Goal: Task Accomplishment & Management: Complete application form

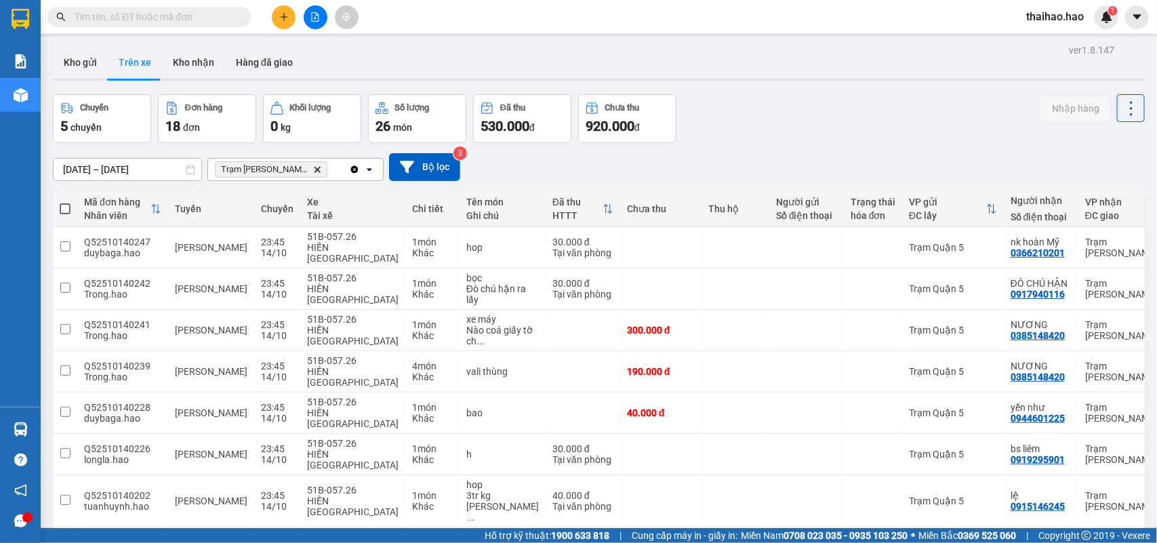
scroll to position [424, 0]
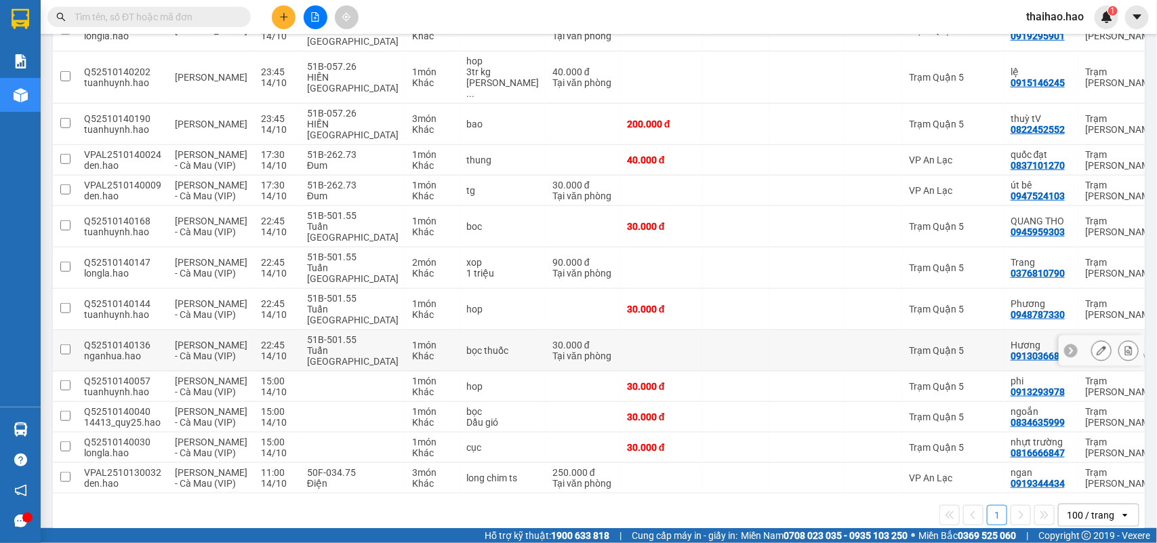
click at [902, 330] on td "Trạm Quận 5" at bounding box center [953, 350] width 102 height 41
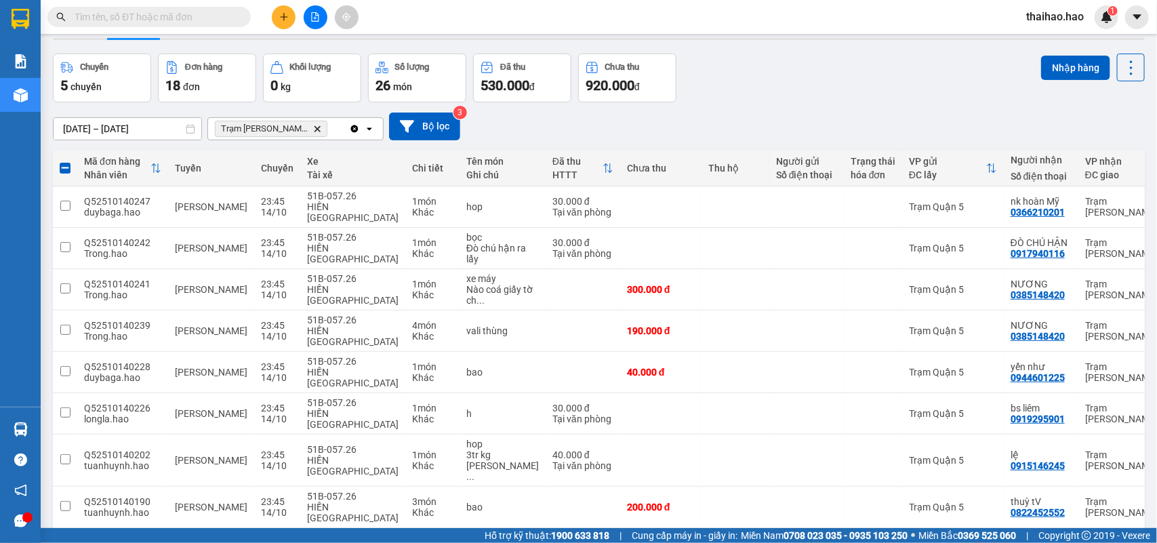
scroll to position [0, 0]
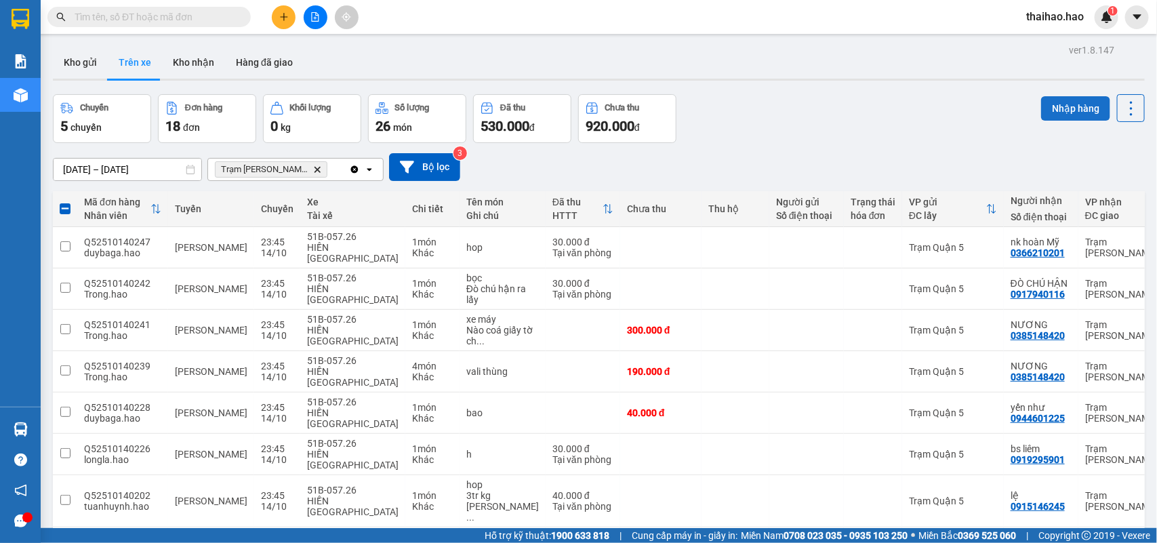
click at [1050, 100] on button "Nhập hàng" at bounding box center [1075, 108] width 69 height 24
checkbox input "false"
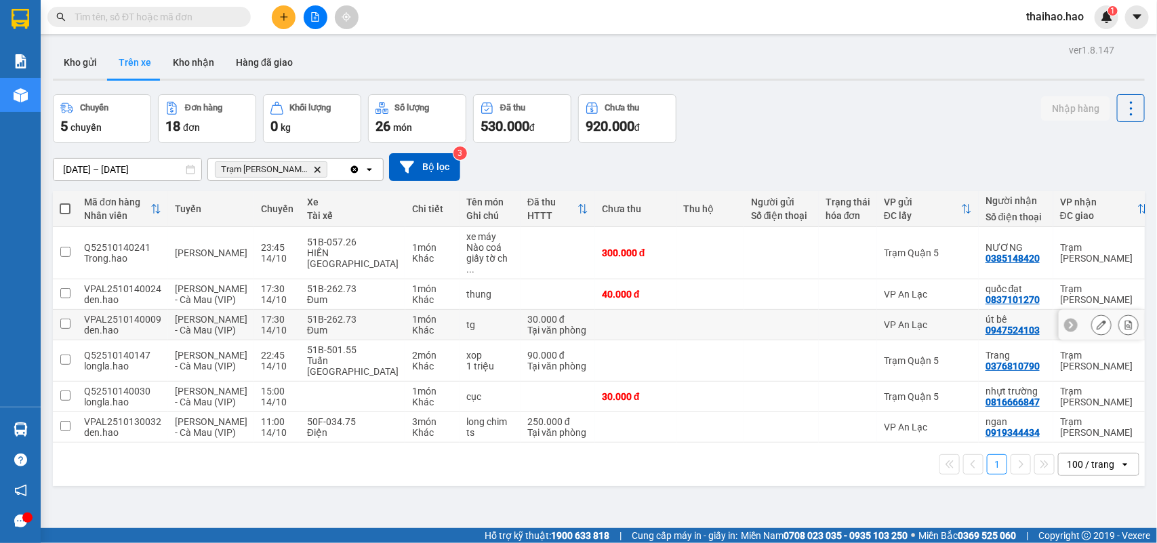
click at [908, 322] on td "VP An Lạc" at bounding box center [928, 325] width 102 height 30
checkbox input "true"
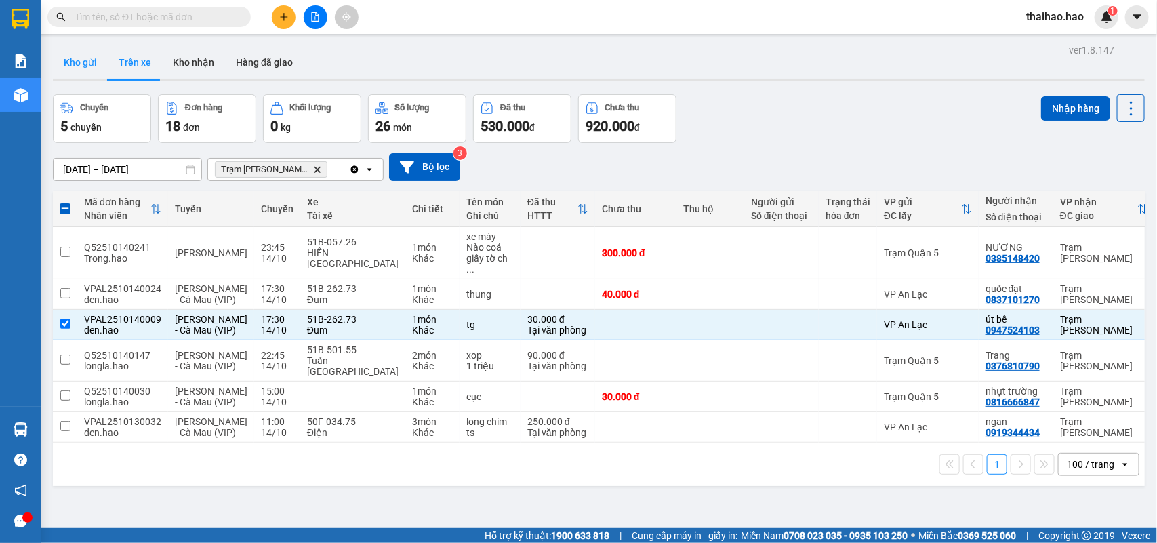
click at [77, 62] on button "Kho gửi" at bounding box center [80, 62] width 55 height 33
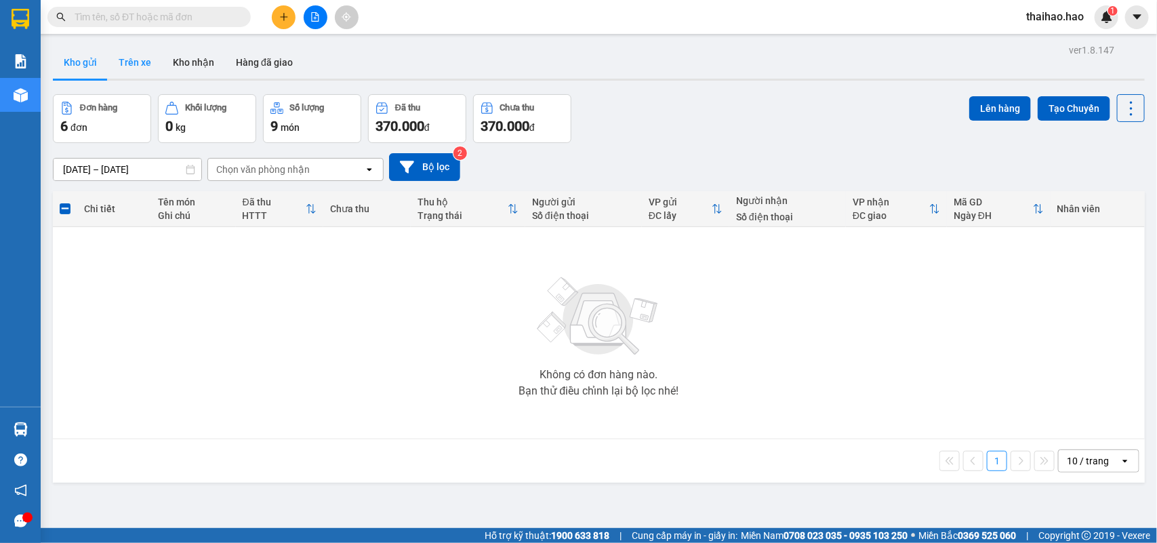
click at [142, 55] on button "Trên xe" at bounding box center [135, 62] width 54 height 33
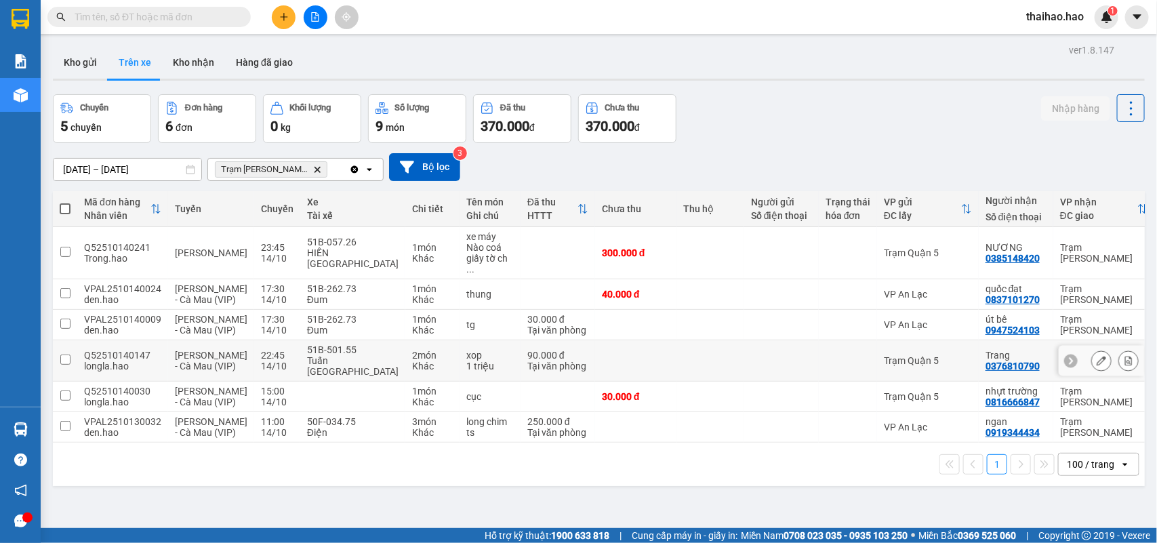
click at [819, 364] on td at bounding box center [848, 360] width 58 height 41
checkbox input "true"
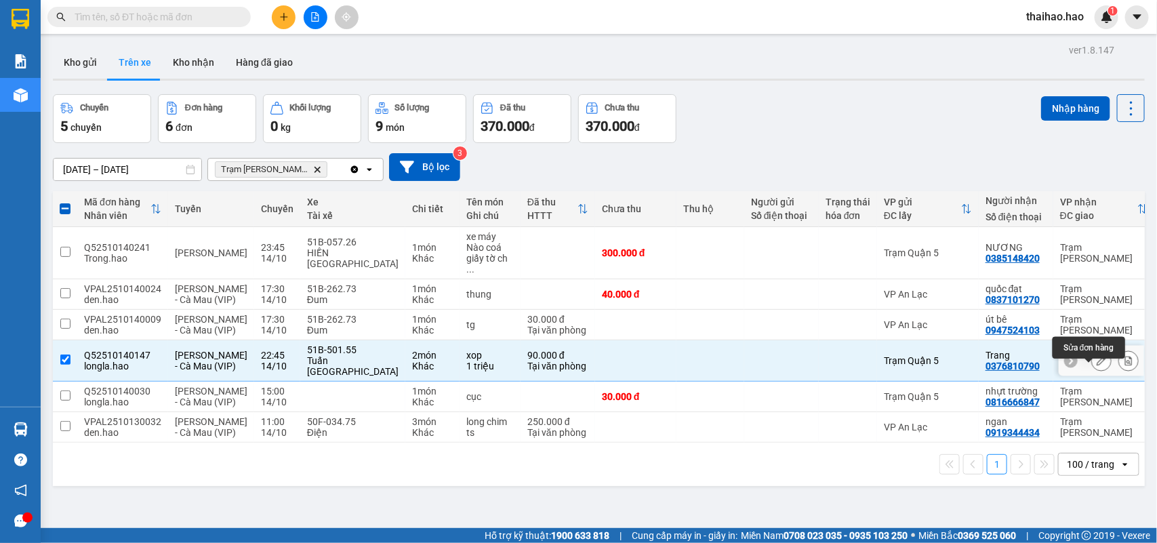
click at [1096, 365] on icon at bounding box center [1100, 360] width 9 height 9
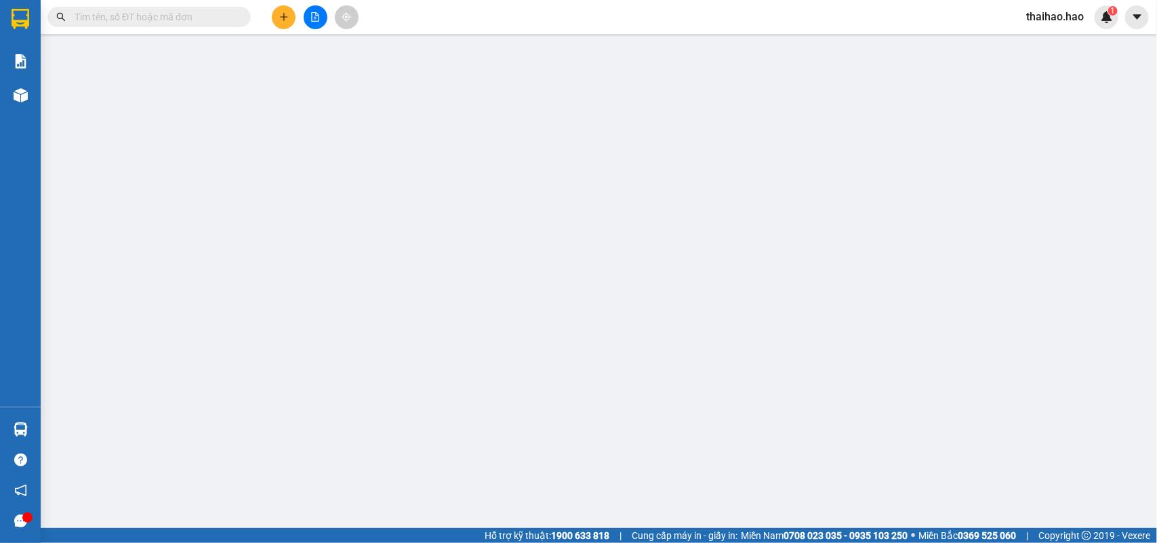
type input "0376810790"
type input "Trang"
type input "90.000"
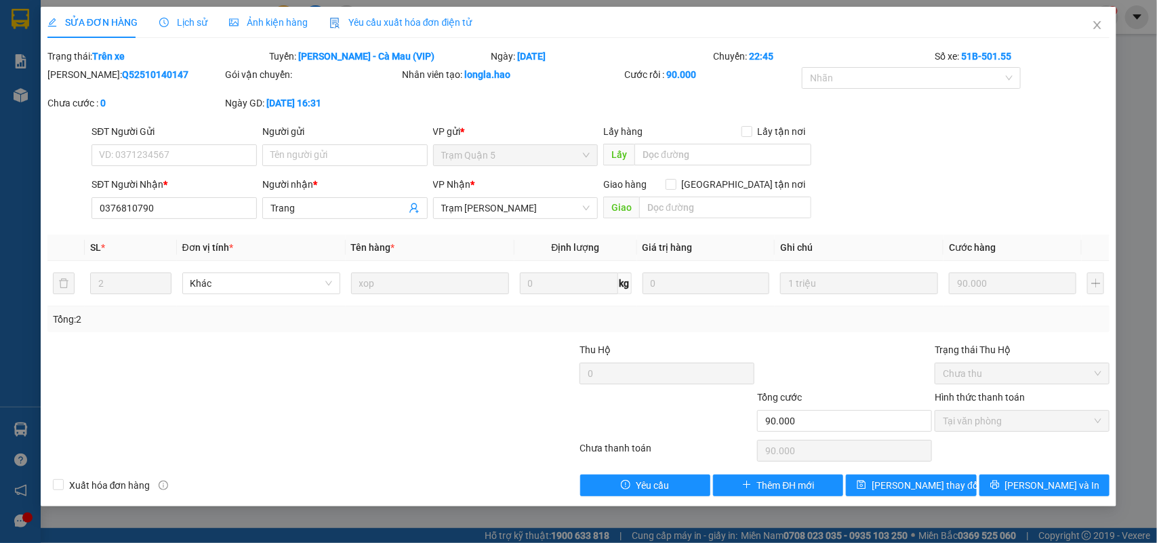
click at [257, 17] on span "Ảnh kiện hàng" at bounding box center [268, 22] width 79 height 11
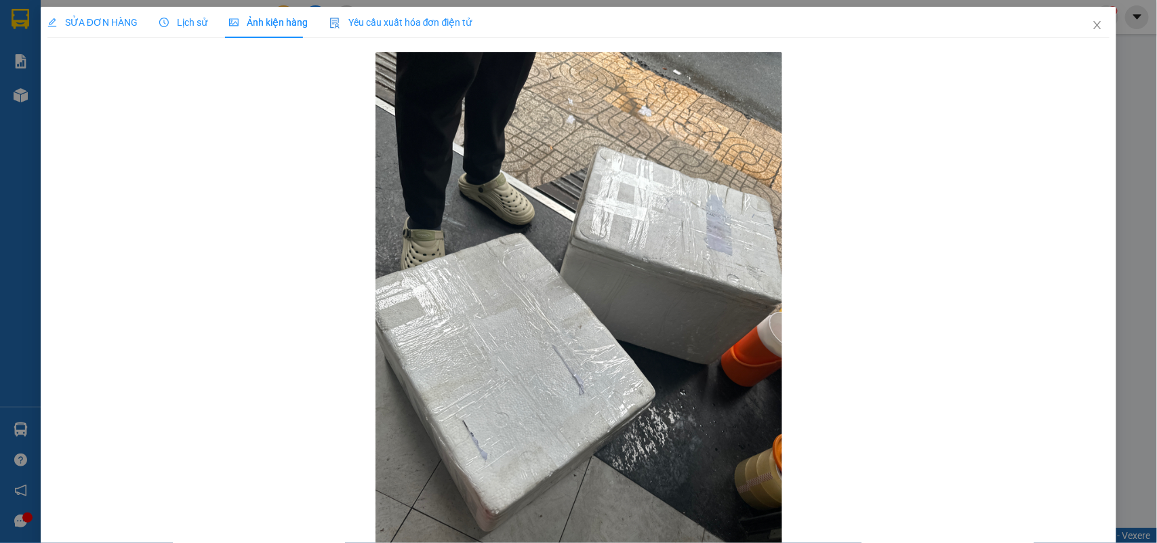
click at [174, 22] on span "Lịch sử" at bounding box center [183, 22] width 48 height 11
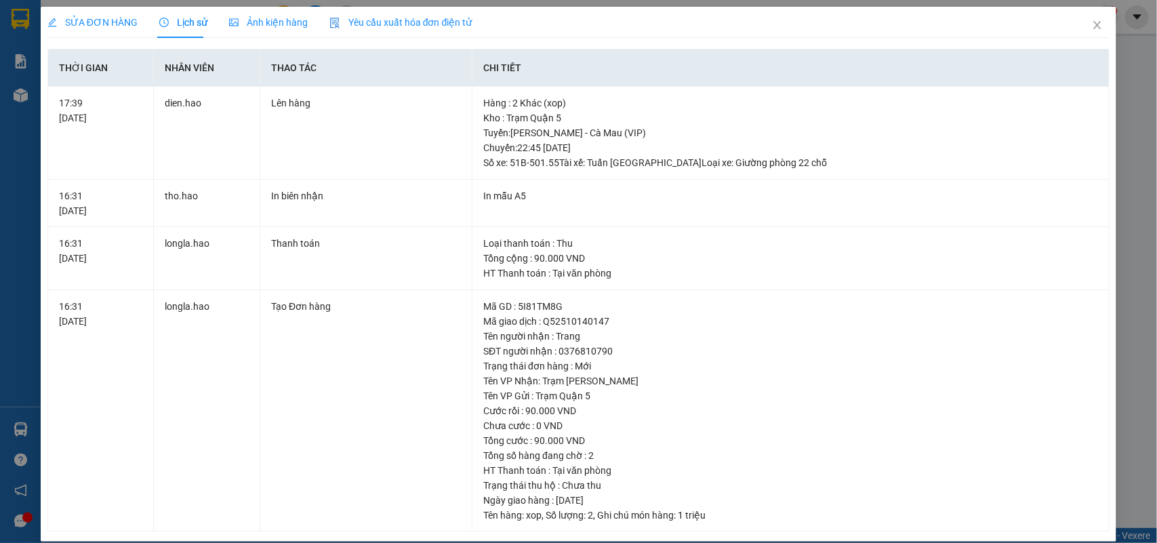
click at [174, 22] on span "Lịch sử" at bounding box center [183, 22] width 48 height 11
click at [87, 5] on div "SỬA ĐƠN HÀNG Lịch sử Ảnh kiện hàng Yêu cầu xuất hóa đơn điện tử Total Paid Fee …" at bounding box center [578, 271] width 1157 height 543
click at [97, 22] on span "SỬA ĐƠN HÀNG" at bounding box center [92, 22] width 90 height 11
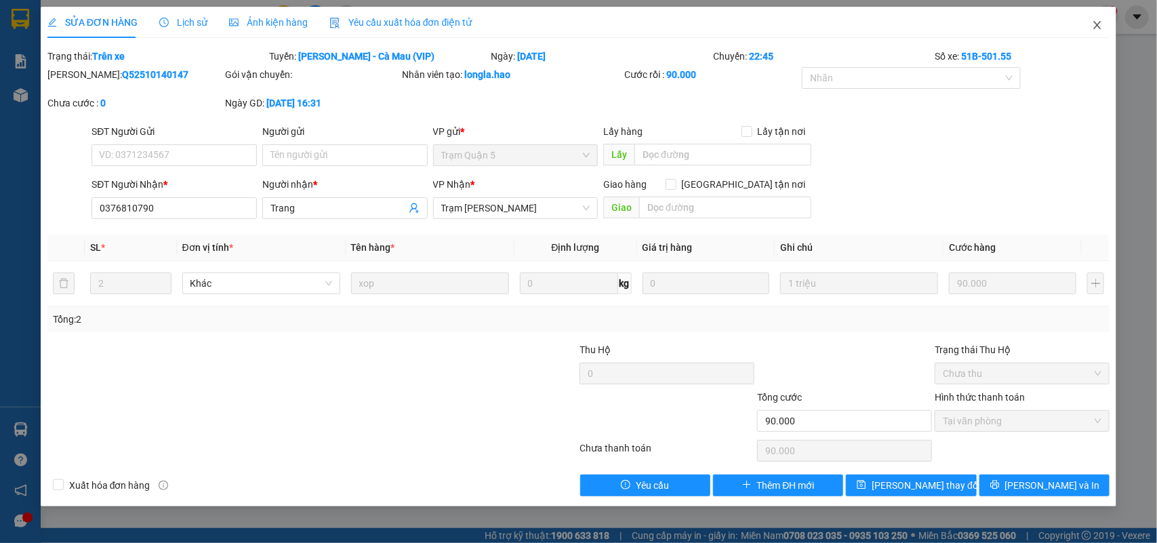
click at [1093, 24] on icon "close" at bounding box center [1097, 25] width 11 height 11
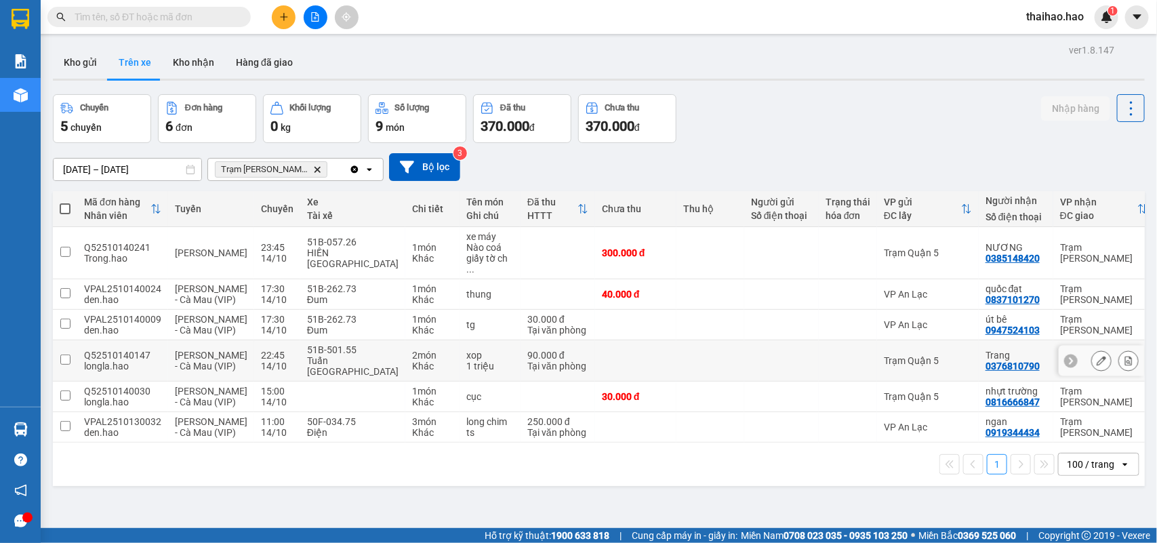
click at [884, 366] on div "Trạm Quận 5" at bounding box center [928, 360] width 88 height 11
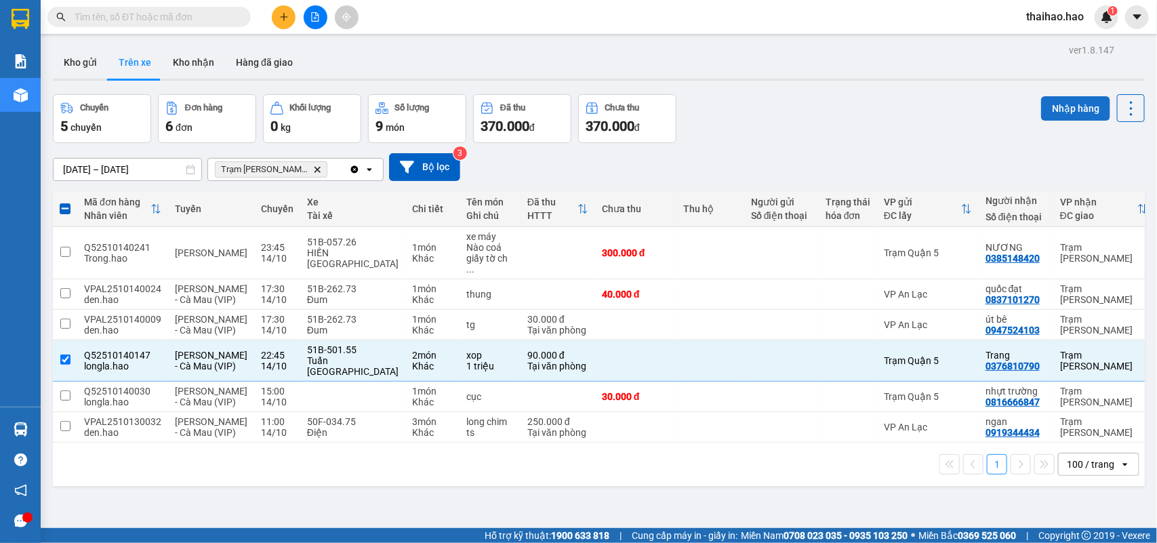
click at [1058, 105] on button "Nhập hàng" at bounding box center [1075, 108] width 69 height 24
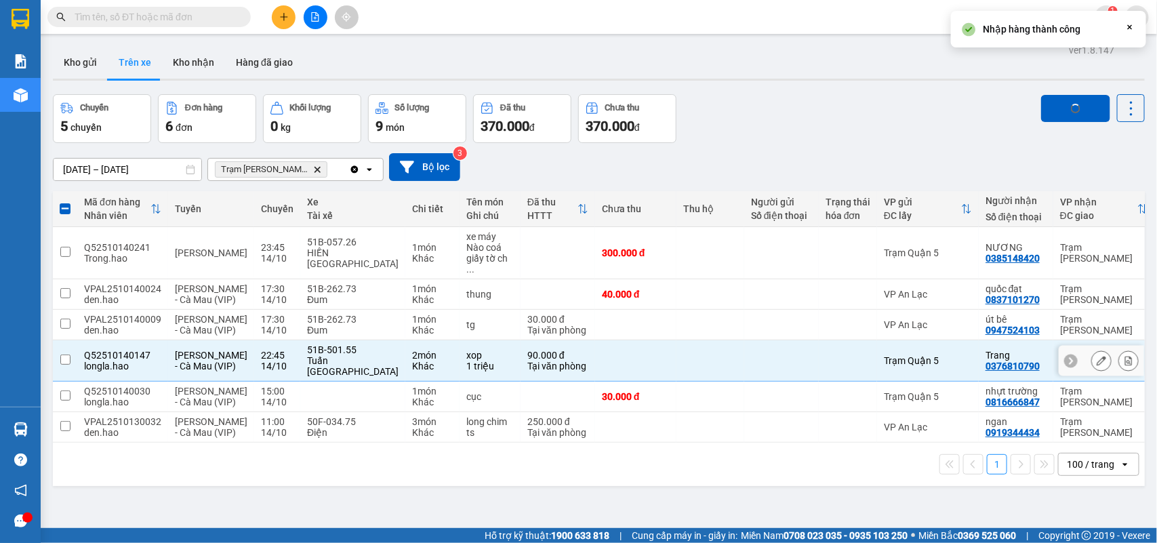
checkbox input "false"
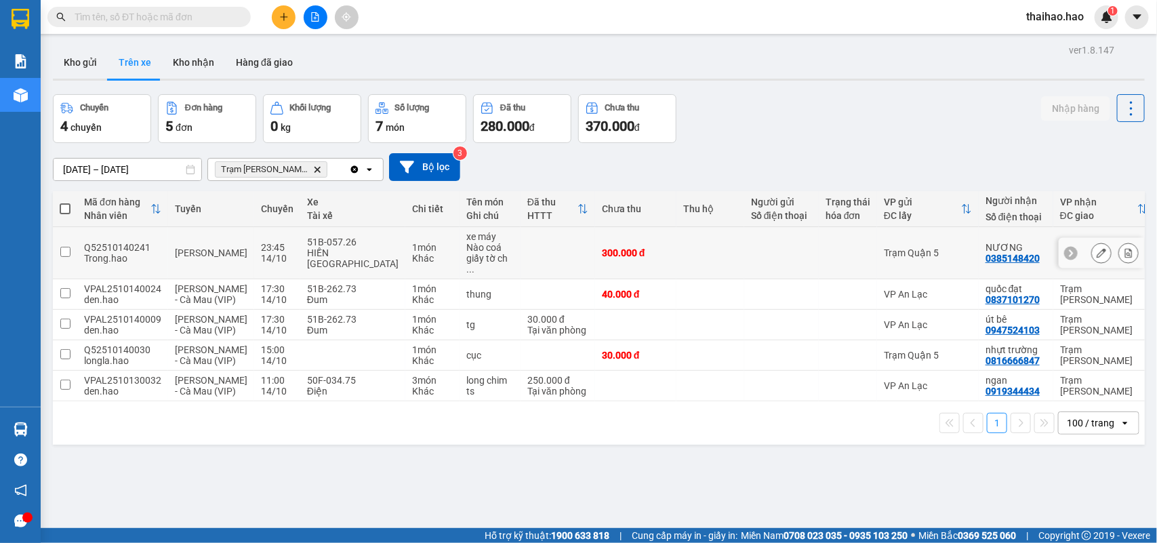
click at [764, 238] on td at bounding box center [781, 253] width 75 height 52
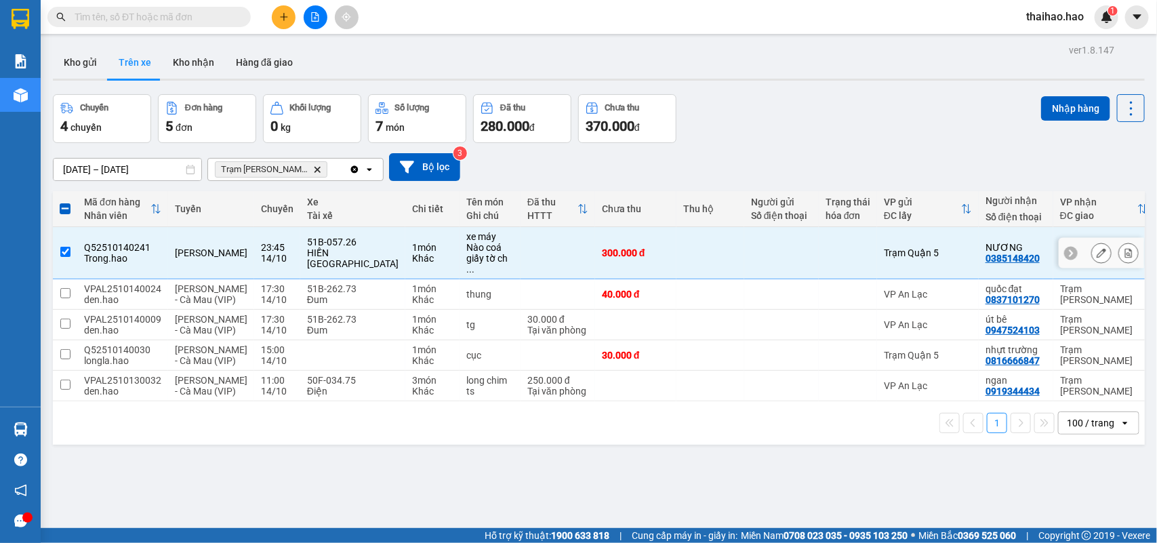
click at [764, 238] on td at bounding box center [781, 253] width 75 height 52
checkbox input "false"
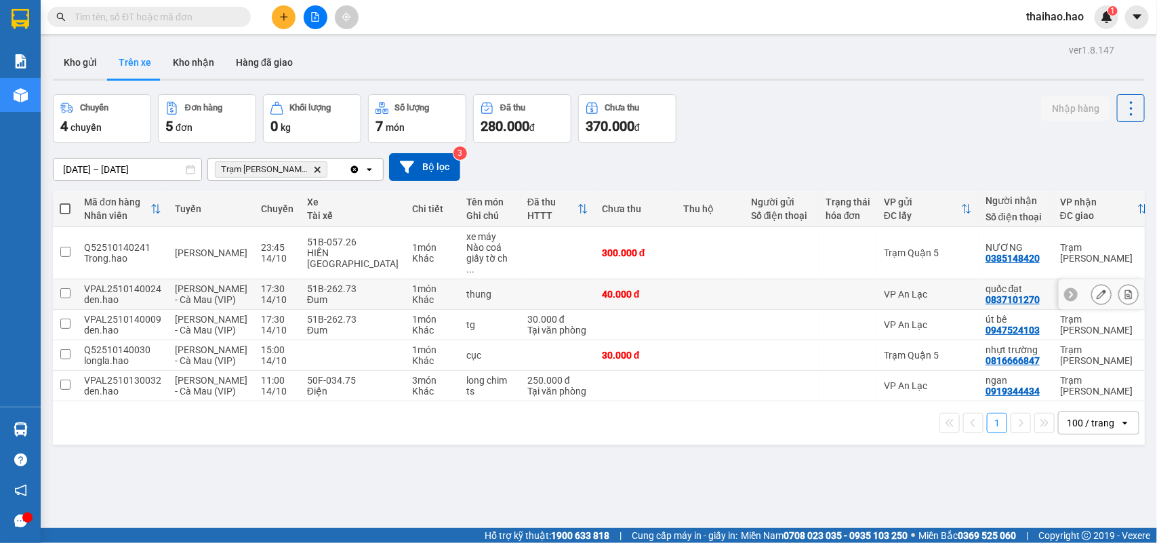
click at [1090, 279] on div at bounding box center [1100, 294] width 85 height 30
click at [1091, 285] on div at bounding box center [1101, 294] width 20 height 20
click at [1096, 289] on icon at bounding box center [1100, 293] width 9 height 9
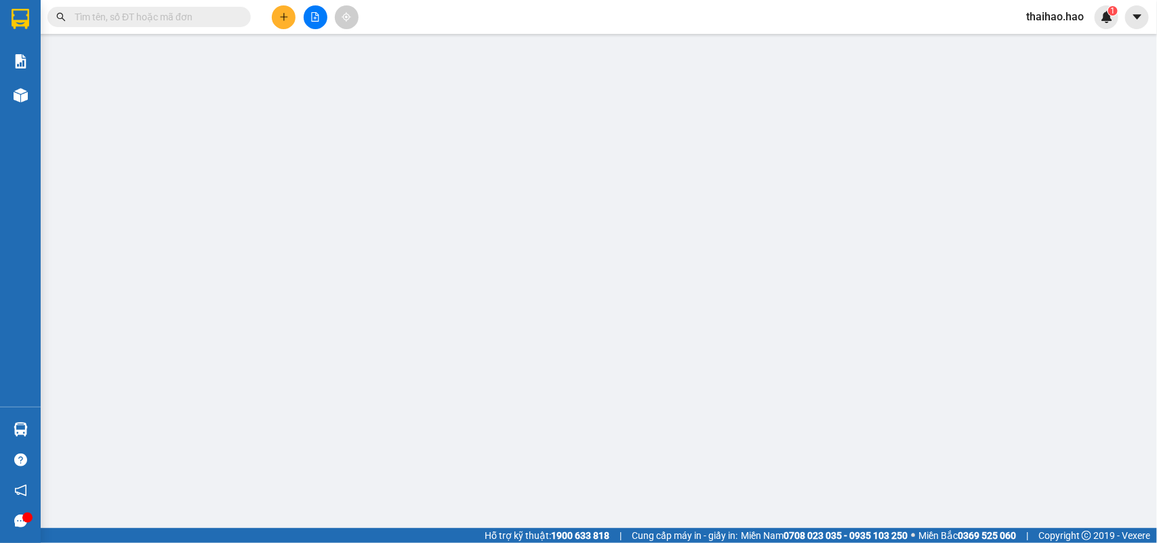
type input "0837101270"
type input "quốc đạt"
type input "40.000"
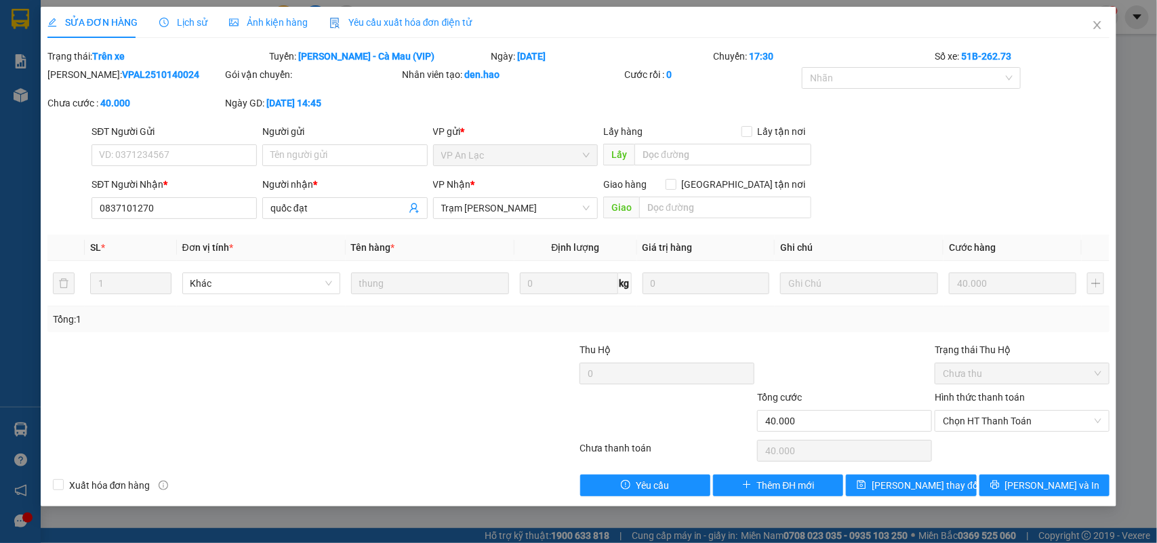
click at [258, 18] on span "Ảnh kiện hàng" at bounding box center [268, 22] width 79 height 11
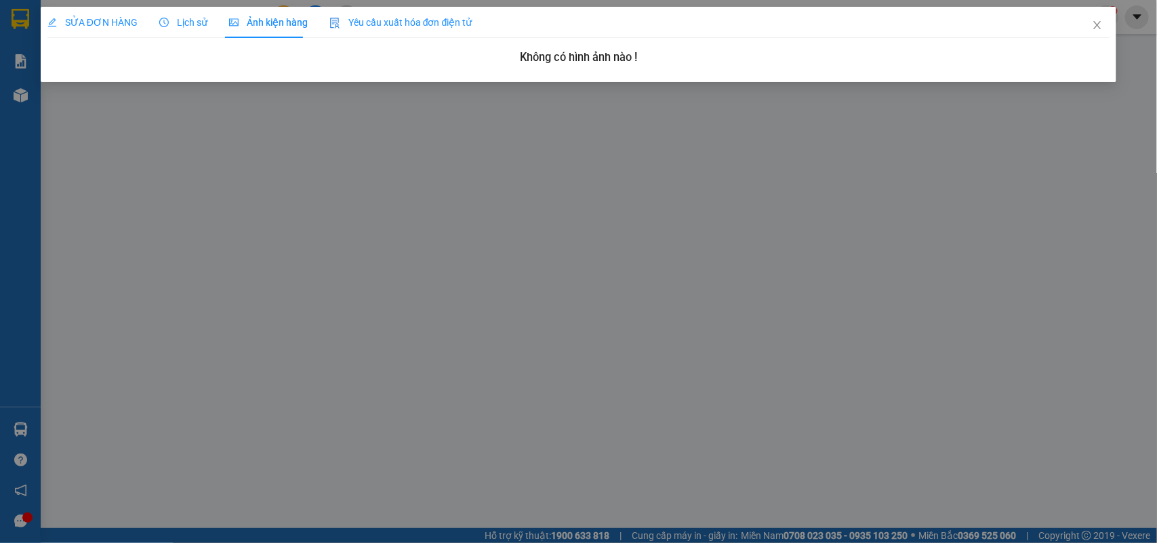
click at [229, 25] on icon "picture" at bounding box center [233, 21] width 9 height 7
click at [247, 17] on span "Ảnh kiện hàng" at bounding box center [268, 22] width 79 height 11
click at [1096, 18] on span "Close" at bounding box center [1097, 26] width 38 height 38
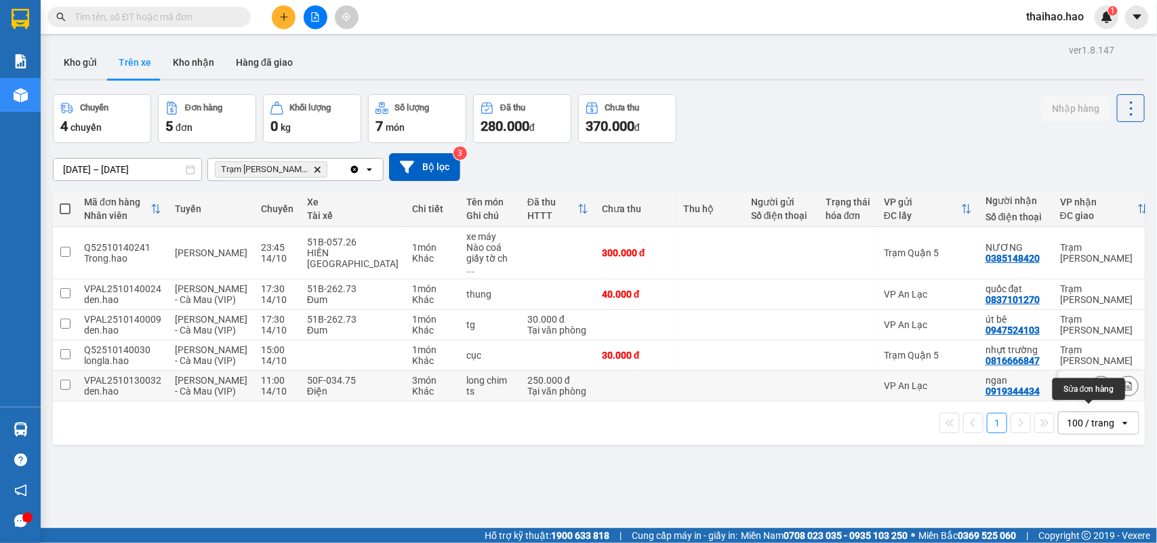
click at [1092, 398] on button at bounding box center [1101, 386] width 19 height 24
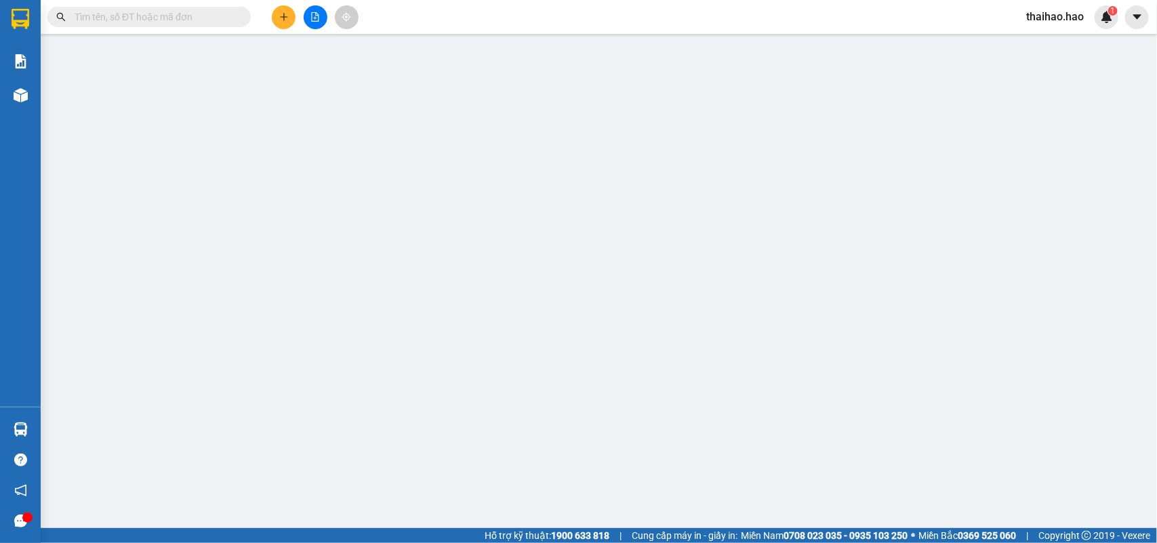
type input "0919344434"
type input "ngan"
type input "250.000"
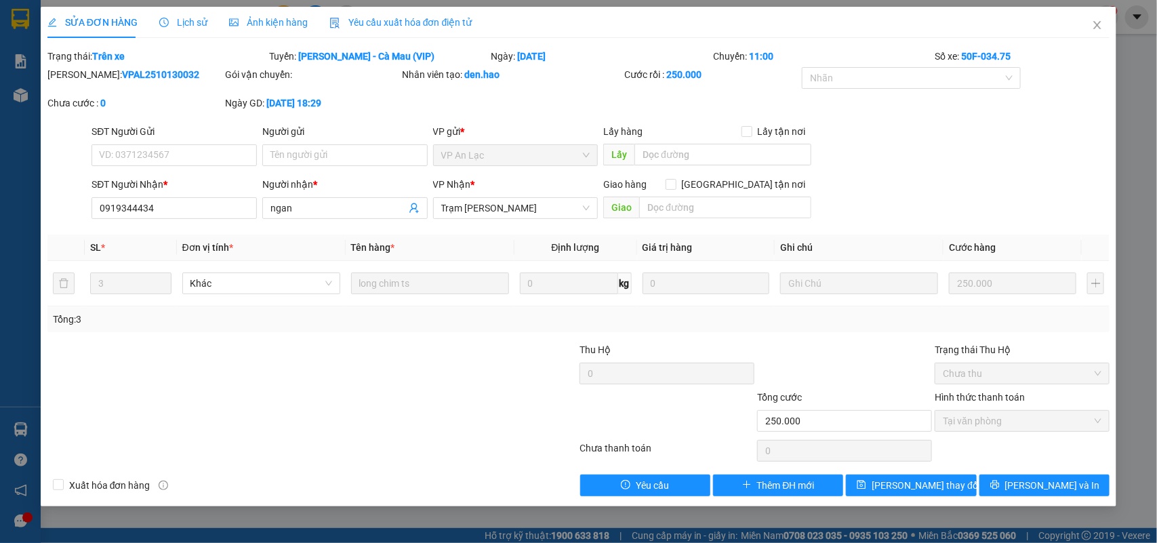
click at [268, 11] on div "Ảnh kiện hàng" at bounding box center [268, 22] width 79 height 31
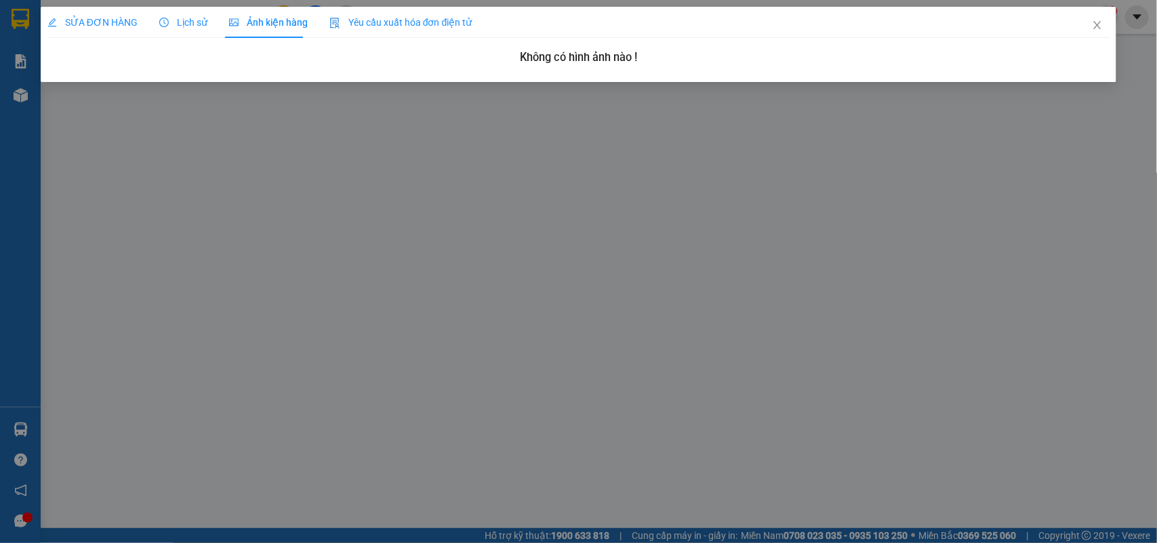
click at [90, 20] on span "SỬA ĐƠN HÀNG" at bounding box center [92, 22] width 90 height 11
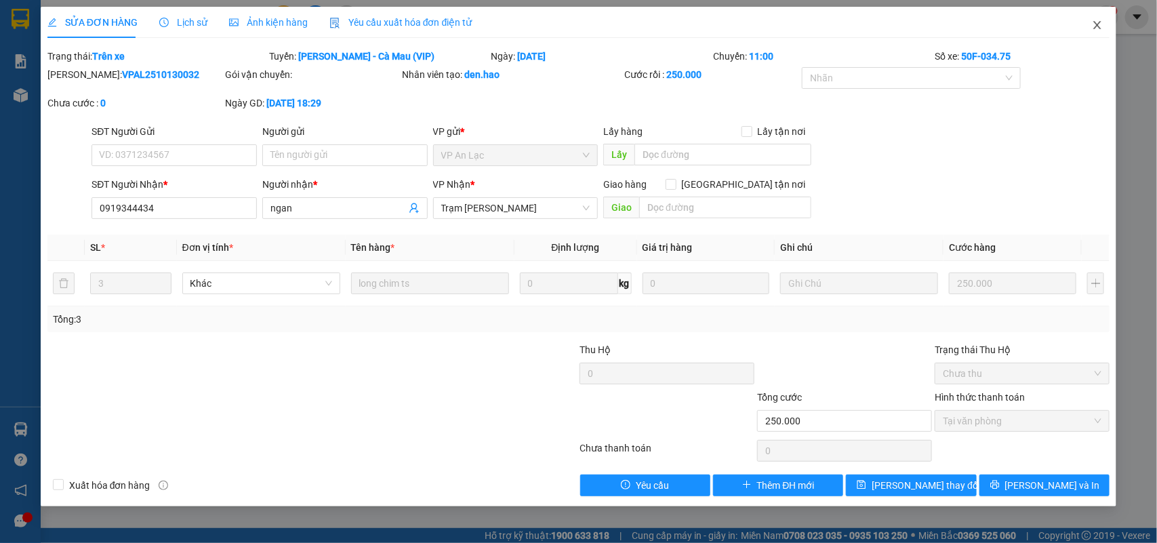
click at [1092, 22] on icon "close" at bounding box center [1097, 25] width 11 height 11
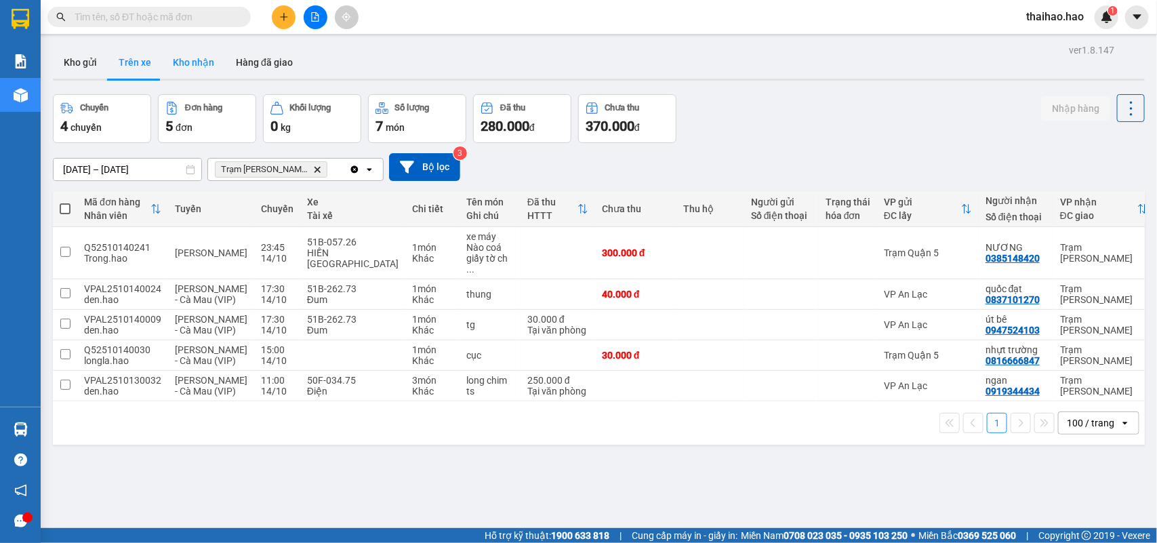
click at [184, 61] on button "Kho nhận" at bounding box center [193, 62] width 63 height 33
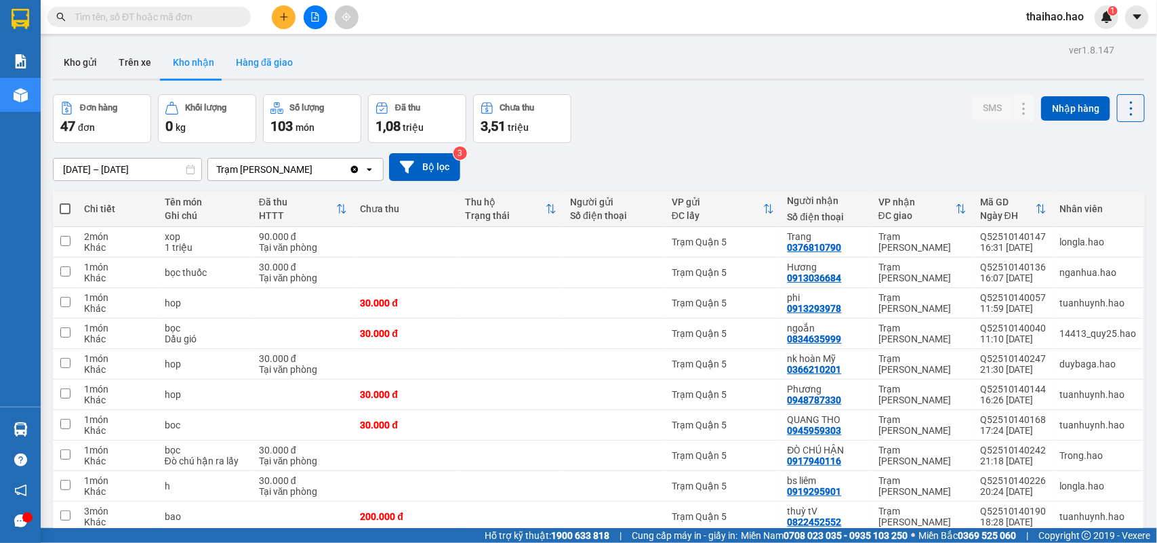
click at [275, 62] on button "Hàng đã giao" at bounding box center [264, 62] width 79 height 33
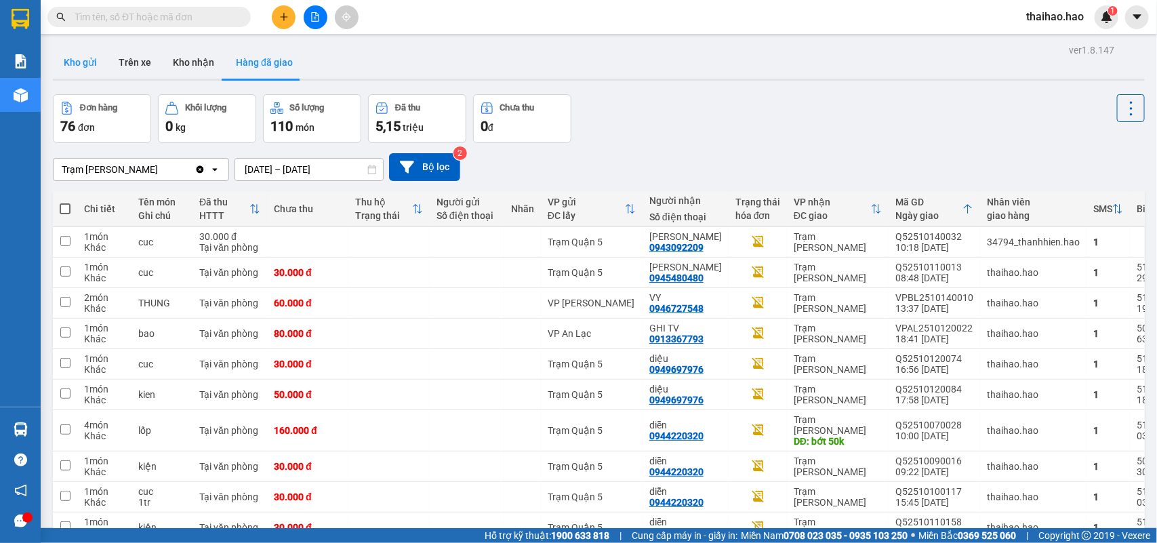
click at [104, 60] on button "Kho gửi" at bounding box center [80, 62] width 55 height 33
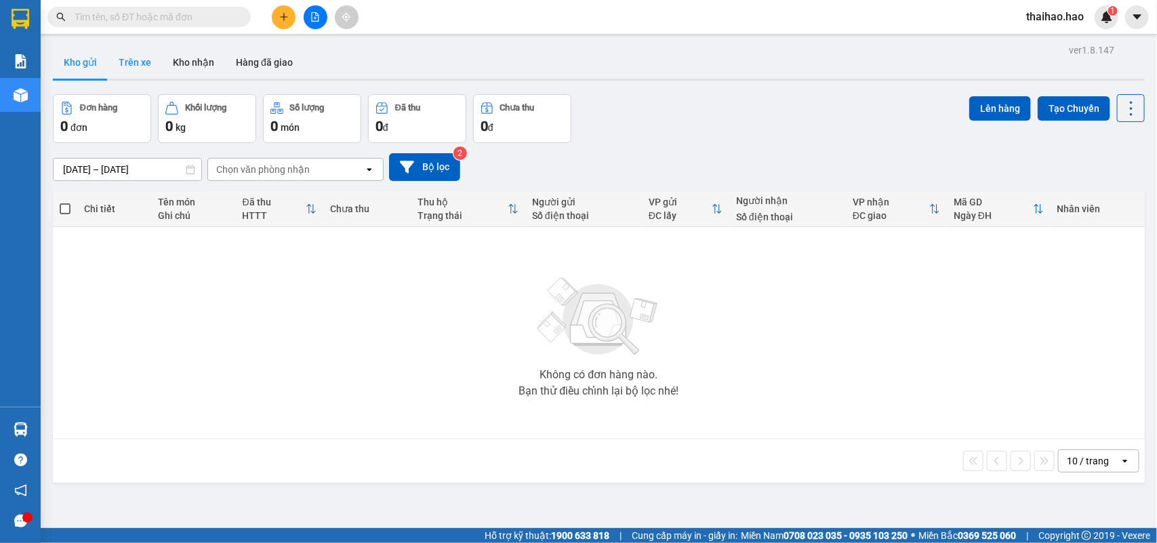
click at [130, 61] on button "Trên xe" at bounding box center [135, 62] width 54 height 33
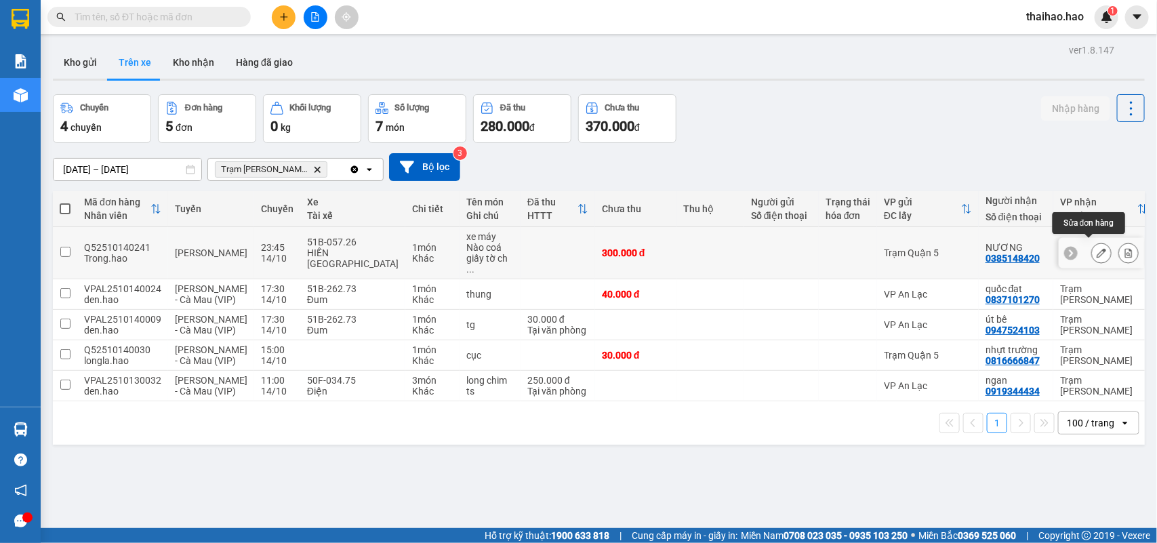
click at [1092, 241] on button at bounding box center [1101, 253] width 19 height 24
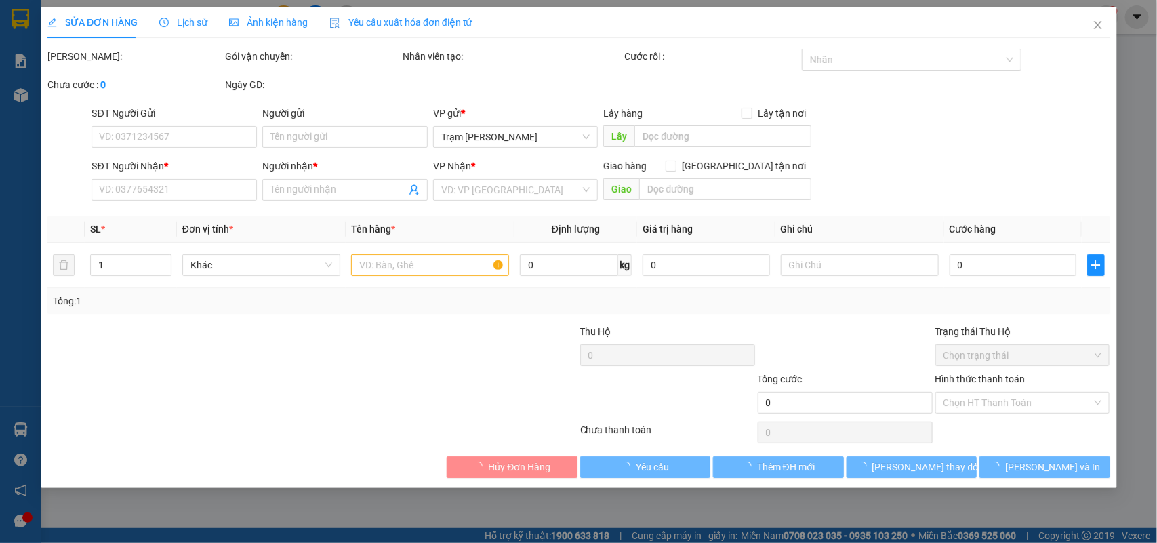
type input "0385148420"
type input "NƯƠNG"
type input "300.000"
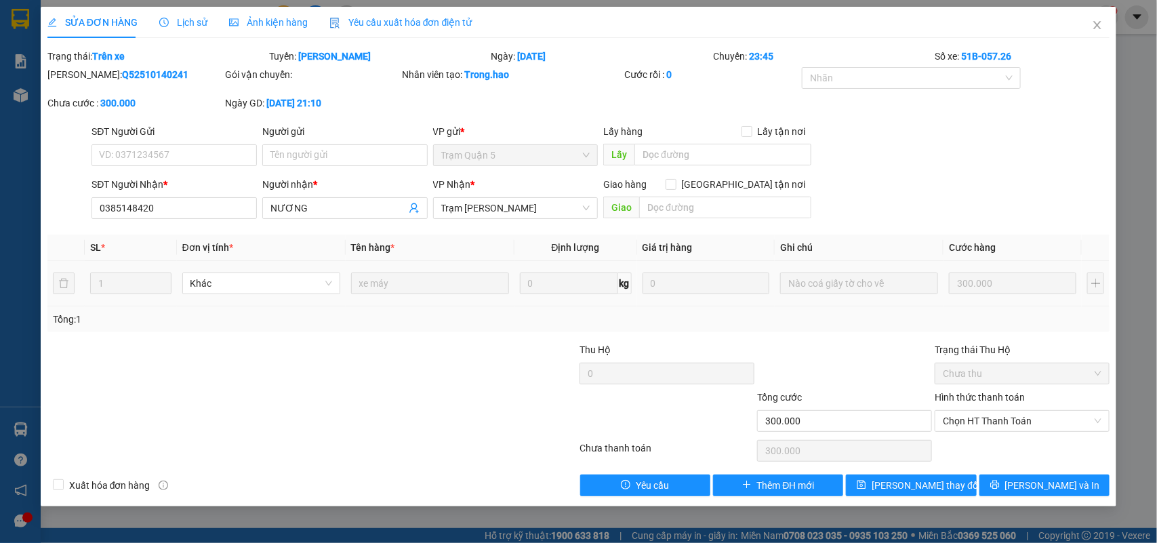
click at [251, 18] on span "Ảnh kiện hàng" at bounding box center [268, 22] width 79 height 11
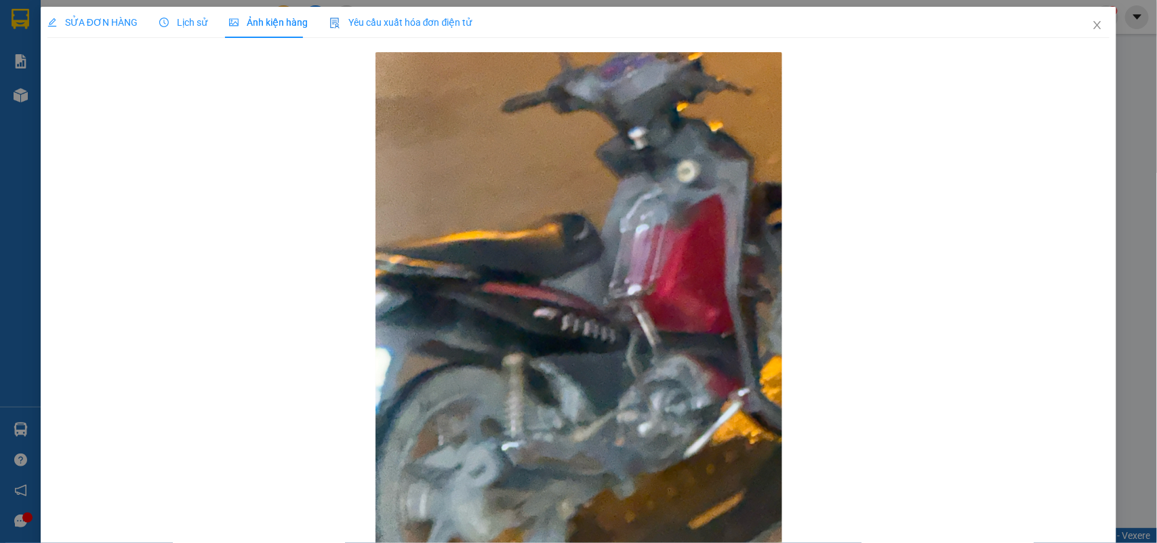
click at [181, 18] on span "Lịch sử" at bounding box center [183, 22] width 48 height 11
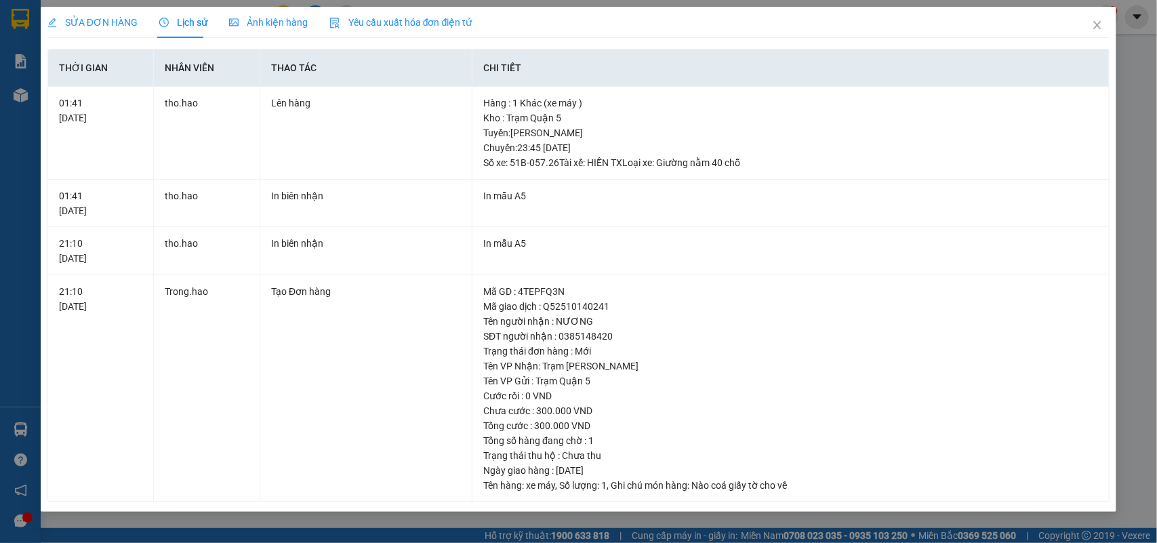
click at [285, 22] on span "Ảnh kiện hàng" at bounding box center [268, 22] width 79 height 11
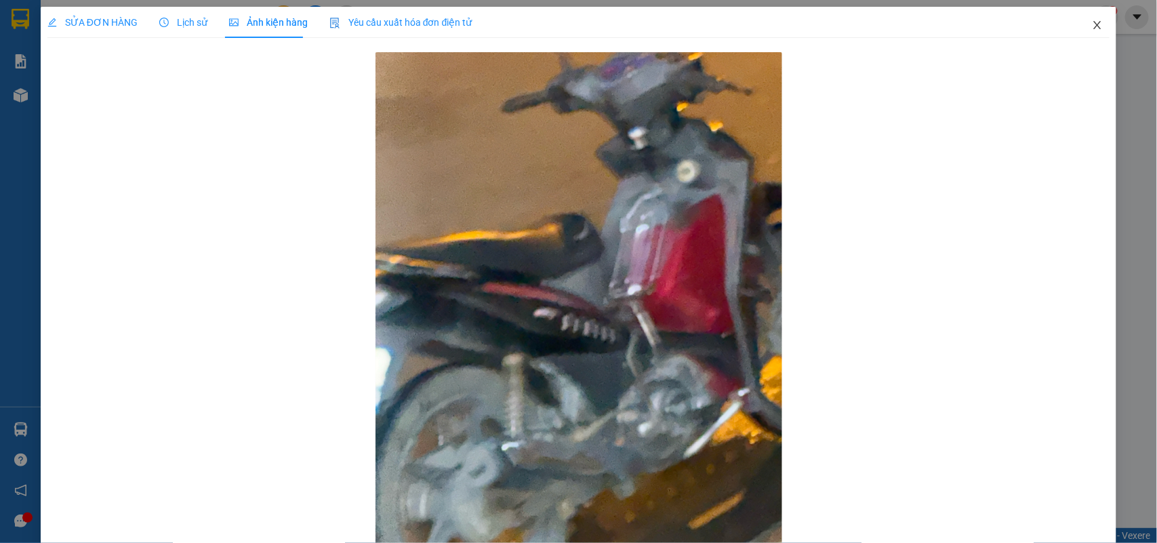
click at [1092, 22] on icon "close" at bounding box center [1097, 25] width 11 height 11
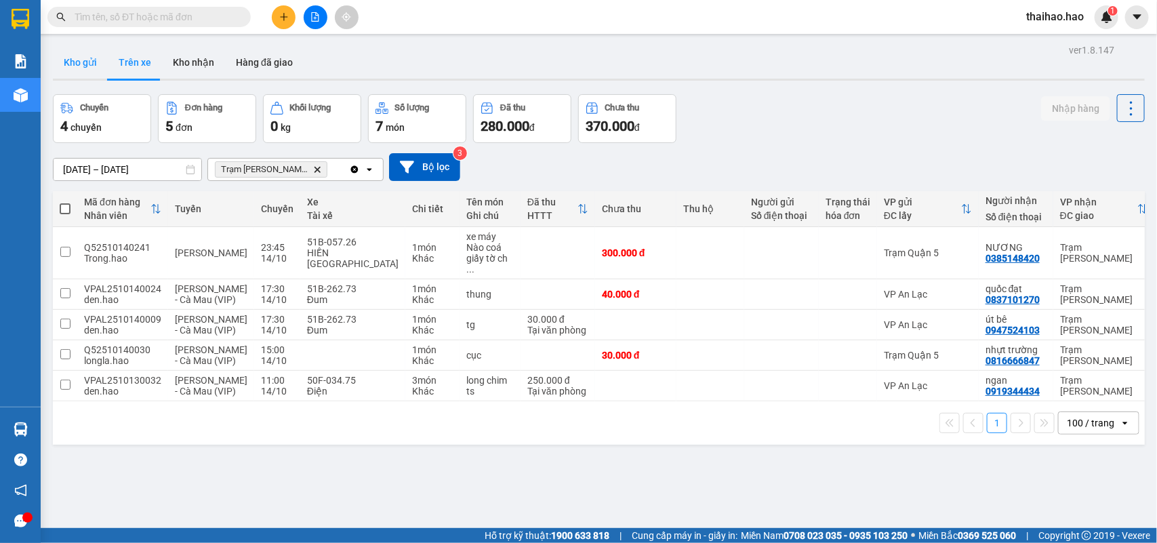
click at [86, 56] on button "Kho gửi" at bounding box center [80, 62] width 55 height 33
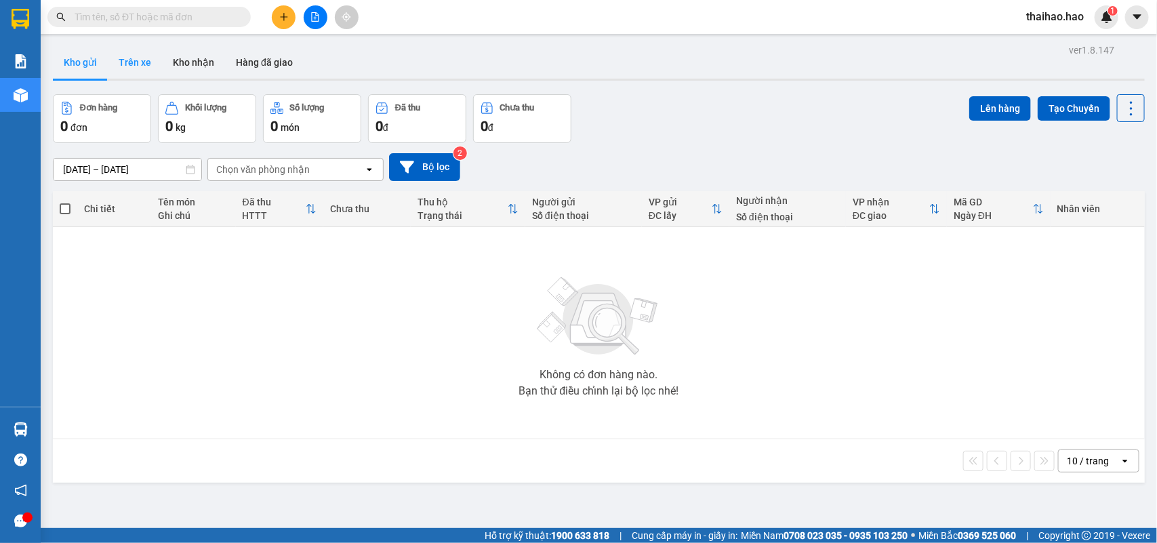
click at [127, 62] on button "Trên xe" at bounding box center [135, 62] width 54 height 33
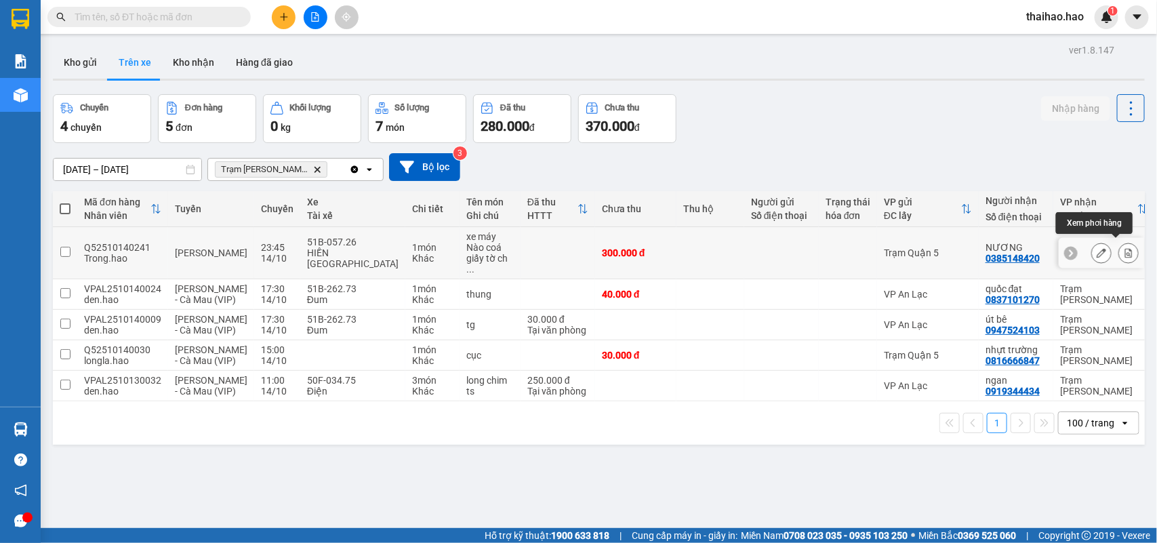
click at [1125, 248] on icon at bounding box center [1128, 252] width 7 height 9
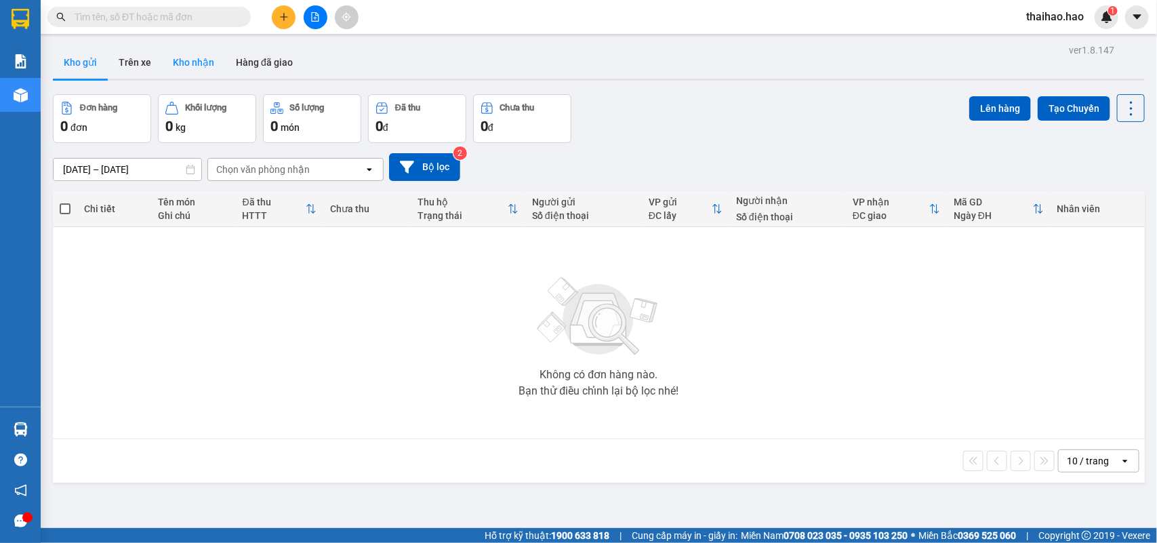
click at [207, 56] on button "Kho nhận" at bounding box center [193, 62] width 63 height 33
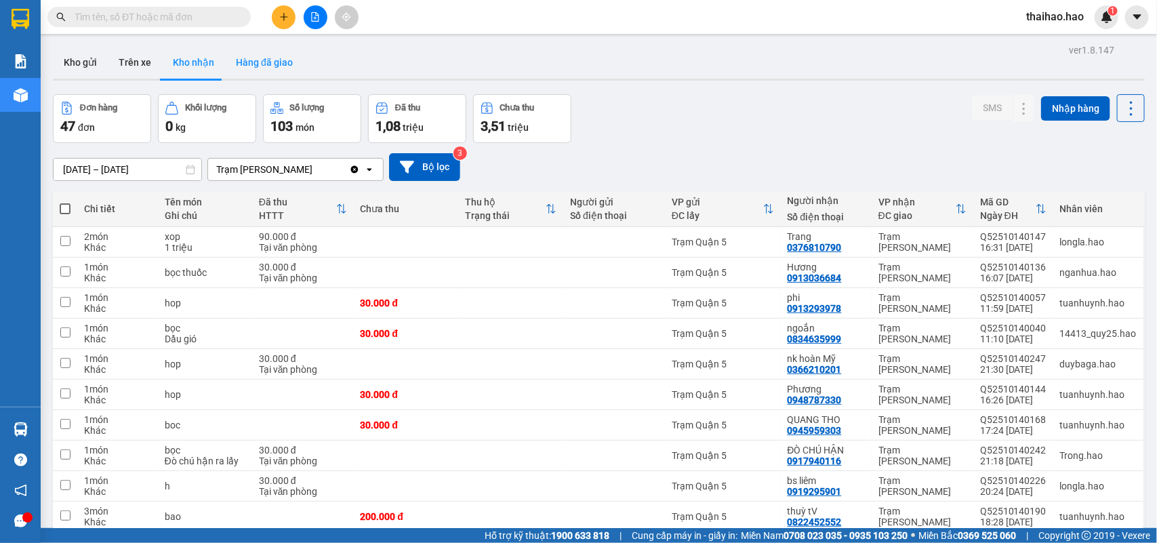
click at [264, 73] on button "Hàng đã giao" at bounding box center [264, 62] width 79 height 33
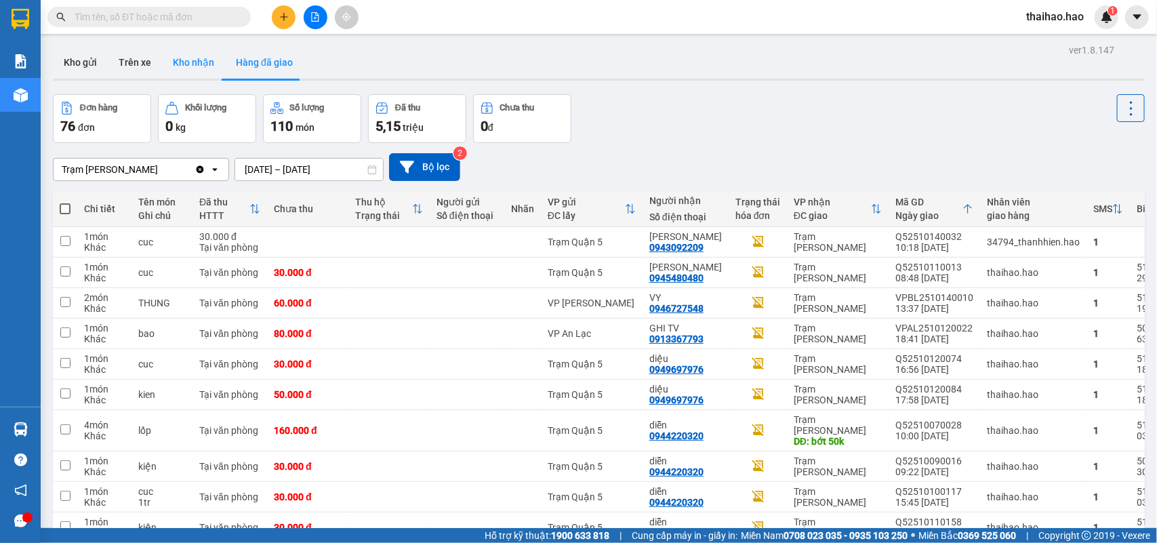
click at [183, 66] on button "Kho nhận" at bounding box center [193, 62] width 63 height 33
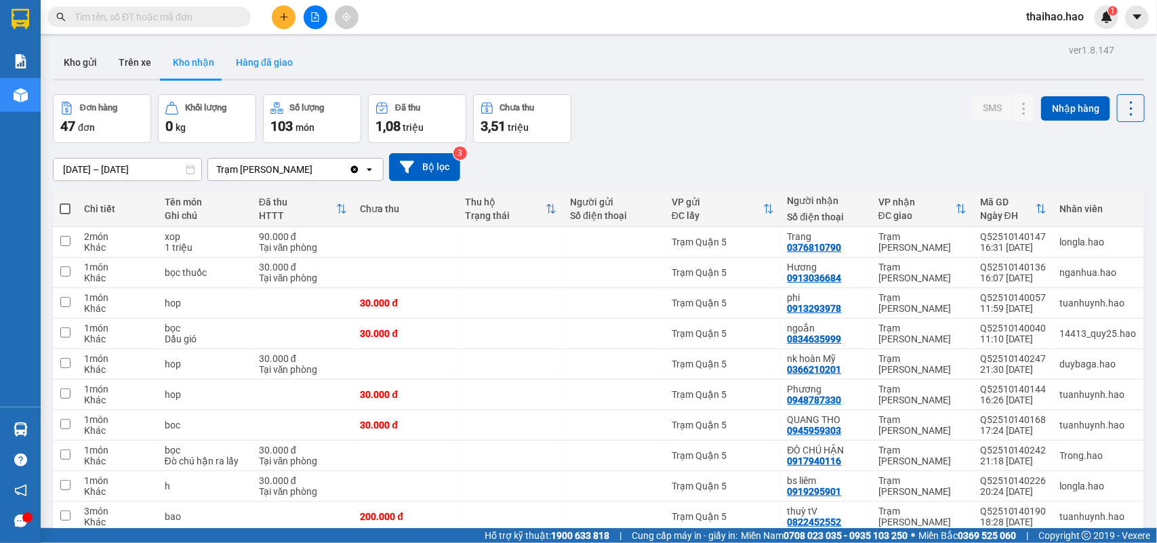
click at [251, 60] on button "Hàng đã giao" at bounding box center [264, 62] width 79 height 33
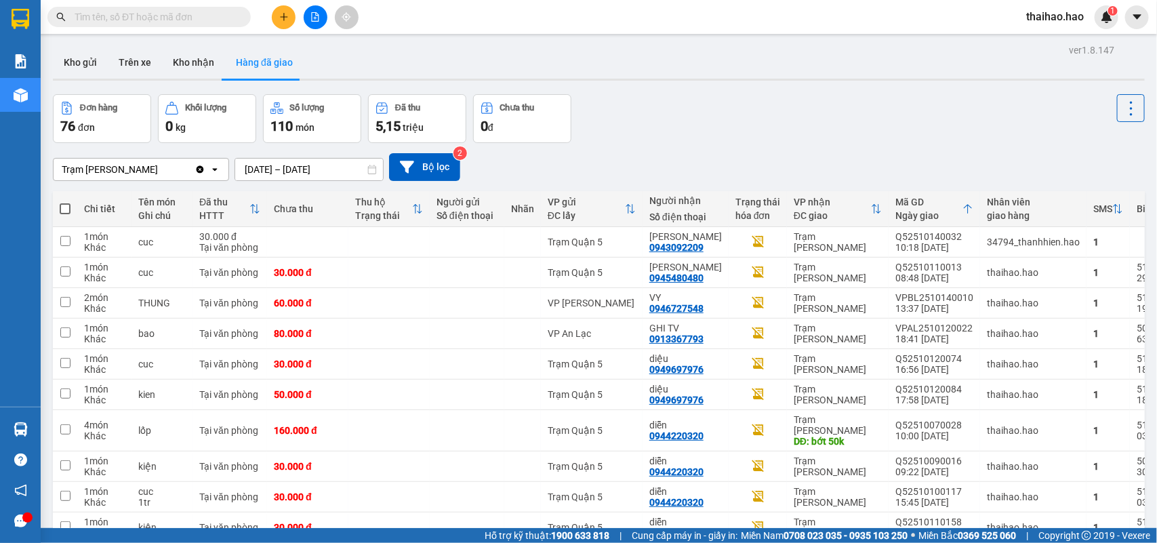
click at [253, 165] on input "[DATE] – [DATE]" at bounding box center [309, 170] width 148 height 22
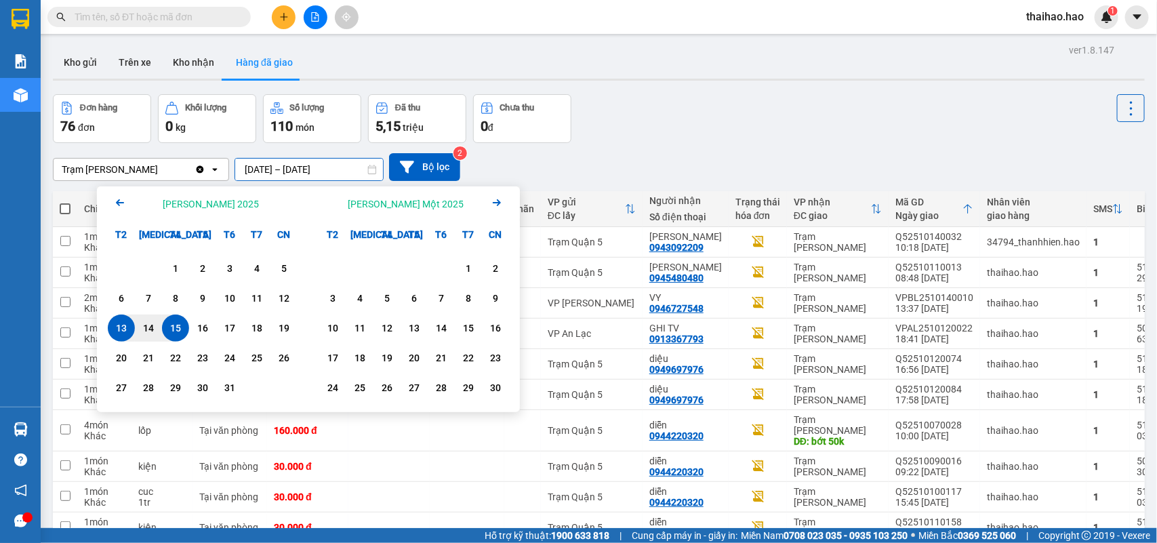
click at [180, 325] on div "15" at bounding box center [175, 328] width 19 height 16
type input "15/10/2025 – 15/10/2025"
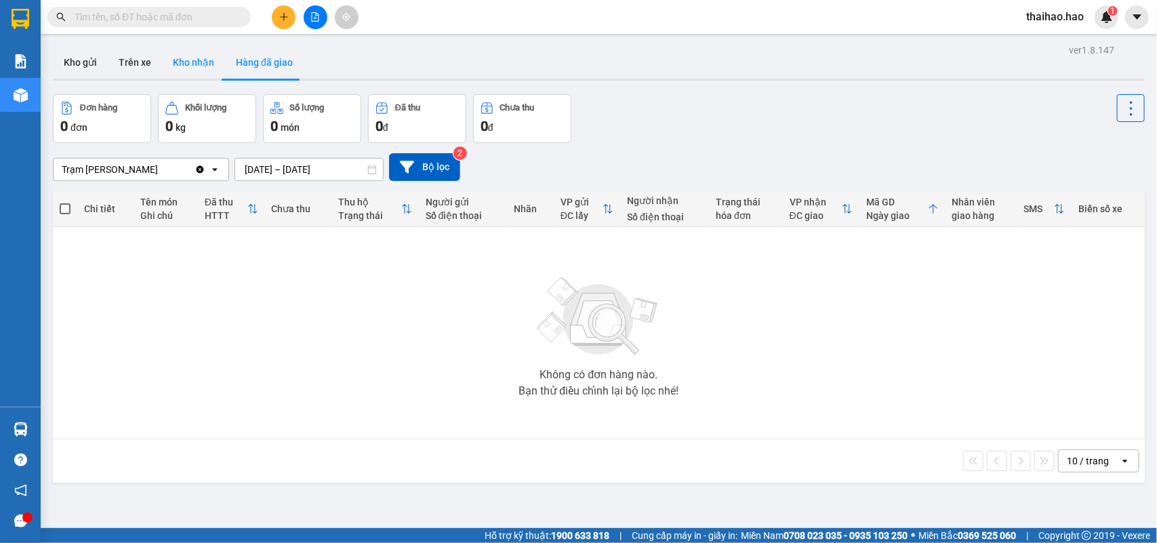
click at [198, 64] on button "Kho nhận" at bounding box center [193, 62] width 63 height 33
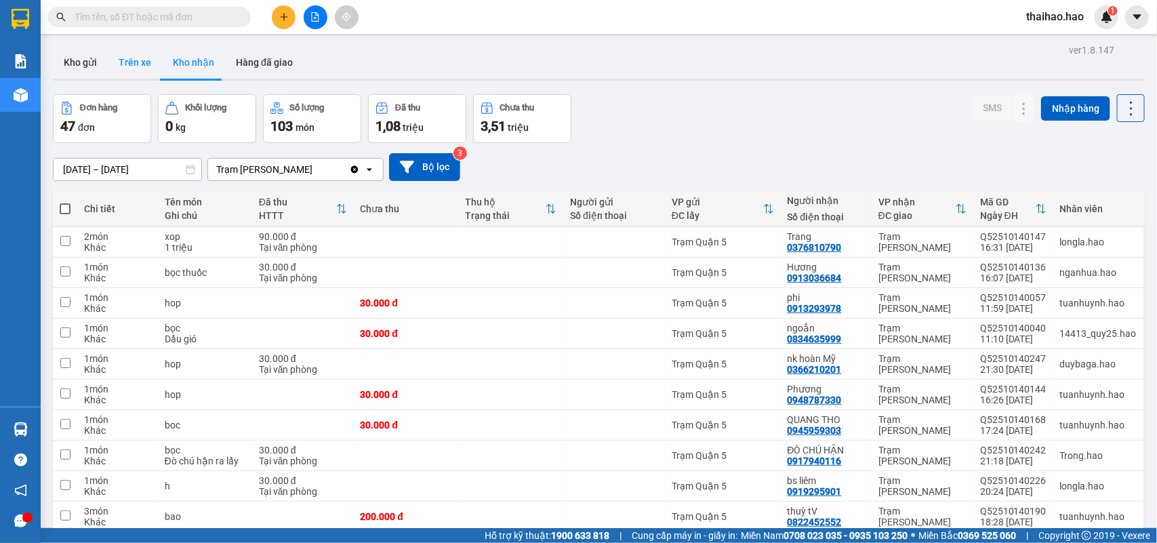
click at [144, 59] on button "Trên xe" at bounding box center [135, 62] width 54 height 33
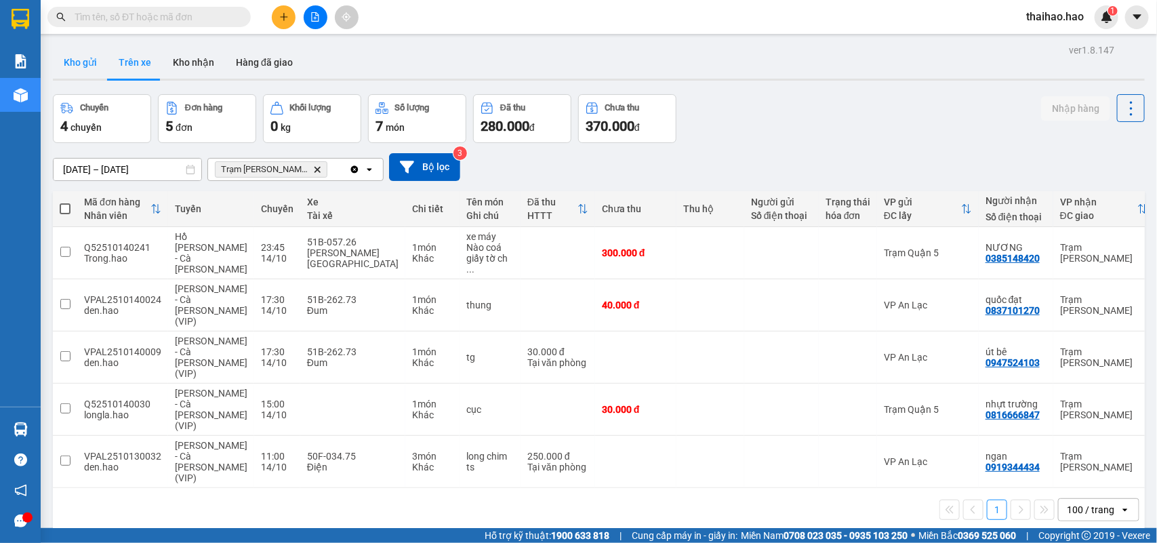
click at [85, 56] on button "Kho gửi" at bounding box center [80, 62] width 55 height 33
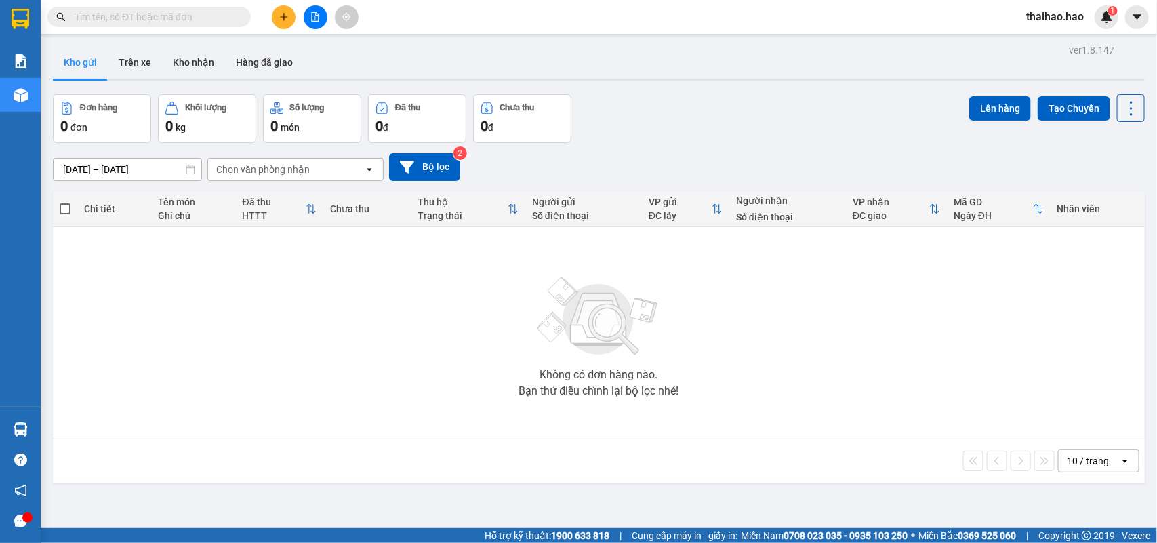
click at [187, 19] on input "text" at bounding box center [155, 16] width 160 height 15
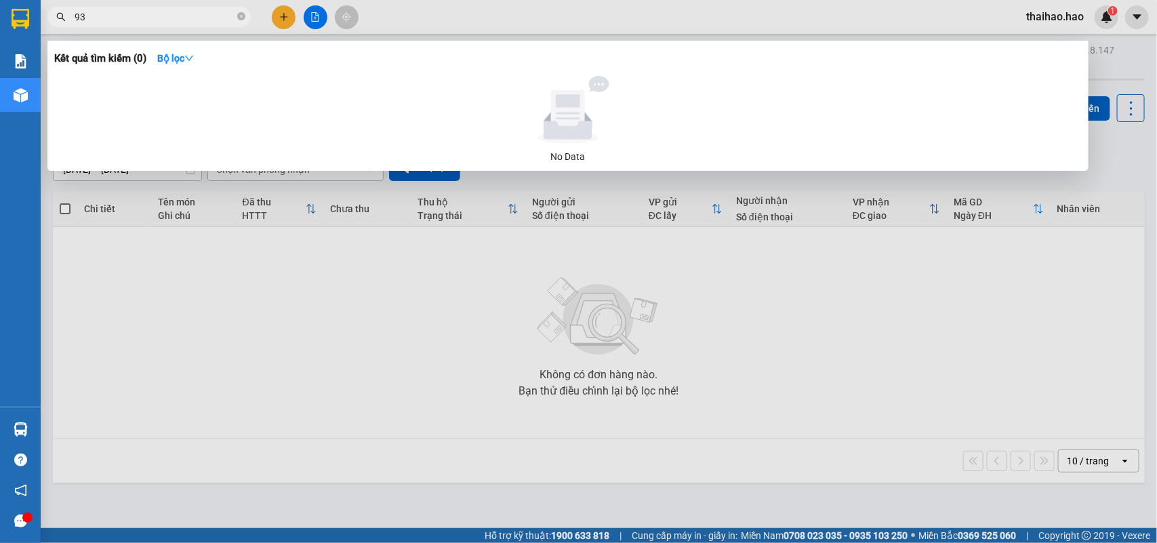
type input "939"
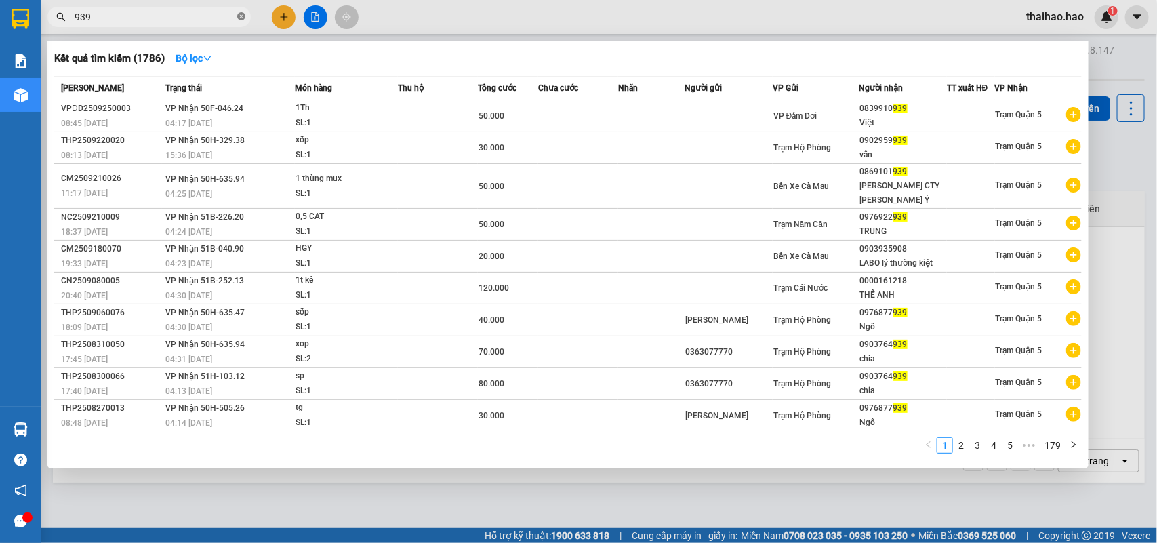
click at [241, 12] on span at bounding box center [241, 17] width 8 height 13
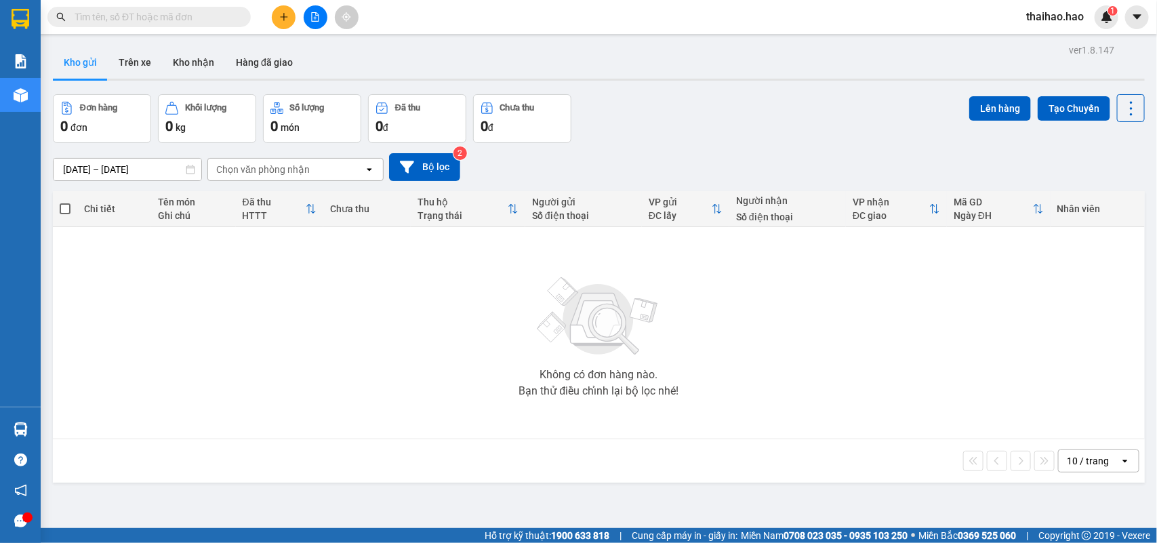
click at [205, 14] on input "text" at bounding box center [155, 16] width 160 height 15
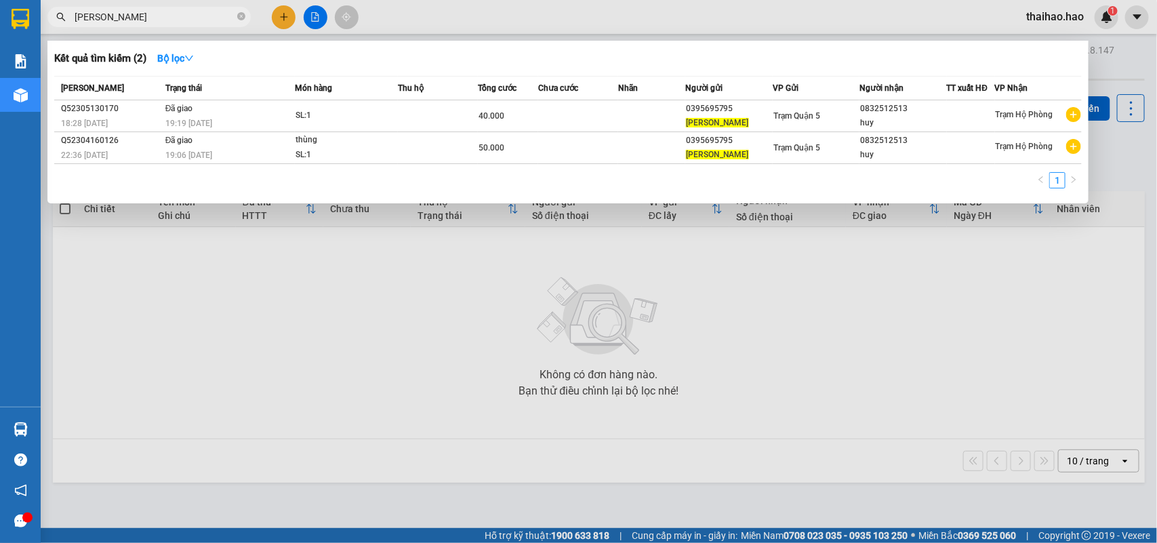
type input "BÚI"
drag, startPoint x: 969, startPoint y: 275, endPoint x: 642, endPoint y: 205, distance: 334.0
click at [925, 275] on div at bounding box center [578, 271] width 1157 height 543
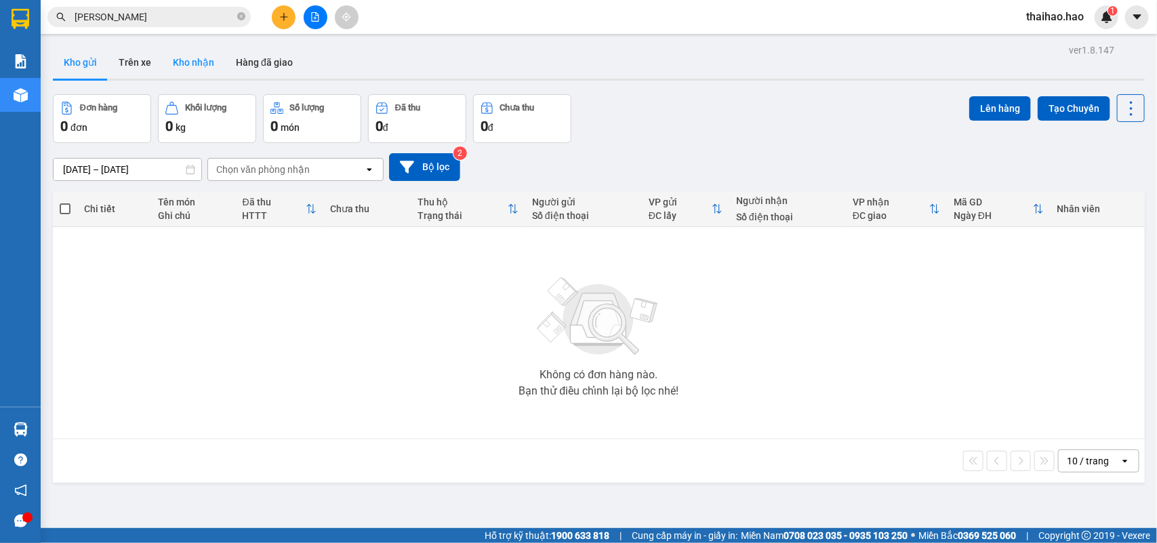
click at [180, 61] on button "Kho nhận" at bounding box center [193, 62] width 63 height 33
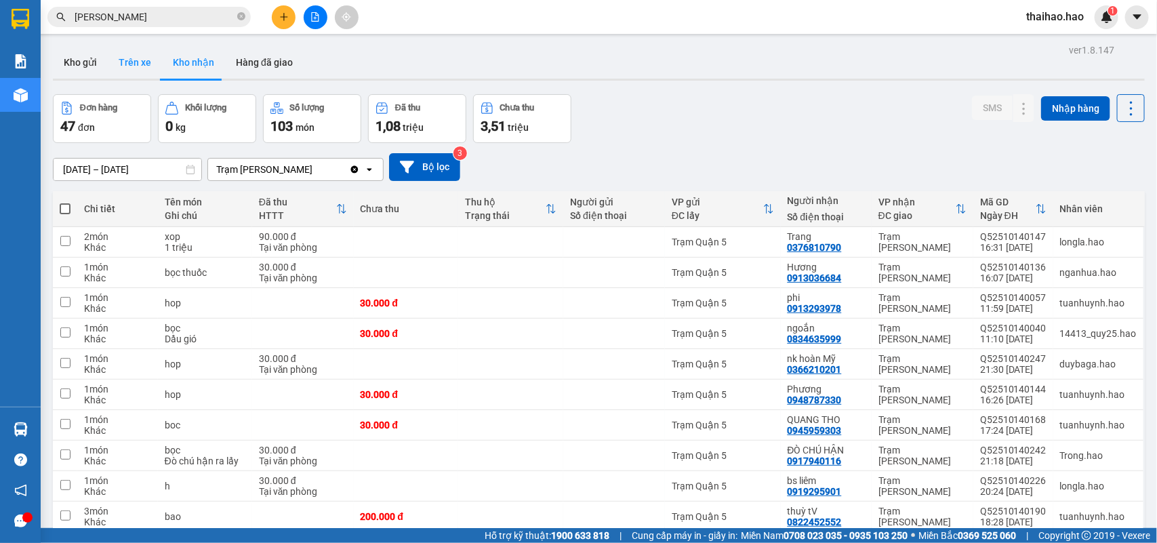
click at [146, 56] on button "Trên xe" at bounding box center [135, 62] width 54 height 33
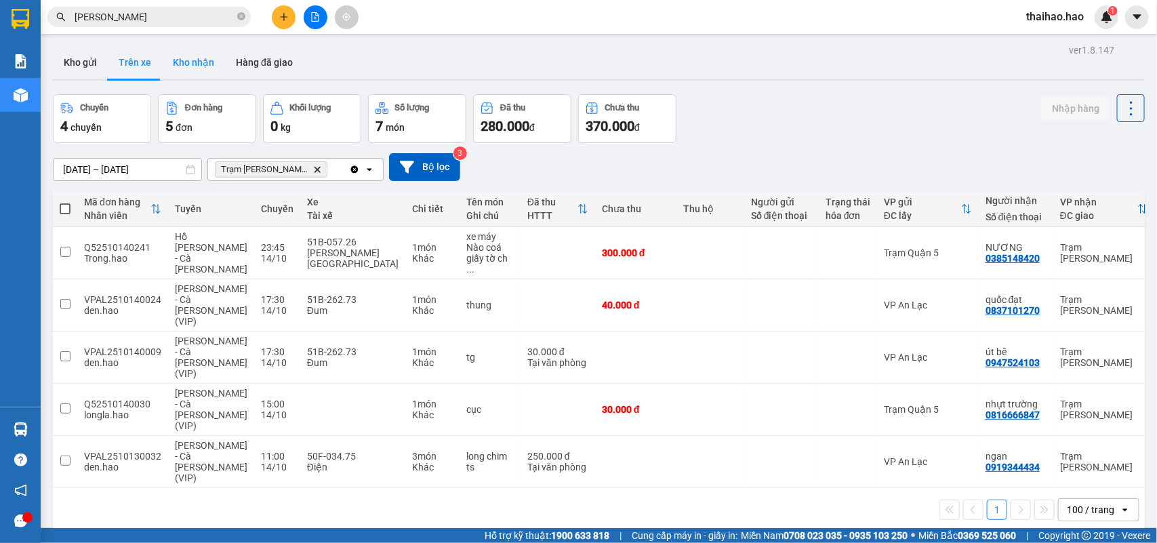
click at [204, 58] on button "Kho nhận" at bounding box center [193, 62] width 63 height 33
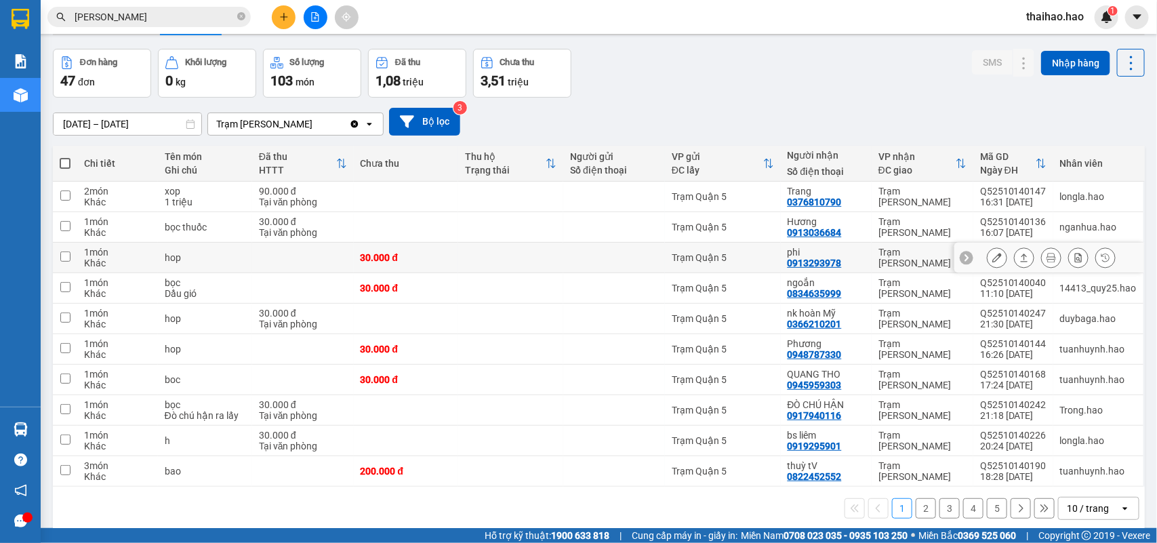
scroll to position [62, 0]
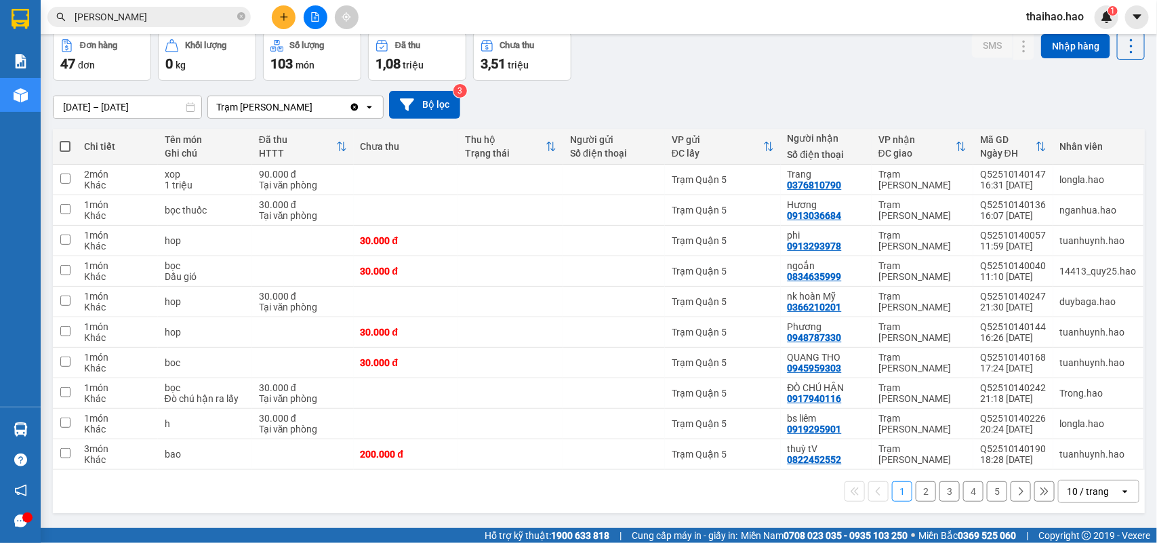
click at [925, 432] on div "10 / trang" at bounding box center [1088, 491] width 61 height 22
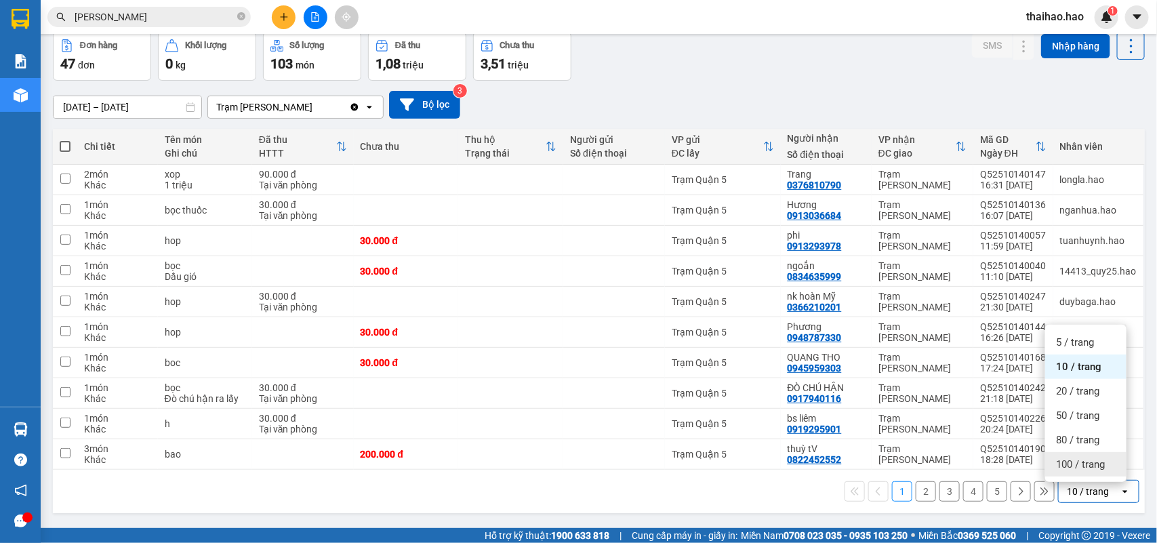
click at [925, 432] on div "100 / trang" at bounding box center [1085, 464] width 81 height 24
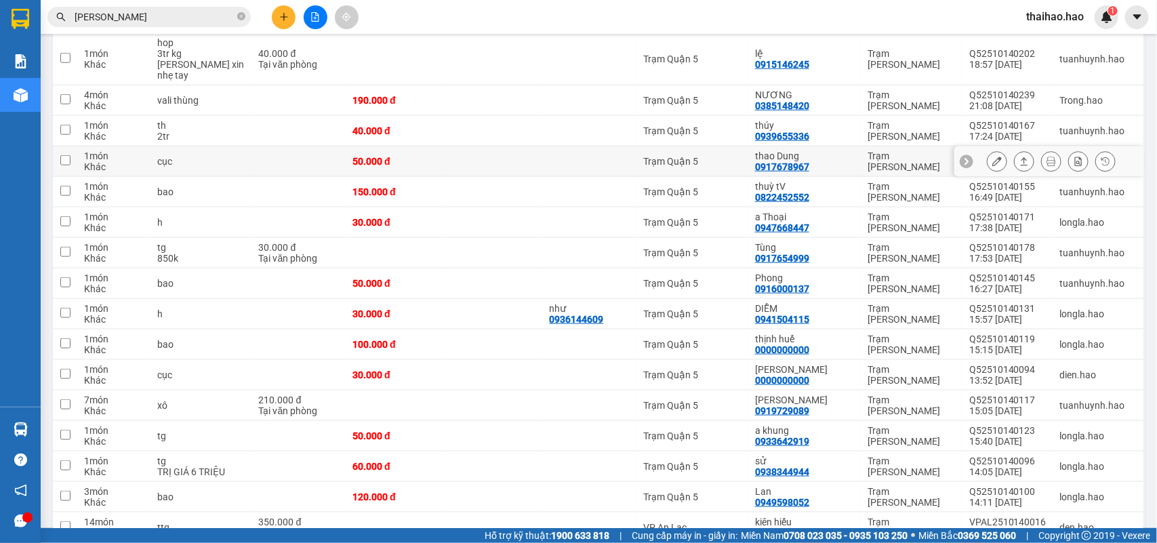
scroll to position [106, 0]
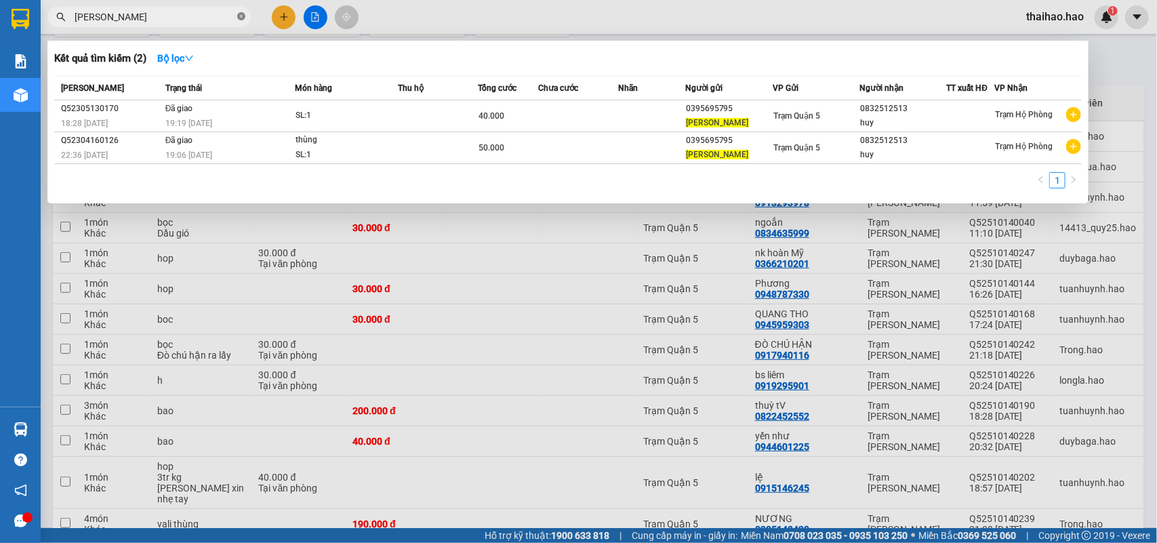
click at [241, 18] on icon "close-circle" at bounding box center [241, 16] width 8 height 8
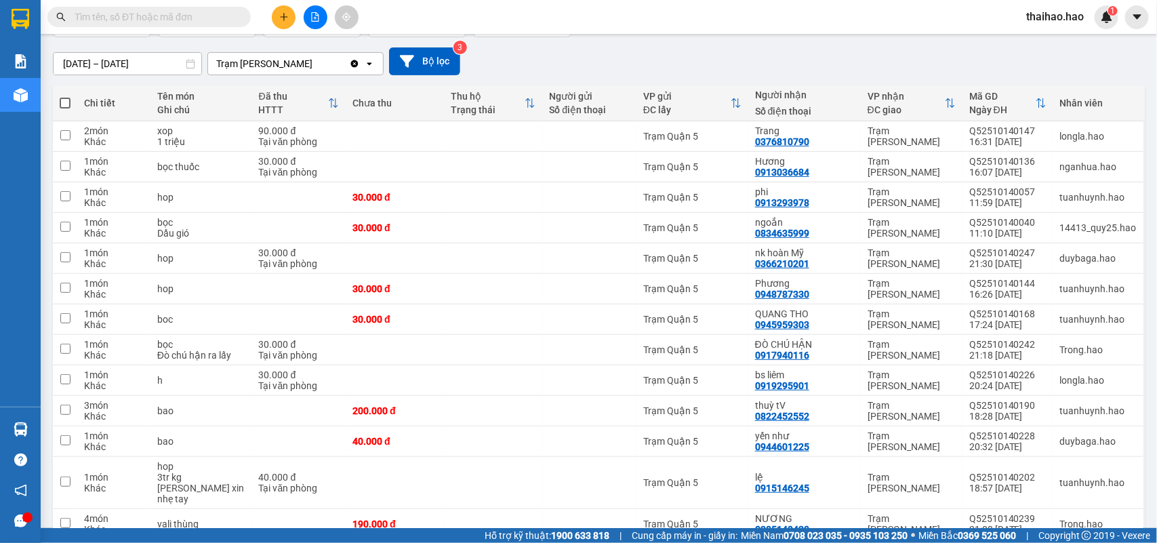
click at [231, 18] on input "text" at bounding box center [155, 16] width 160 height 15
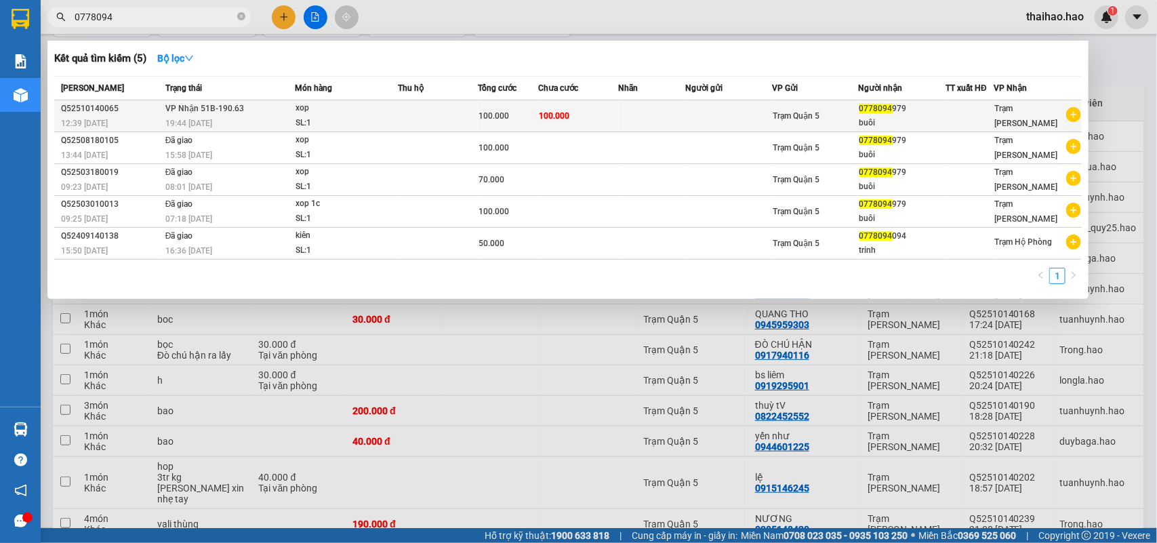
type input "0778094"
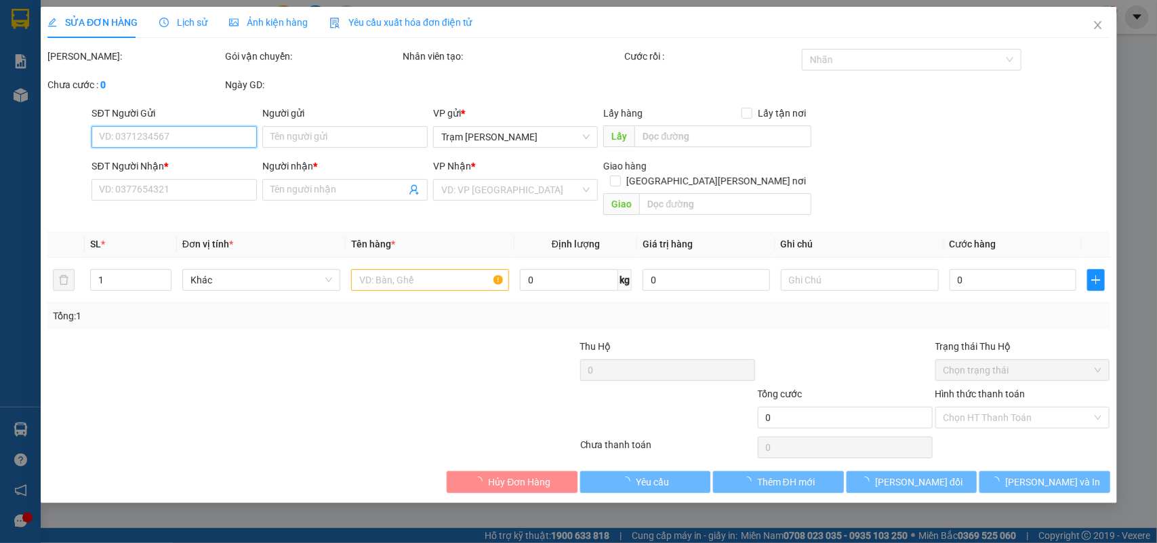
type input "0778094979"
type input "buôi"
type input "100.000"
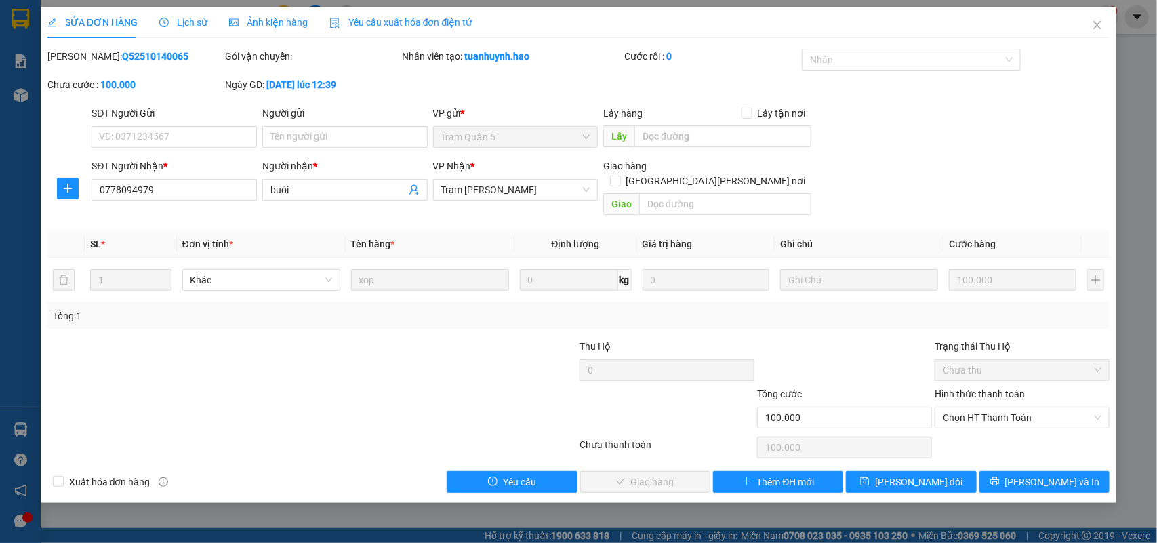
click at [279, 17] on span "Ảnh kiện hàng" at bounding box center [268, 22] width 79 height 11
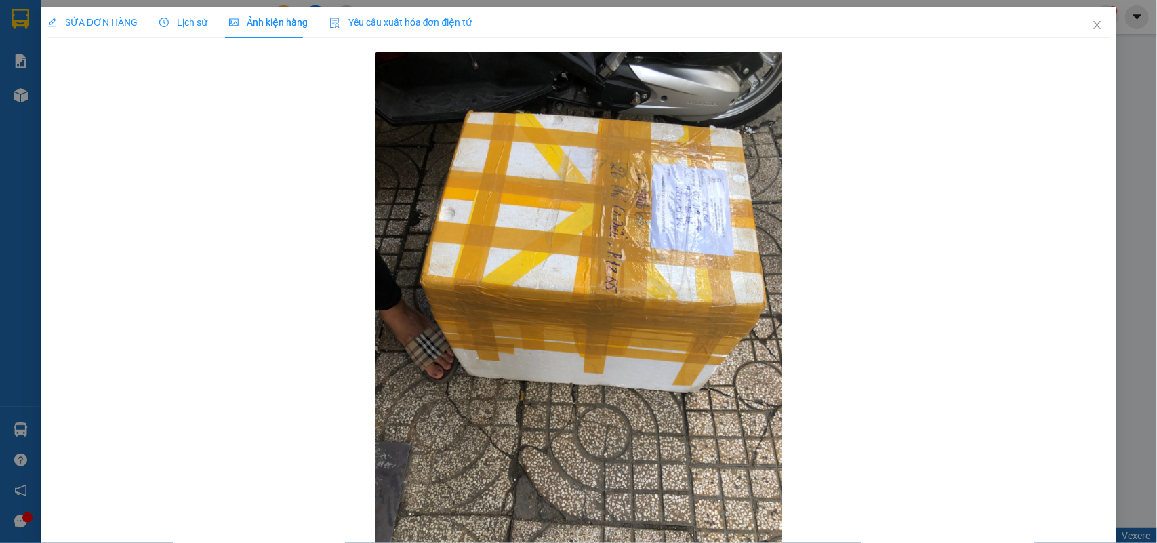
click at [80, 24] on span "SỬA ĐƠN HÀNG" at bounding box center [92, 22] width 90 height 11
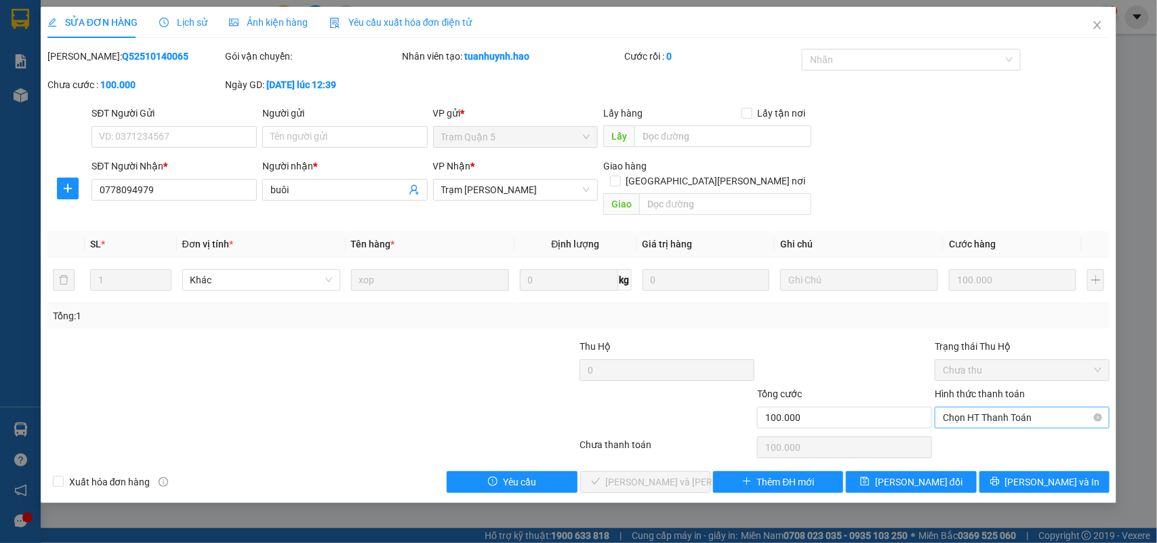
click at [925, 407] on span "Chọn HT Thanh Toán" at bounding box center [1022, 417] width 159 height 20
click at [925, 425] on div "Tại văn phòng" at bounding box center [1022, 430] width 159 height 15
type input "0"
click at [645, 432] on span "[PERSON_NAME] và [PERSON_NAME] hàng" at bounding box center [697, 481] width 183 height 15
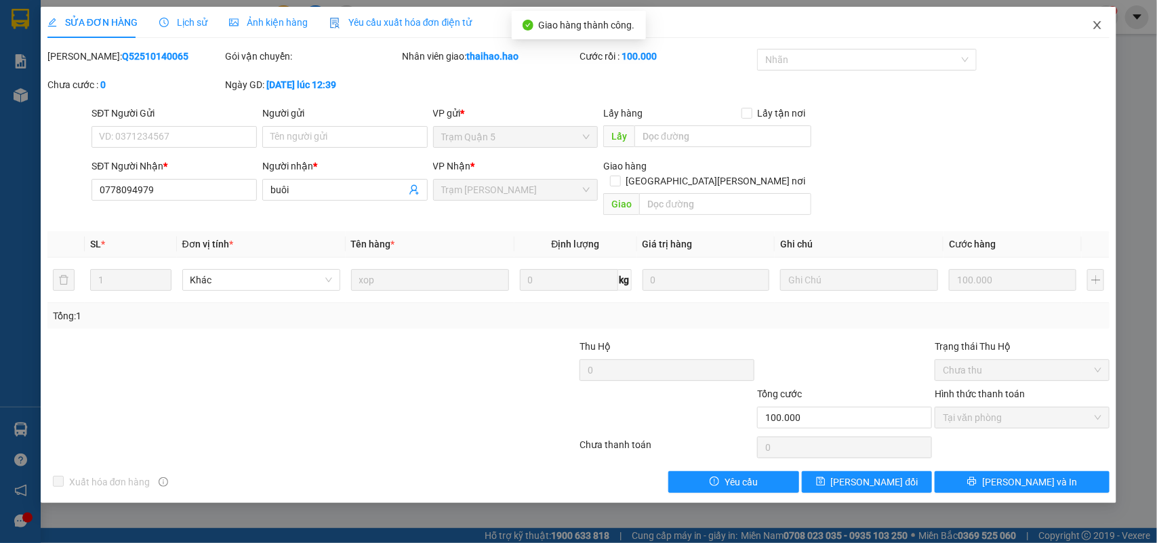
click at [925, 24] on icon "close" at bounding box center [1097, 25] width 7 height 8
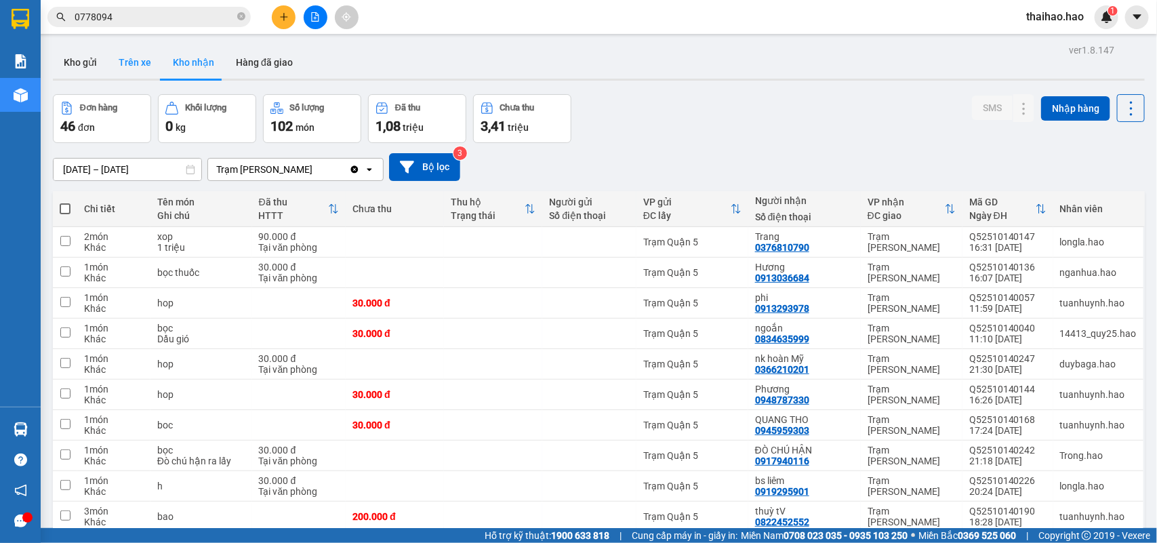
click at [127, 54] on button "Trên xe" at bounding box center [135, 62] width 54 height 33
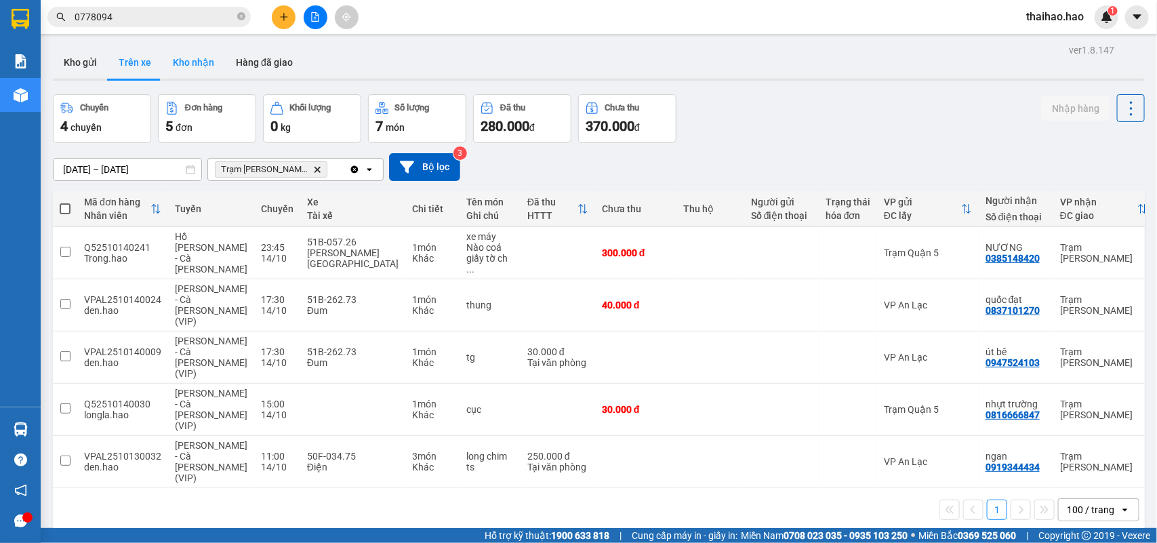
click at [181, 51] on button "Kho nhận" at bounding box center [193, 62] width 63 height 33
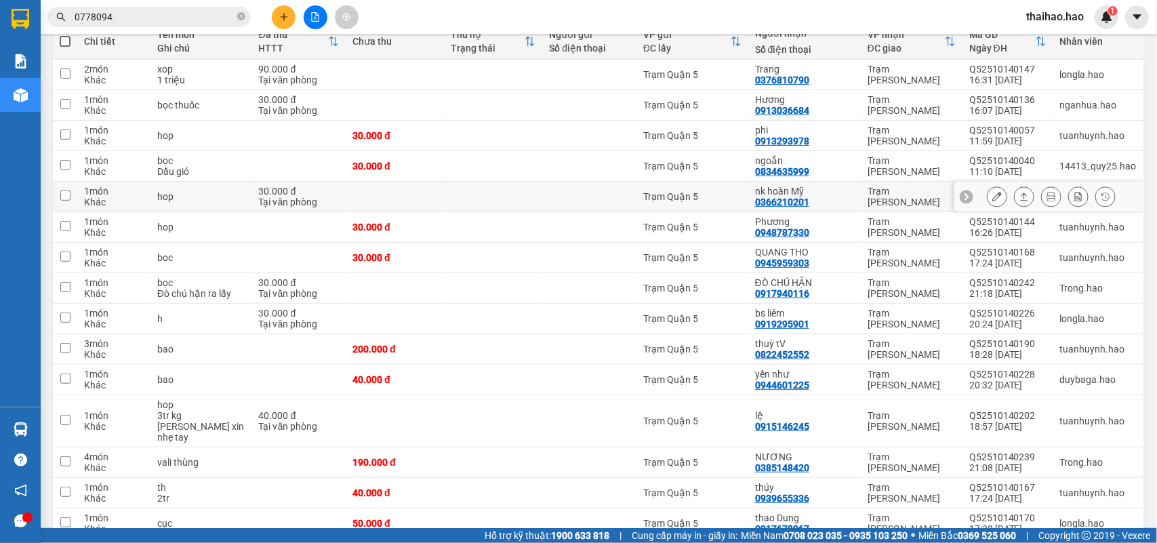
scroll to position [169, 0]
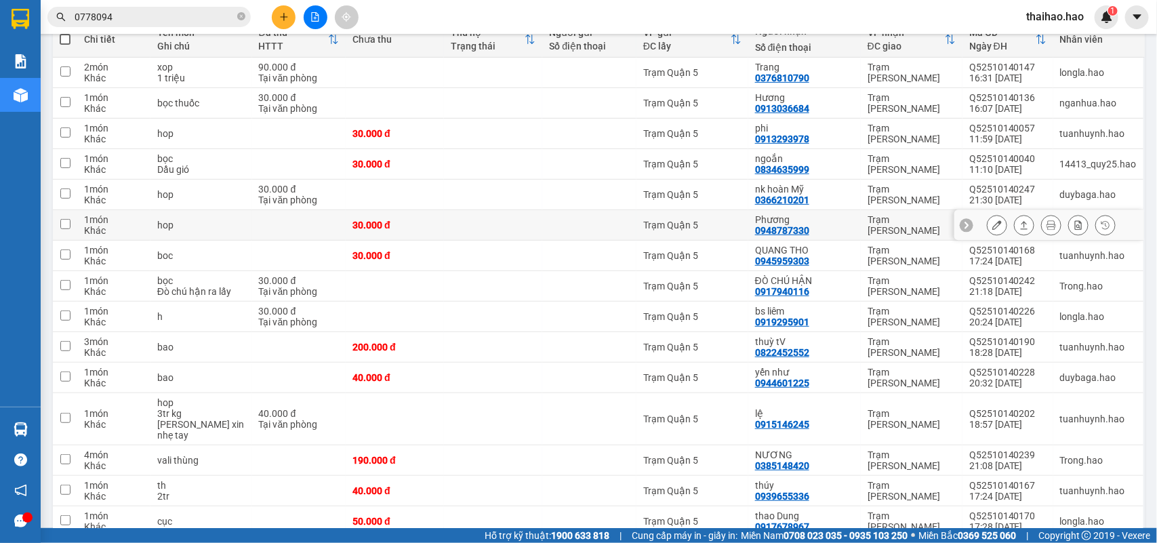
click at [891, 219] on div "Trạm [PERSON_NAME]" at bounding box center [911, 225] width 88 height 22
checkbox input "true"
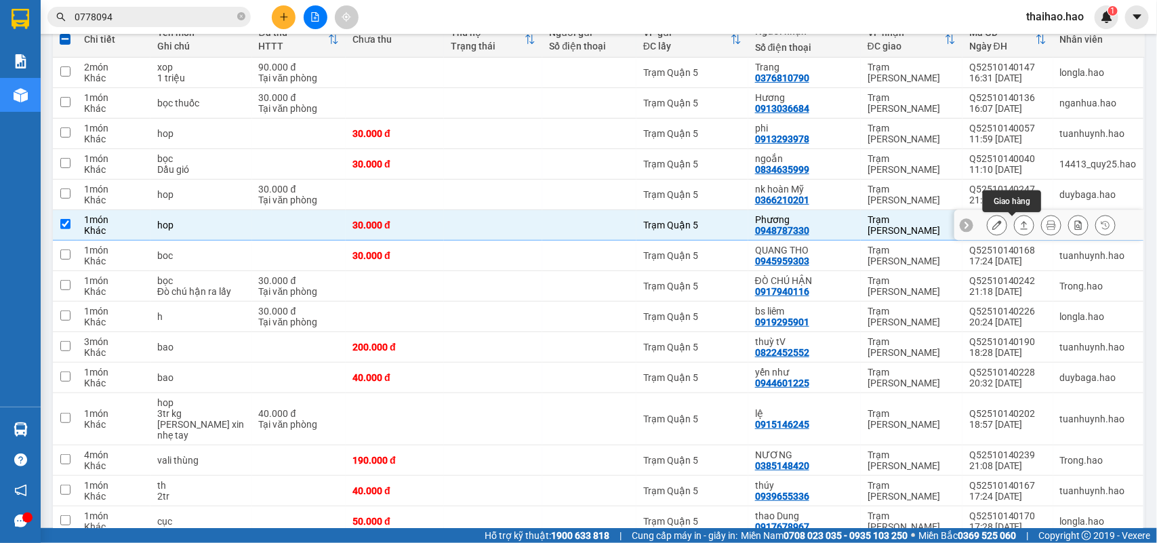
click at [925, 224] on icon at bounding box center [1023, 224] width 9 height 9
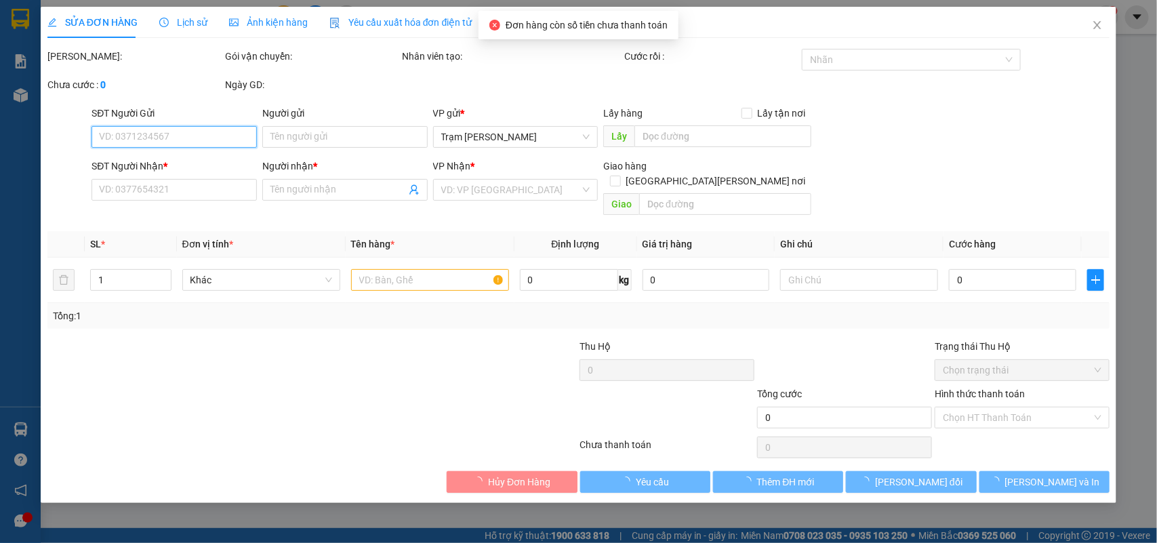
type input "0948787330"
type input "Phương"
type input "30.000"
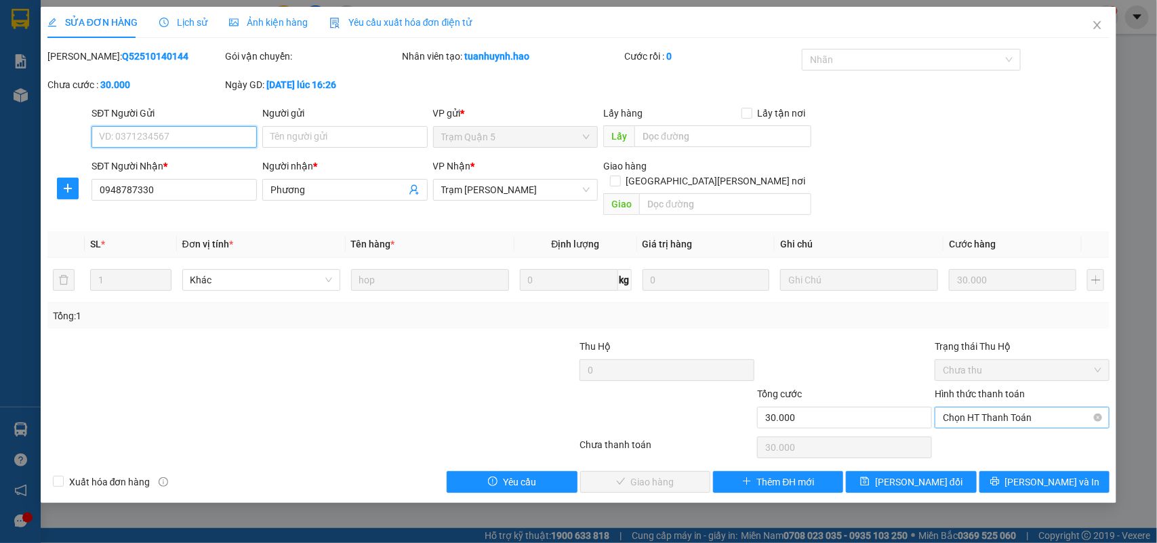
click at [925, 407] on span "Chọn HT Thanh Toán" at bounding box center [1022, 417] width 159 height 20
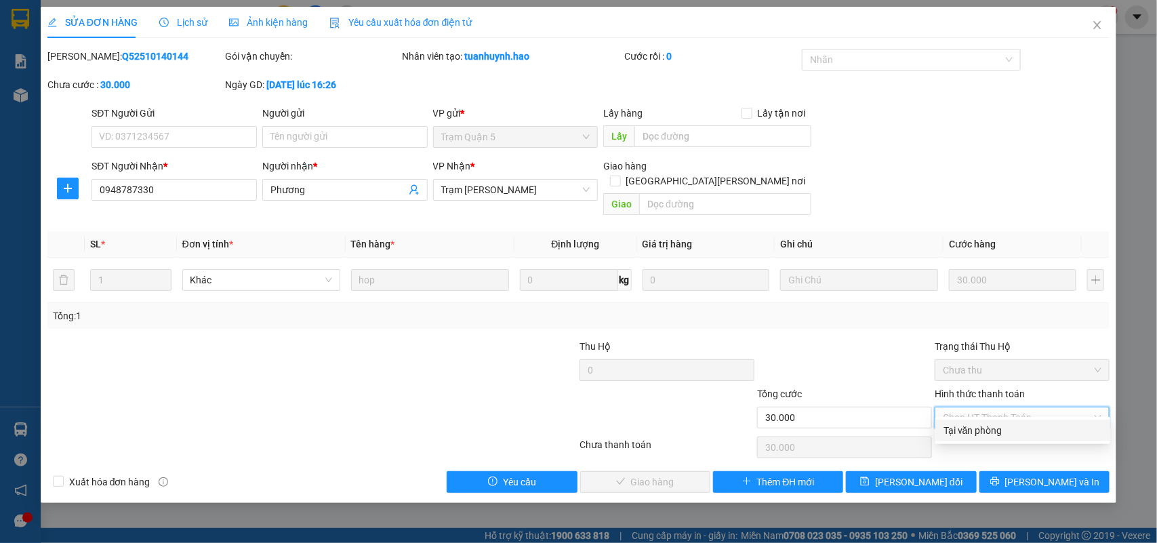
click at [925, 424] on div "Tại văn phòng" at bounding box center [1022, 430] width 159 height 15
type input "0"
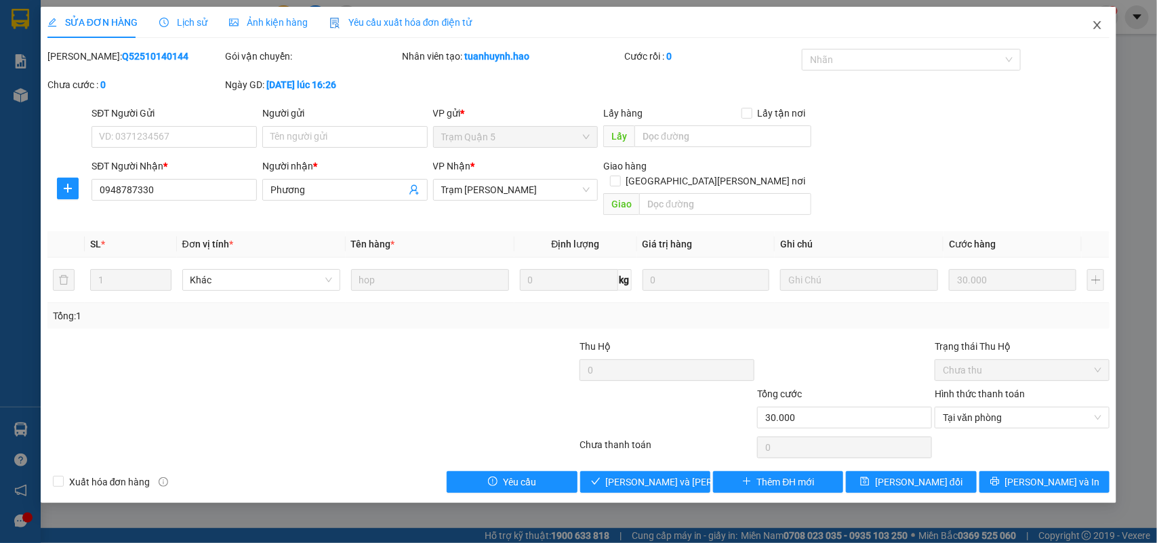
click at [925, 24] on icon "close" at bounding box center [1097, 25] width 11 height 11
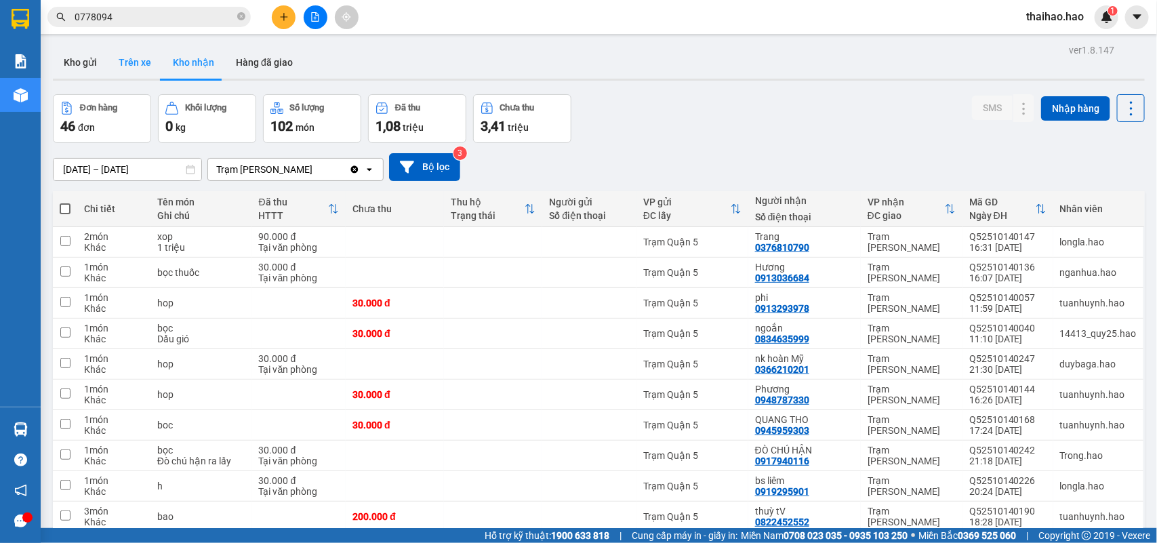
click at [134, 55] on button "Trên xe" at bounding box center [135, 62] width 54 height 33
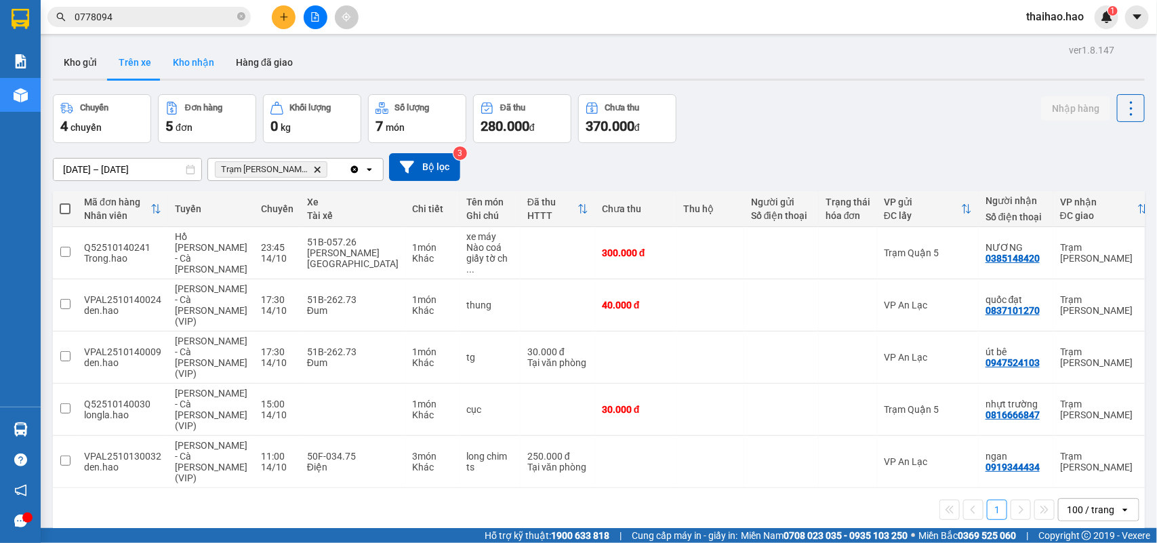
click at [197, 51] on button "Kho nhận" at bounding box center [193, 62] width 63 height 33
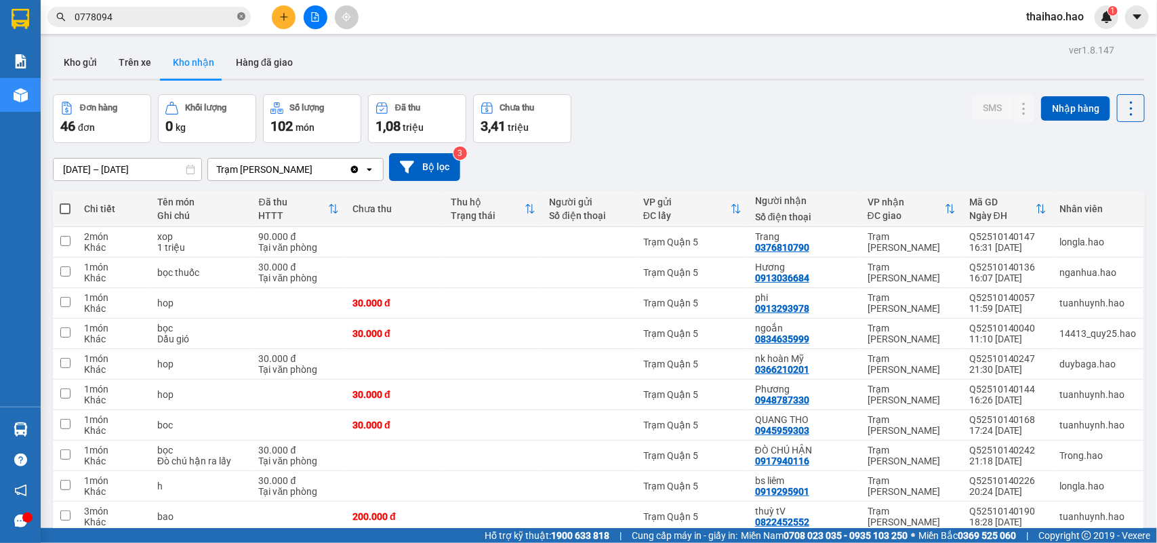
click at [244, 18] on icon "close-circle" at bounding box center [241, 16] width 8 height 8
click at [212, 17] on input "text" at bounding box center [155, 16] width 160 height 15
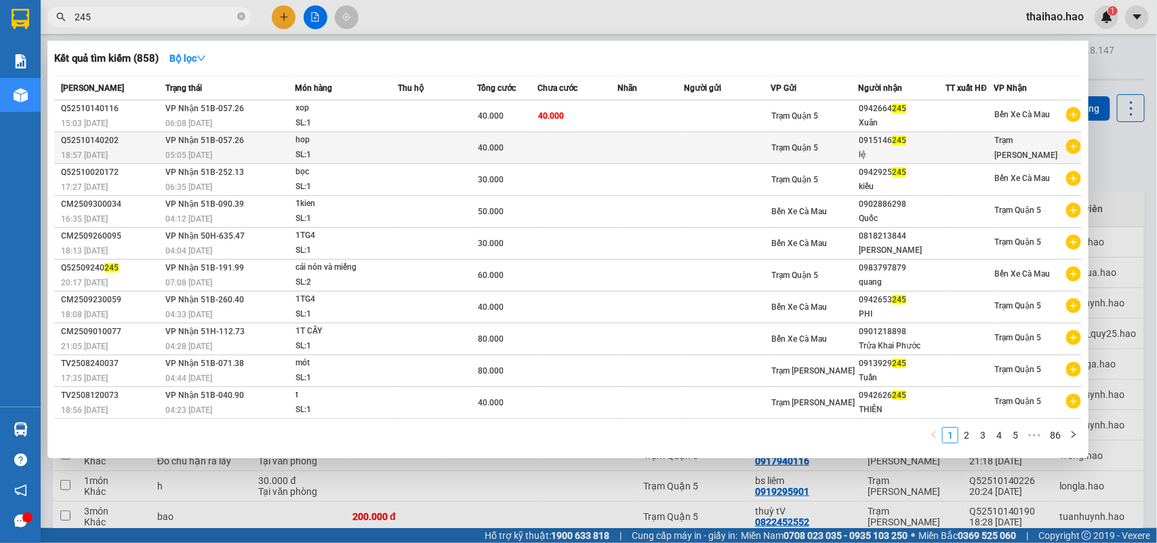
type input "245"
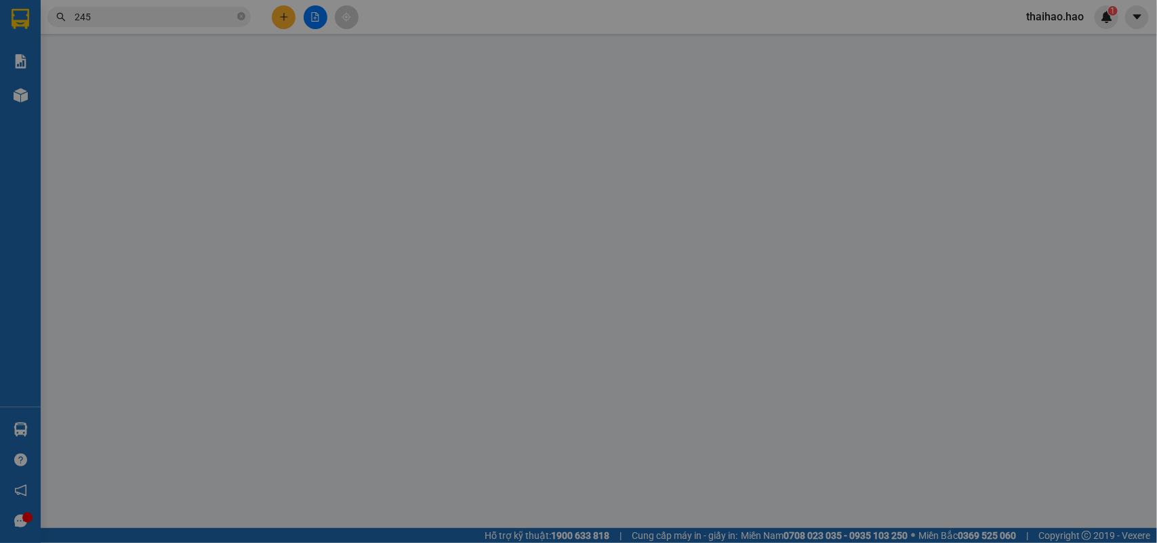
type input "0915146245"
type input "lệ"
type input "40.000"
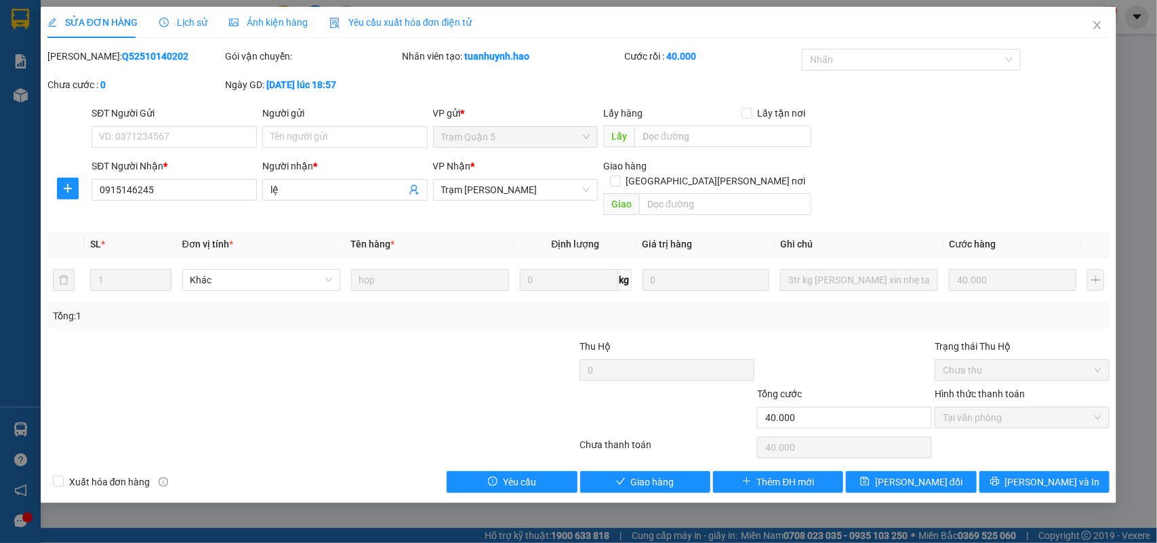
click at [288, 27] on span "Ảnh kiện hàng" at bounding box center [268, 22] width 79 height 11
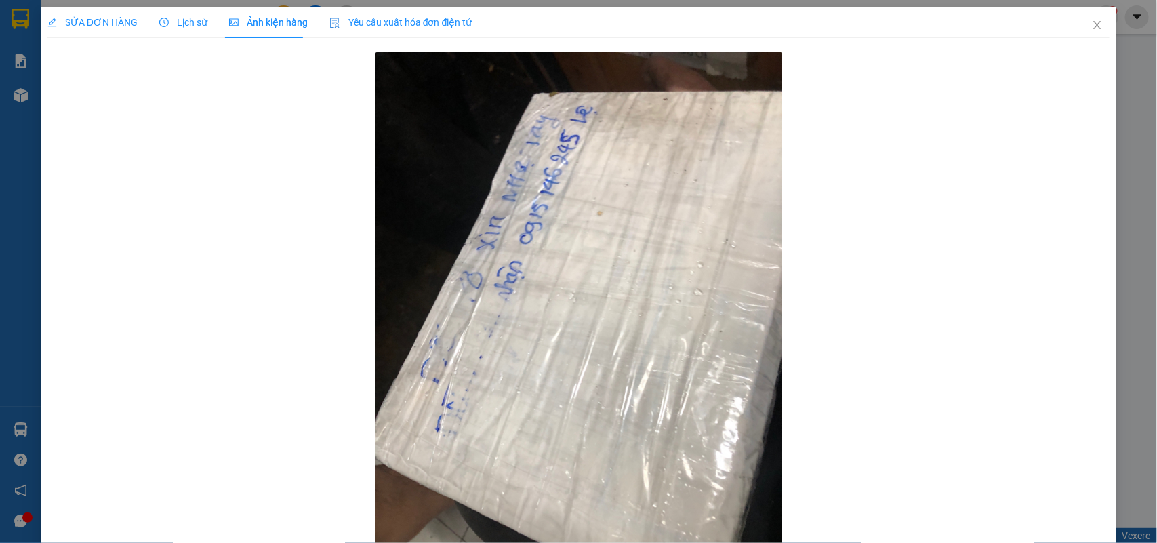
click at [108, 17] on span "SỬA ĐƠN HÀNG" at bounding box center [92, 22] width 90 height 11
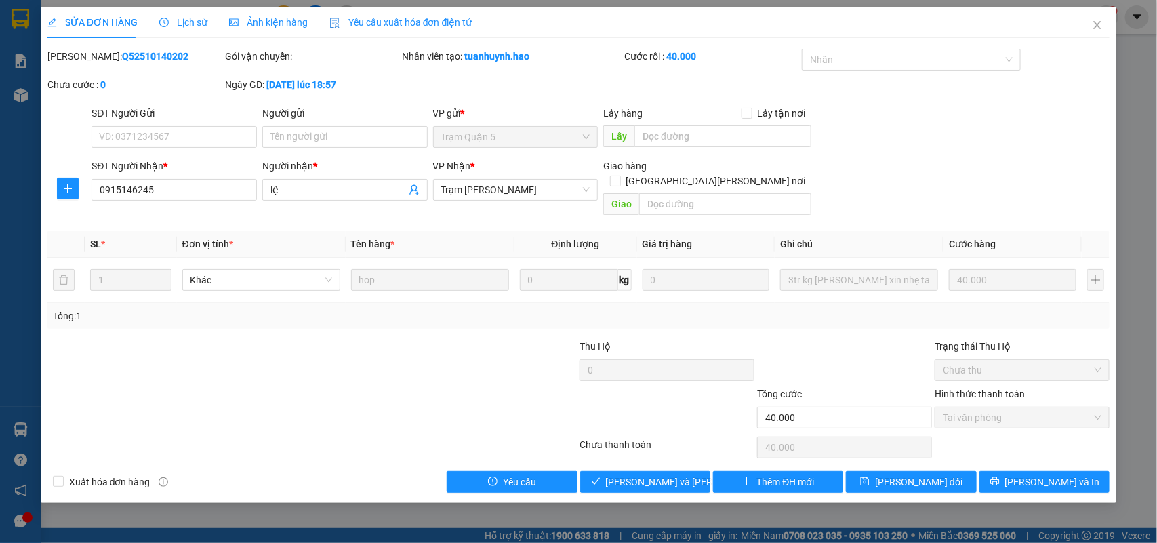
click at [274, 24] on span "Ảnh kiện hàng" at bounding box center [268, 22] width 79 height 11
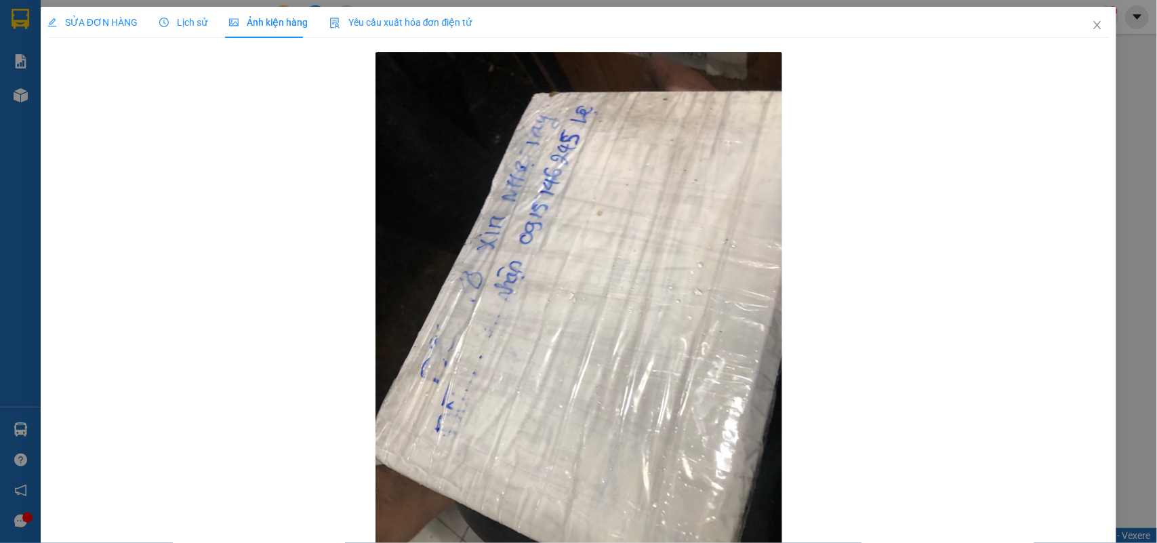
click at [113, 11] on div "SỬA ĐƠN HÀNG" at bounding box center [92, 22] width 90 height 31
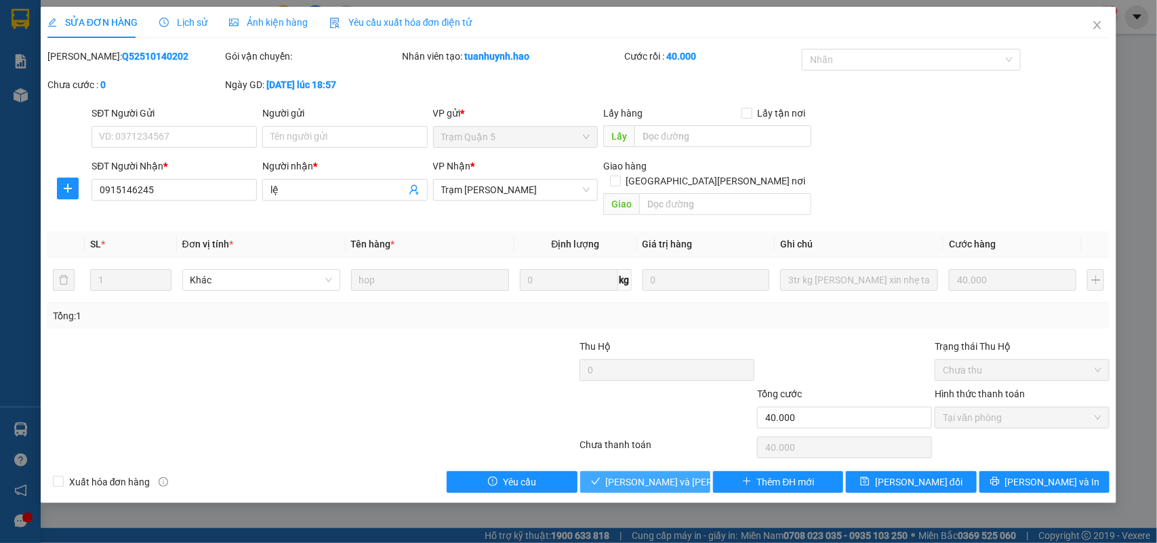
click at [662, 432] on button "[PERSON_NAME] và [PERSON_NAME] hàng" at bounding box center [645, 482] width 130 height 22
type input "0"
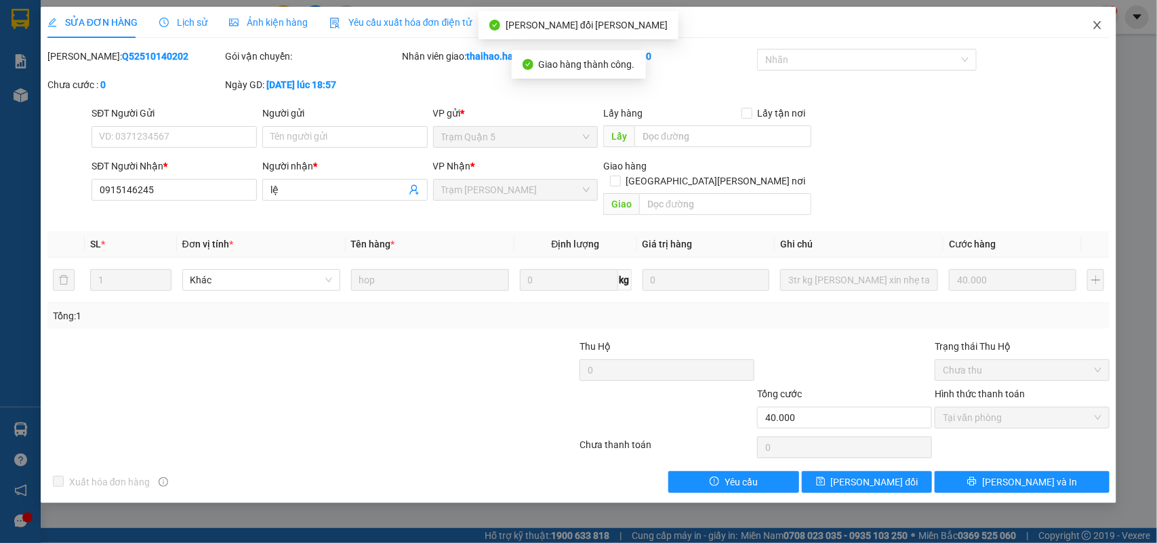
click at [925, 18] on span "Close" at bounding box center [1097, 26] width 38 height 38
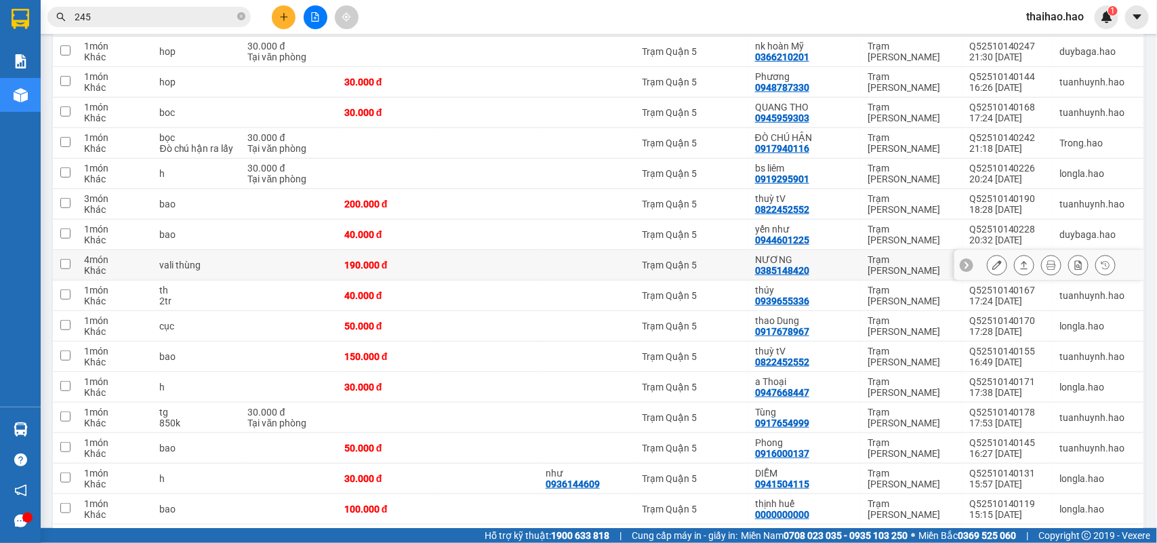
scroll to position [339, 0]
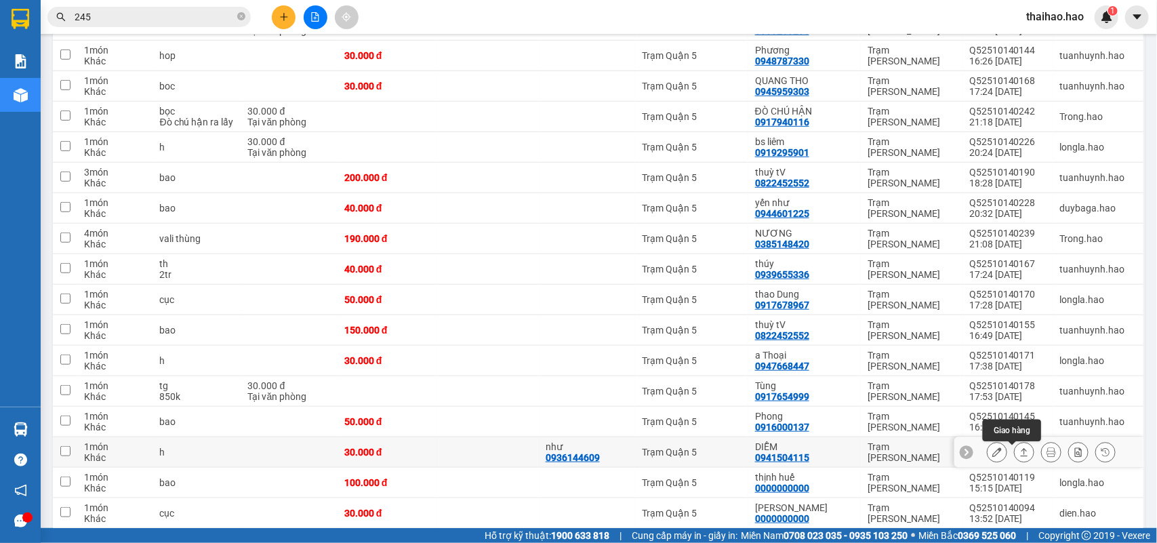
click at [925, 432] on icon at bounding box center [1023, 451] width 9 height 9
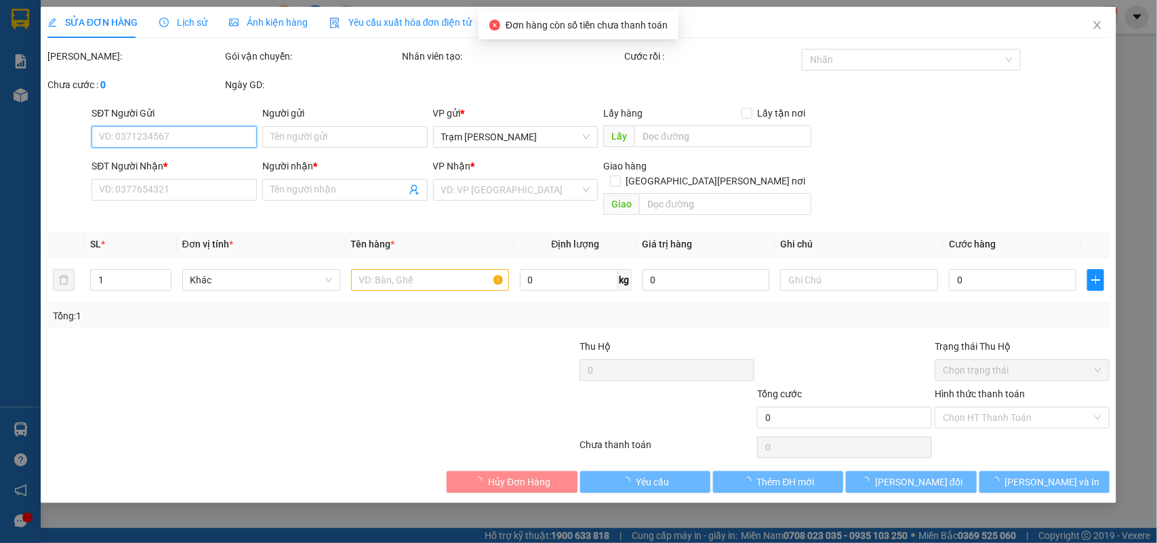
type input "0936144609"
type input "như"
type input "0941504115"
type input "DIỄM"
type input "30.000"
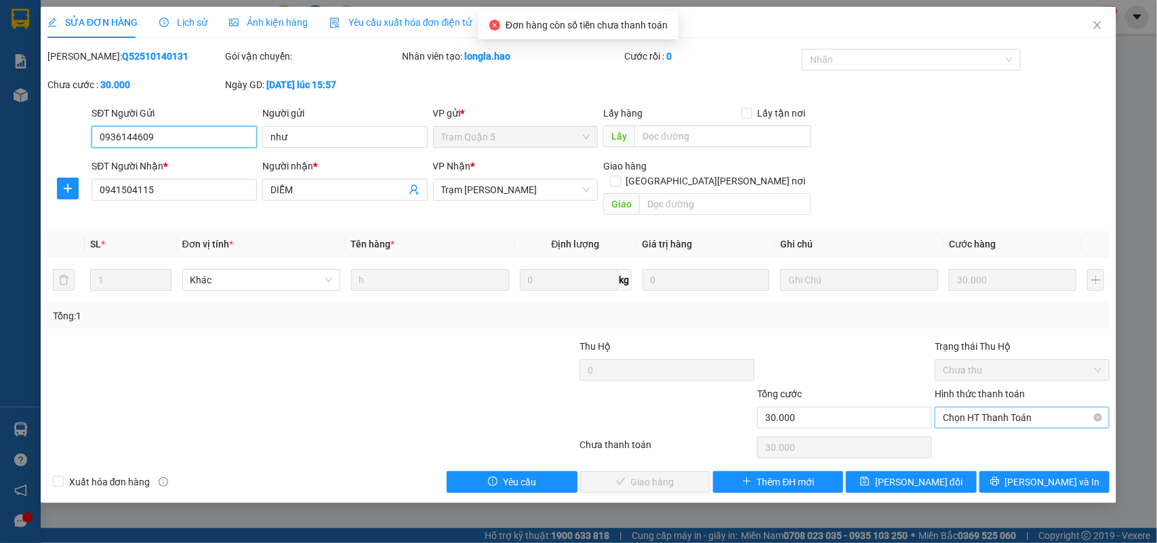
click at [925, 407] on span "Chọn HT Thanh Toán" at bounding box center [1022, 417] width 159 height 20
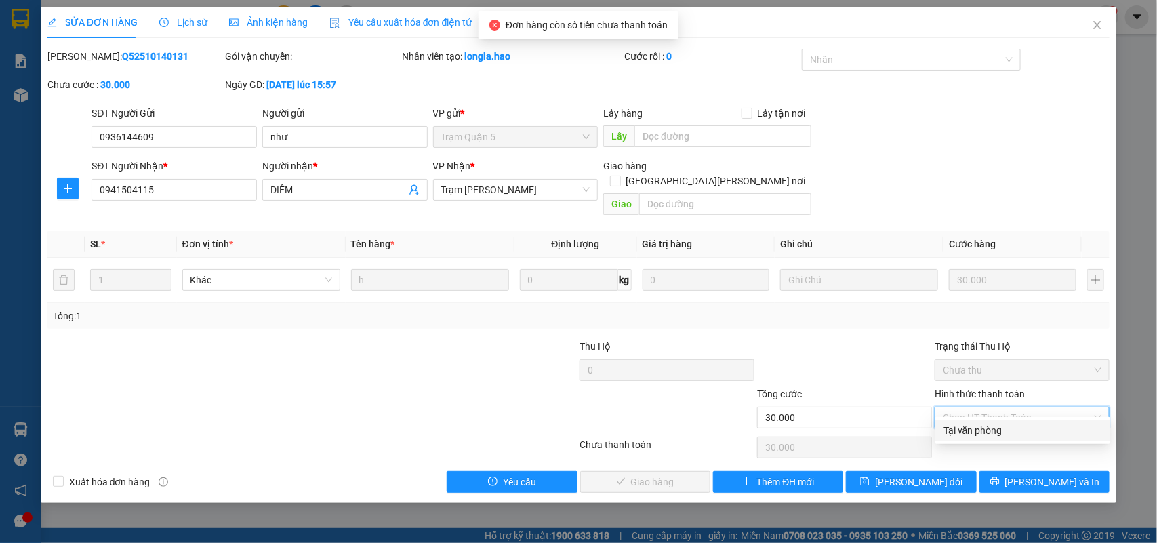
click at [925, 424] on div "Tại văn phòng" at bounding box center [1022, 430] width 159 height 15
type input "0"
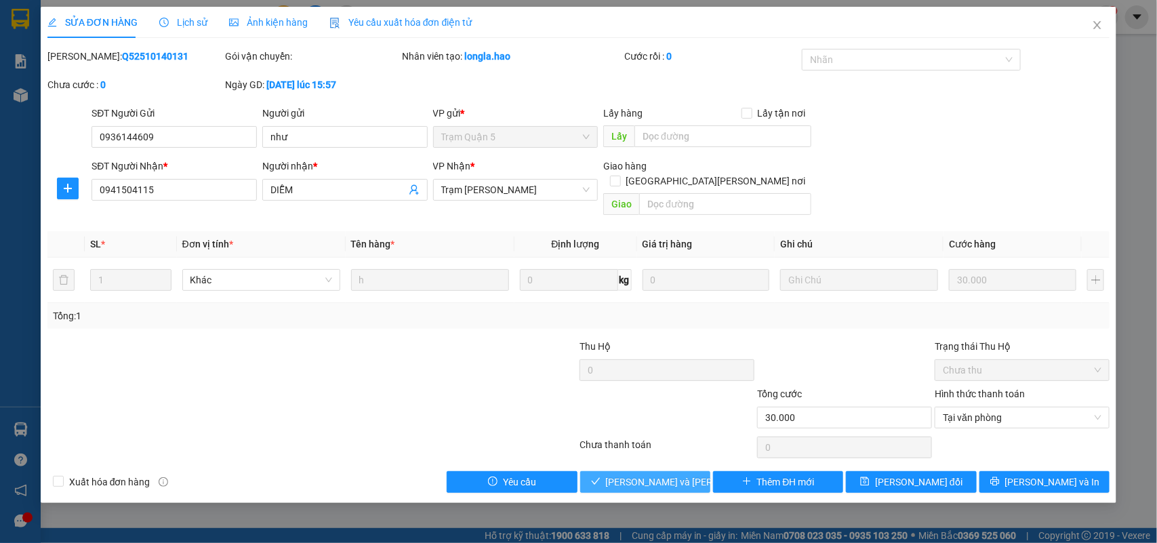
click at [638, 432] on span "[PERSON_NAME] và [PERSON_NAME] hàng" at bounding box center [697, 481] width 183 height 15
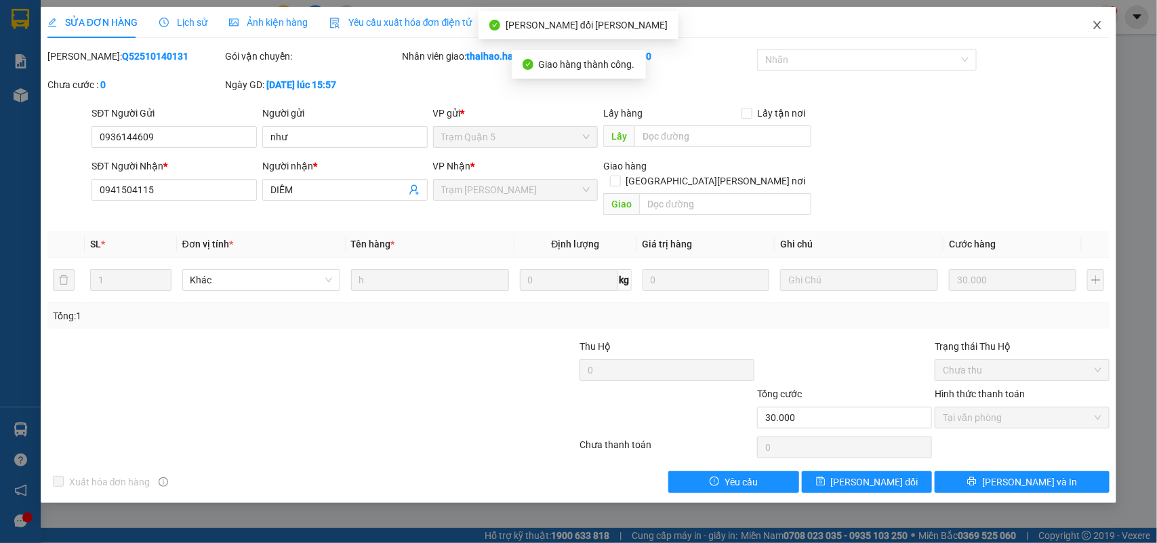
click at [925, 17] on span "Close" at bounding box center [1097, 26] width 38 height 38
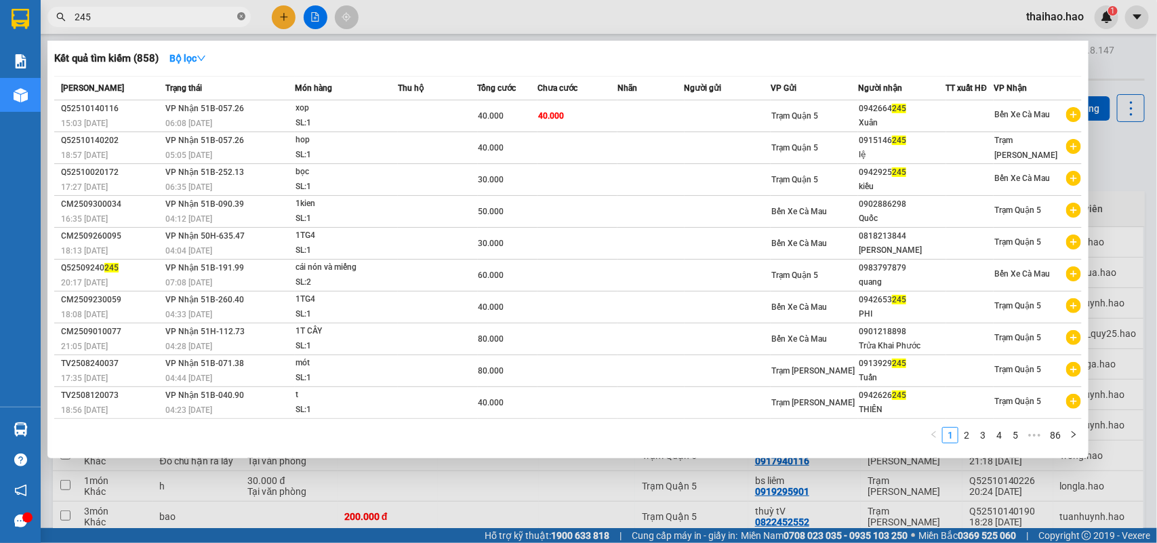
click at [239, 19] on icon "close-circle" at bounding box center [241, 16] width 8 height 8
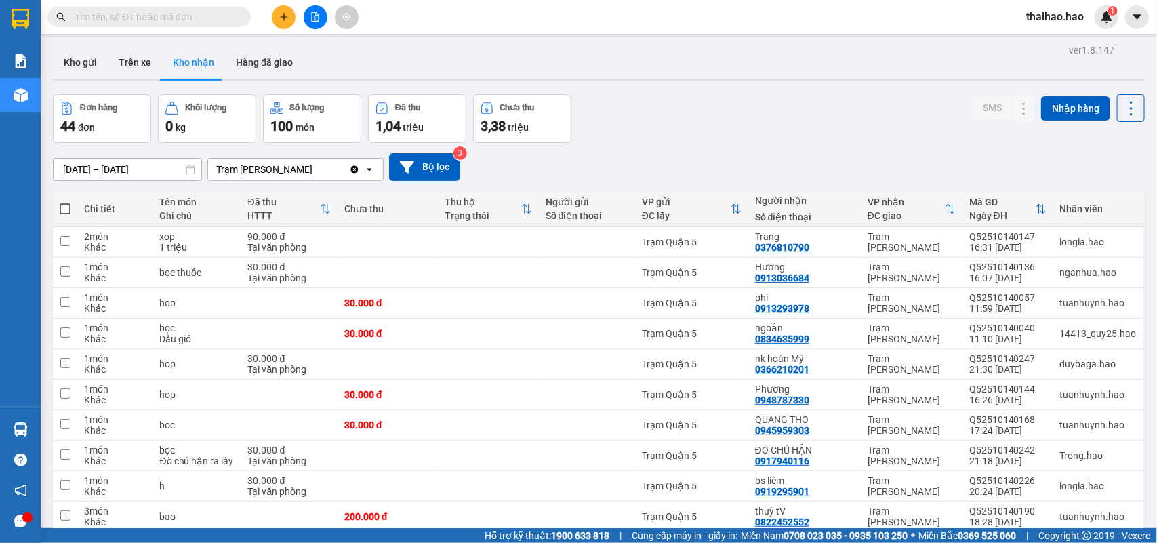
click at [180, 14] on input "text" at bounding box center [155, 16] width 160 height 15
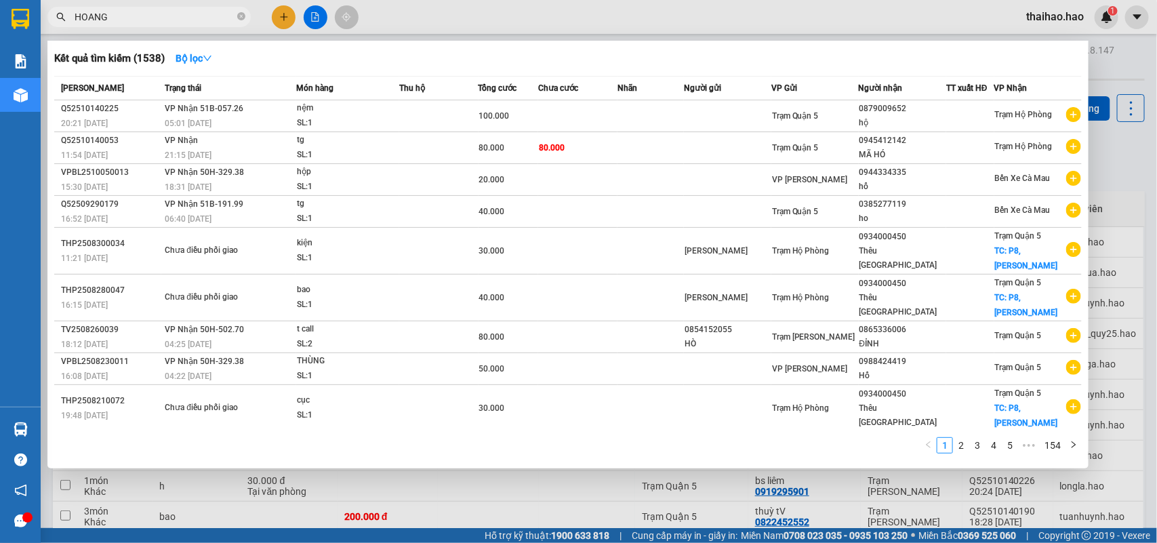
type input "HOÀNG"
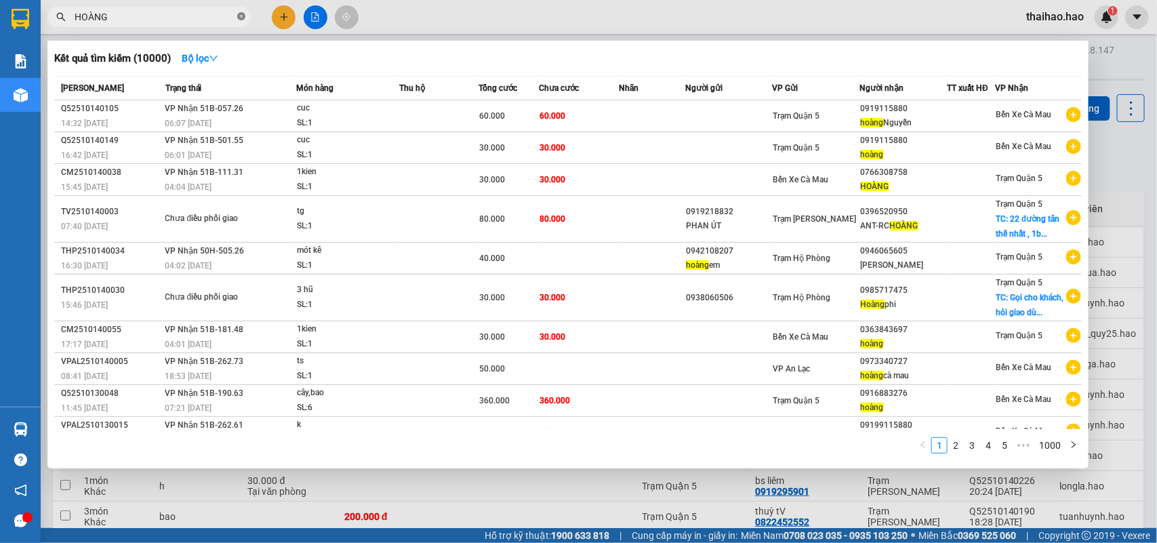
click at [239, 16] on icon "close-circle" at bounding box center [241, 16] width 8 height 8
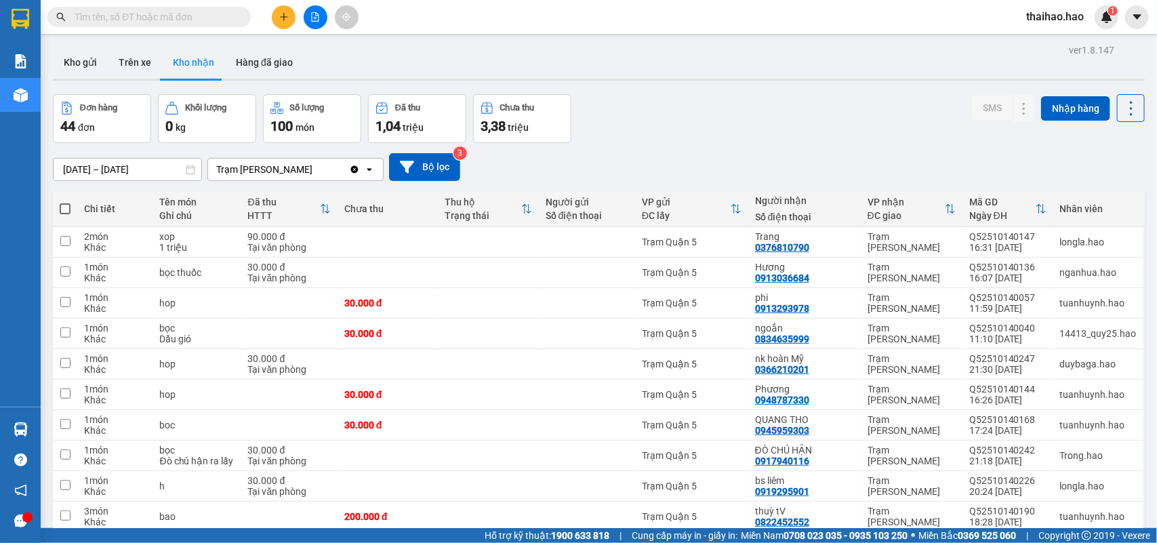
click at [185, 22] on input "text" at bounding box center [155, 16] width 160 height 15
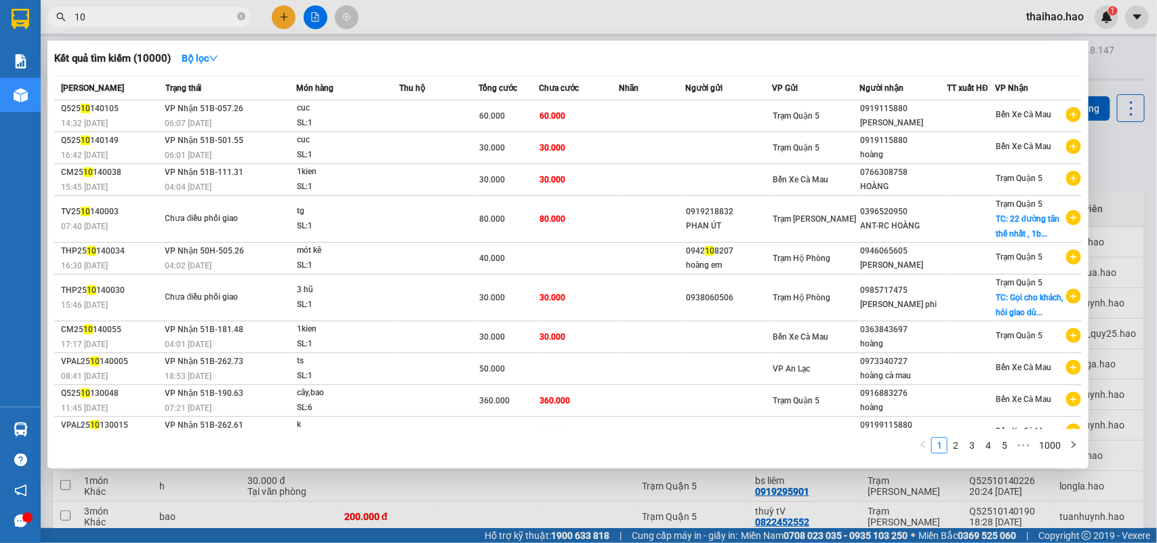
type input "106"
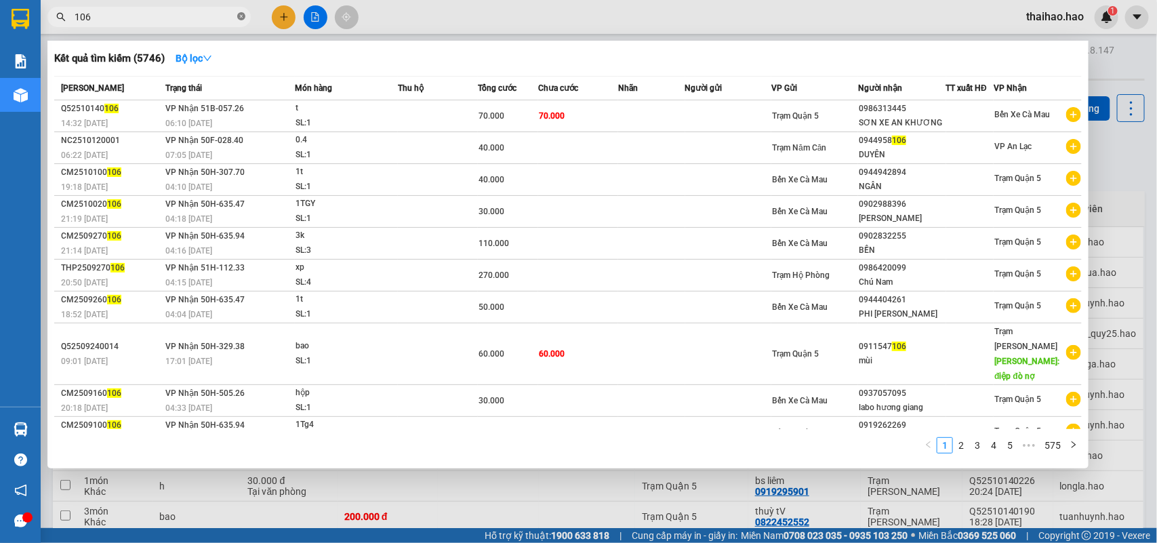
click at [237, 16] on icon "close-circle" at bounding box center [241, 16] width 8 height 8
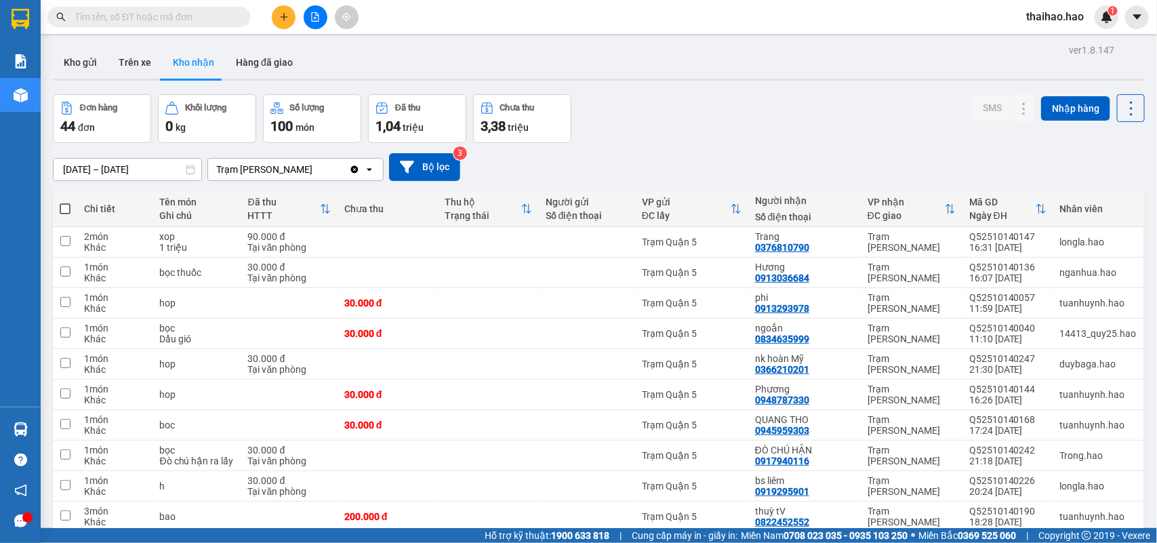
click at [205, 22] on input "text" at bounding box center [155, 16] width 160 height 15
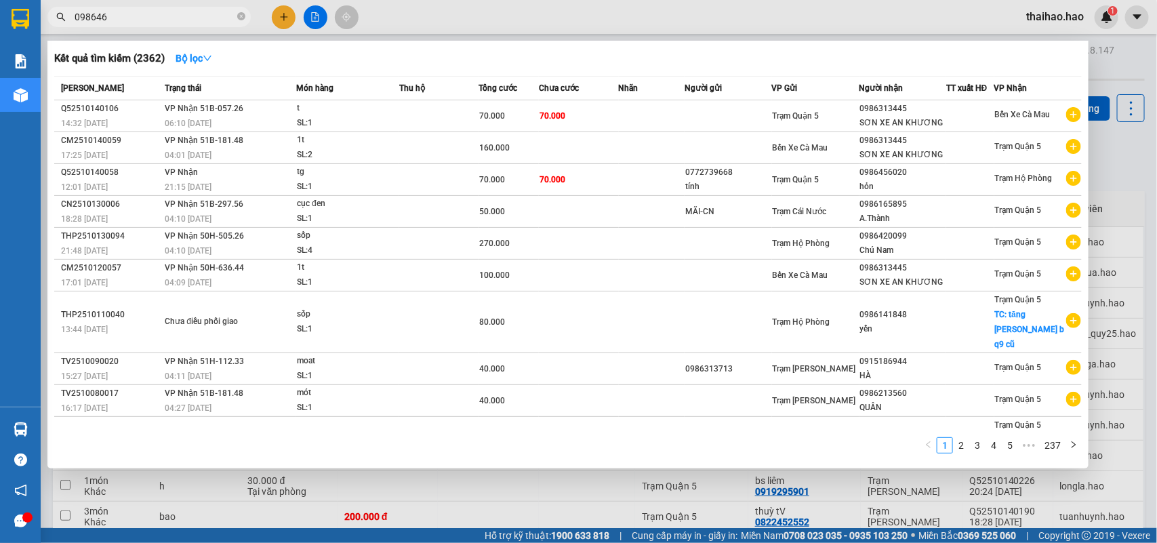
type input "0986467"
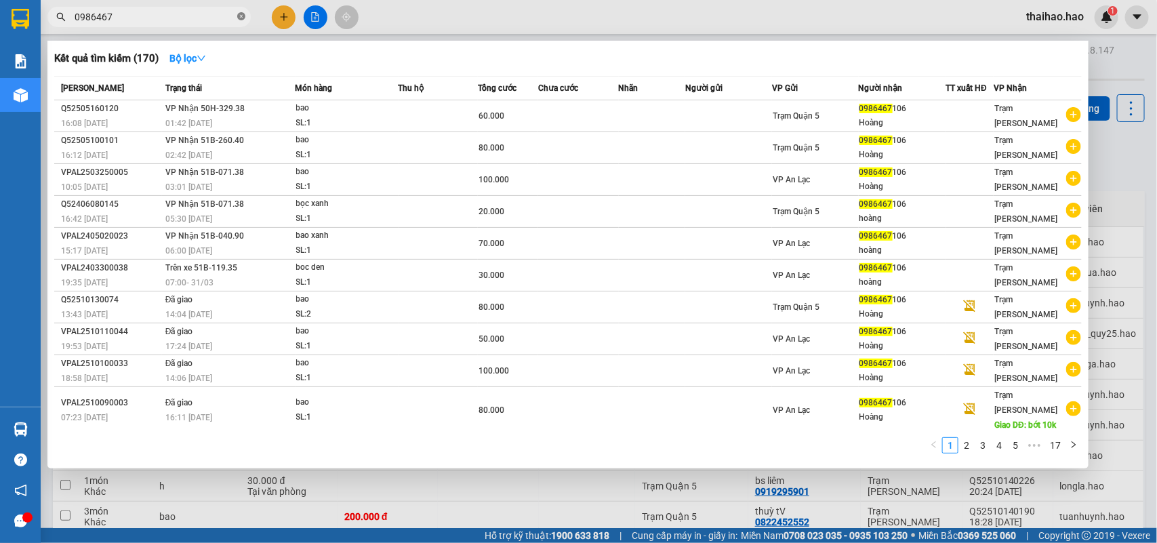
click at [242, 18] on icon "close-circle" at bounding box center [241, 16] width 8 height 8
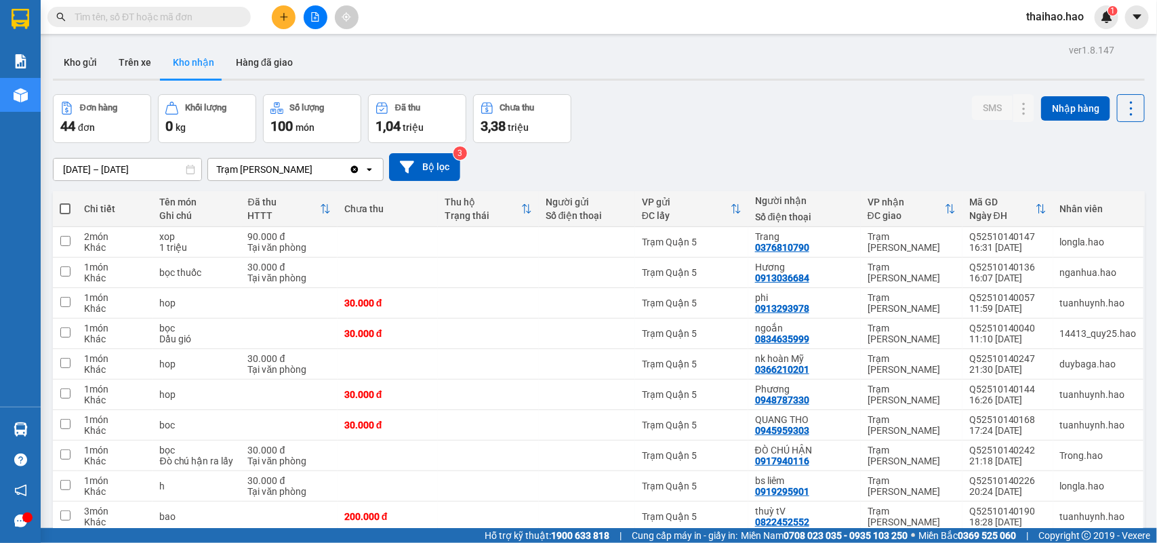
click at [218, 17] on input "text" at bounding box center [155, 16] width 160 height 15
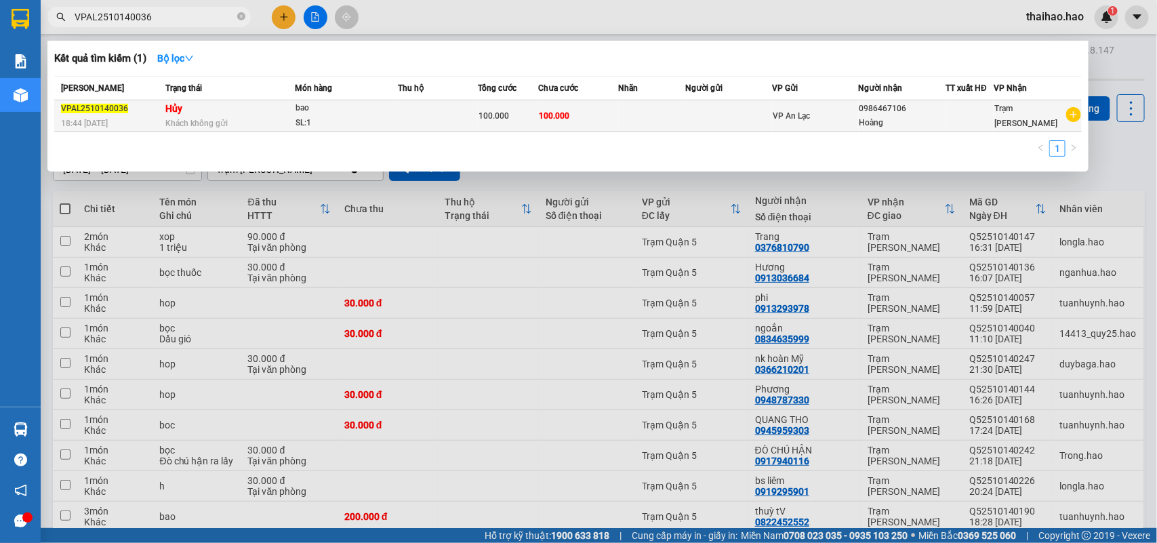
type input "VPAL2510140036"
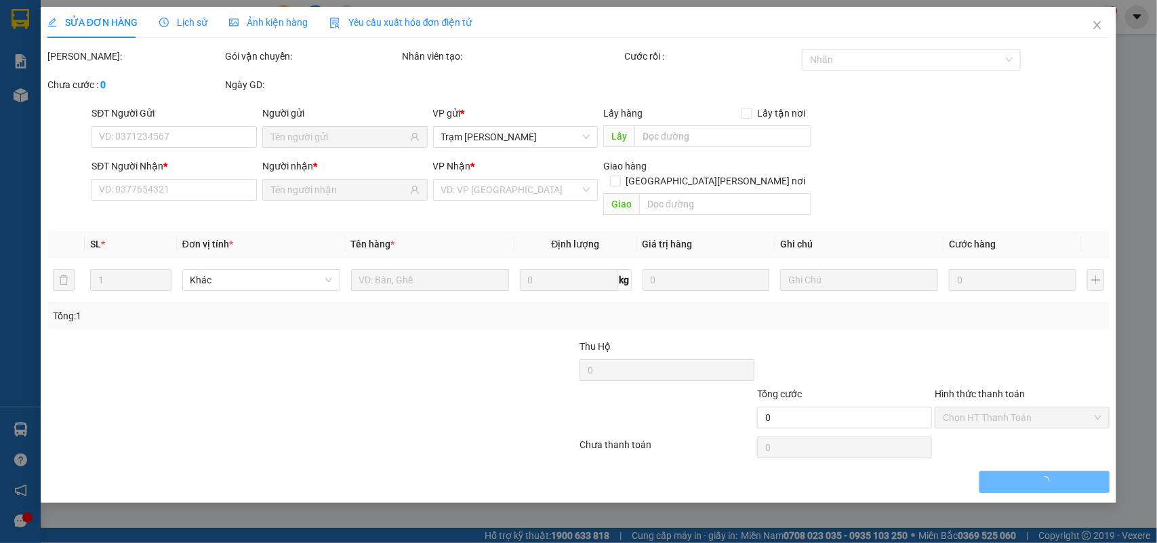
click at [273, 22] on span "Ảnh kiện hàng" at bounding box center [268, 22] width 79 height 11
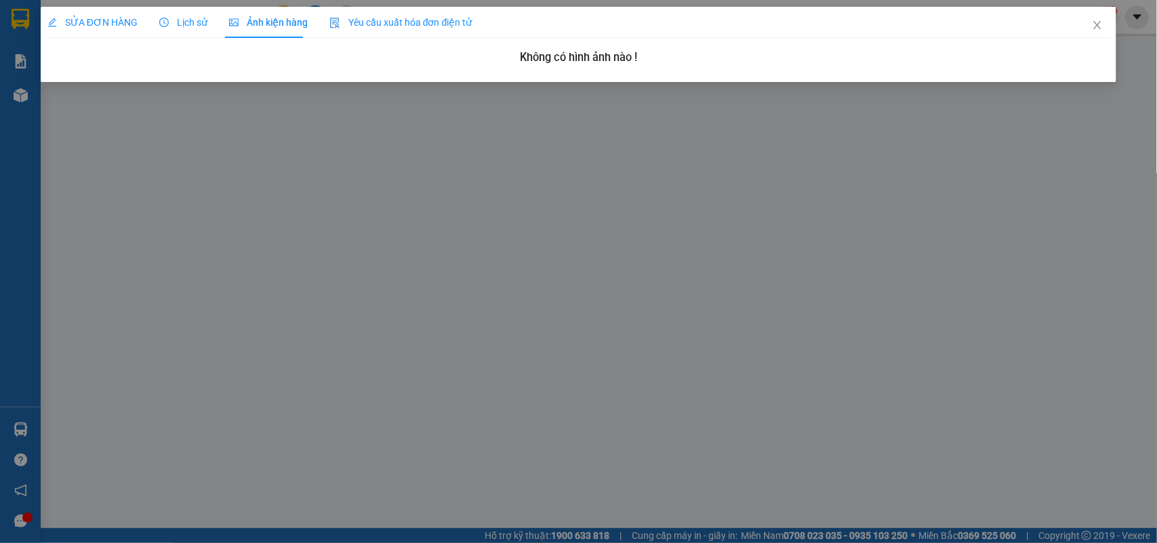
click at [103, 14] on div "SỬA ĐƠN HÀNG" at bounding box center [92, 22] width 90 height 31
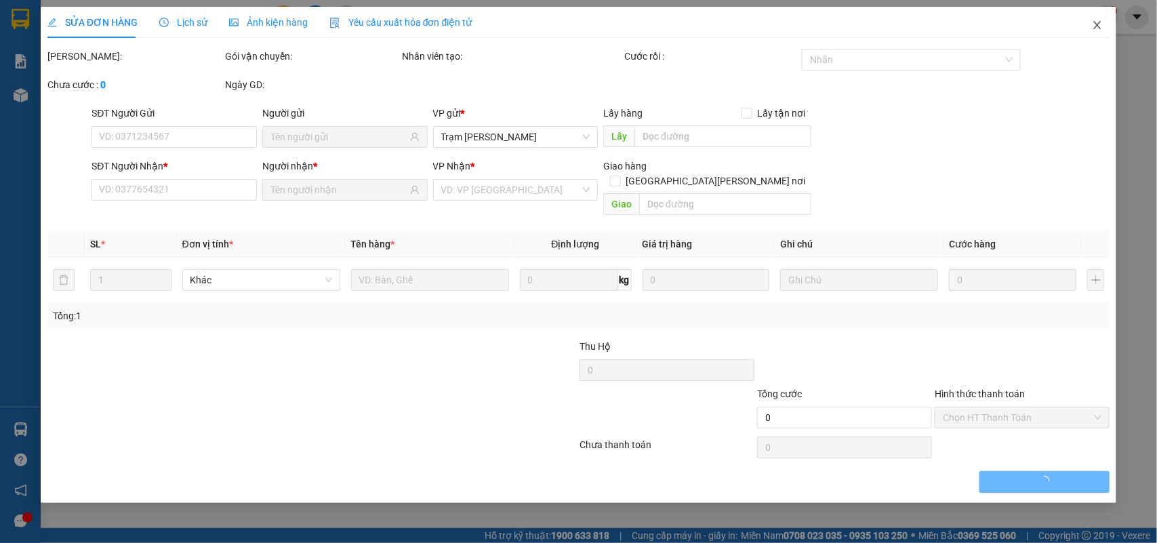
type input "0986467106"
type input "Hoàng"
type input "100.000"
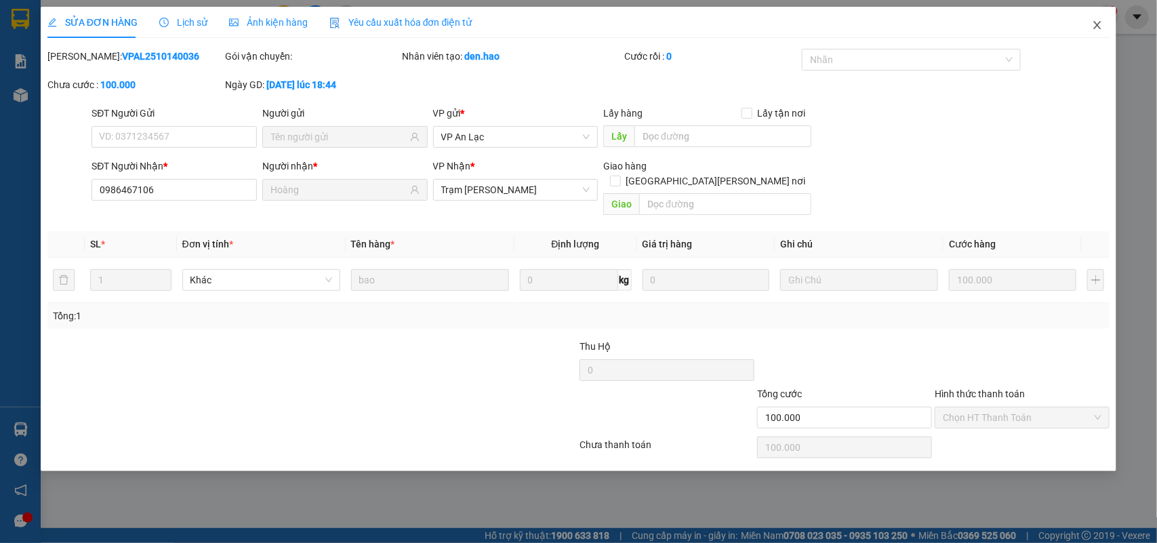
click at [925, 22] on icon "close" at bounding box center [1097, 25] width 11 height 11
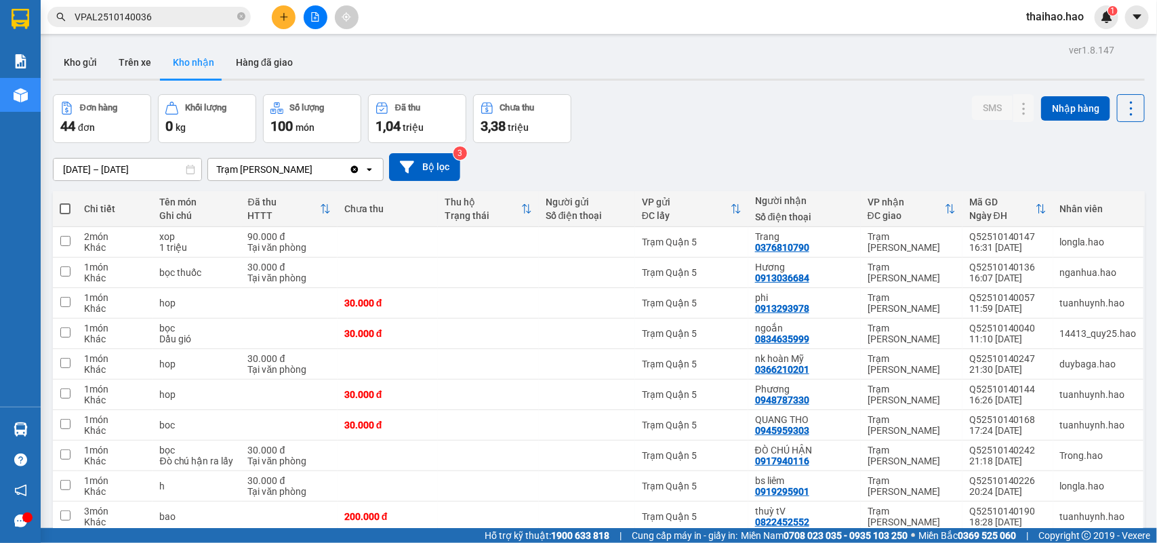
click at [166, 18] on input "VPAL2510140036" at bounding box center [155, 16] width 160 height 15
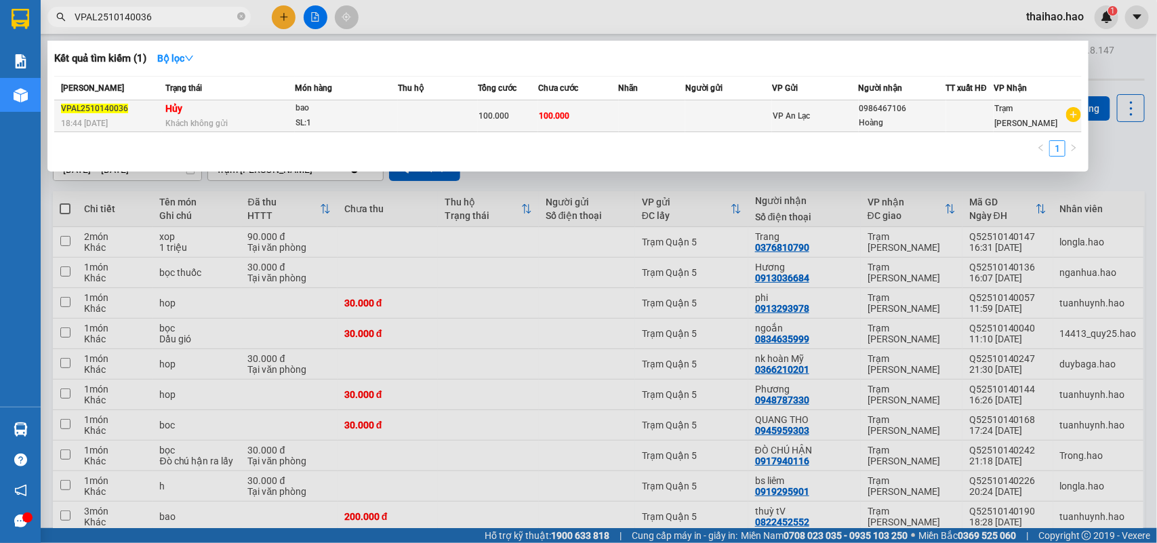
click at [333, 119] on div "SL: 1" at bounding box center [346, 123] width 102 height 15
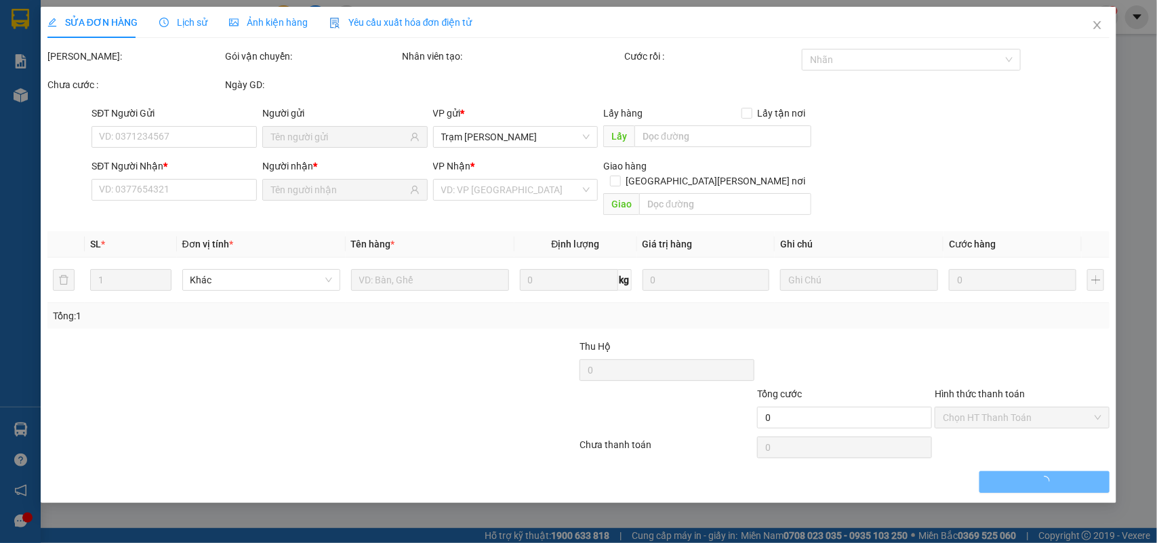
click at [275, 24] on span "Ảnh kiện hàng" at bounding box center [268, 22] width 79 height 11
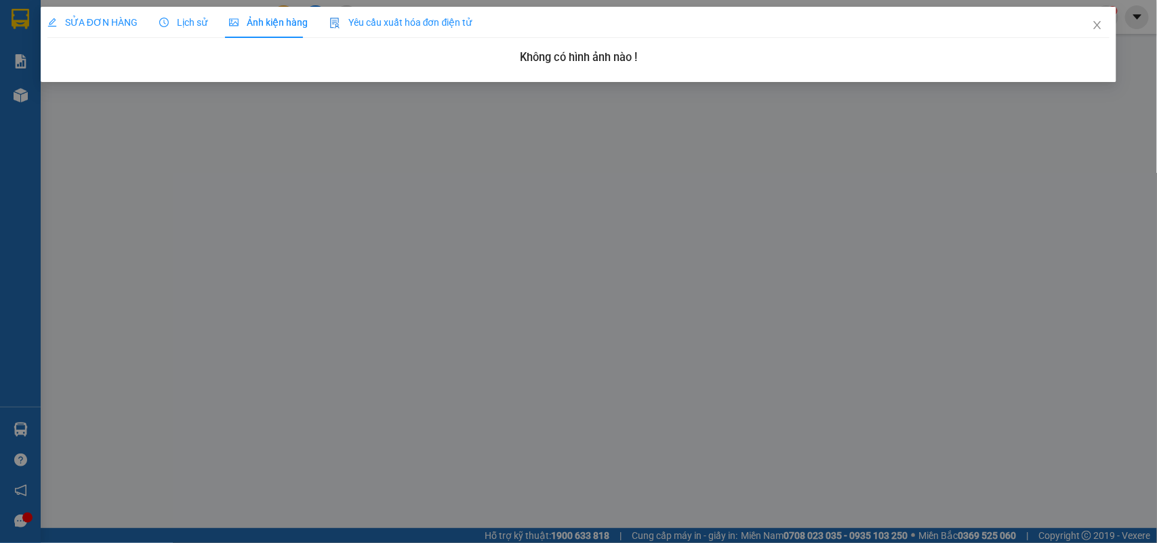
click at [190, 15] on div "Lịch sử" at bounding box center [183, 22] width 48 height 15
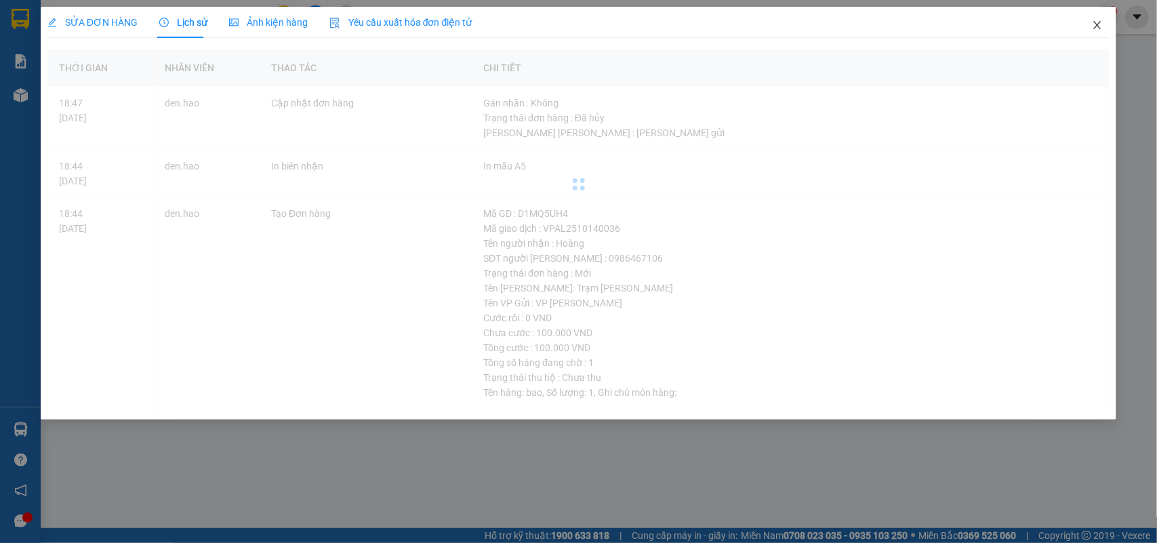
click at [925, 22] on icon "close" at bounding box center [1097, 25] width 7 height 8
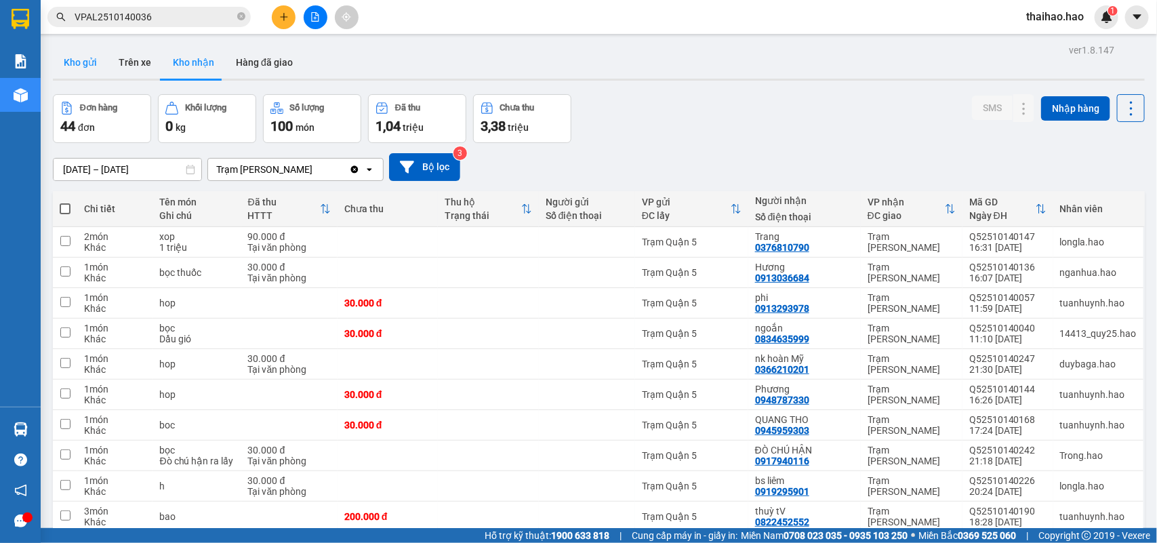
click at [78, 54] on button "Kho gửi" at bounding box center [80, 62] width 55 height 33
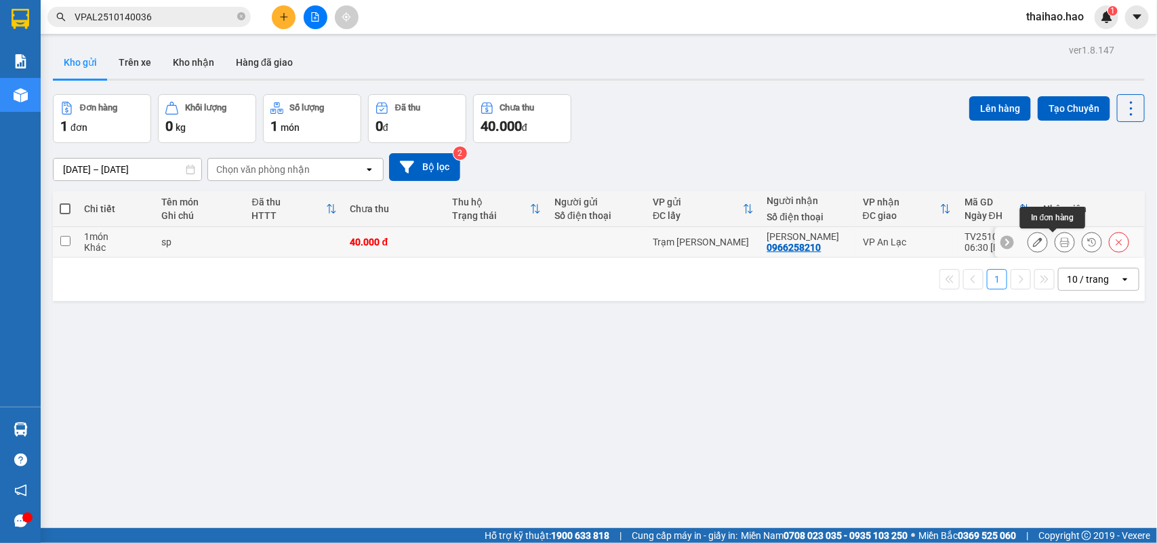
click at [925, 239] on icon at bounding box center [1064, 241] width 9 height 9
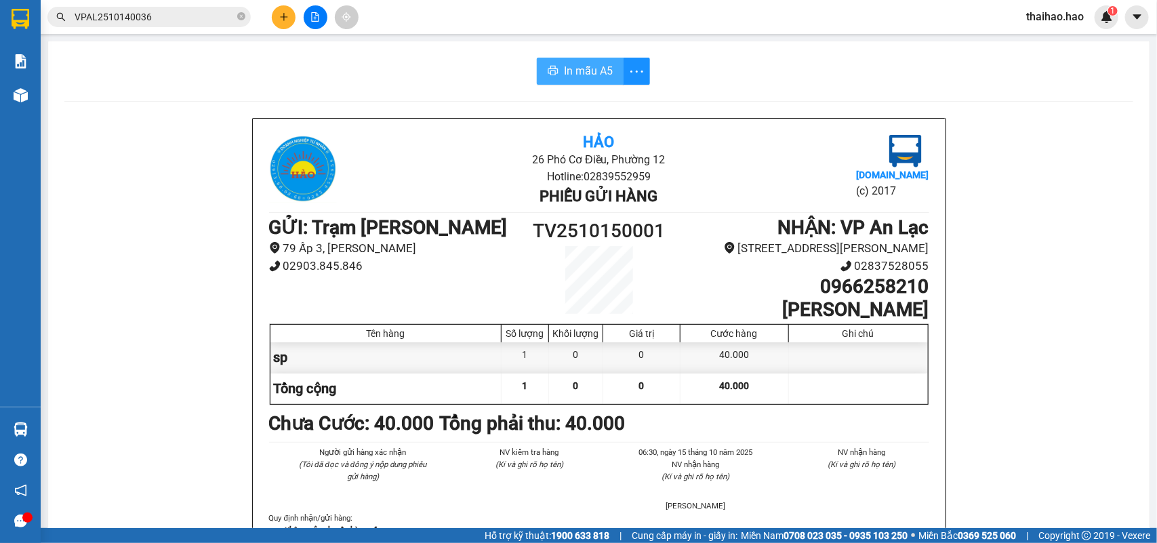
click at [585, 66] on span "In mẫu A5" at bounding box center [588, 70] width 49 height 17
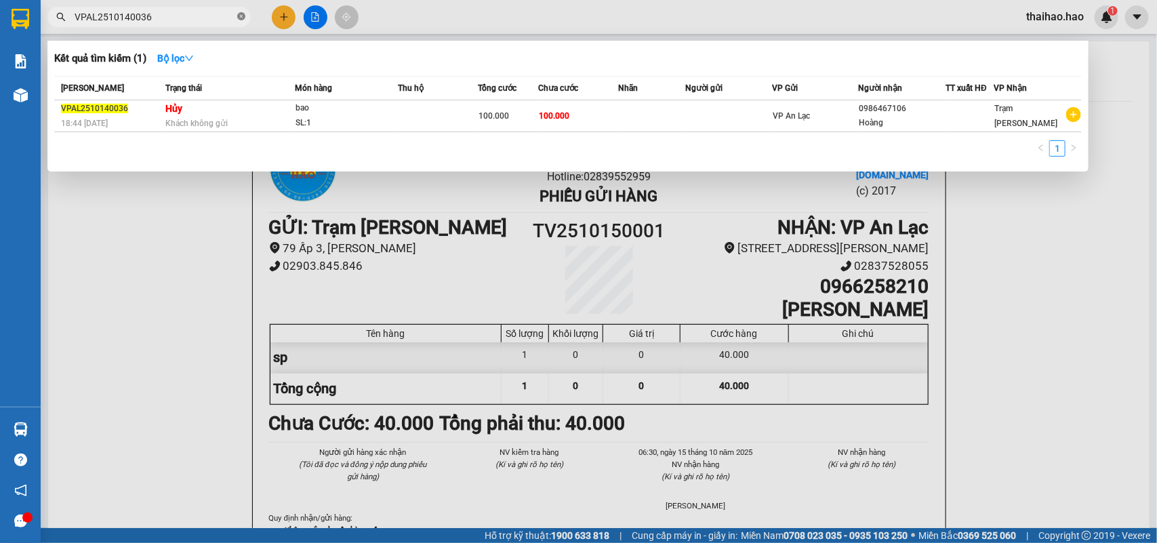
click at [239, 14] on icon "close-circle" at bounding box center [241, 16] width 8 height 8
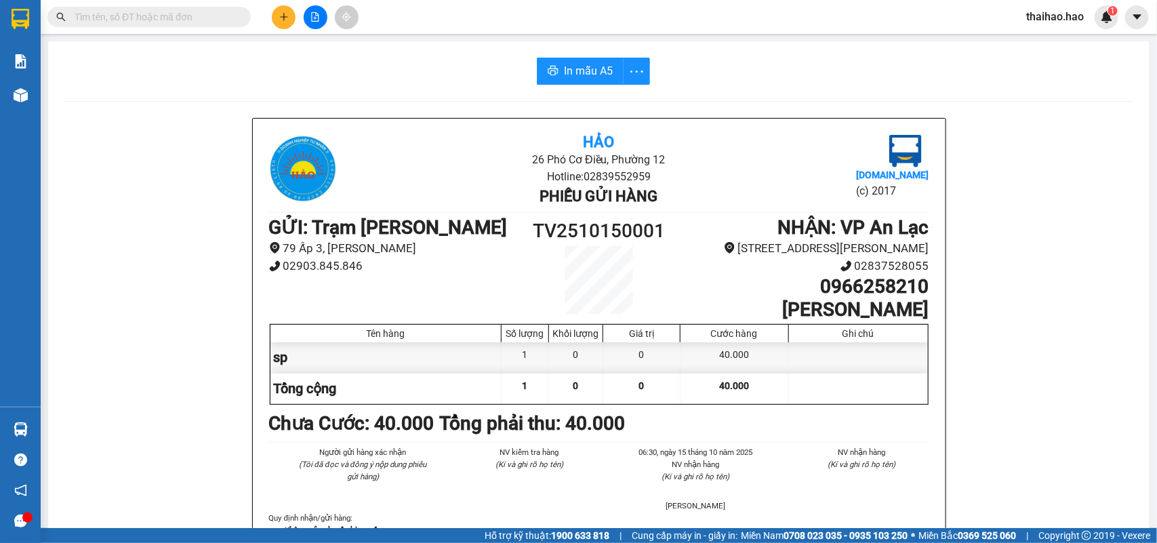
click at [213, 14] on input "text" at bounding box center [155, 16] width 160 height 15
click at [214, 18] on input "text" at bounding box center [155, 16] width 160 height 15
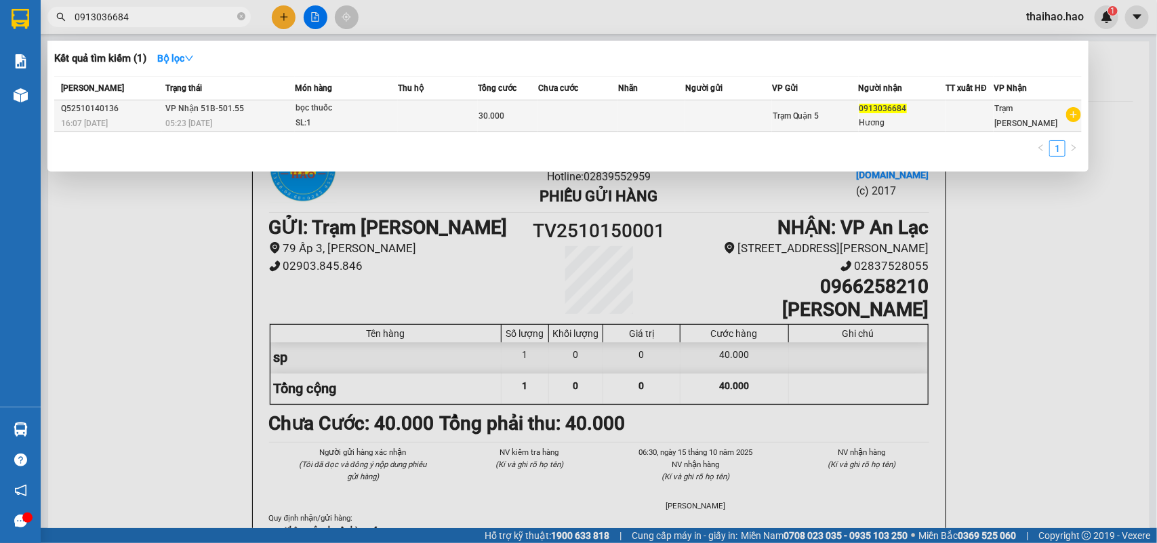
type input "0913036684"
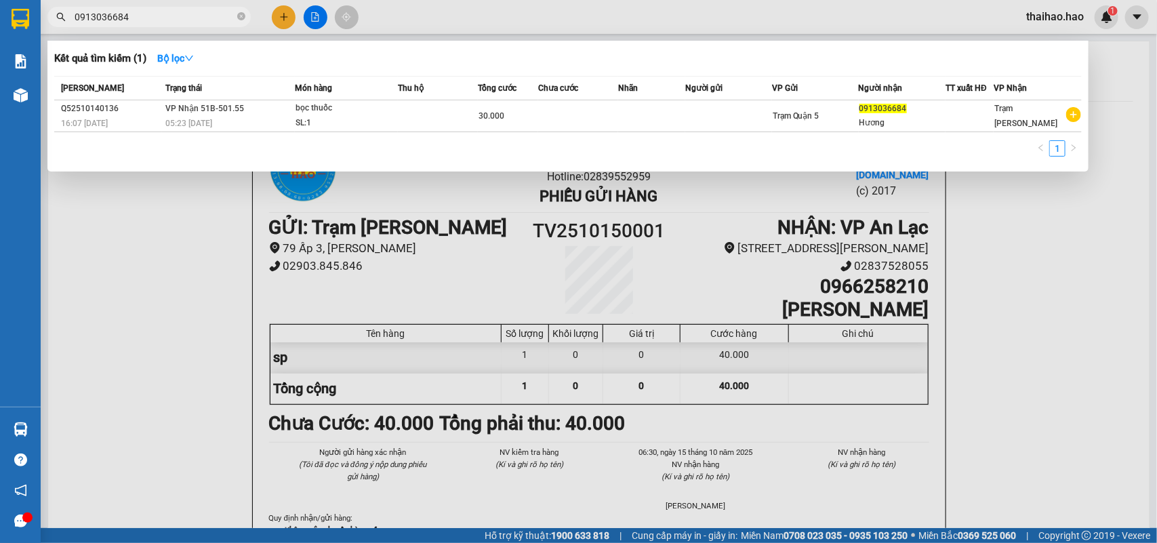
click at [346, 129] on div "SL: 1" at bounding box center [346, 123] width 102 height 15
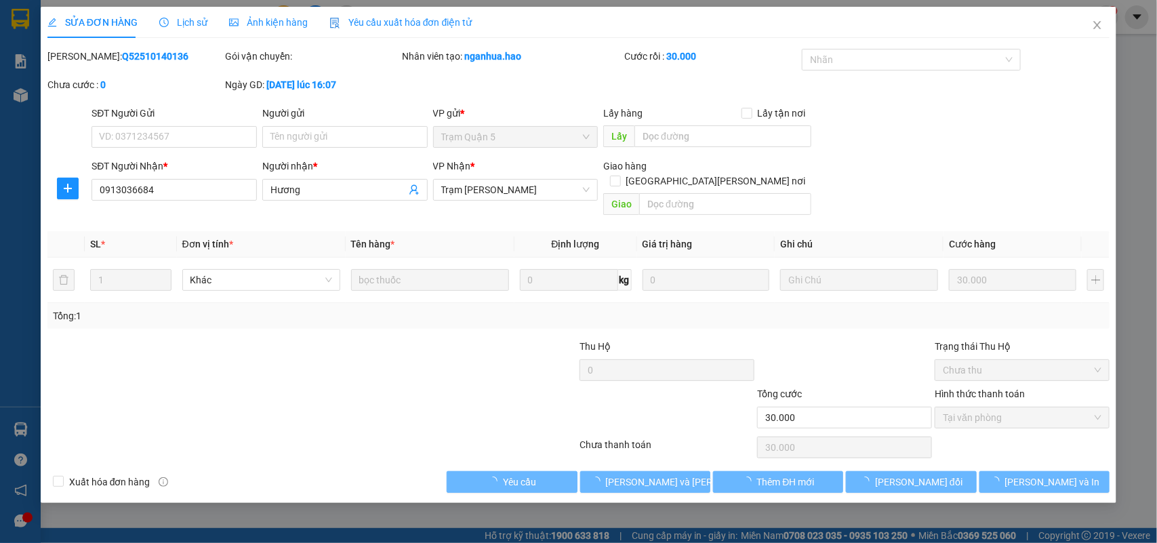
click at [251, 22] on span "Ảnh kiện hàng" at bounding box center [268, 22] width 79 height 11
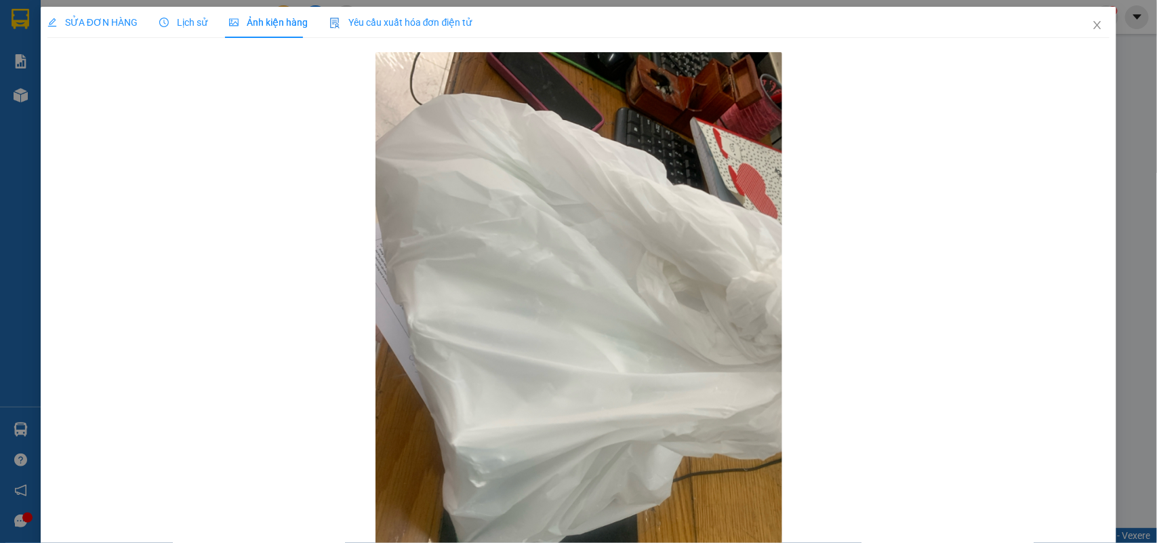
click at [180, 30] on div "Lịch sử" at bounding box center [183, 22] width 48 height 31
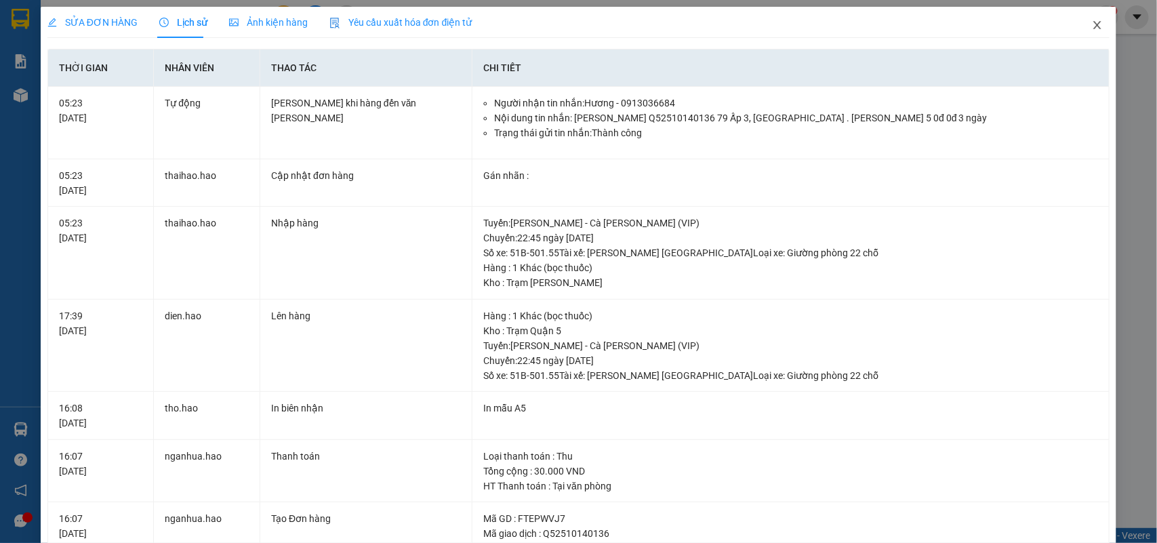
click at [925, 20] on icon "close" at bounding box center [1097, 25] width 11 height 11
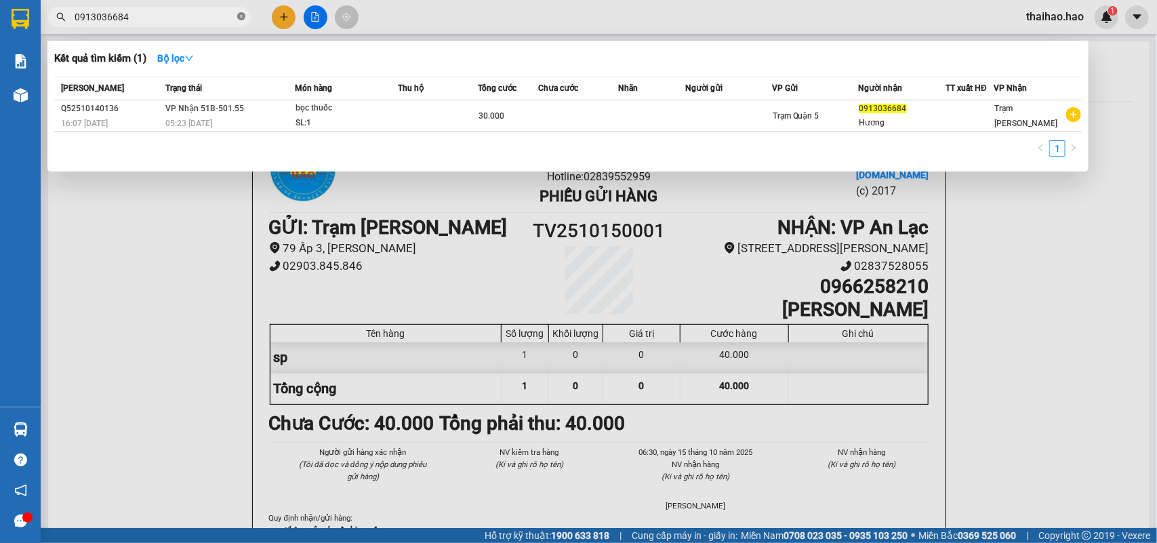
click at [242, 18] on icon "close-circle" at bounding box center [241, 16] width 8 height 8
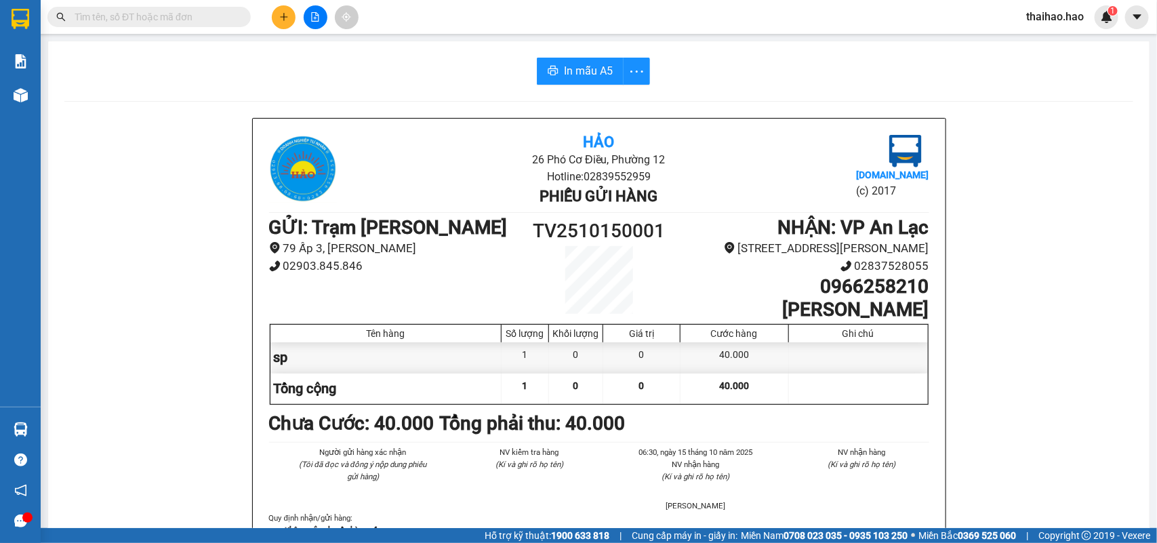
click at [222, 14] on input "text" at bounding box center [155, 16] width 160 height 15
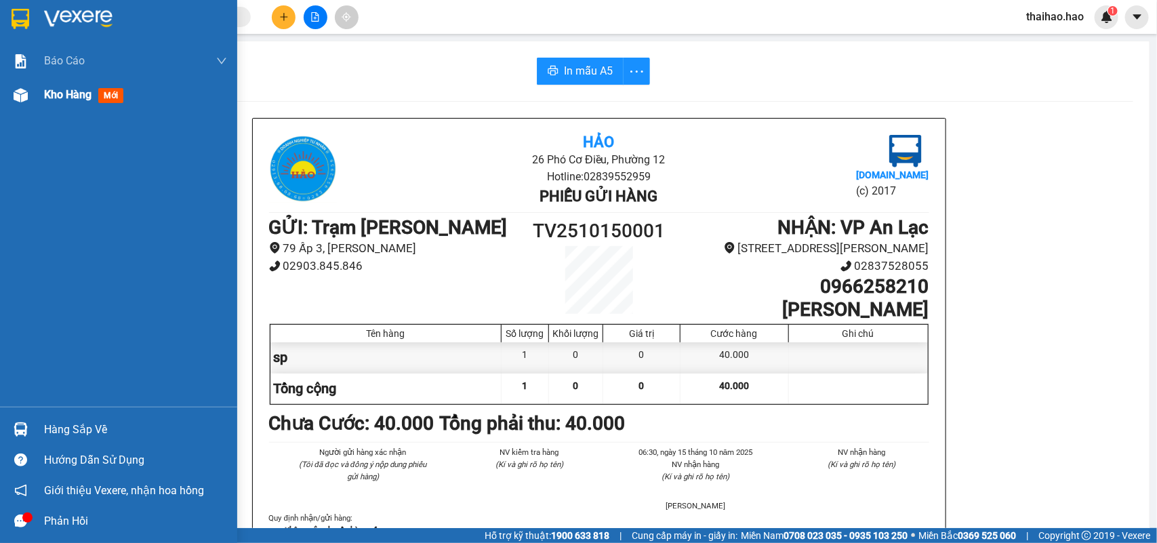
click at [27, 89] on img at bounding box center [21, 95] width 14 height 14
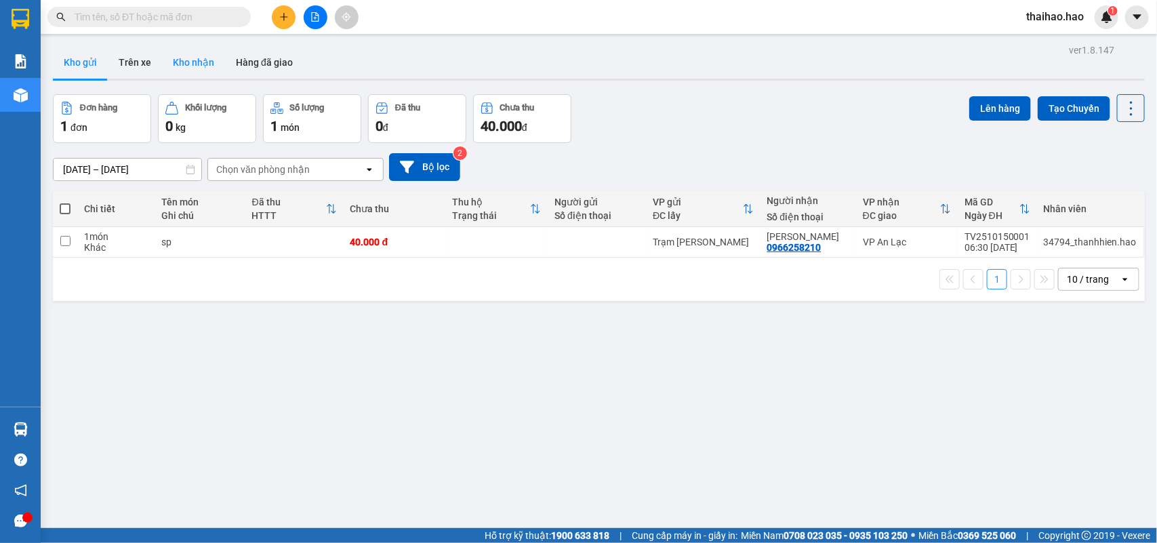
click at [184, 66] on button "Kho nhận" at bounding box center [193, 62] width 63 height 33
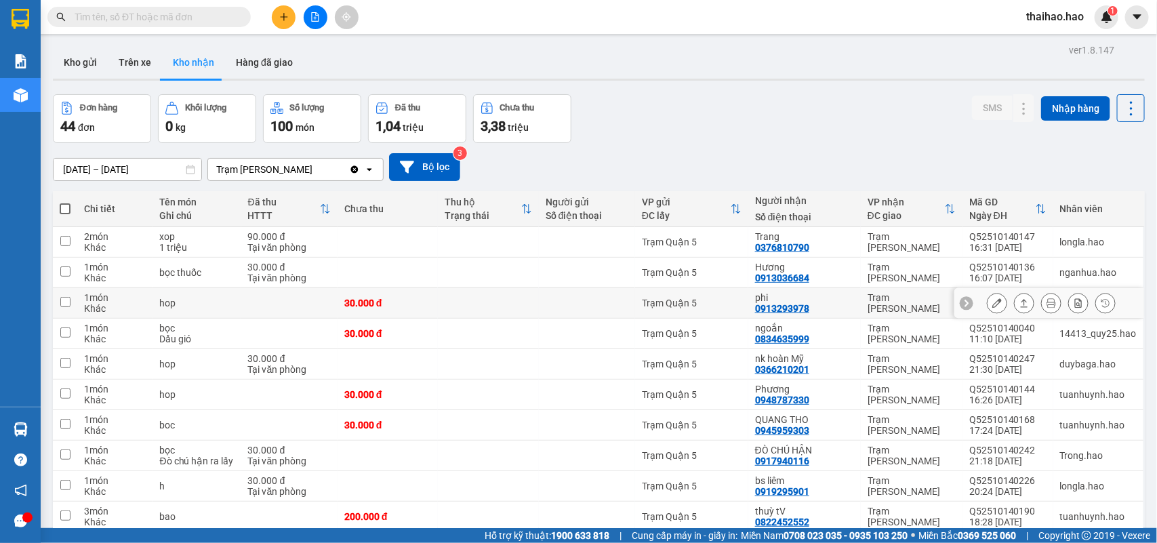
scroll to position [254, 0]
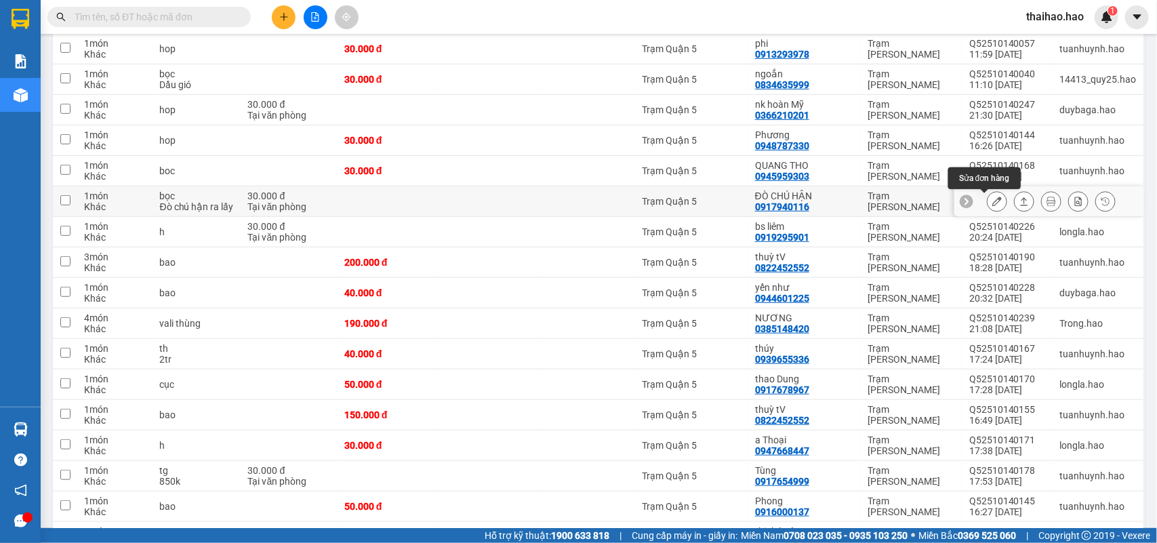
click at [925, 206] on icon at bounding box center [996, 201] width 9 height 9
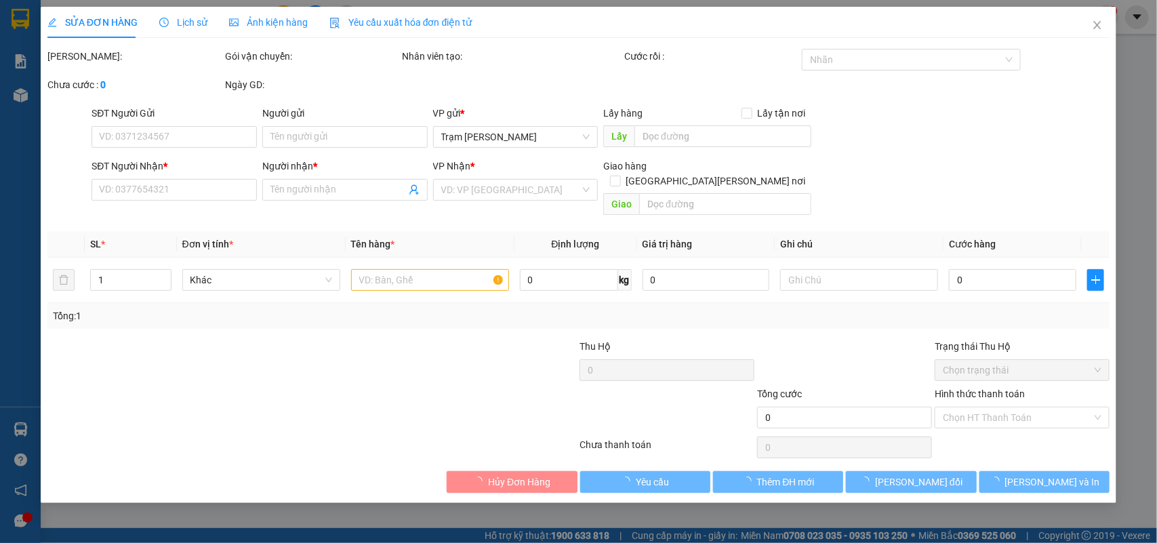
click at [274, 17] on span "Ảnh kiện hàng" at bounding box center [268, 22] width 79 height 11
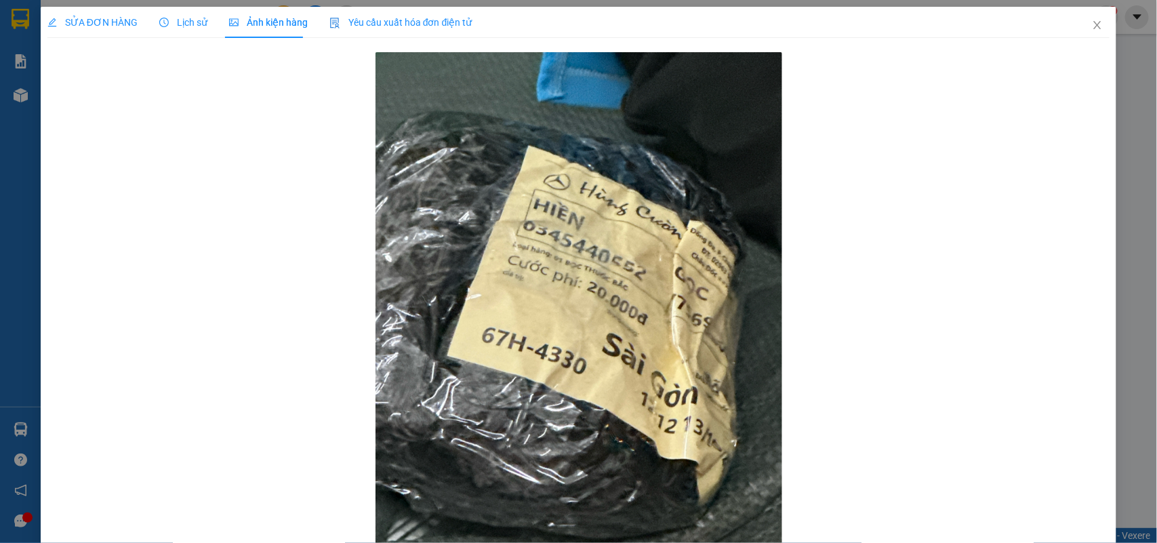
click at [88, 31] on div "SỬA ĐƠN HÀNG" at bounding box center [92, 22] width 90 height 31
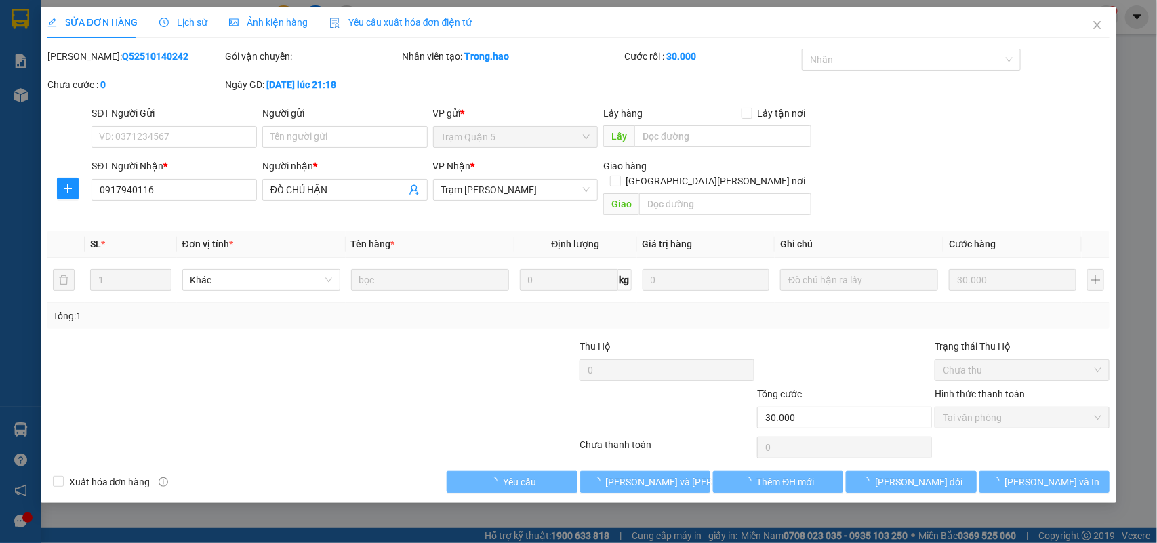
type input "0917940116"
type input "ĐÒ CHÚ HẬN"
type input "30.000"
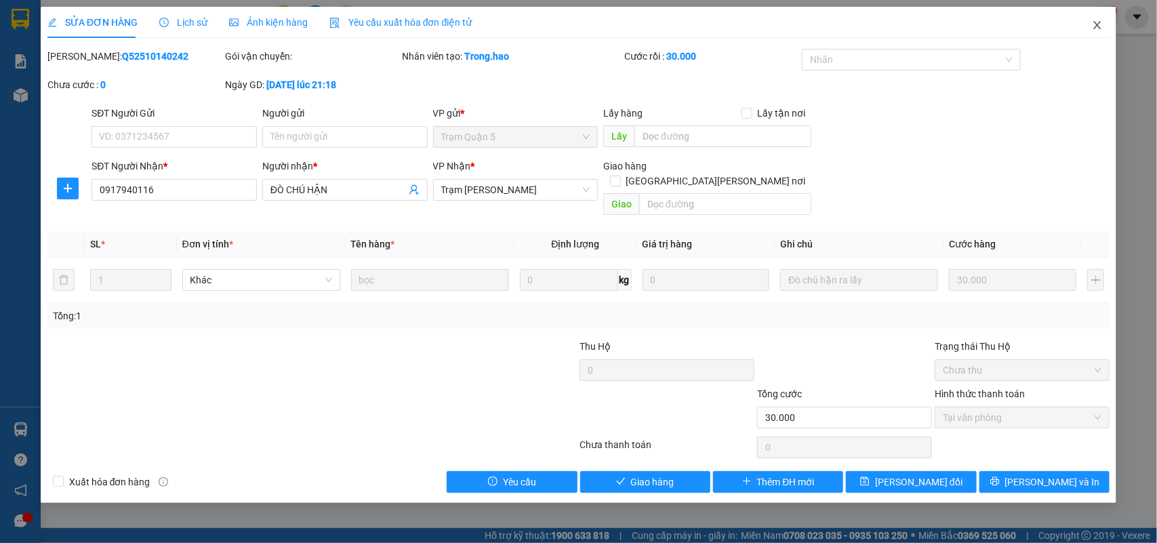
click at [925, 26] on icon "close" at bounding box center [1097, 25] width 7 height 8
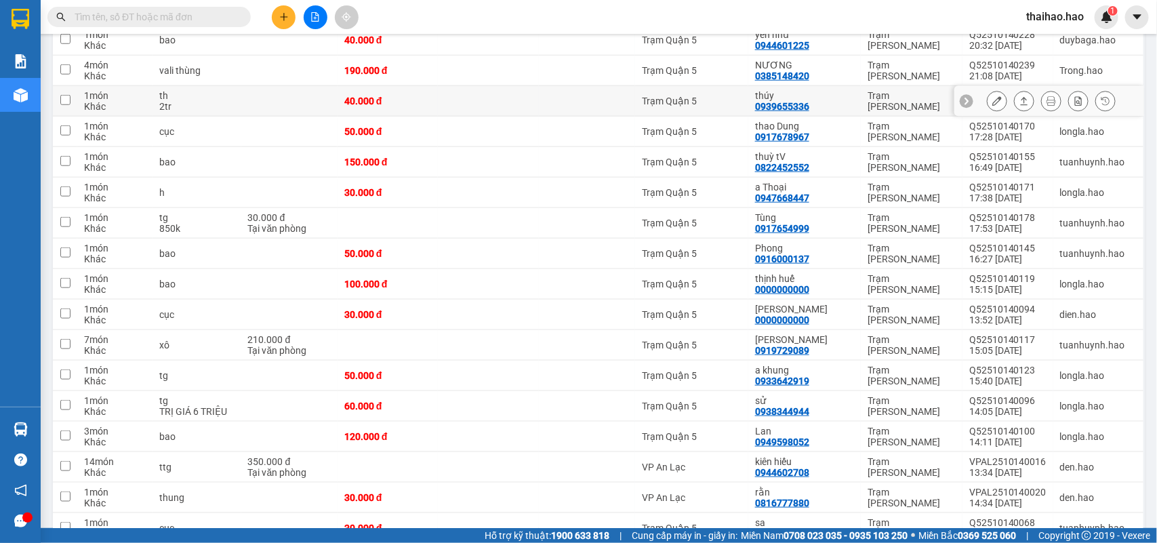
scroll to position [508, 0]
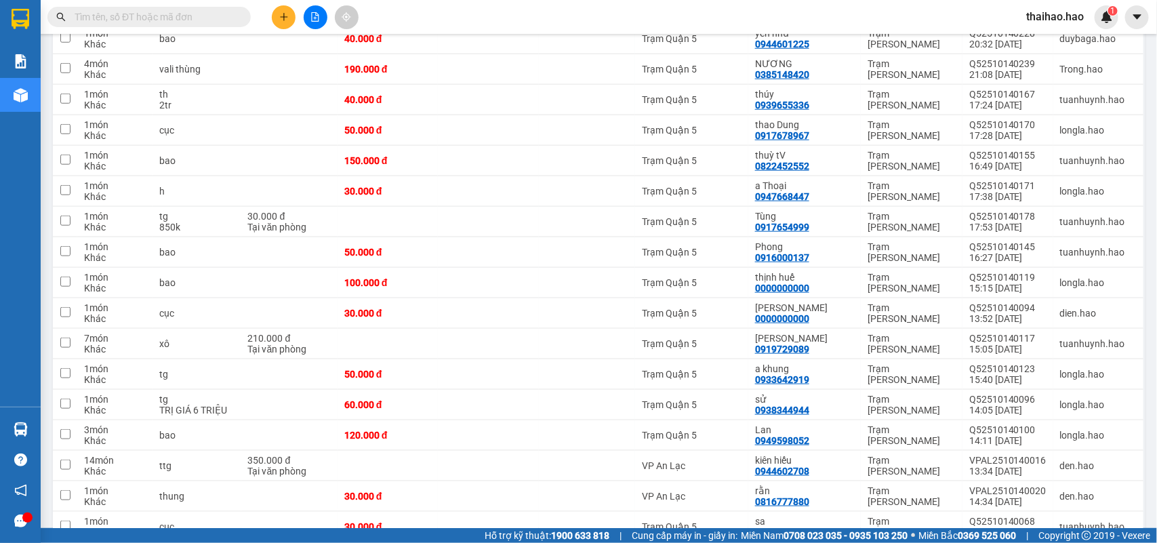
click at [221, 15] on input "text" at bounding box center [155, 16] width 160 height 15
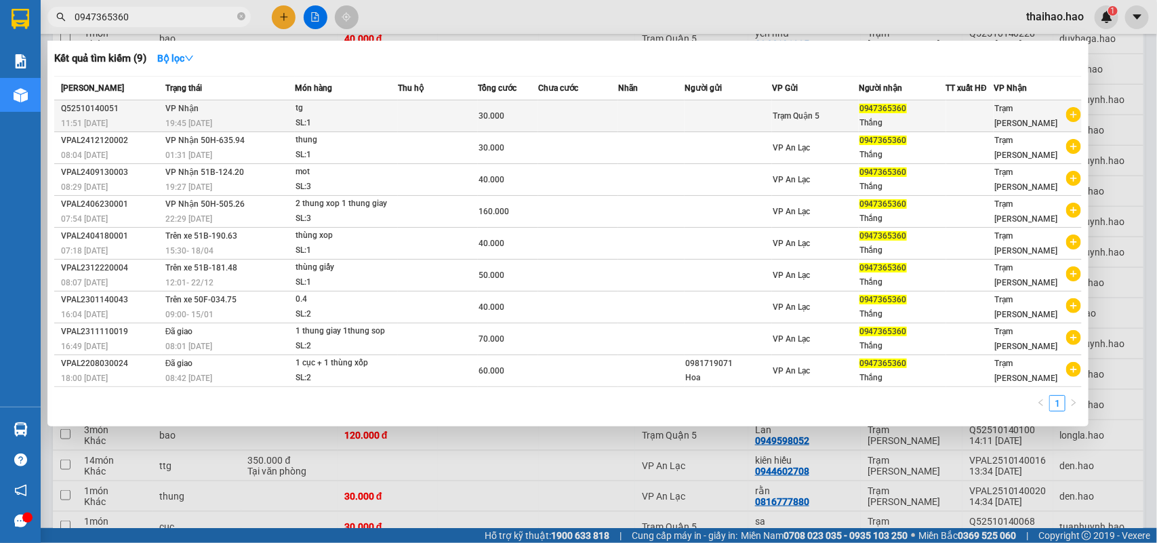
type input "0947365360"
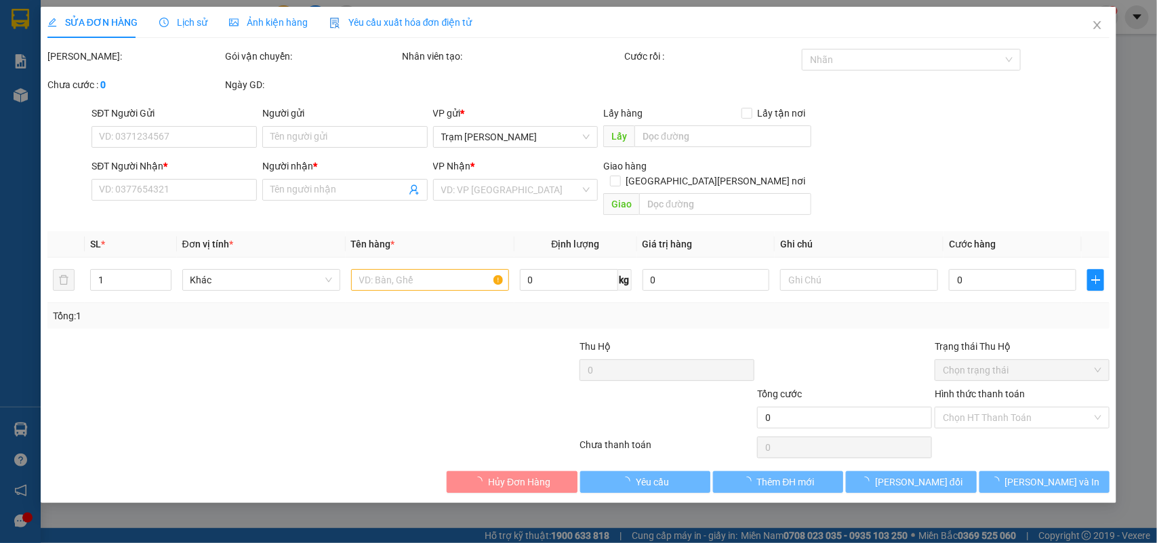
click at [241, 15] on div "Ảnh kiện hàng" at bounding box center [268, 22] width 79 height 15
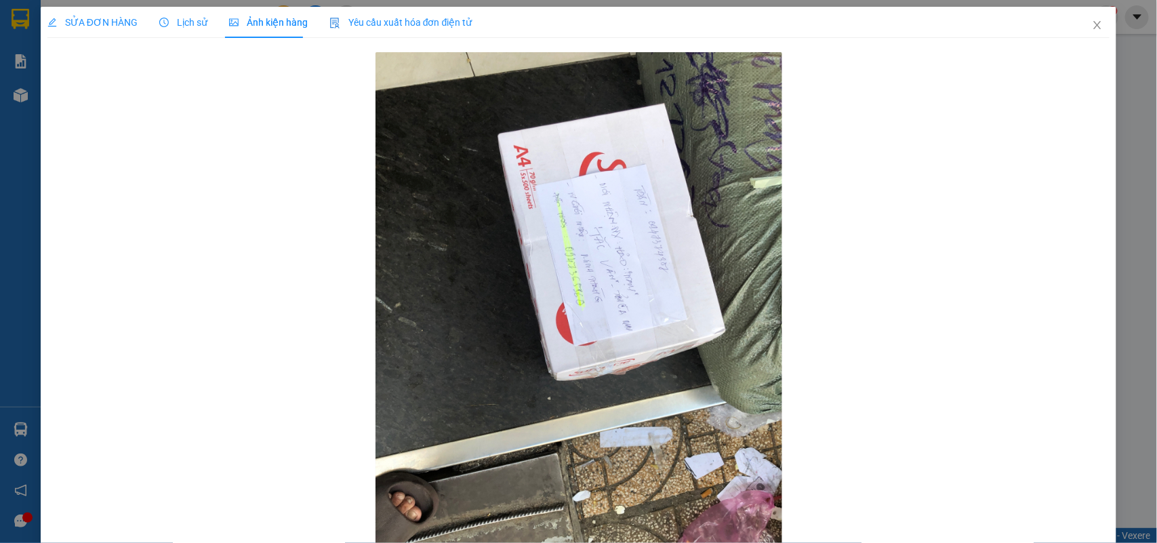
click at [171, 27] on span "Lịch sử" at bounding box center [183, 22] width 48 height 11
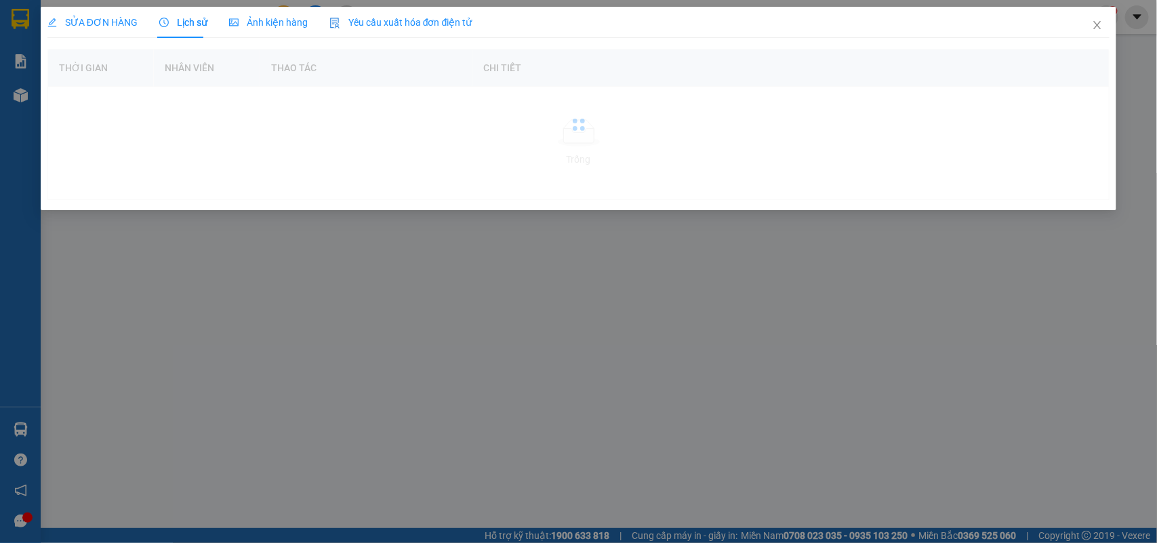
click at [93, 19] on span "SỬA ĐƠN HÀNG" at bounding box center [92, 22] width 90 height 11
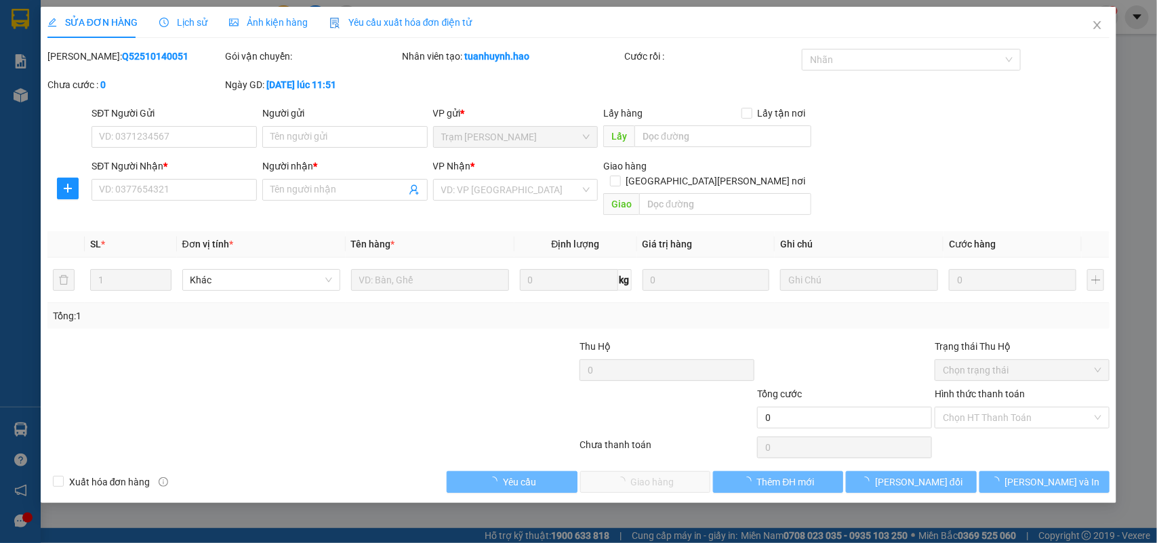
type input "0947365360"
type input "Thắng"
type input "30.000"
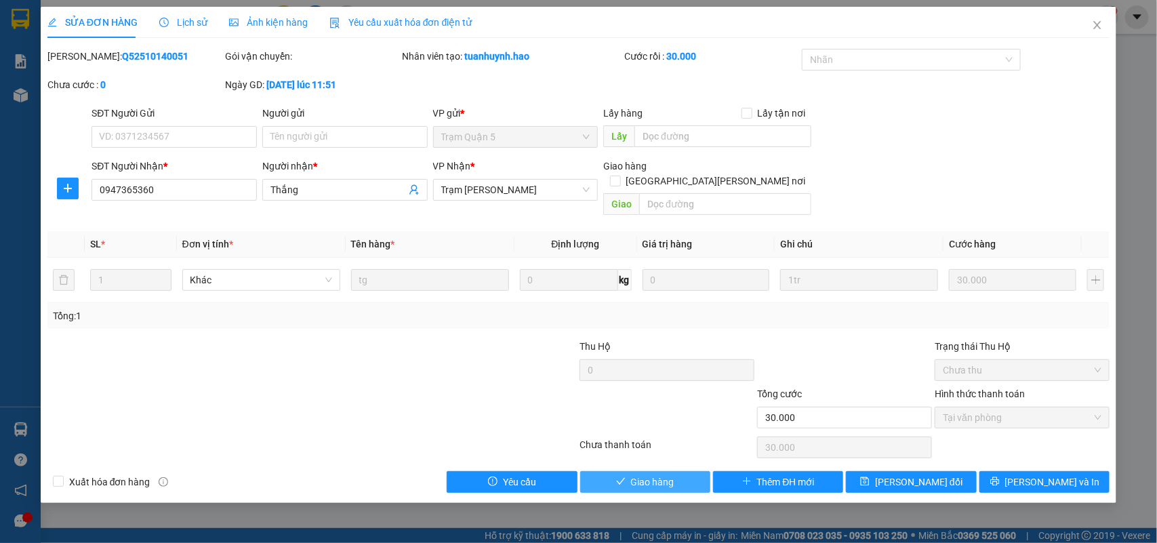
click at [639, 432] on span "Giao hàng" at bounding box center [652, 481] width 43 height 15
type input "0"
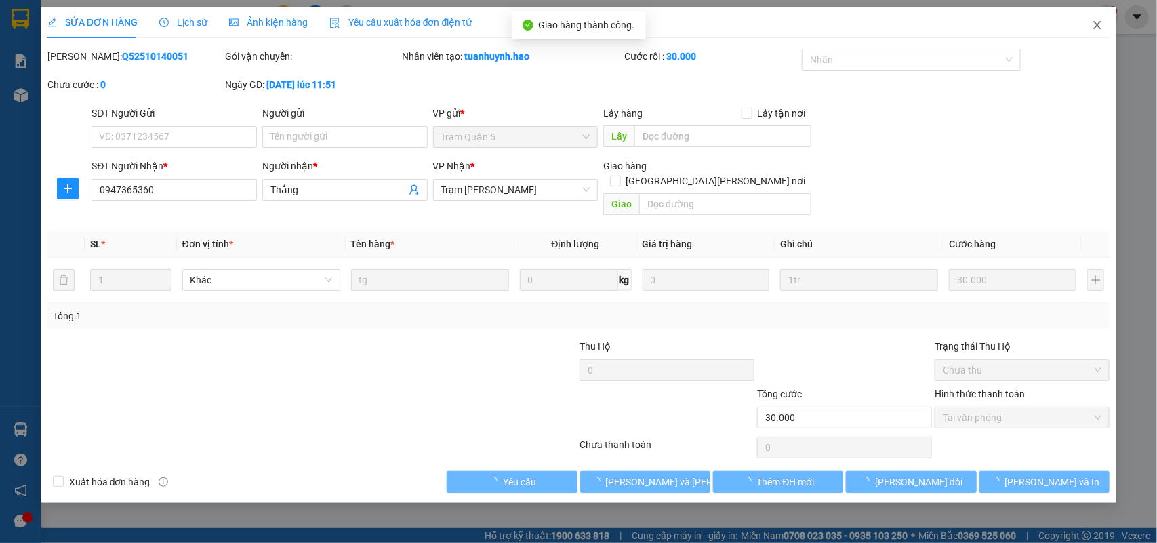
click at [925, 26] on span "Close" at bounding box center [1097, 26] width 38 height 38
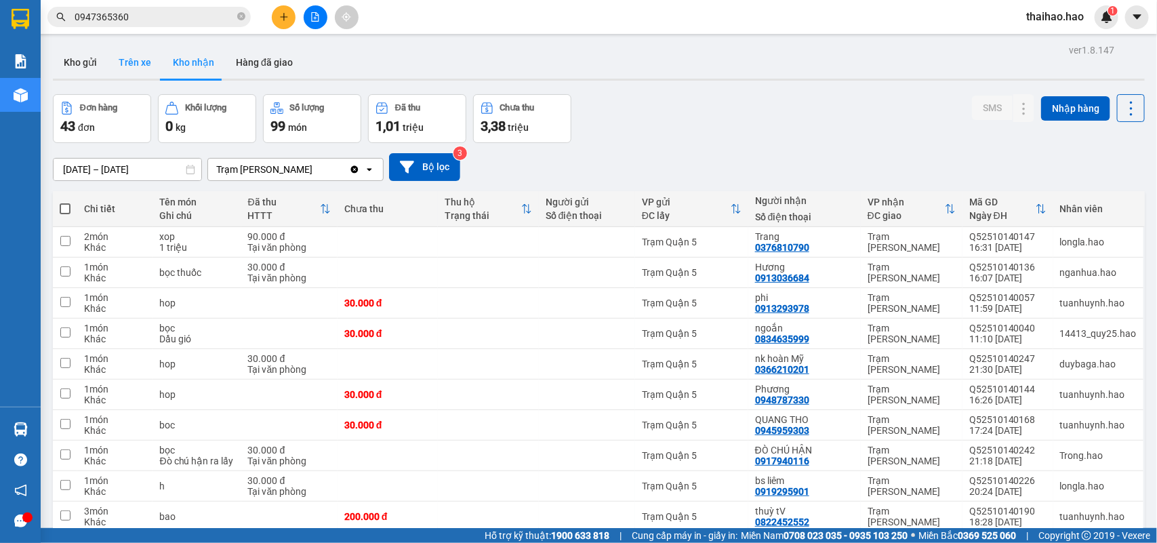
click at [139, 62] on button "Trên xe" at bounding box center [135, 62] width 54 height 33
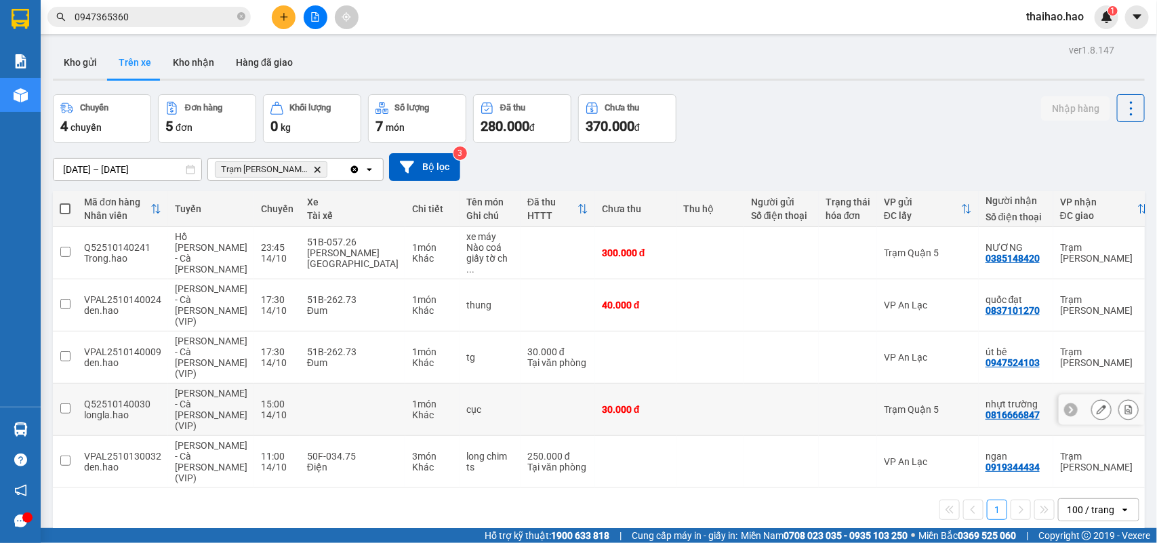
click at [925, 405] on icon at bounding box center [1100, 409] width 9 height 9
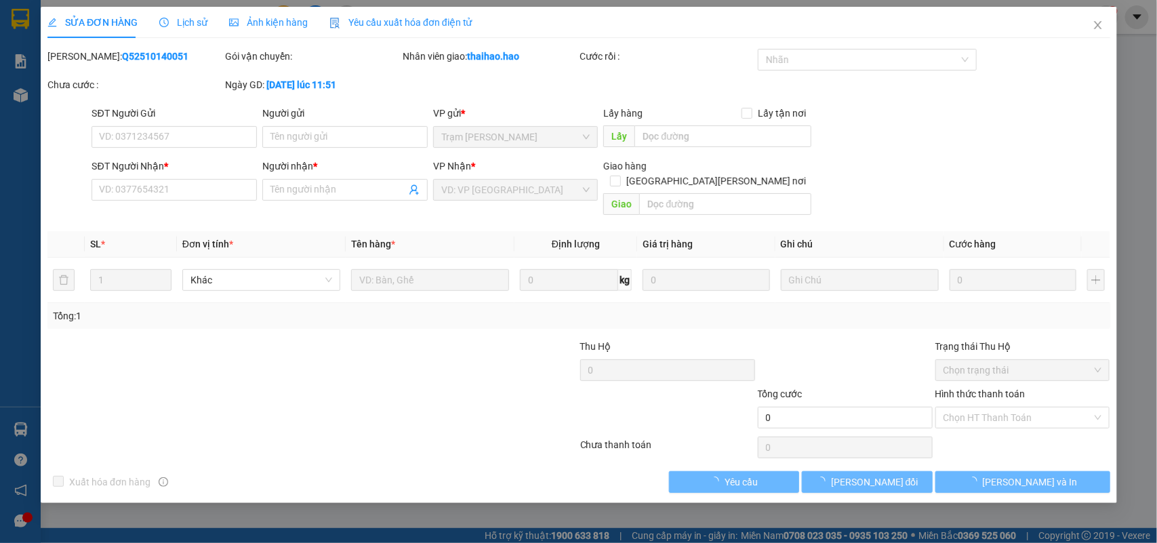
type input "0816666847"
type input "nhựt trường"
type input "30.000"
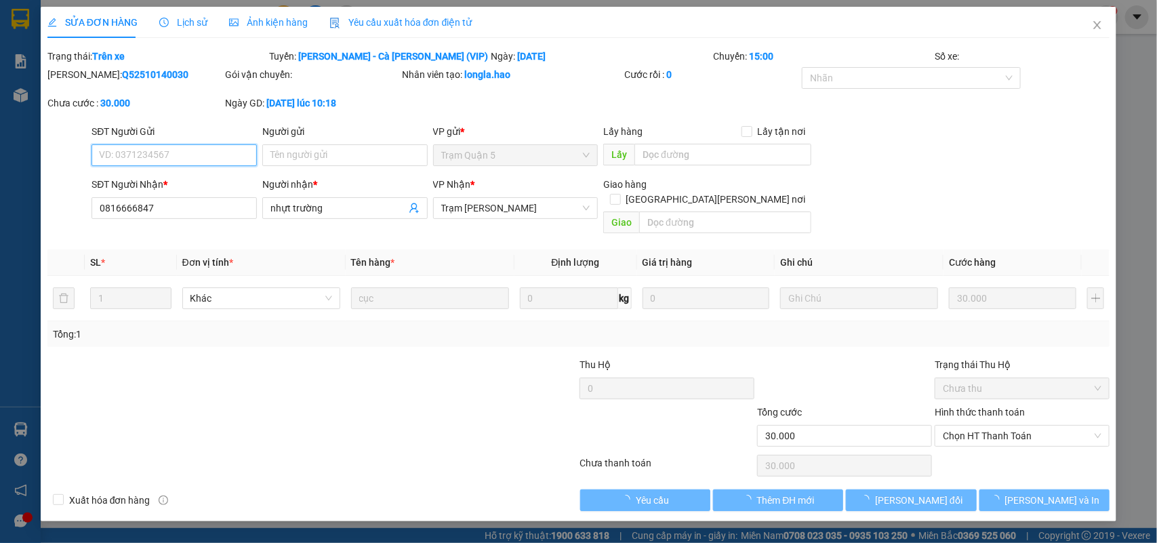
click at [287, 28] on div "Ảnh kiện hàng" at bounding box center [268, 22] width 79 height 15
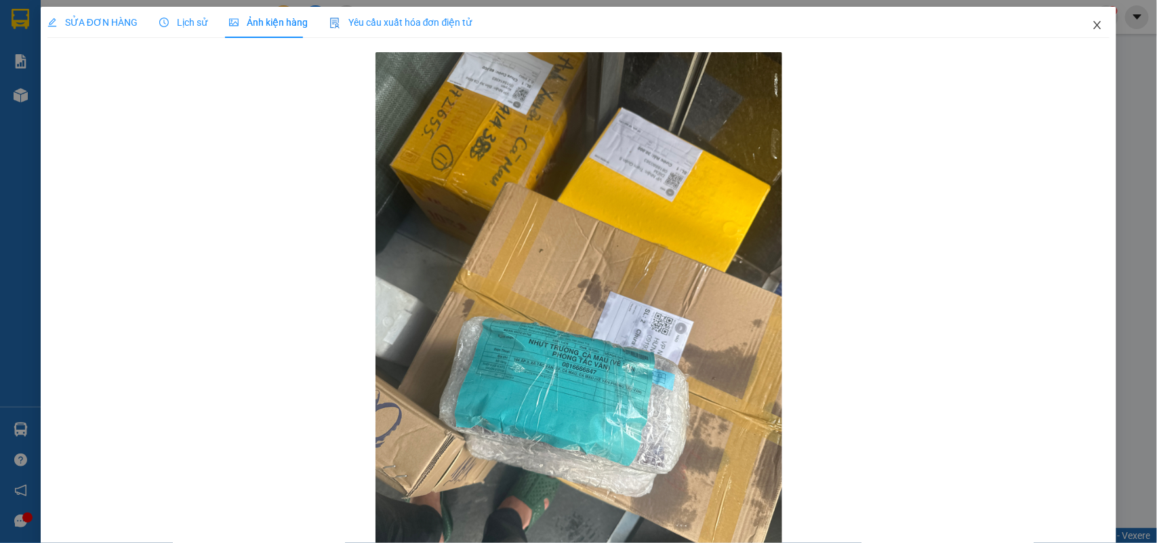
click at [925, 26] on icon "close" at bounding box center [1097, 25] width 11 height 11
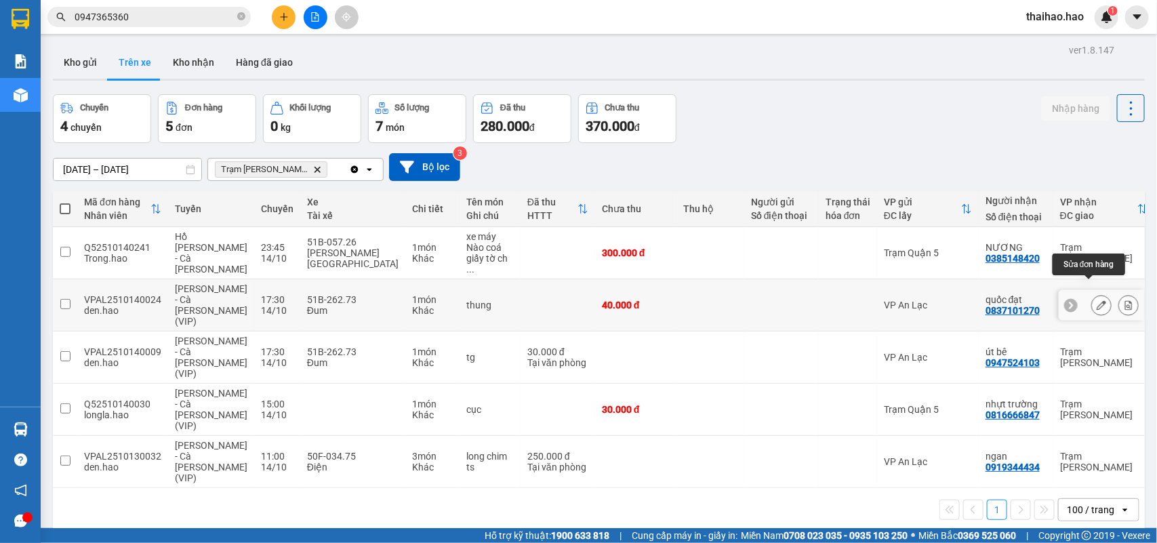
click at [925, 300] on icon at bounding box center [1100, 304] width 9 height 9
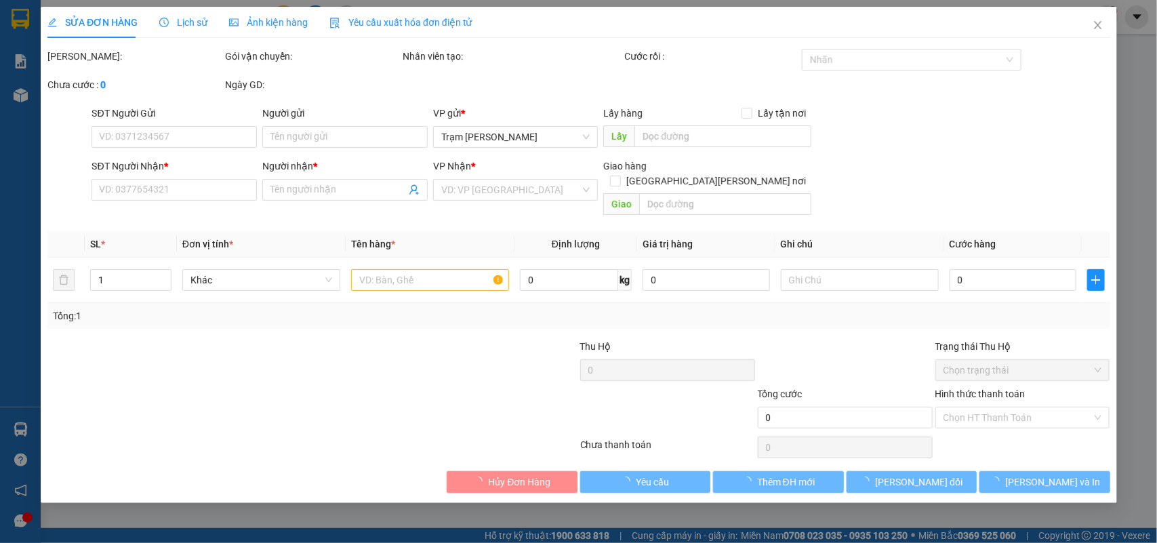
type input "0837101270"
type input "quốc đạt"
type input "40.000"
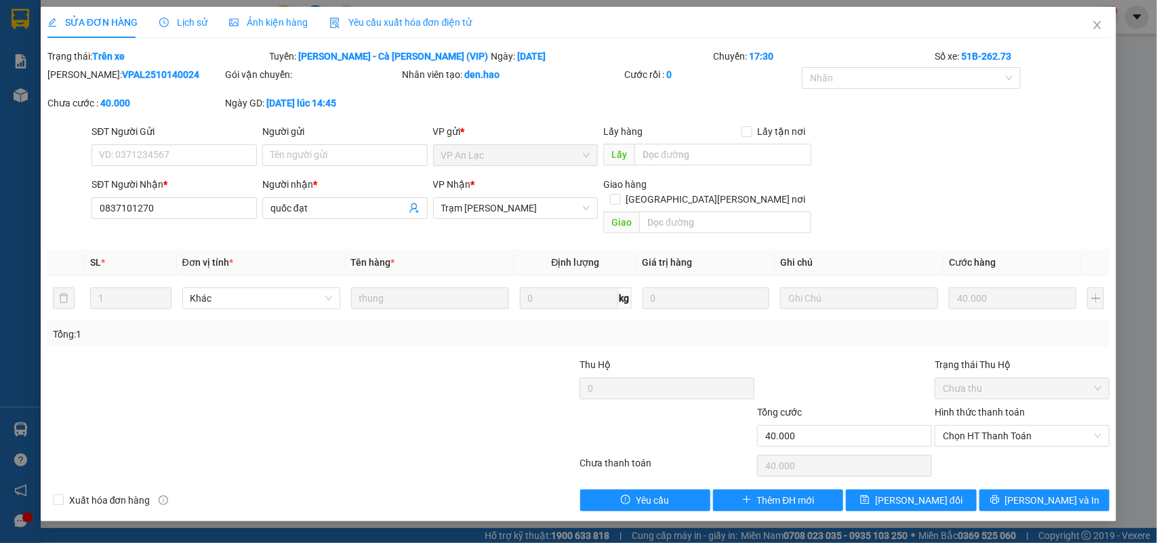
click at [289, 24] on span "Ảnh kiện hàng" at bounding box center [268, 22] width 79 height 11
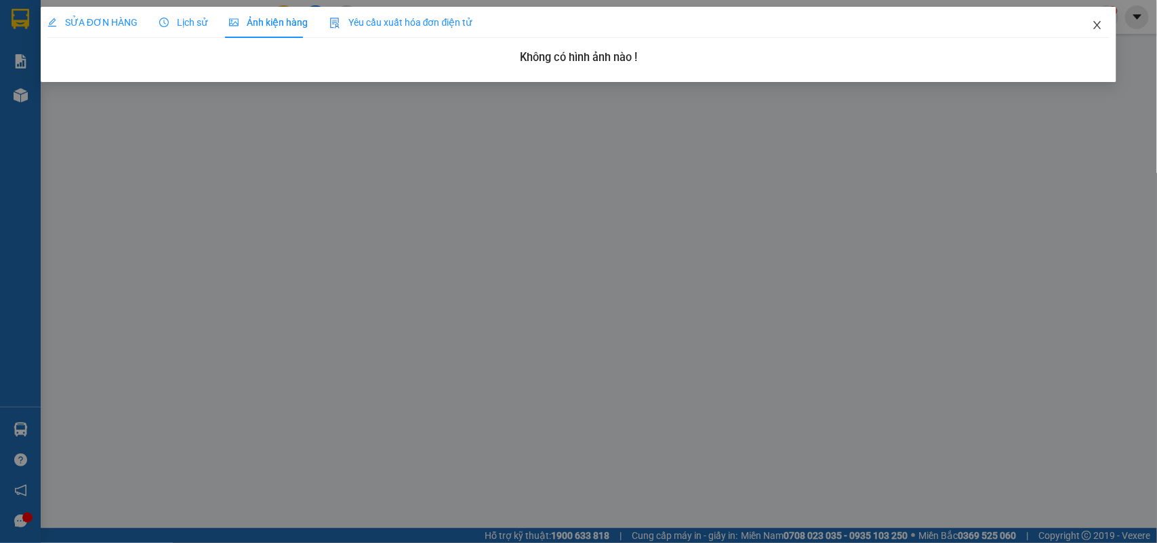
click at [925, 26] on span "Close" at bounding box center [1097, 26] width 38 height 38
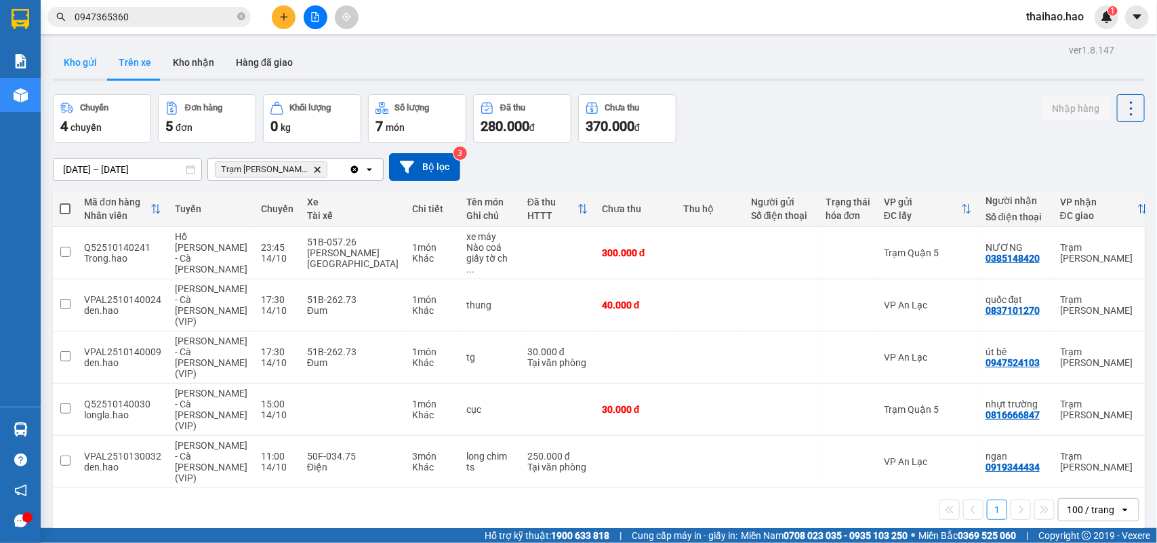
click at [79, 56] on button "Kho gửi" at bounding box center [80, 62] width 55 height 33
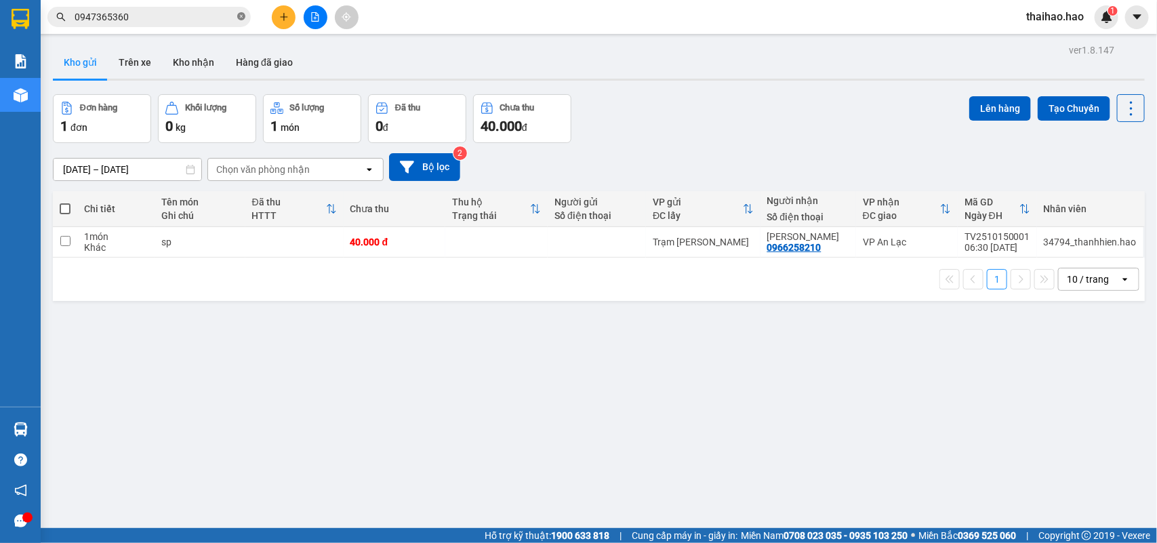
click at [239, 17] on icon "close-circle" at bounding box center [241, 16] width 8 height 8
click at [220, 15] on input "text" at bounding box center [155, 16] width 160 height 15
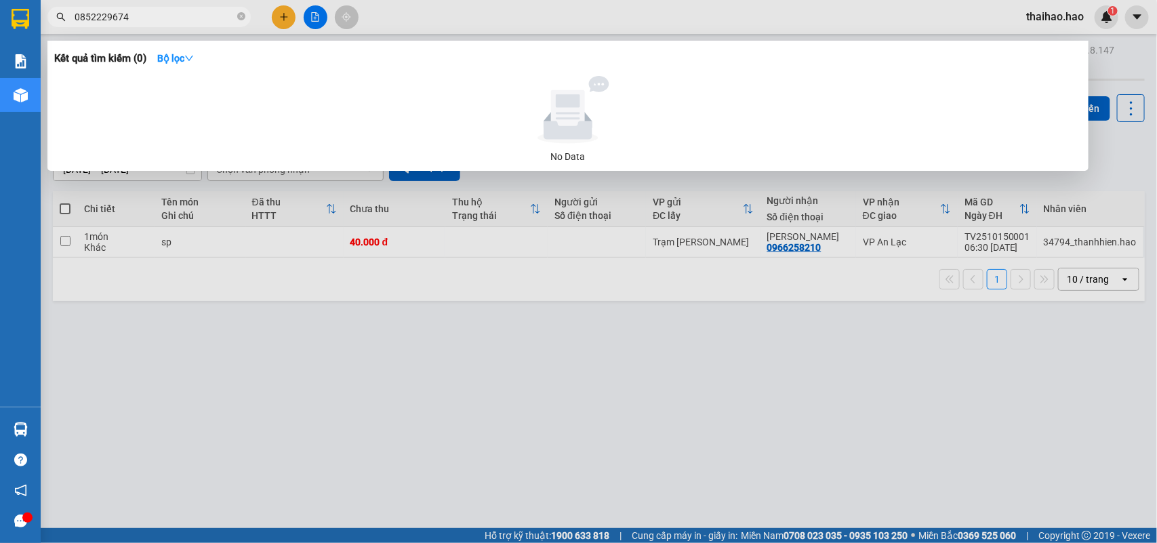
click at [105, 19] on input "0852229674" at bounding box center [155, 16] width 160 height 15
click at [159, 10] on input "08522249674" at bounding box center [155, 16] width 160 height 15
click at [104, 22] on input "08522249674" at bounding box center [155, 16] width 160 height 15
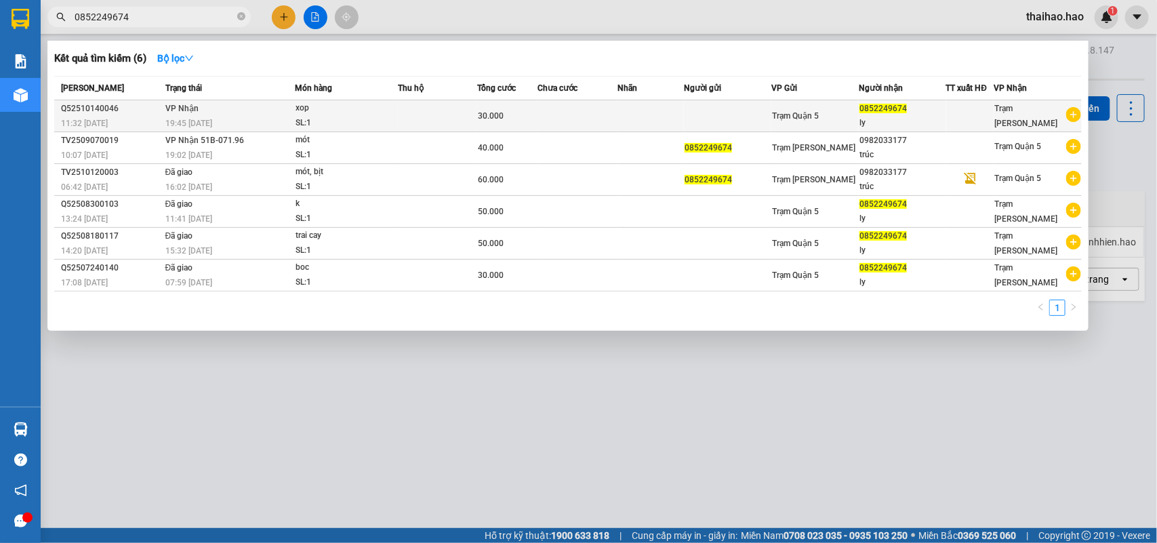
type input "0852249674"
click at [296, 119] on div "SL: 1" at bounding box center [346, 123] width 102 height 15
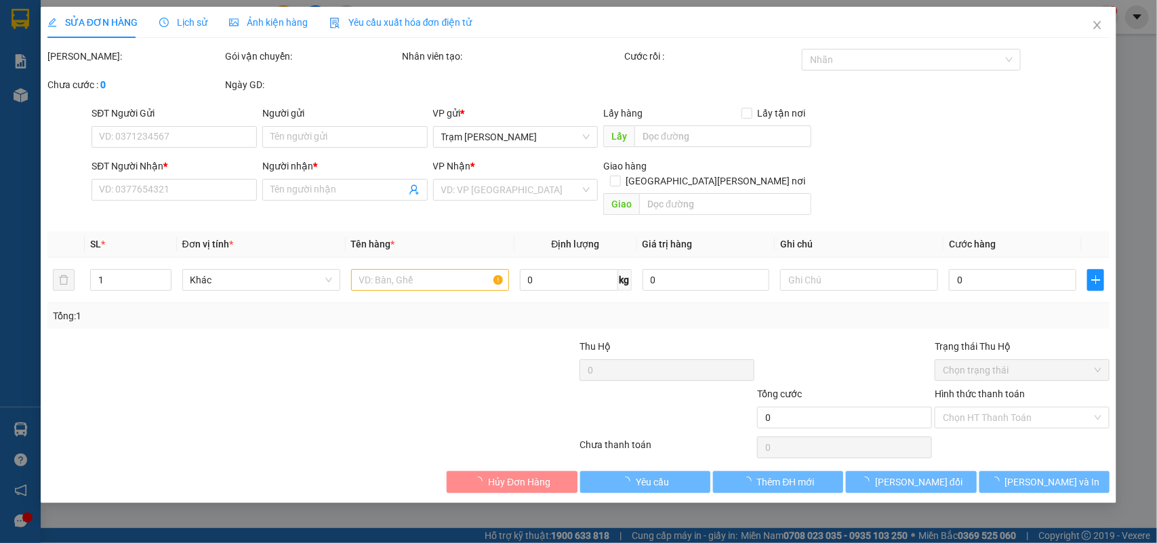
click at [252, 24] on span "Ảnh kiện hàng" at bounding box center [268, 22] width 79 height 11
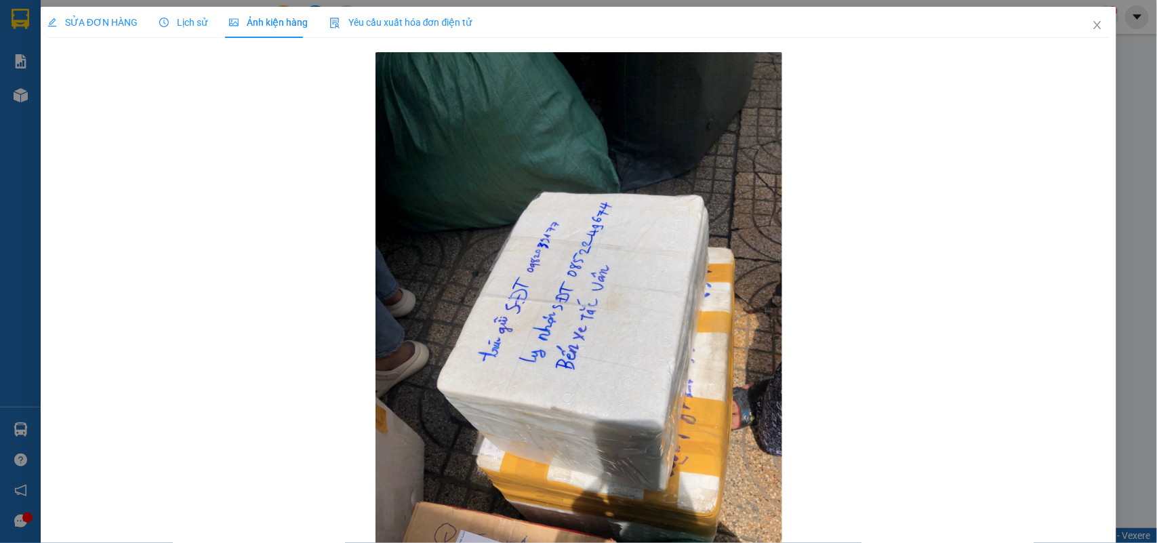
click at [116, 28] on div "SỬA ĐƠN HÀNG" at bounding box center [92, 22] width 90 height 15
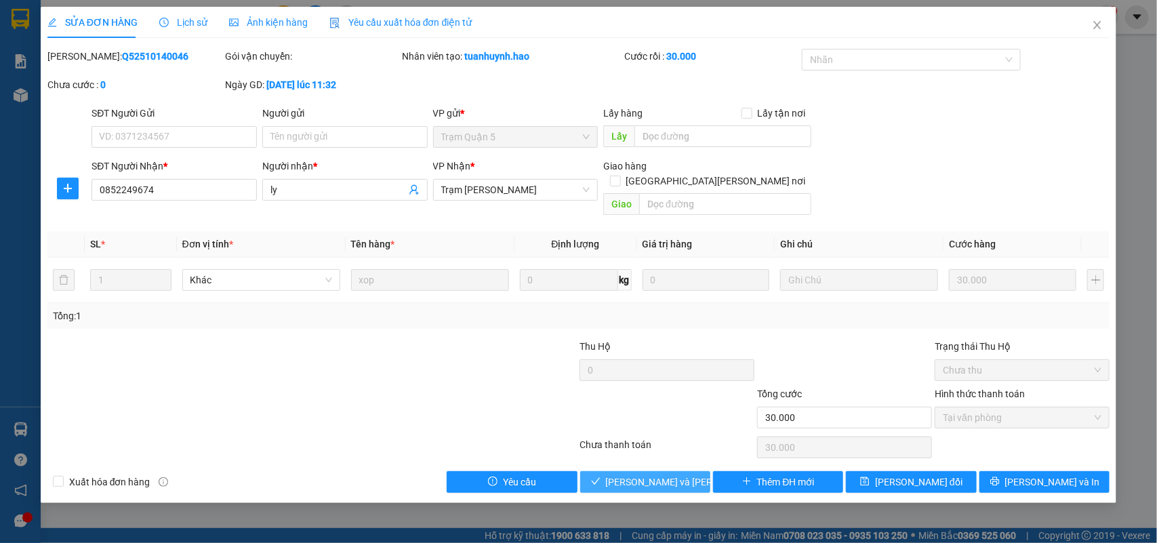
click at [682, 432] on span "[PERSON_NAME] và [PERSON_NAME] hàng" at bounding box center [697, 481] width 183 height 15
type input "0"
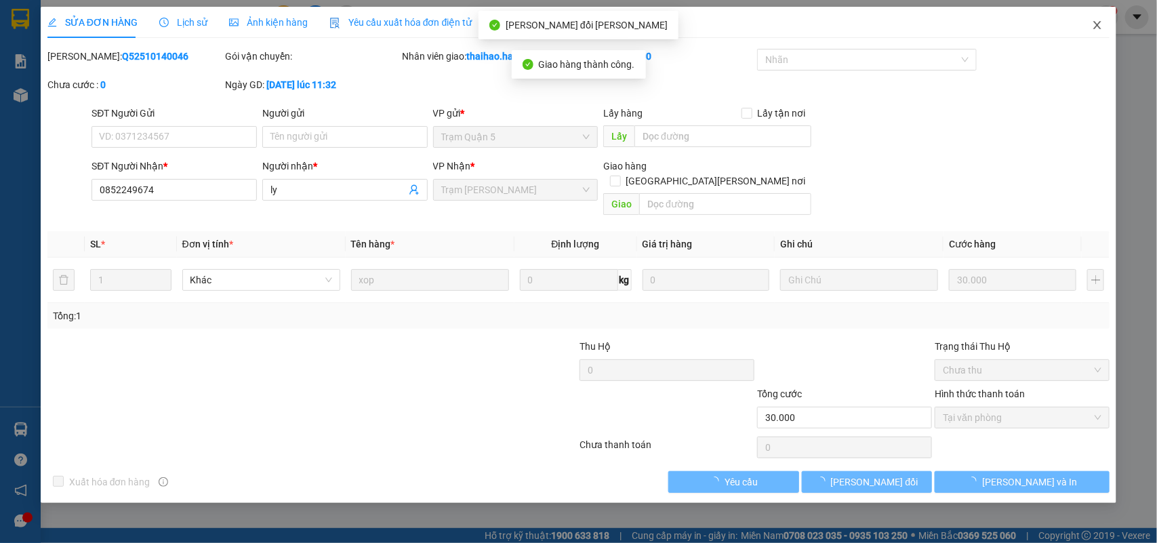
click at [925, 29] on icon "close" at bounding box center [1097, 25] width 11 height 11
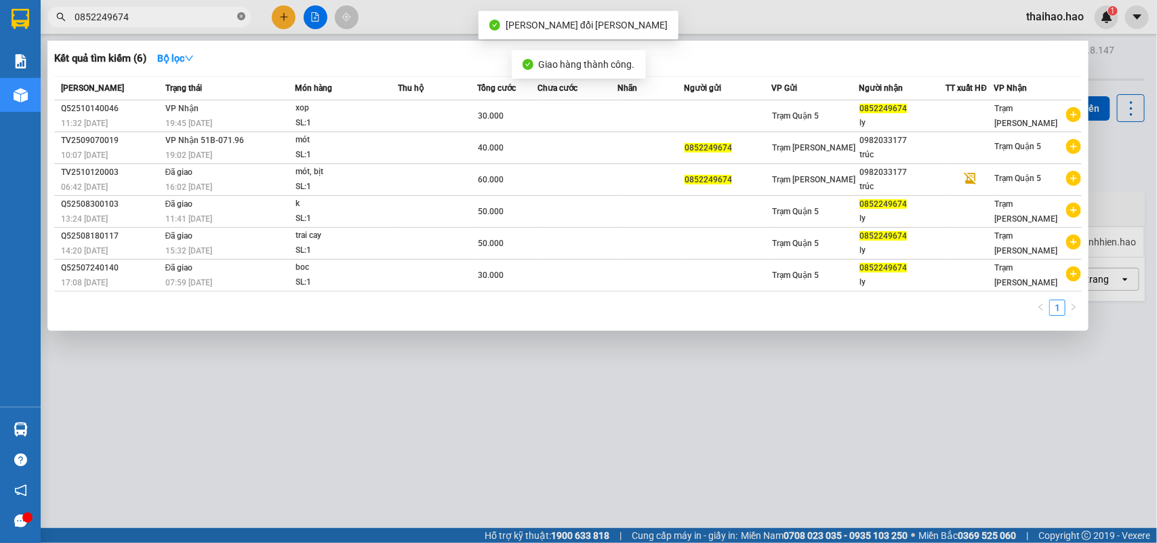
click at [239, 14] on icon "close-circle" at bounding box center [241, 16] width 8 height 8
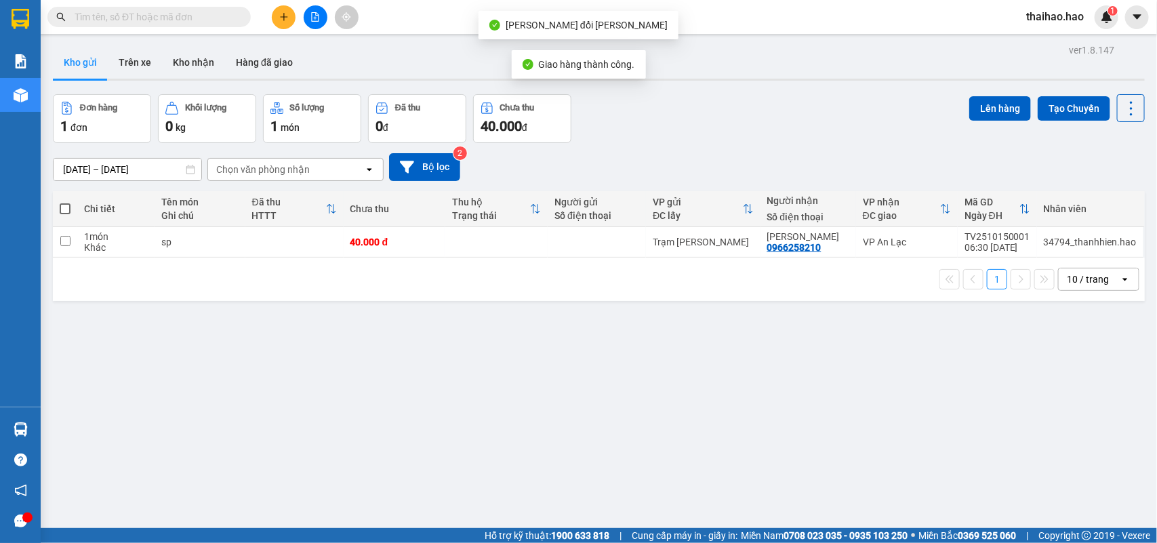
click at [218, 14] on input "text" at bounding box center [155, 16] width 160 height 15
drag, startPoint x: 198, startPoint y: 3, endPoint x: 377, endPoint y: 53, distance: 186.3
click at [378, 53] on div "Kho gửi Trên xe Kho nhận Hàng đã giao" at bounding box center [599, 64] width 1092 height 36
click at [117, 14] on input "text" at bounding box center [155, 16] width 160 height 15
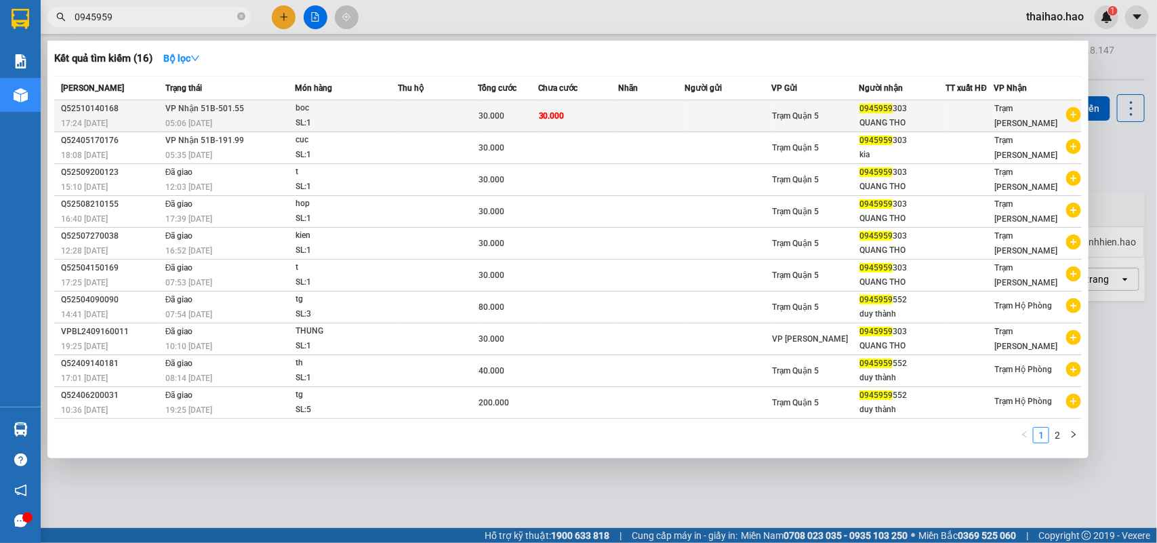
type input "0945959"
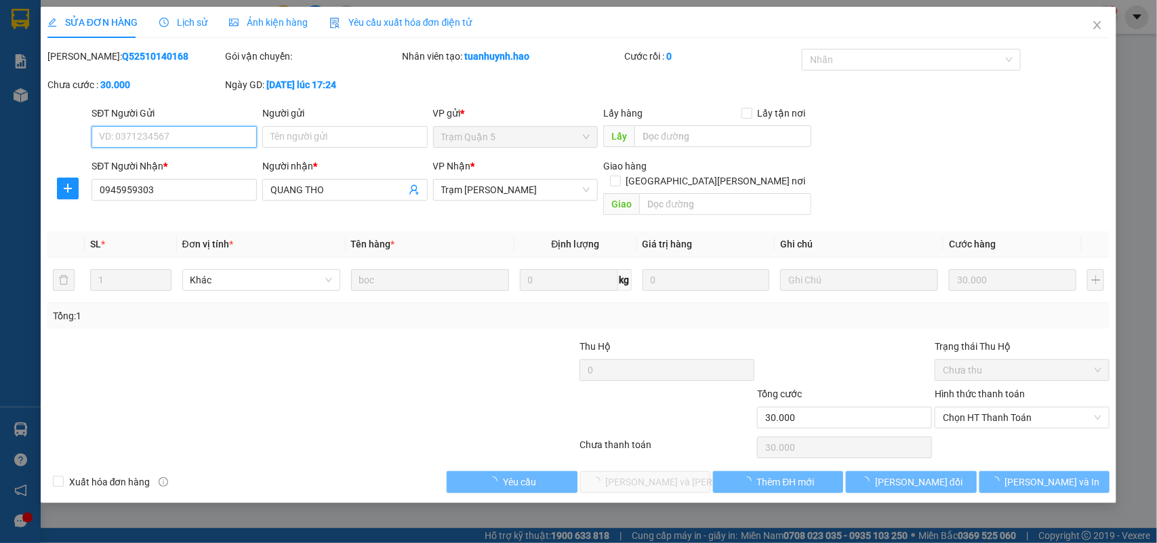
click at [245, 14] on div "Ảnh kiện hàng" at bounding box center [268, 22] width 79 height 31
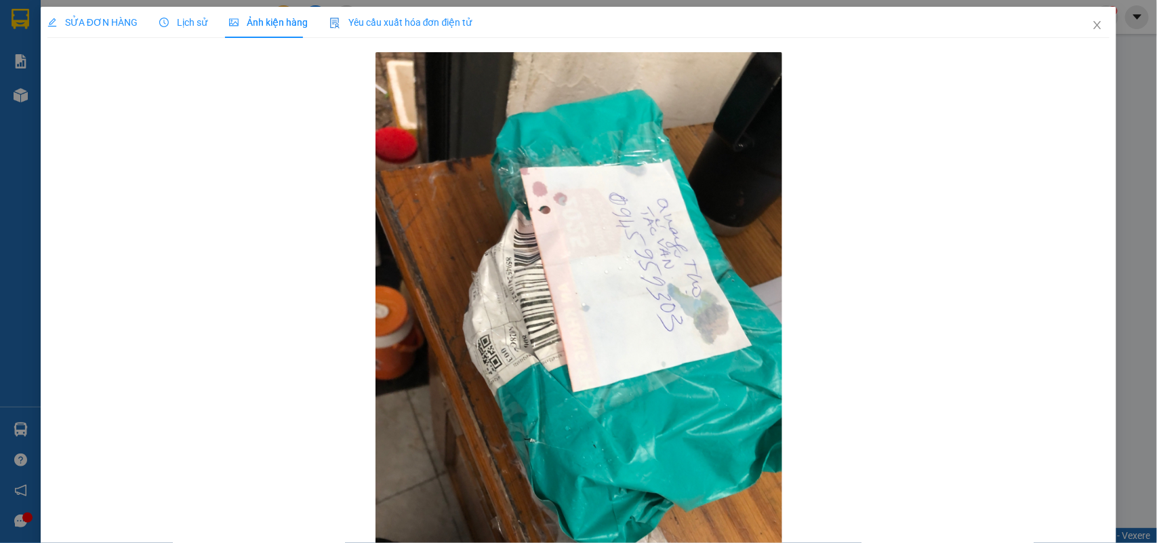
click at [96, 31] on div "SỬA ĐƠN HÀNG" at bounding box center [92, 22] width 90 height 31
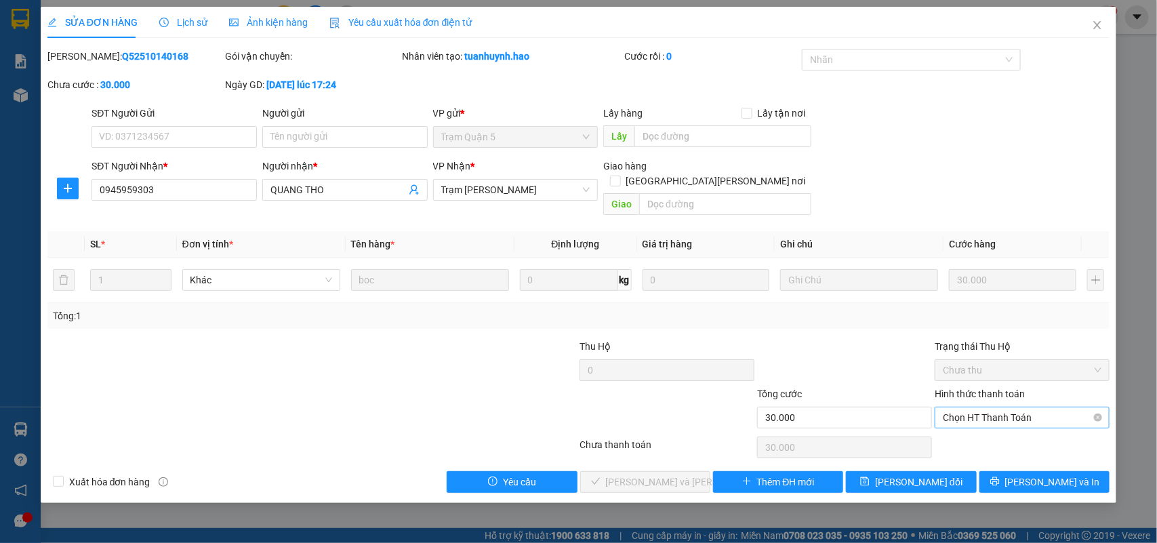
drag, startPoint x: 1008, startPoint y: 405, endPoint x: 1001, endPoint y: 415, distance: 12.1
click at [925, 407] on span "Chọn HT Thanh Toán" at bounding box center [1022, 417] width 159 height 20
drag, startPoint x: 996, startPoint y: 422, endPoint x: 751, endPoint y: 445, distance: 246.4
click at [925, 423] on div "Tại văn phòng" at bounding box center [1022, 430] width 159 height 15
type input "0"
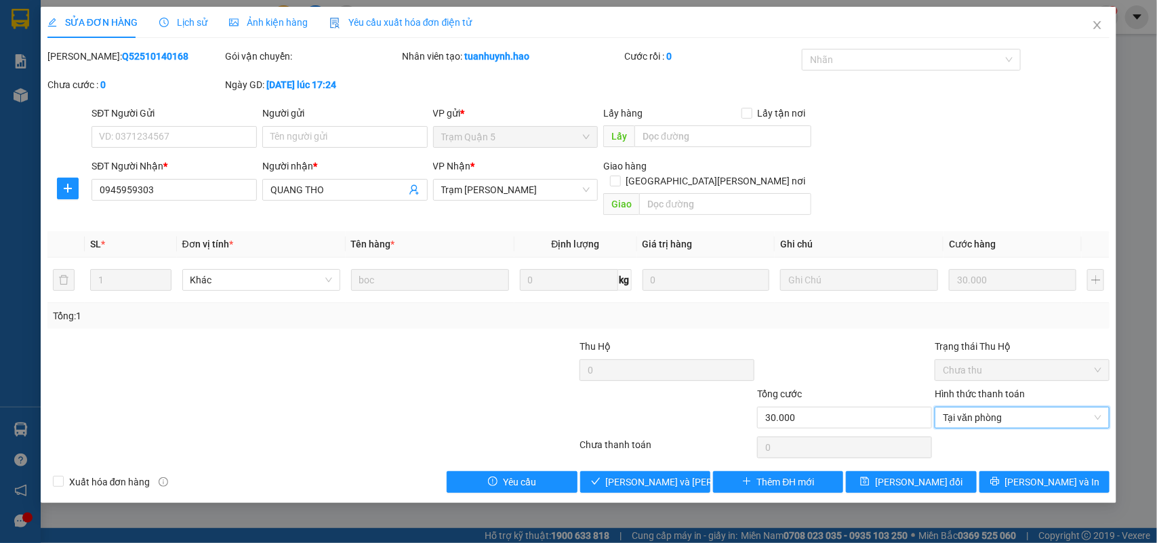
click at [659, 432] on div "SỬA ĐƠN HÀNG Lịch sử Ảnh kiện hàng Yêu cầu xuất hóa đơn điện tử Total Paid Fee …" at bounding box center [579, 255] width 1076 height 496
click at [663, 432] on span "[PERSON_NAME] và [PERSON_NAME] hàng" at bounding box center [697, 481] width 183 height 15
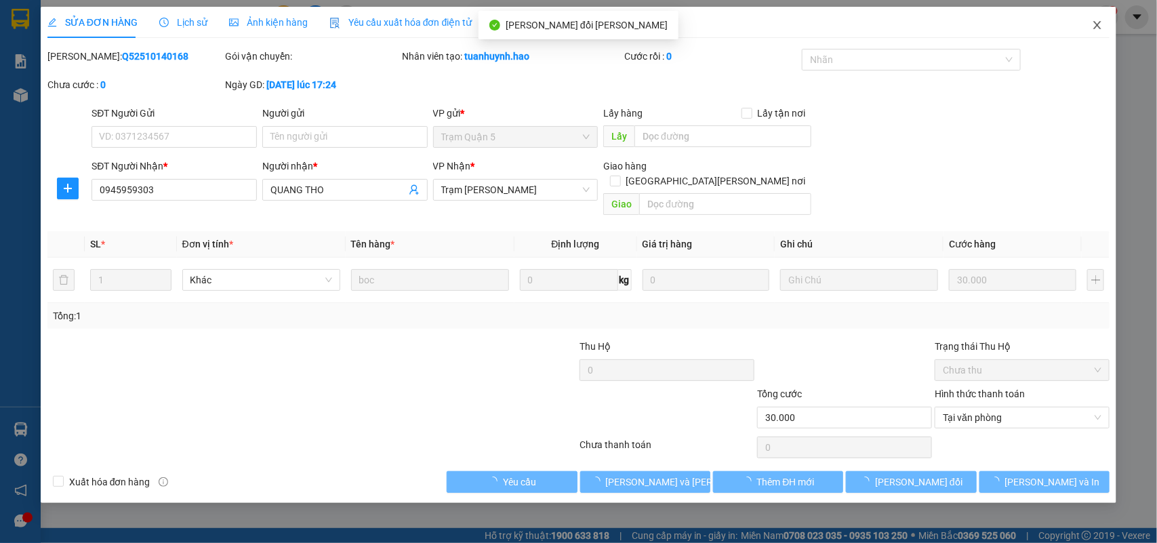
click at [925, 24] on icon "close" at bounding box center [1097, 25] width 11 height 11
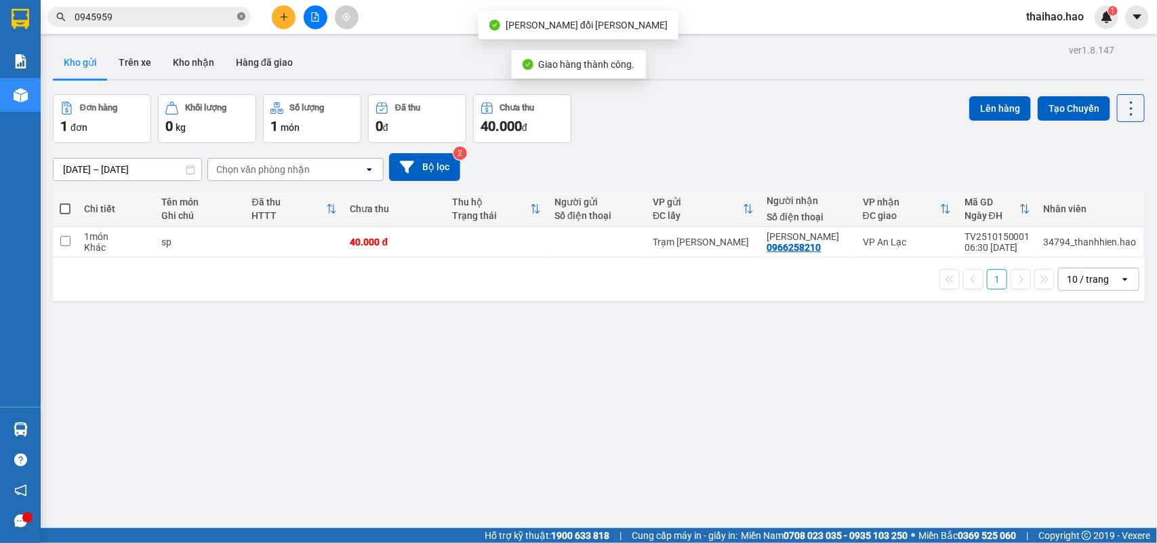
click at [241, 16] on icon "close-circle" at bounding box center [241, 16] width 8 height 8
click at [218, 17] on input "text" at bounding box center [155, 16] width 160 height 15
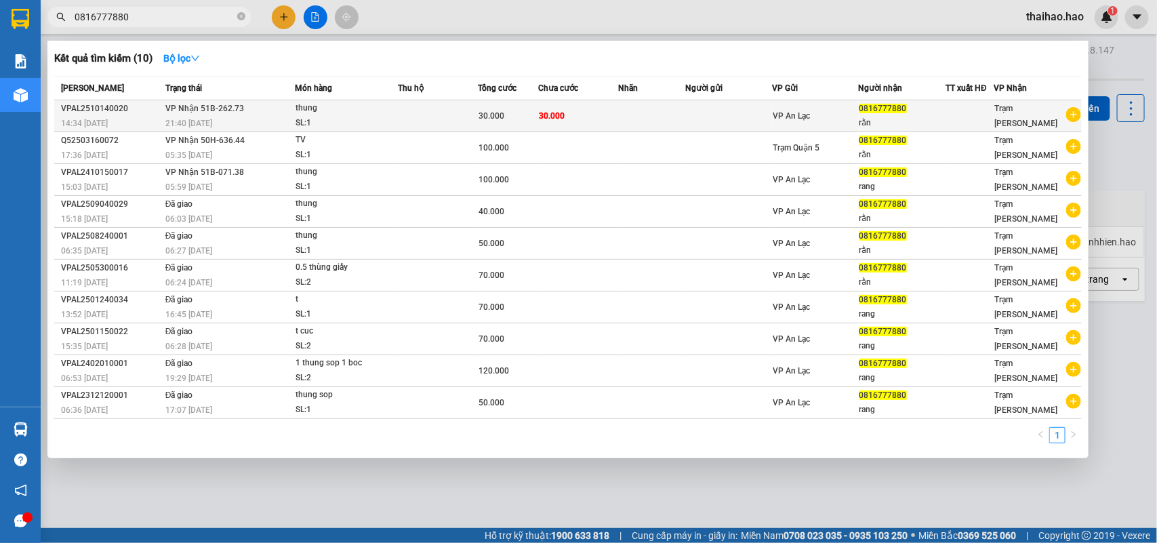
type input "0816777880"
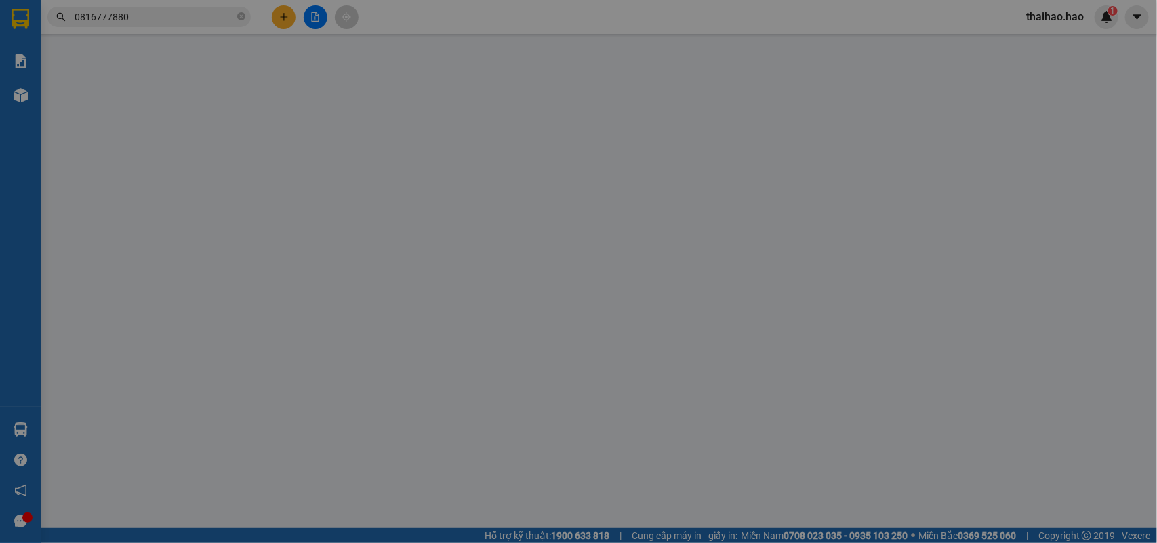
type input "0816777880"
type input "rằn"
type input "30.000"
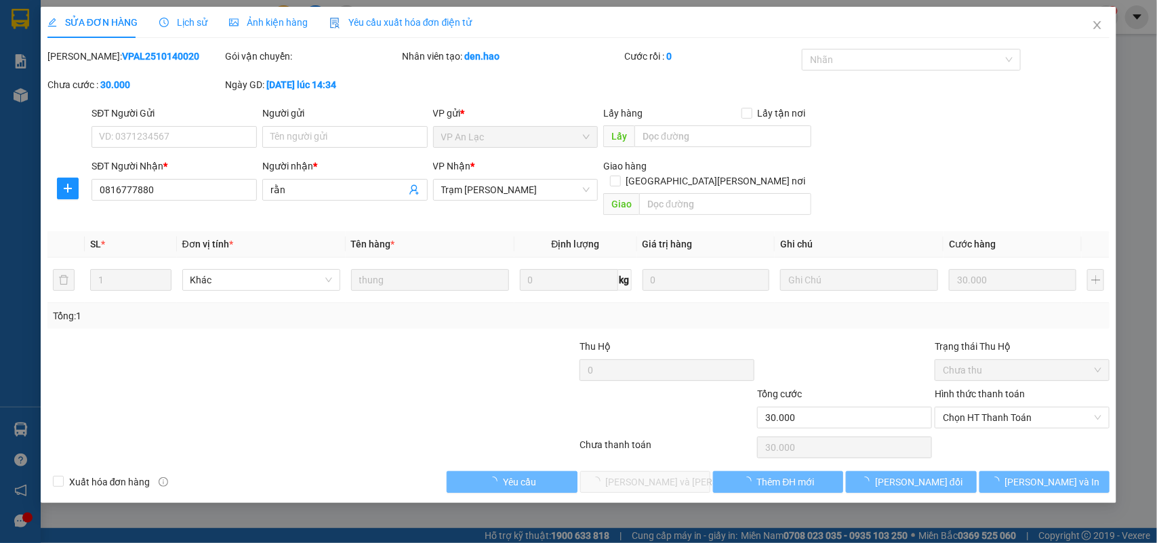
click at [298, 12] on div "Ảnh kiện hàng" at bounding box center [268, 22] width 79 height 31
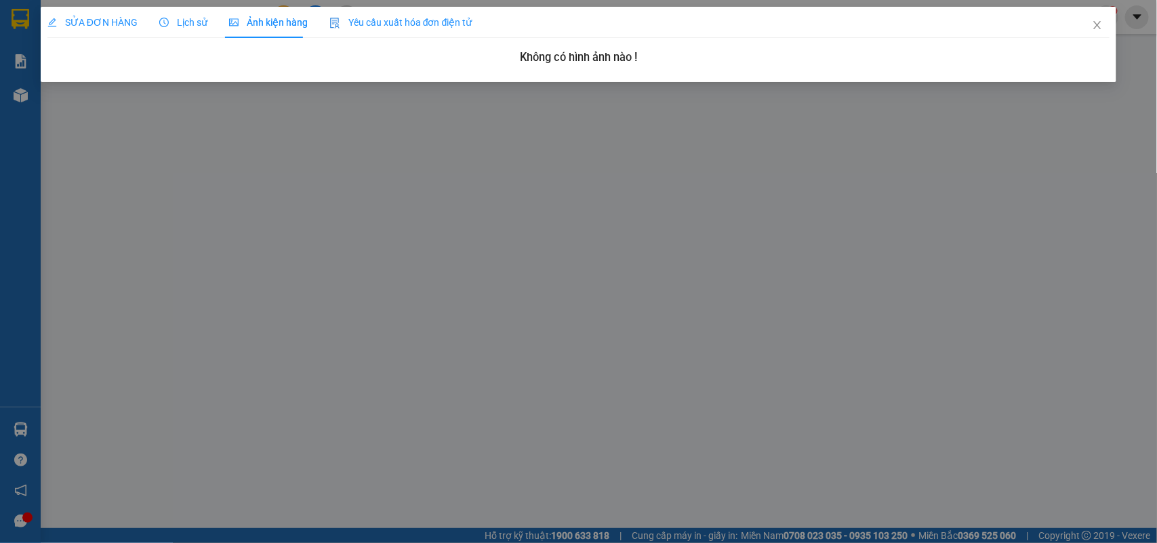
click at [66, 34] on div "SỬA ĐƠN HÀNG" at bounding box center [92, 22] width 90 height 31
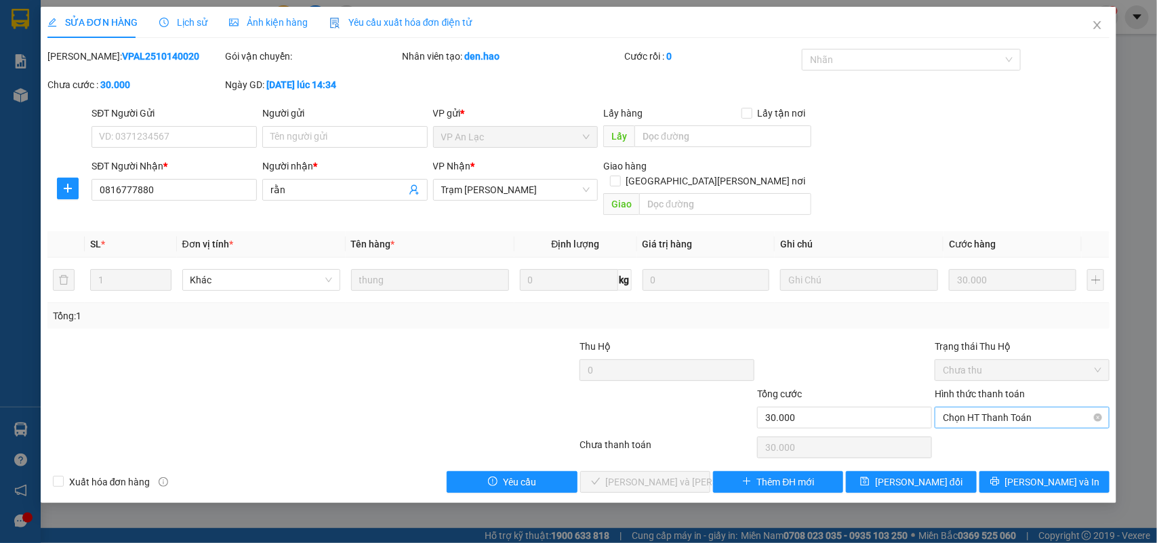
click at [925, 407] on span "Chọn HT Thanh Toán" at bounding box center [1022, 417] width 159 height 20
click at [925, 420] on div "Tại văn phòng" at bounding box center [1022, 430] width 175 height 22
type input "0"
click at [678, 432] on button "[PERSON_NAME] và [PERSON_NAME] hàng" at bounding box center [645, 482] width 130 height 22
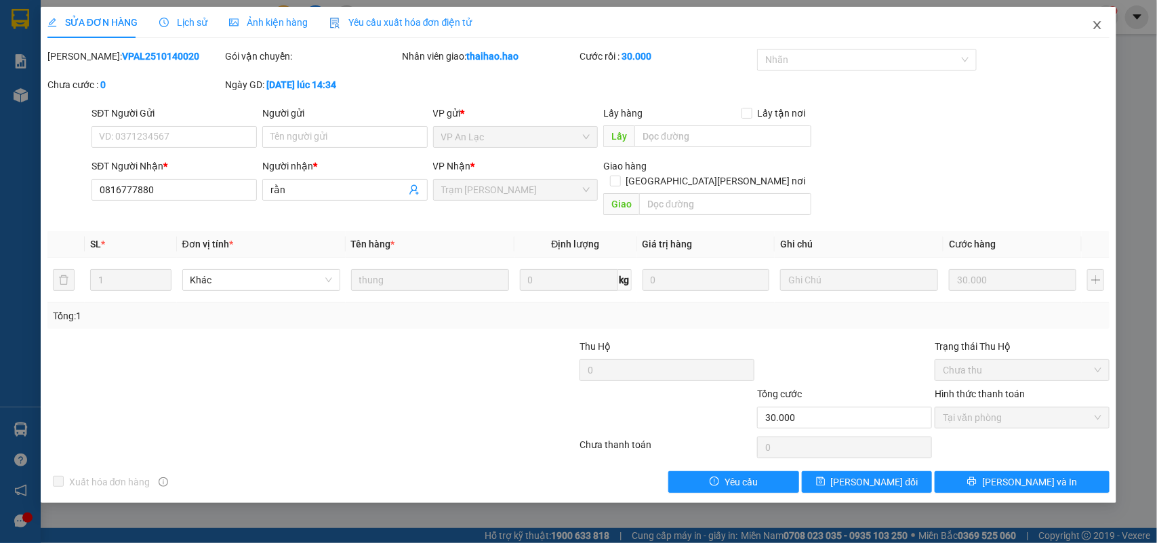
click at [925, 25] on icon "close" at bounding box center [1097, 25] width 11 height 11
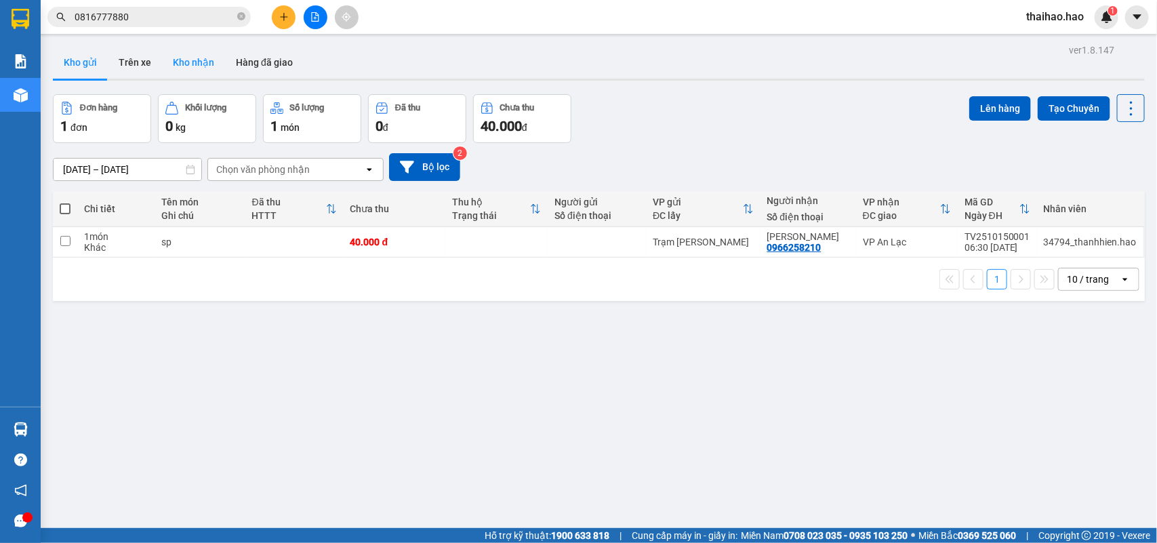
click at [194, 66] on button "Kho nhận" at bounding box center [193, 62] width 63 height 33
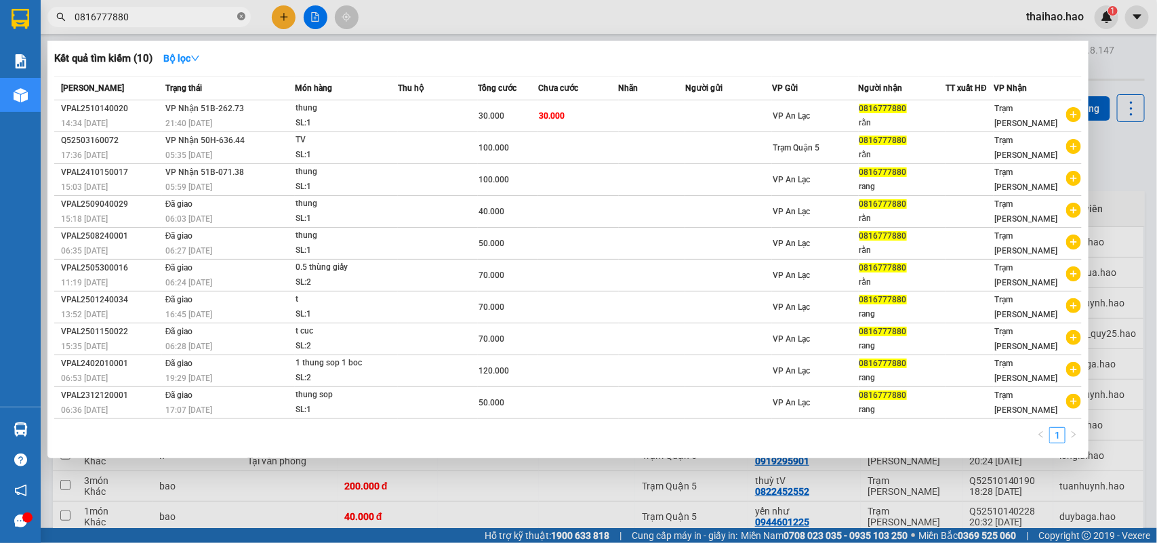
click at [239, 15] on icon "close-circle" at bounding box center [241, 16] width 8 height 8
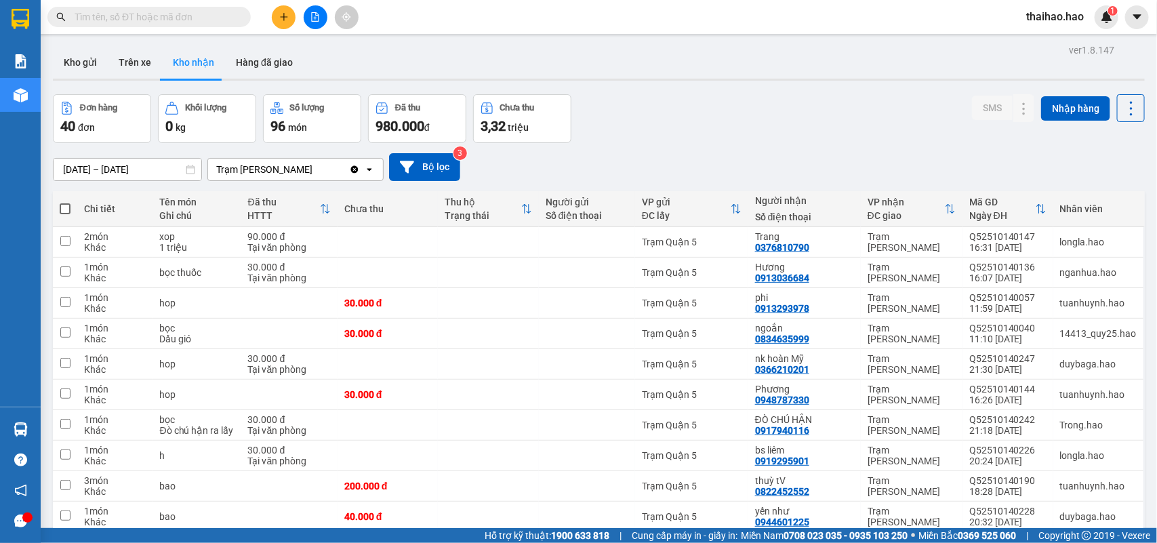
click at [214, 18] on input "text" at bounding box center [155, 16] width 160 height 15
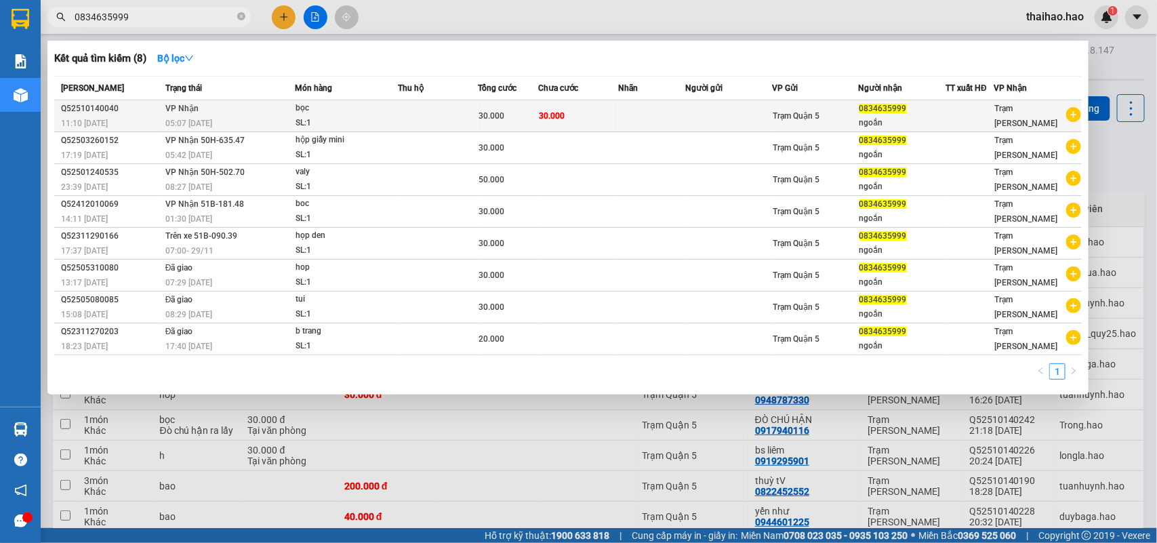
type input "0834635999"
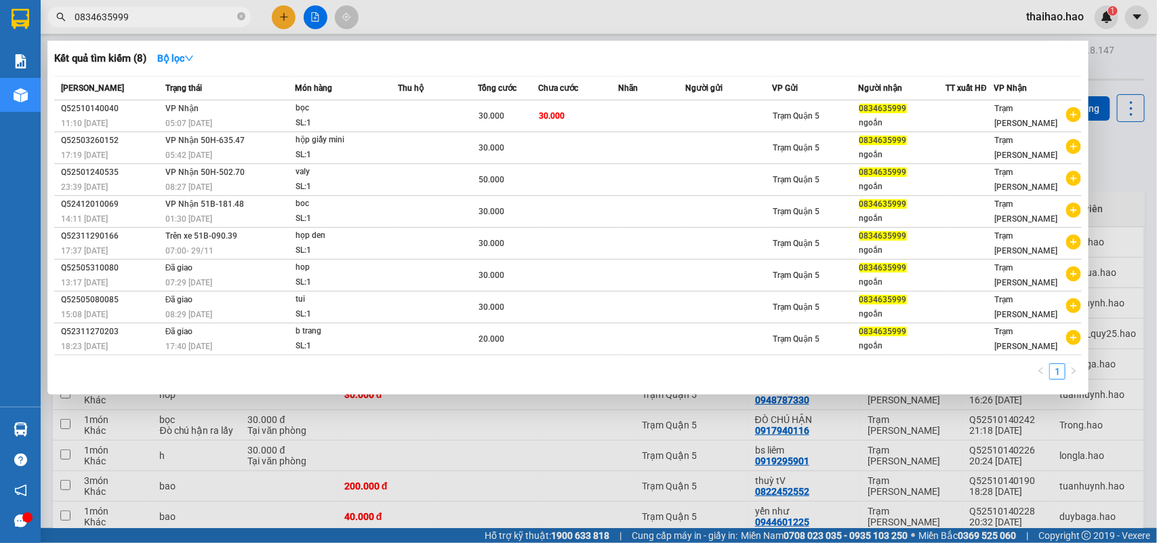
click at [630, 110] on td at bounding box center [651, 116] width 66 height 32
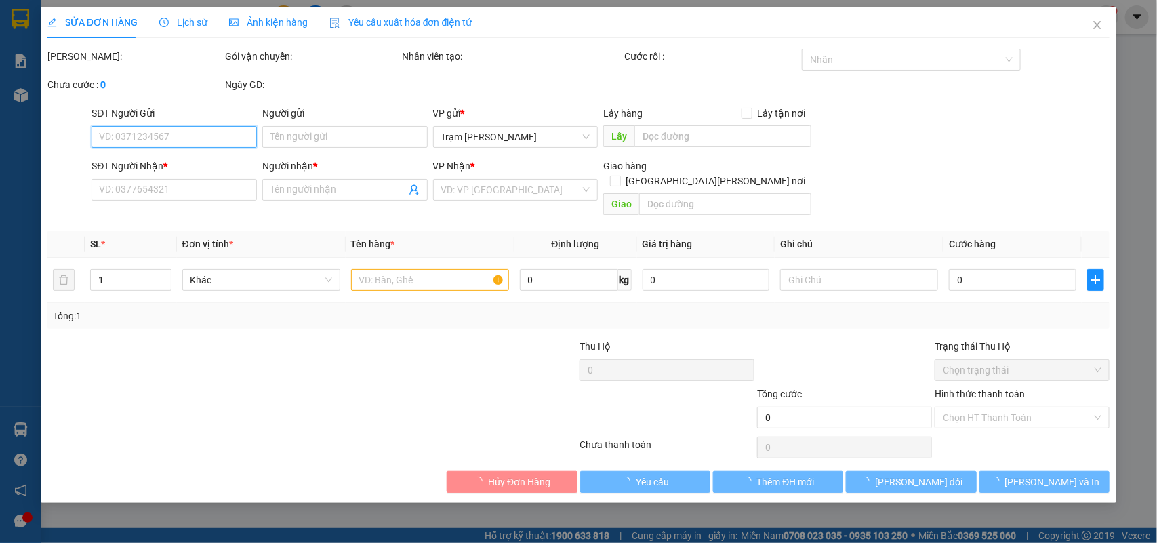
type input "0834635999"
type input "ngoắn"
type input "30.000"
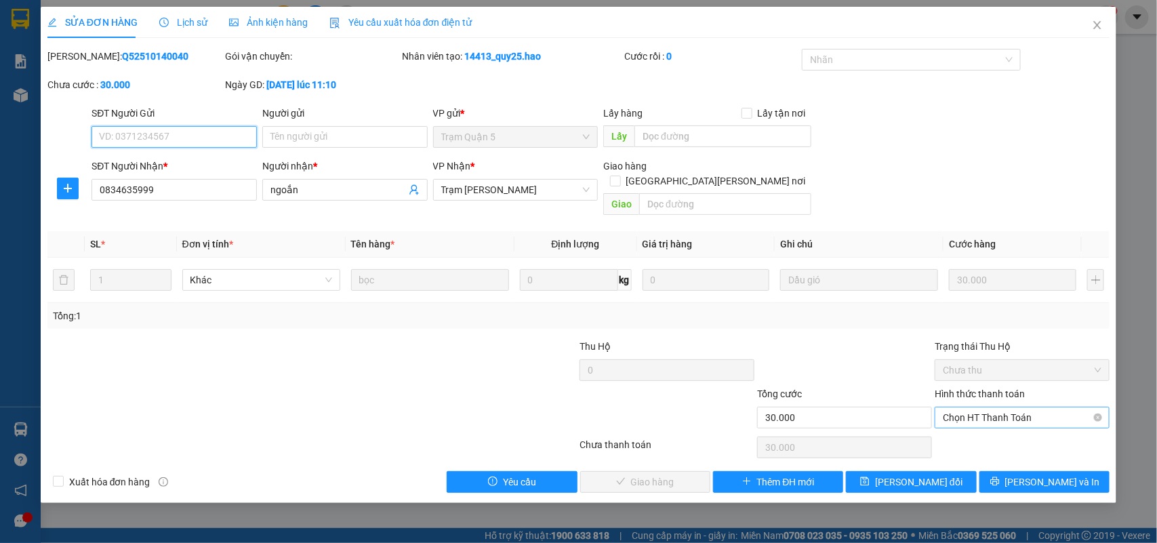
click at [925, 408] on span "Chọn HT Thanh Toán" at bounding box center [1022, 417] width 159 height 20
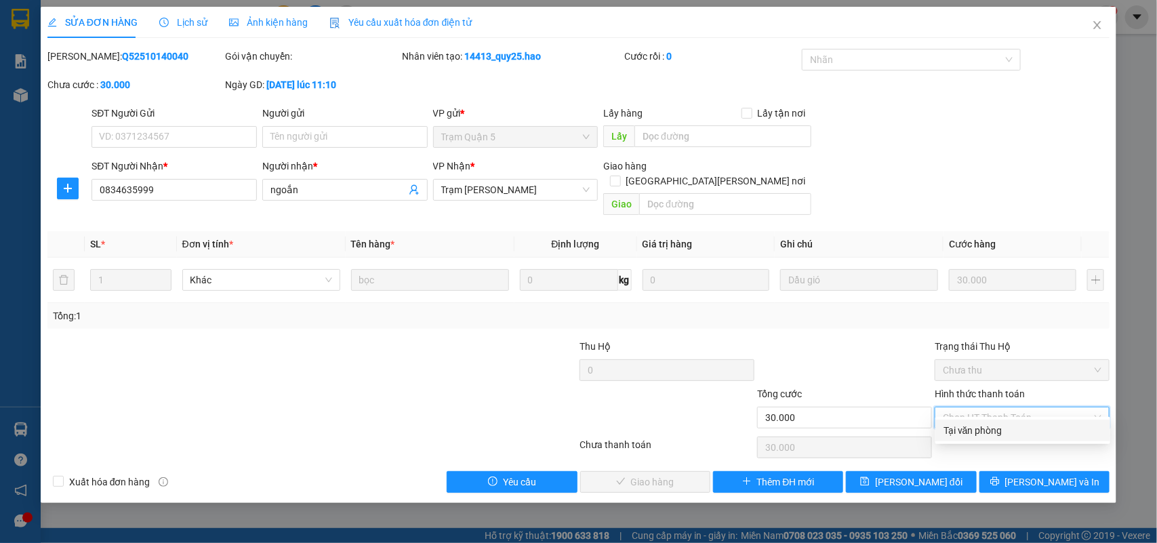
drag, startPoint x: 995, startPoint y: 425, endPoint x: 726, endPoint y: 425, distance: 269.0
click at [925, 425] on div "Tại văn phòng" at bounding box center [1022, 430] width 159 height 15
type input "0"
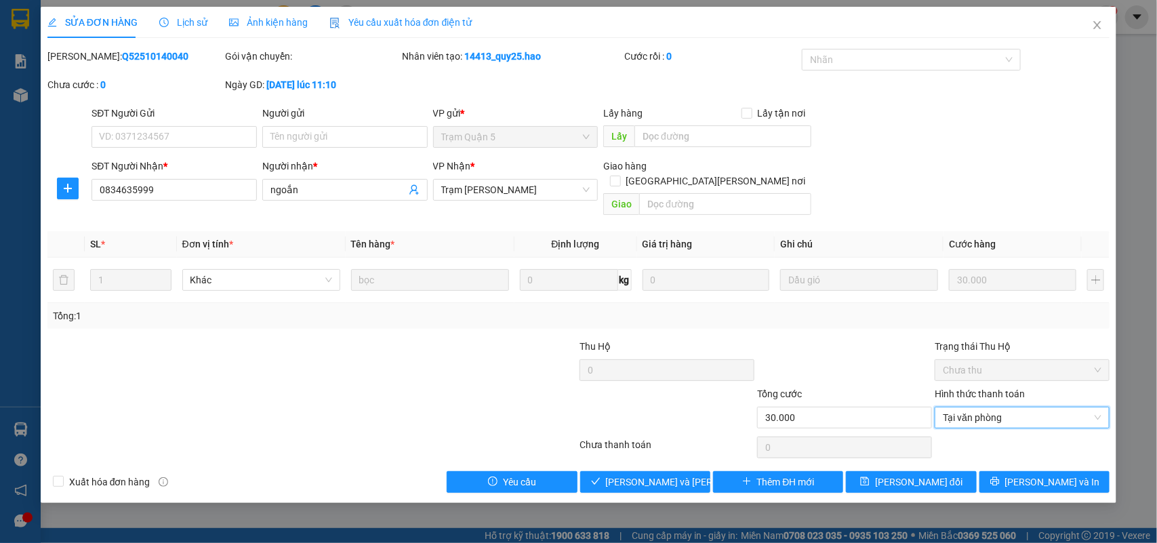
click at [686, 432] on div "Total Paid Fee 0 Total UnPaid Fee 30.000 Cash Collection Total Fee Mã ĐH: Q5251…" at bounding box center [578, 271] width 1063 height 444
click at [688, 432] on span "[PERSON_NAME] và [PERSON_NAME] hàng" at bounding box center [697, 481] width 183 height 15
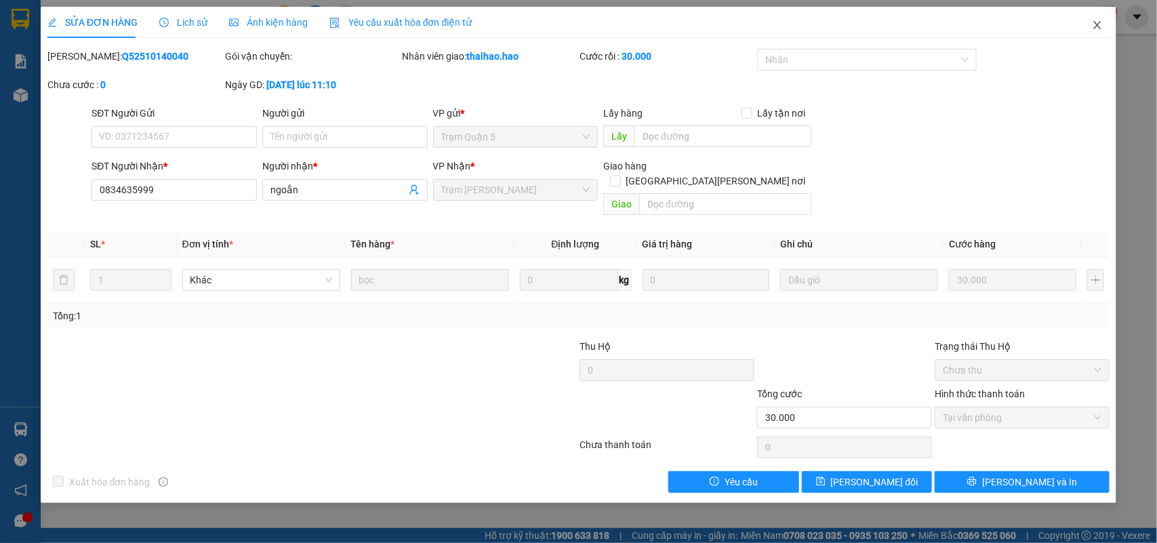
click at [925, 30] on icon "close" at bounding box center [1097, 25] width 11 height 11
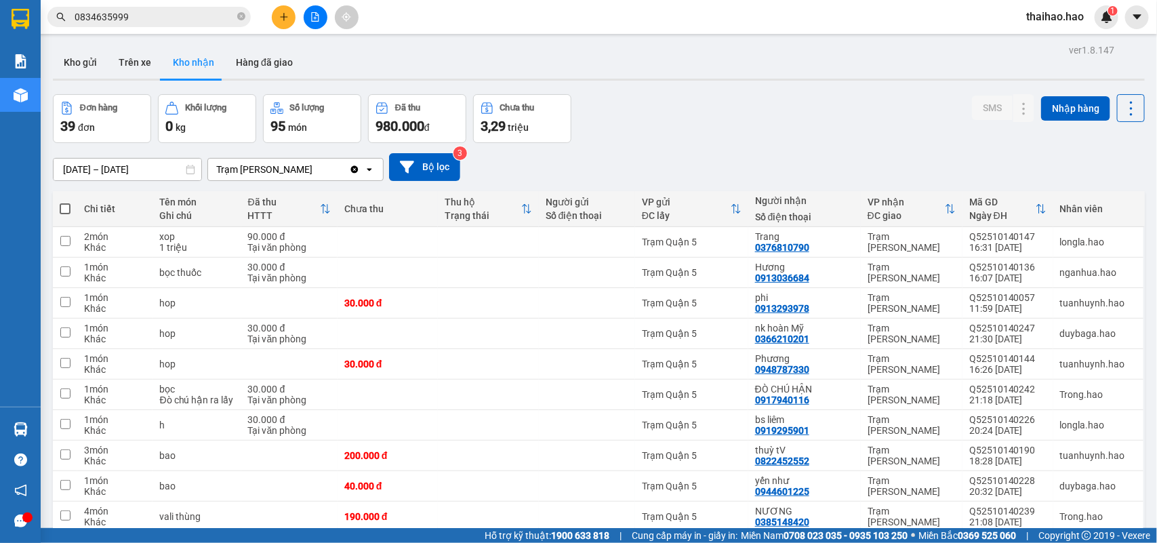
click at [79, 66] on button "Kho gửi" at bounding box center [80, 62] width 55 height 33
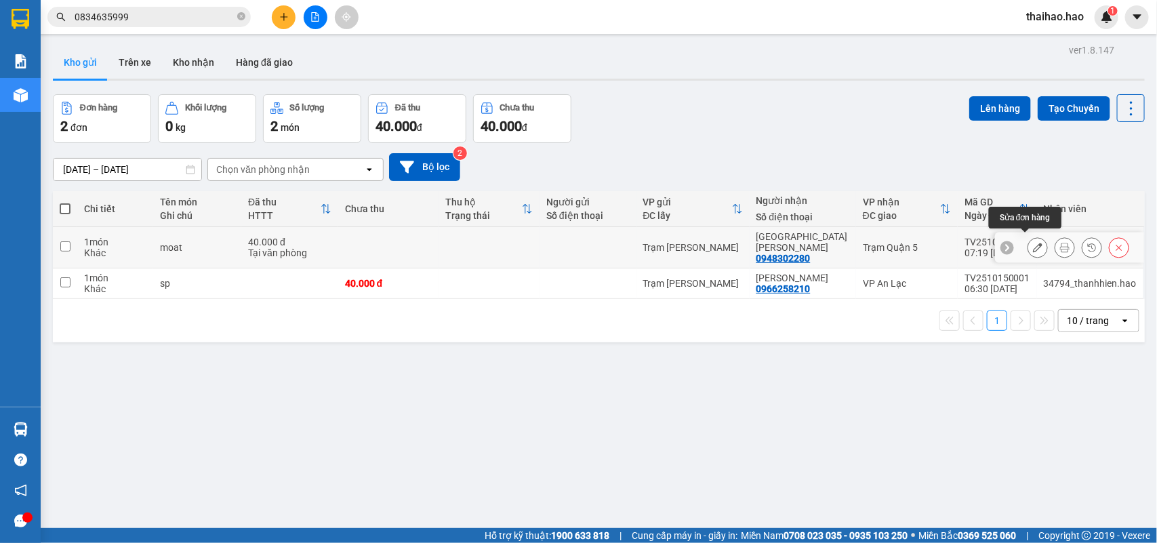
click at [1055, 241] on button at bounding box center [1064, 248] width 19 height 24
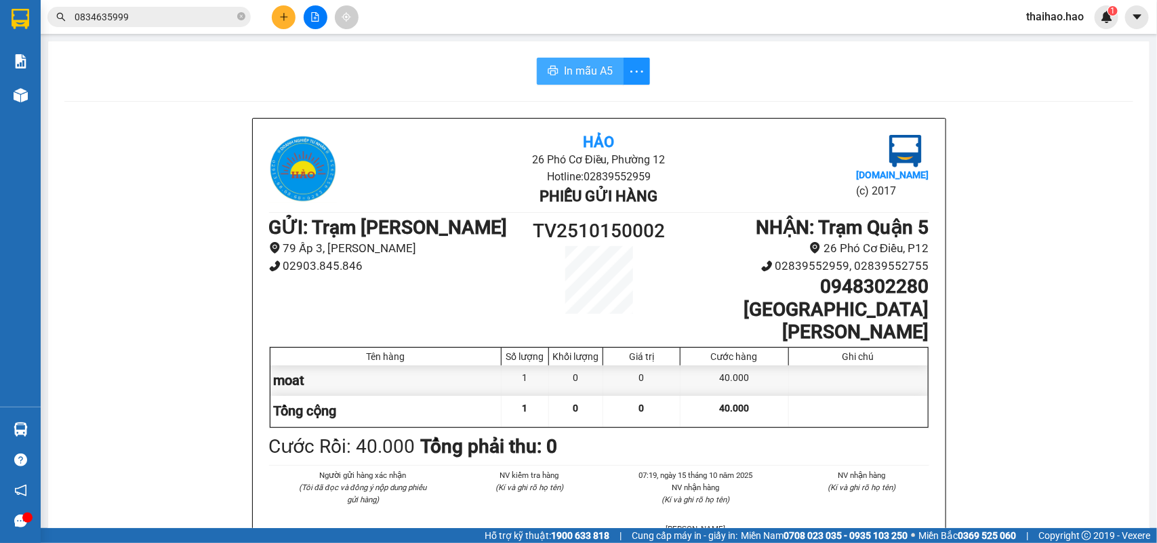
click at [578, 82] on button "In mẫu A5" at bounding box center [580, 71] width 87 height 27
click at [595, 75] on span "In mẫu A5" at bounding box center [588, 70] width 49 height 17
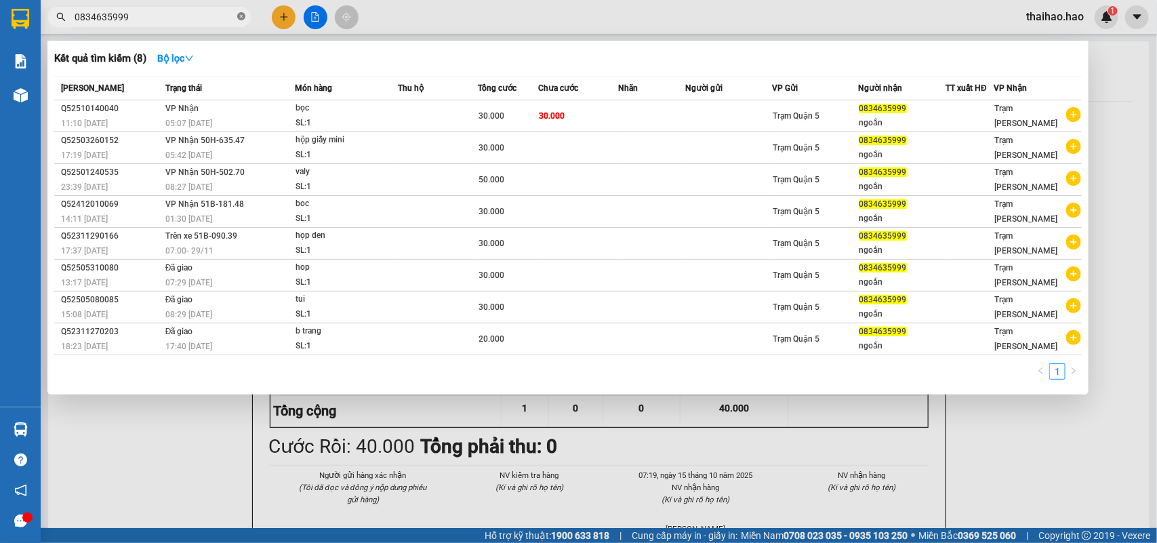
click at [239, 19] on icon "close-circle" at bounding box center [241, 16] width 8 height 8
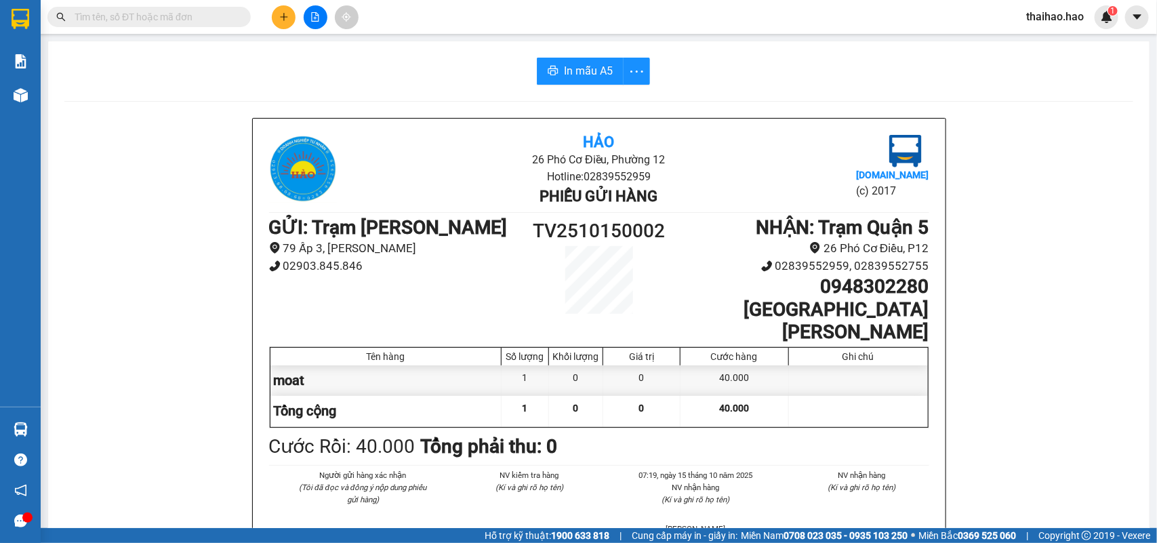
click at [226, 18] on input "text" at bounding box center [155, 16] width 160 height 15
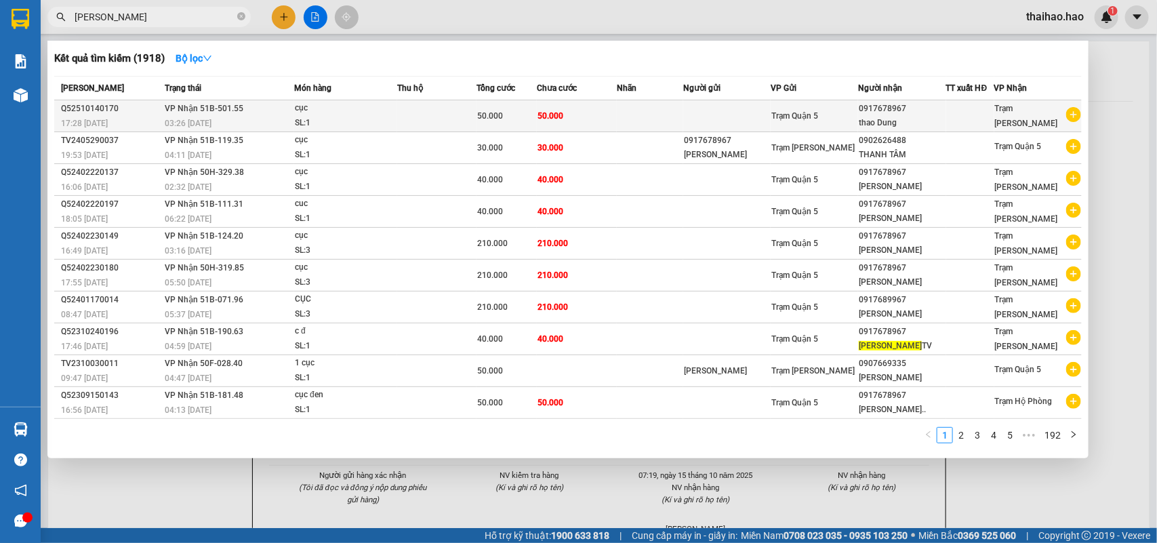
type input "[PERSON_NAME]"
click at [289, 112] on td "[PERSON_NAME] 51B-501.55 03:26 [DATE]" at bounding box center [227, 116] width 133 height 32
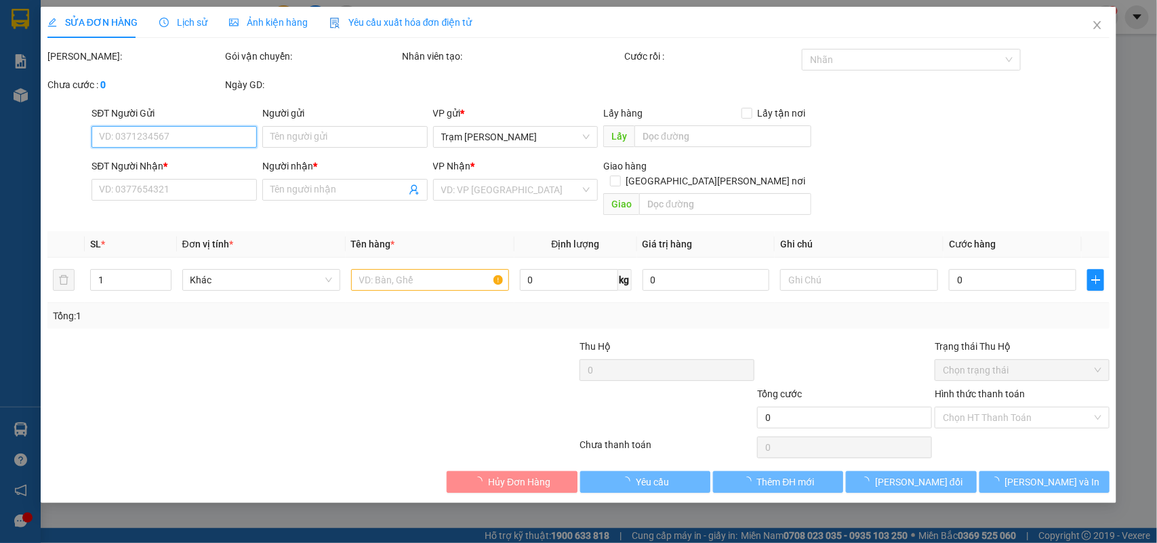
type input "0917678967"
type input "thao Dung"
type input "50.000"
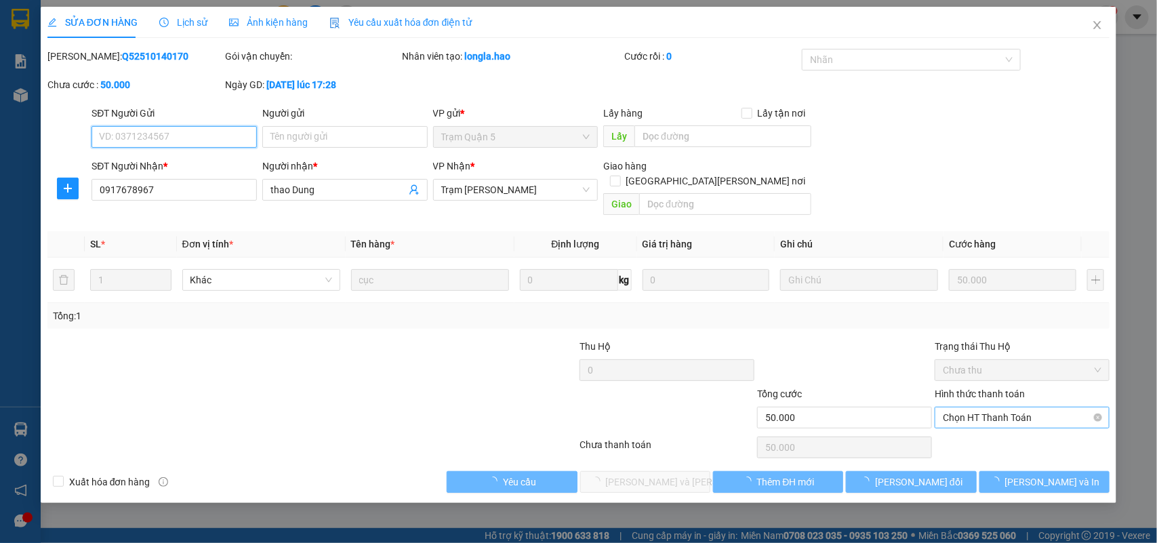
click at [1010, 407] on span "Chọn HT Thanh Toán" at bounding box center [1022, 417] width 159 height 20
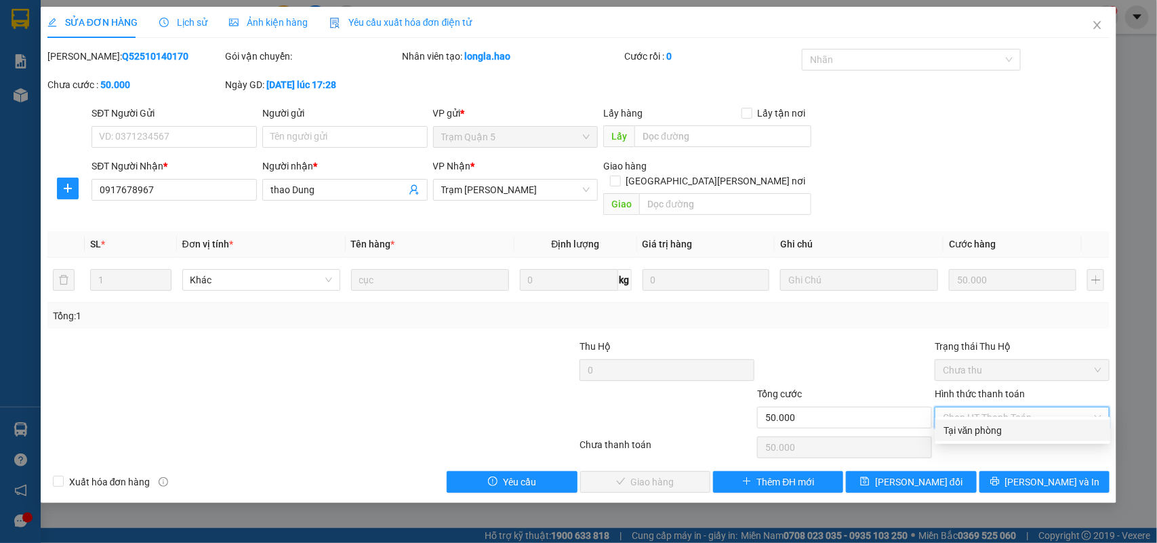
click at [986, 426] on div "Tại văn phòng" at bounding box center [1022, 430] width 159 height 15
type input "0"
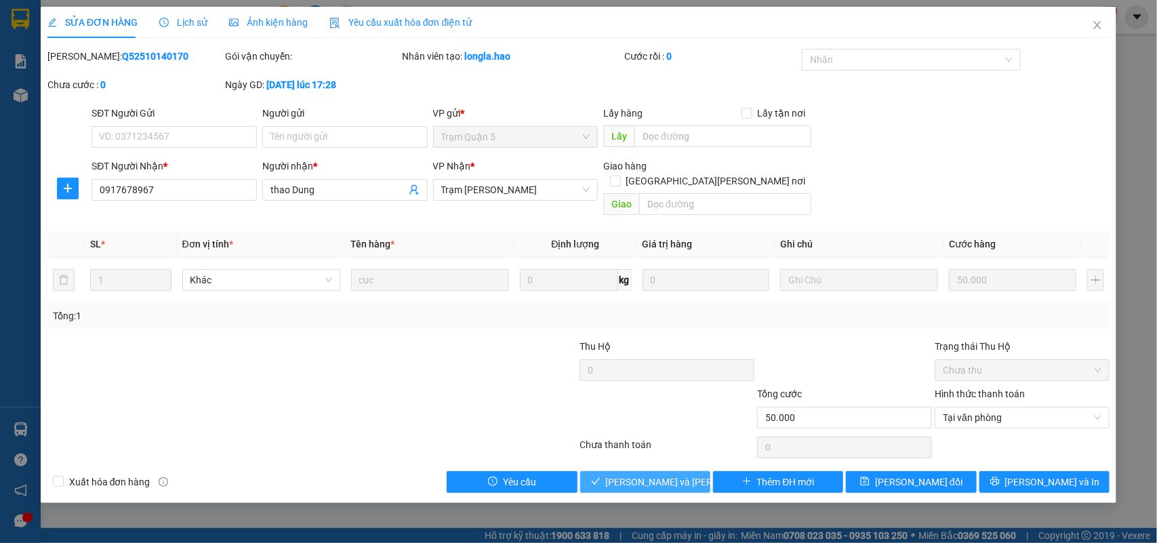
click at [639, 474] on span "[PERSON_NAME] và [PERSON_NAME] hàng" at bounding box center [697, 481] width 183 height 15
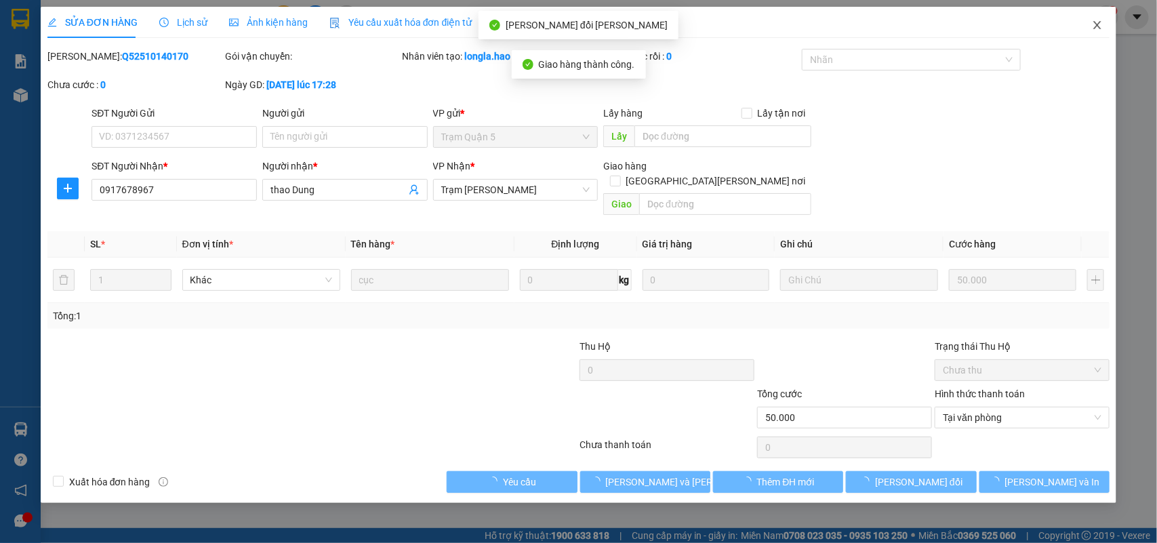
click at [1094, 15] on span "Close" at bounding box center [1097, 26] width 38 height 38
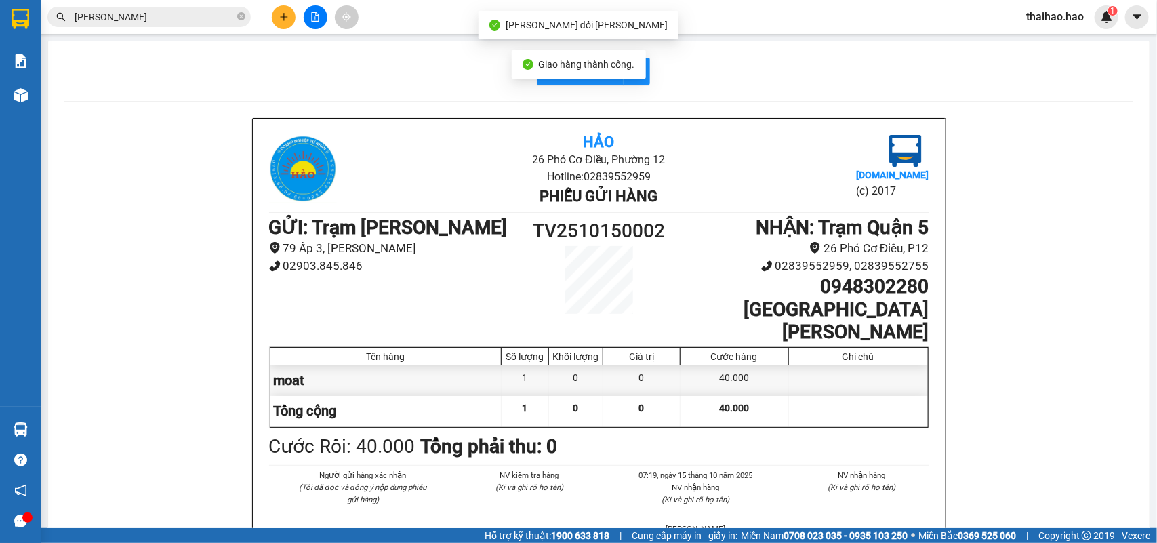
click at [207, 22] on input "[PERSON_NAME]" at bounding box center [155, 16] width 160 height 15
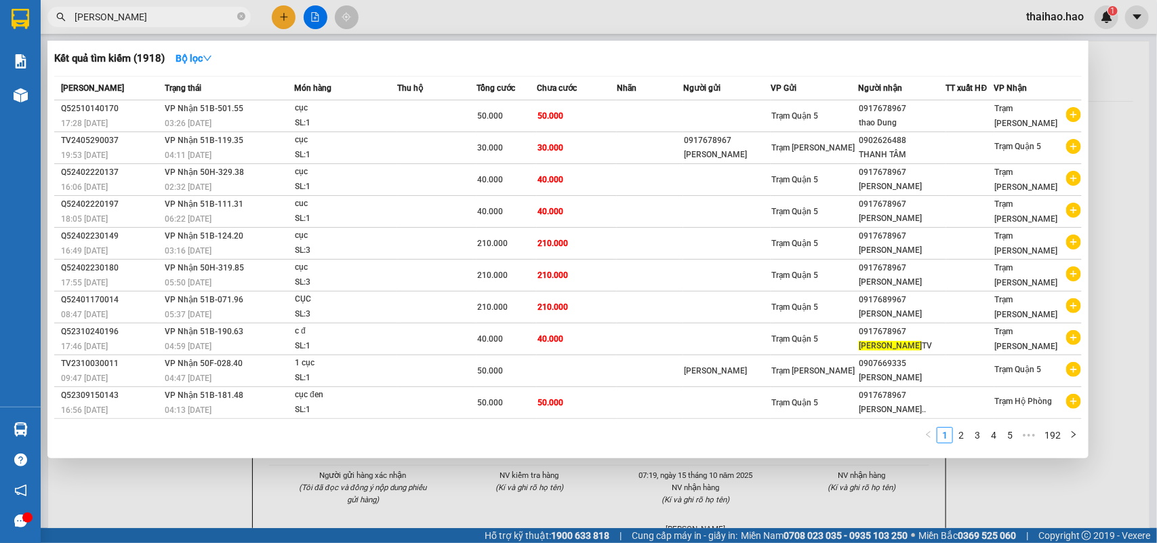
click at [459, 12] on div at bounding box center [578, 271] width 1157 height 543
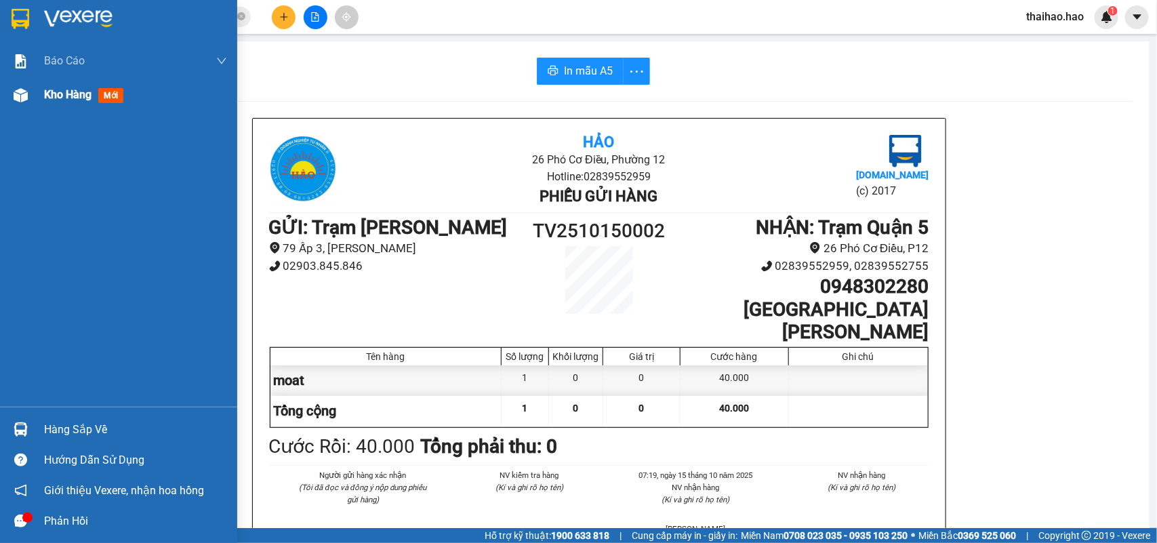
click at [29, 91] on div at bounding box center [21, 95] width 24 height 24
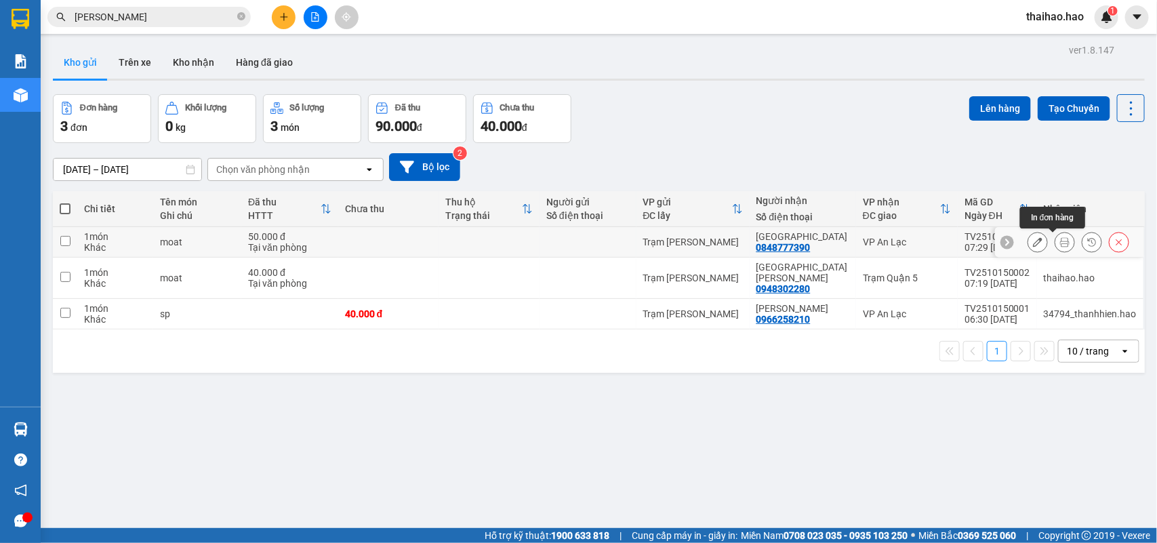
click at [1060, 245] on icon at bounding box center [1064, 241] width 9 height 9
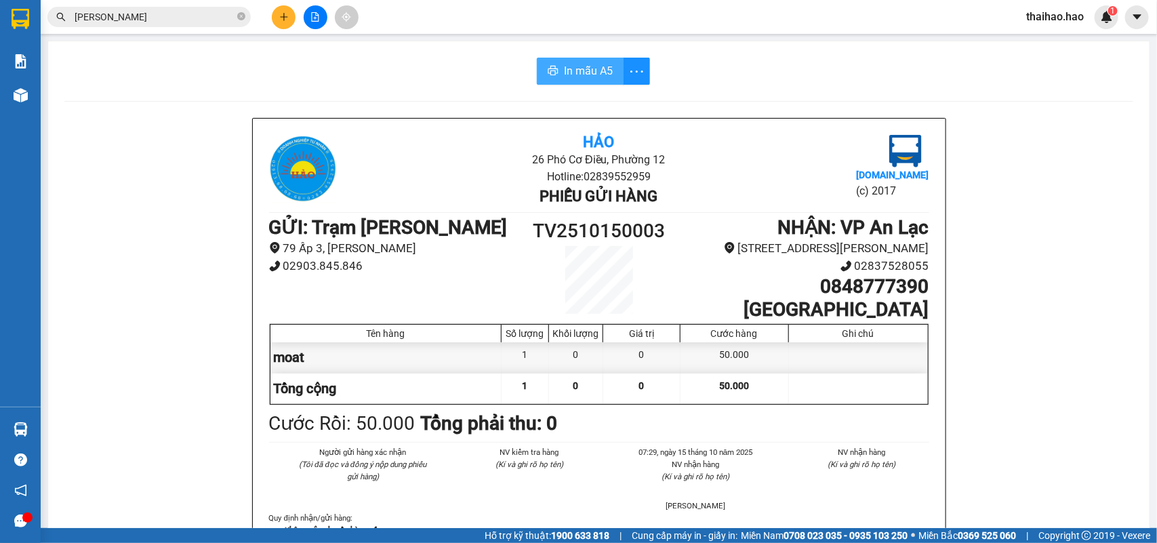
click at [564, 68] on span "In mẫu A5" at bounding box center [588, 70] width 49 height 17
click at [241, 18] on icon "close-circle" at bounding box center [241, 16] width 8 height 8
click at [232, 15] on input "text" at bounding box center [155, 16] width 160 height 15
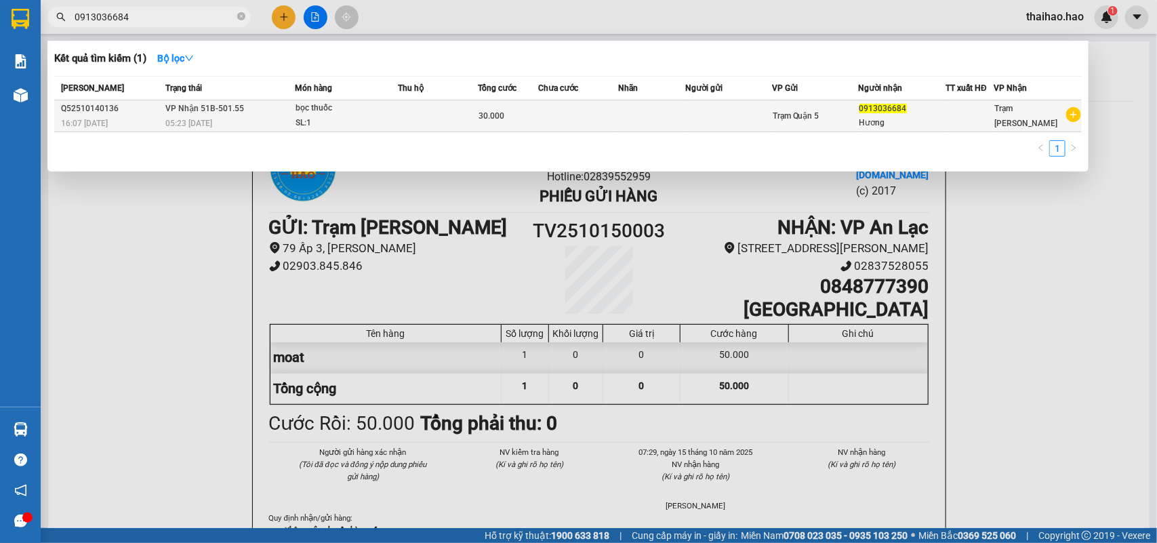
type input "0913036684"
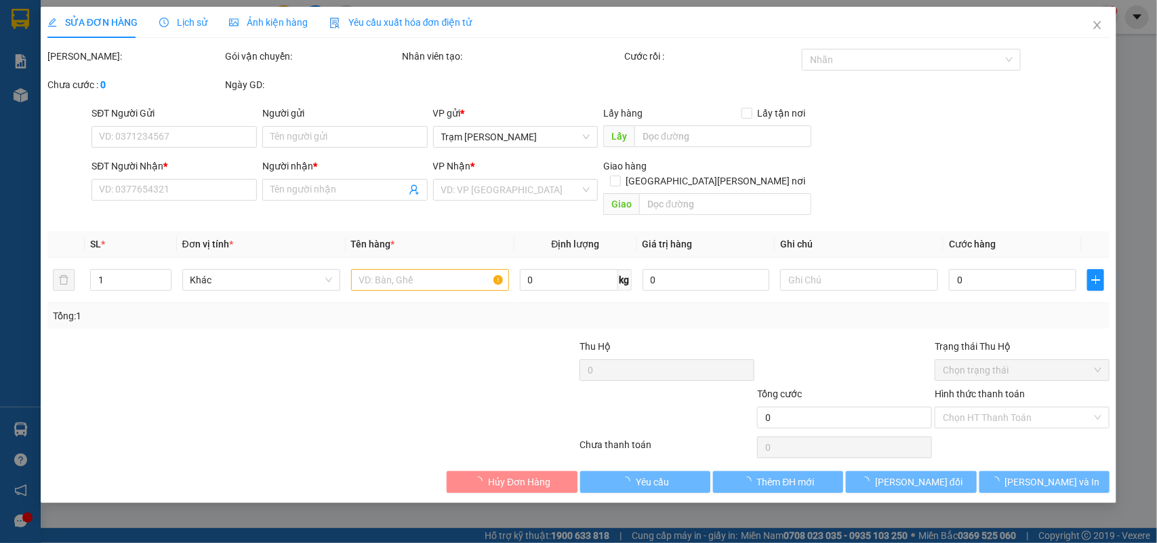
click at [266, 31] on div "Ảnh kiện hàng" at bounding box center [268, 22] width 79 height 31
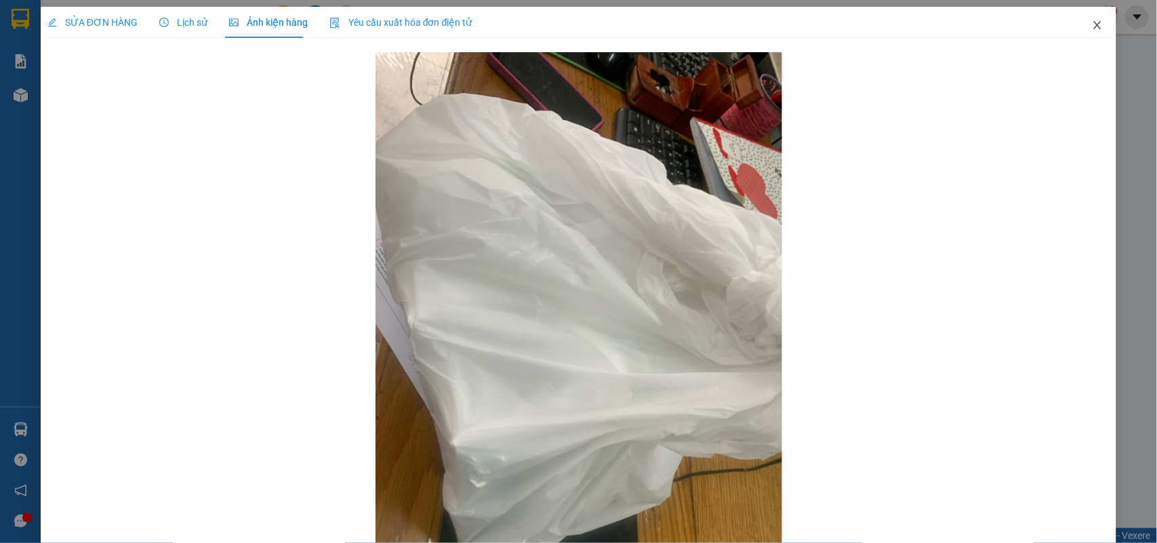
click at [1092, 21] on icon "close" at bounding box center [1097, 25] width 11 height 11
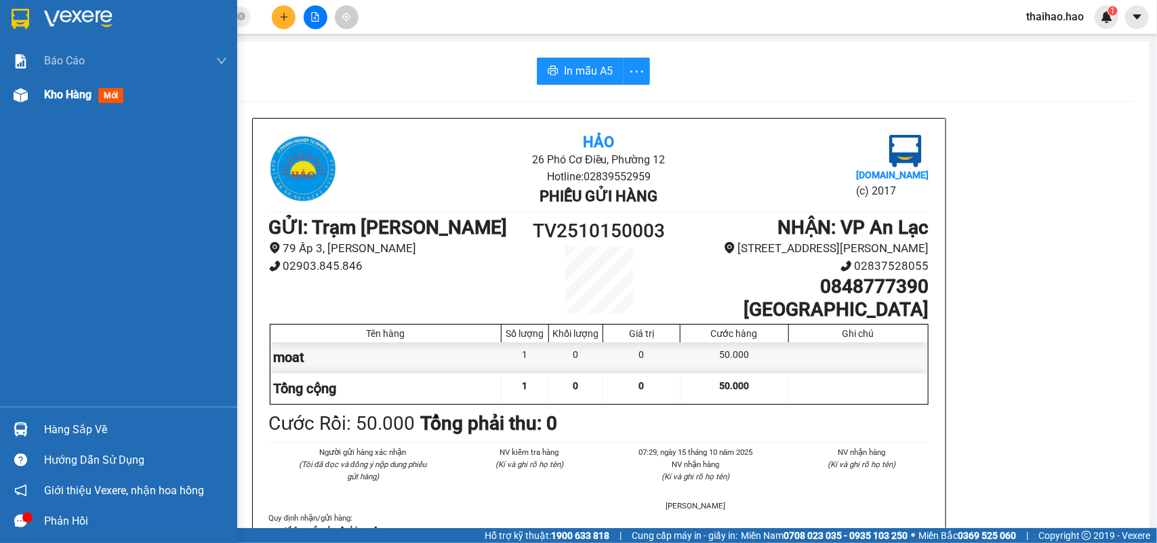
click at [29, 97] on div at bounding box center [21, 95] width 24 height 24
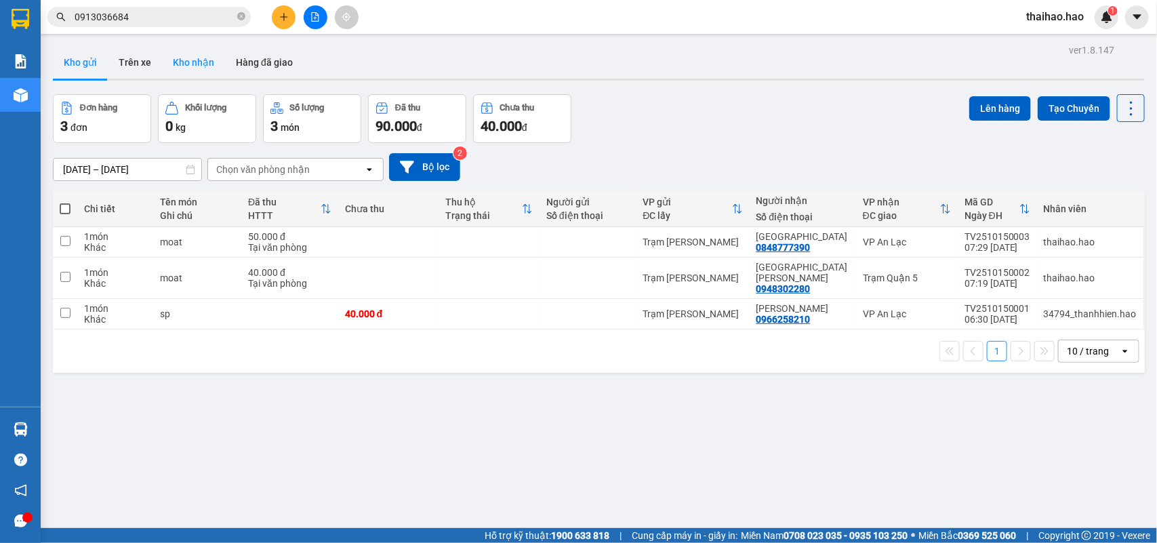
click at [195, 68] on button "Kho nhận" at bounding box center [193, 62] width 63 height 33
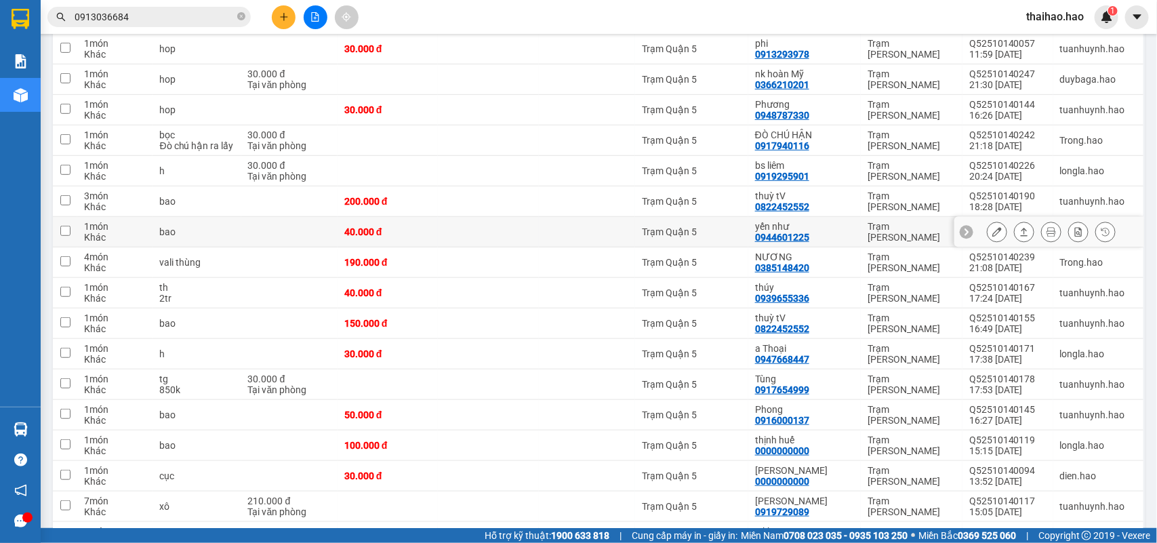
scroll to position [339, 0]
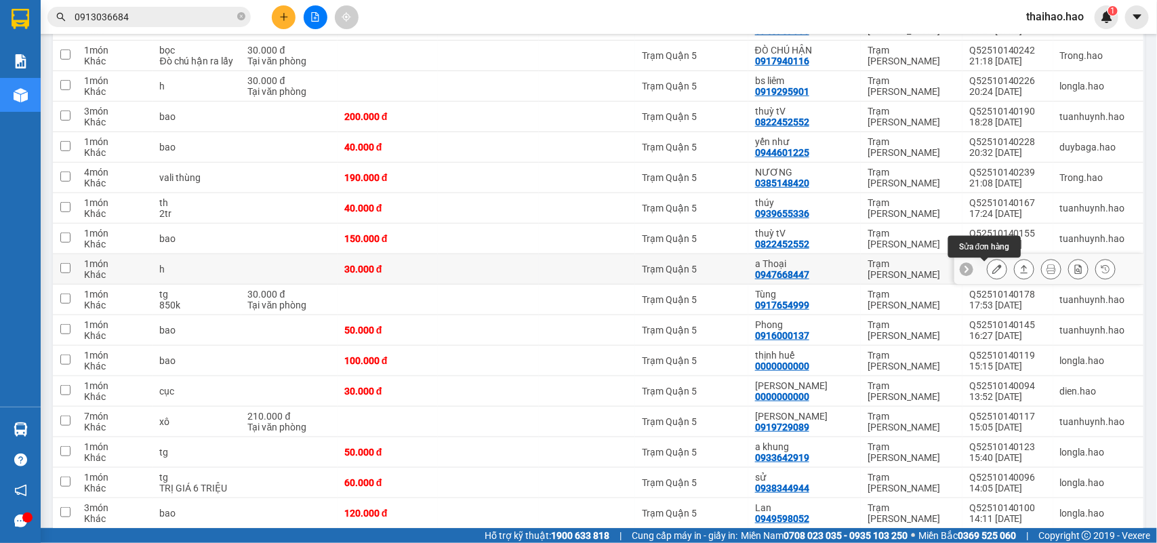
click at [992, 273] on icon at bounding box center [996, 268] width 9 height 9
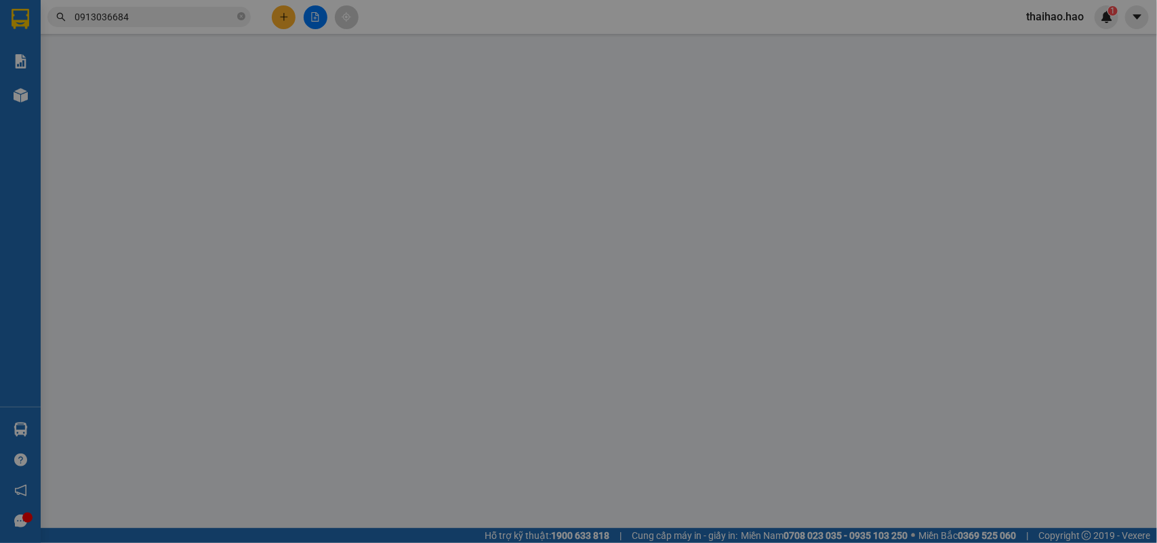
type input "0947668447"
type input "a Thoại"
type input "30.000"
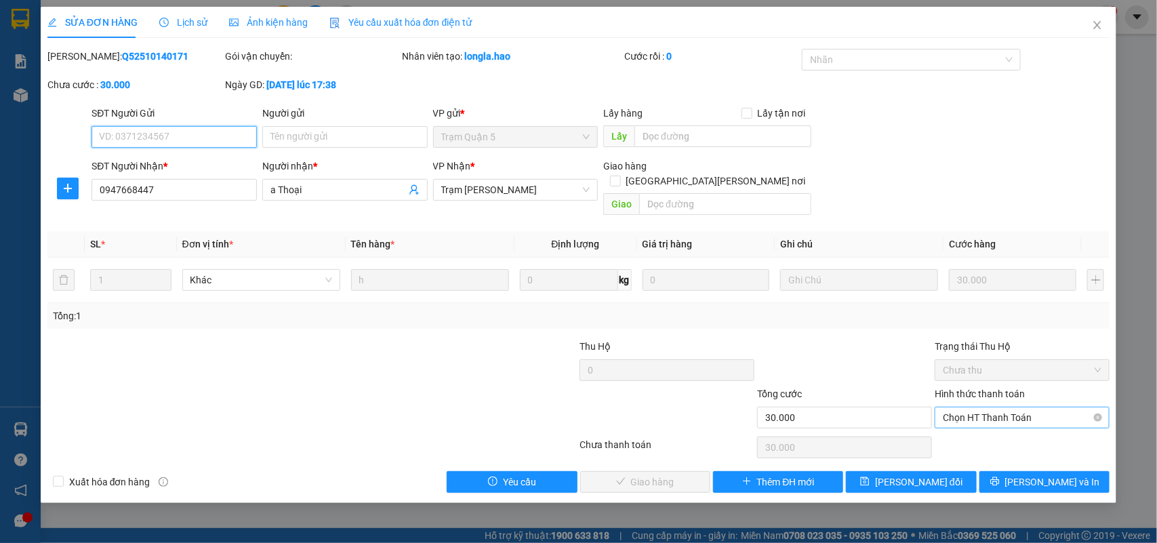
click at [1020, 407] on span "Chọn HT Thanh Toán" at bounding box center [1022, 417] width 159 height 20
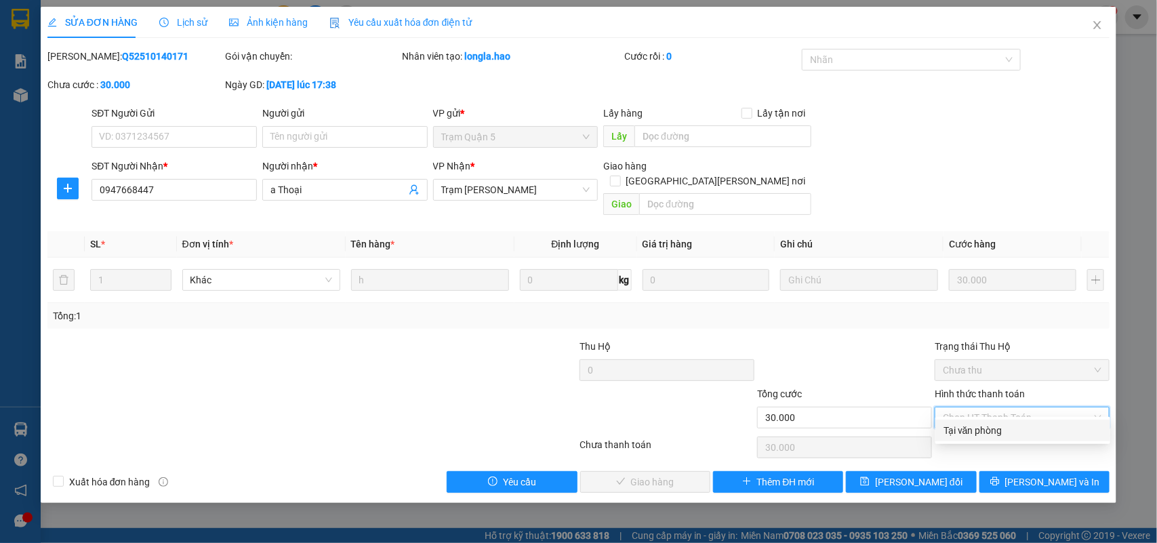
click at [1008, 424] on div "Tại văn phòng" at bounding box center [1022, 430] width 159 height 15
type input "0"
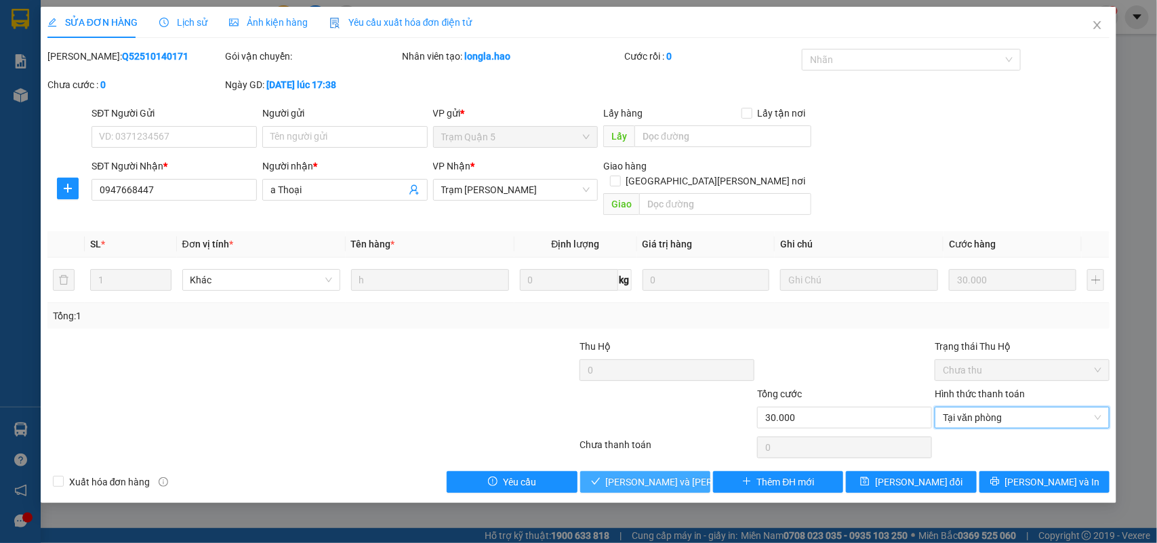
click at [678, 474] on span "[PERSON_NAME] và [PERSON_NAME] hàng" at bounding box center [697, 481] width 183 height 15
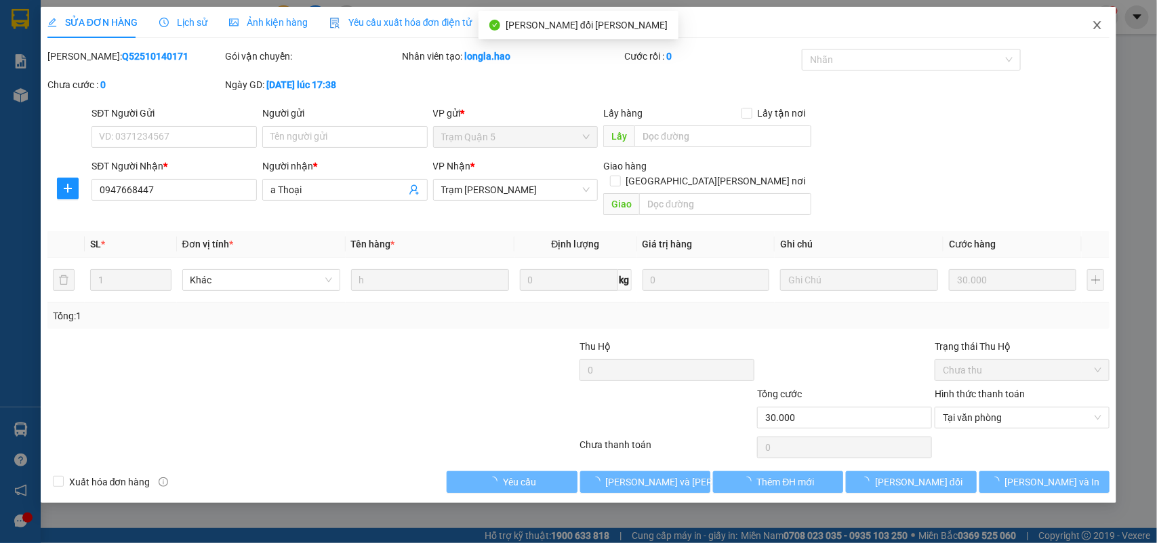
click at [1096, 18] on span "Close" at bounding box center [1097, 26] width 38 height 38
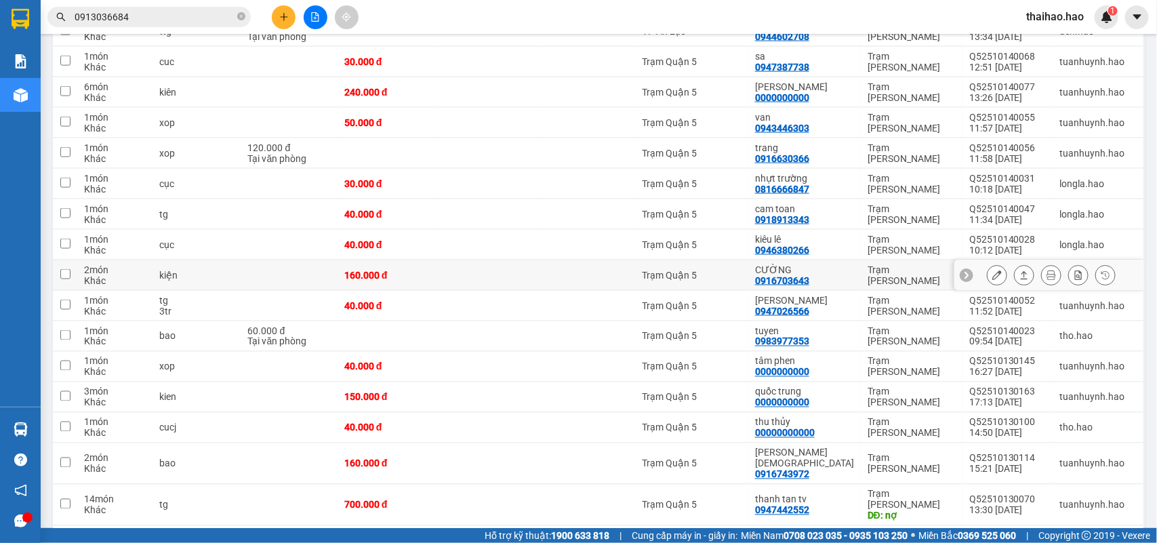
scroll to position [847, 0]
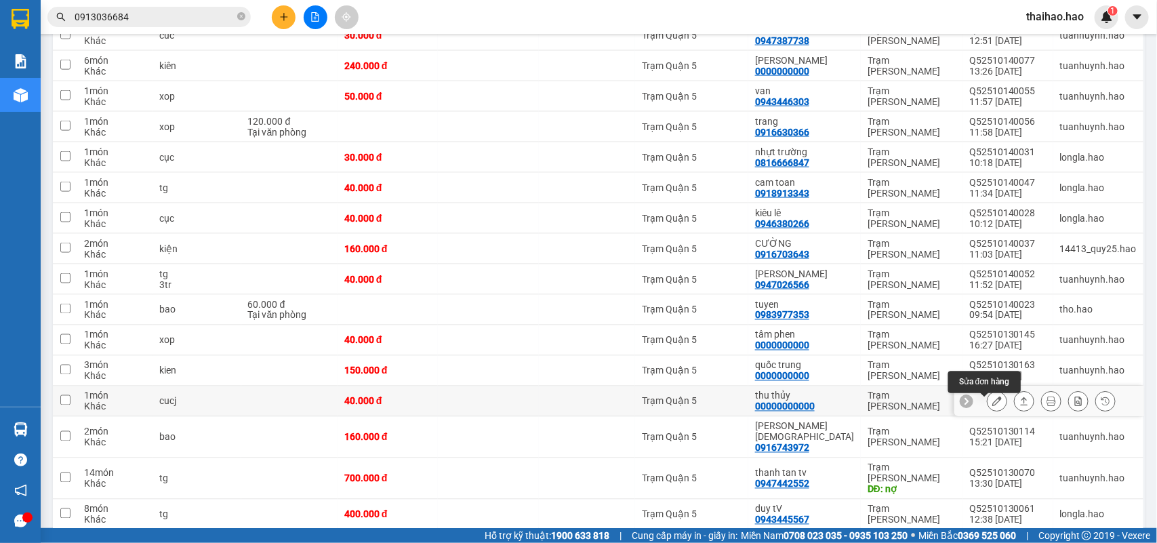
click at [992, 406] on icon at bounding box center [996, 400] width 9 height 9
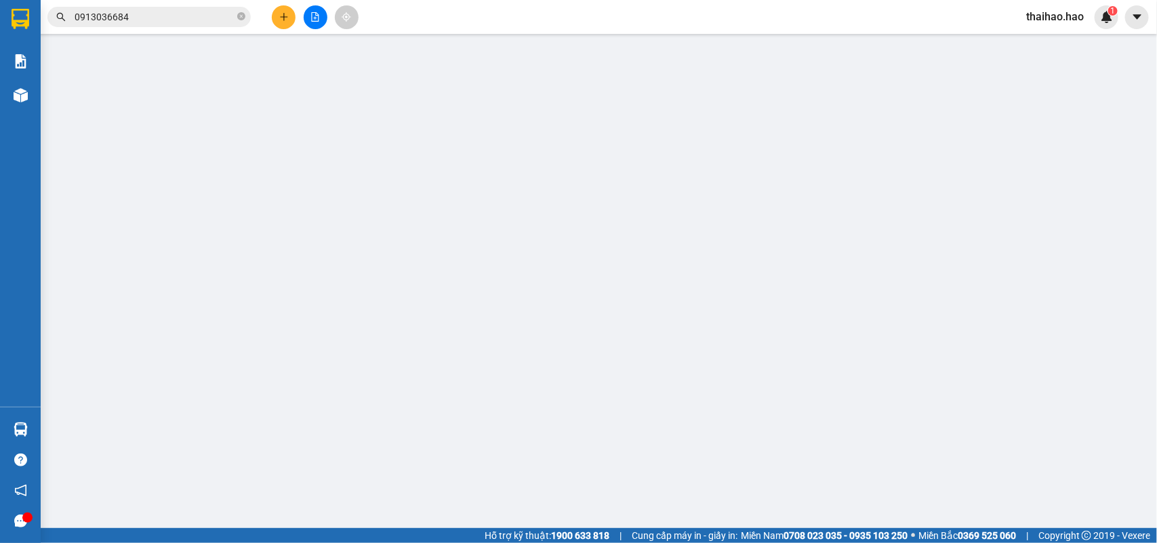
type input "00000000000"
type input "thu thủy"
type input "40.000"
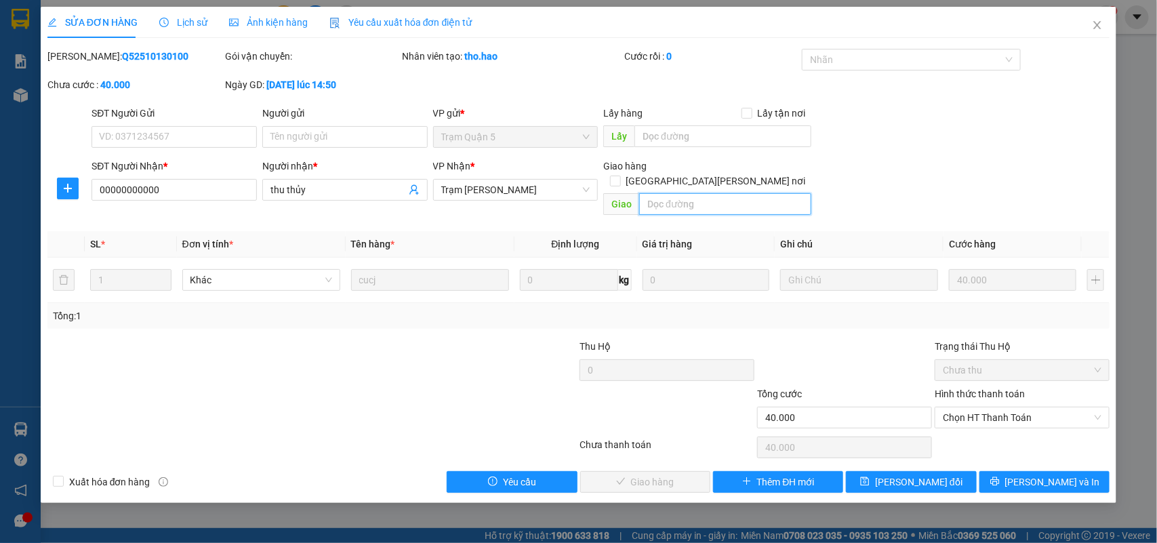
click at [657, 195] on input "text" at bounding box center [725, 204] width 172 height 22
type input "BỚT 10K"
click at [984, 148] on div "SĐT Người Gửi VD: 0371234567 Người gửi Tên người gửi VP gửi * Trạm Quận 5 Lấy h…" at bounding box center [600, 129] width 1023 height 47
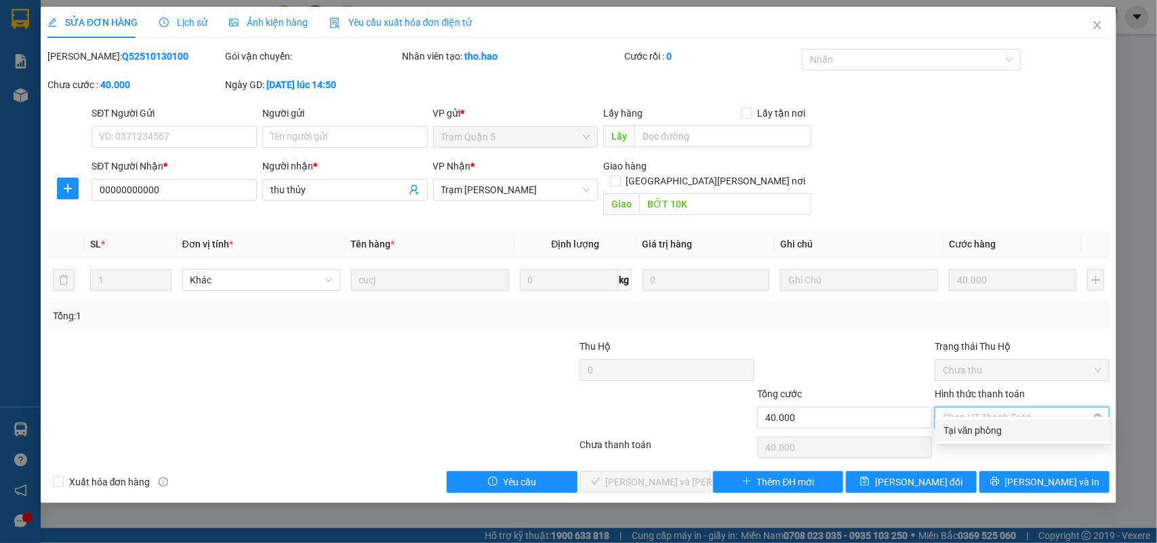
click at [974, 413] on input "Hình thức thanh toán" at bounding box center [1017, 417] width 149 height 20
click at [969, 444] on div "Chọn HT Thanh Toán" at bounding box center [1022, 447] width 178 height 27
click at [974, 415] on div "Hình thức thanh toán Chọn HT Thanh Toán" at bounding box center [1021, 409] width 175 height 47
click at [970, 408] on span "Chọn HT Thanh Toán" at bounding box center [1022, 417] width 159 height 20
click at [973, 432] on div "Tại văn phòng" at bounding box center [1022, 430] width 159 height 15
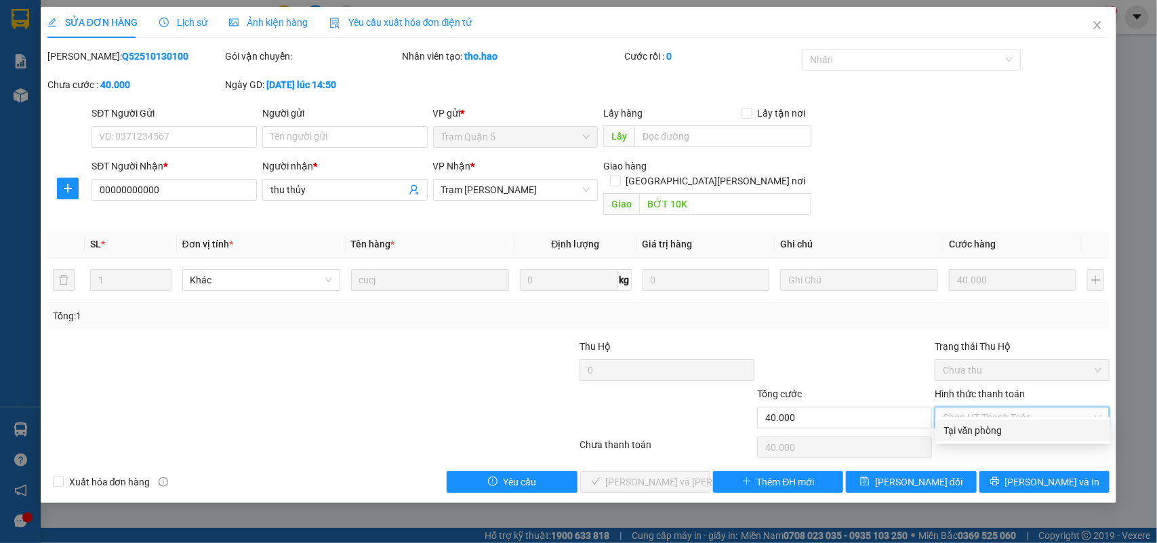
type input "0"
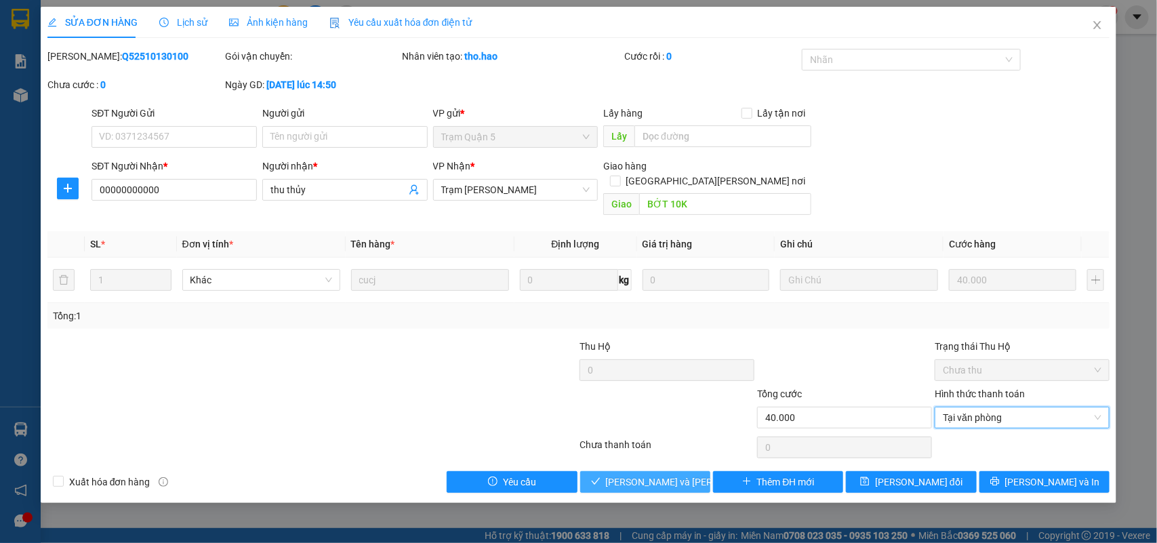
click at [668, 474] on span "[PERSON_NAME] và [PERSON_NAME] hàng" at bounding box center [697, 481] width 183 height 15
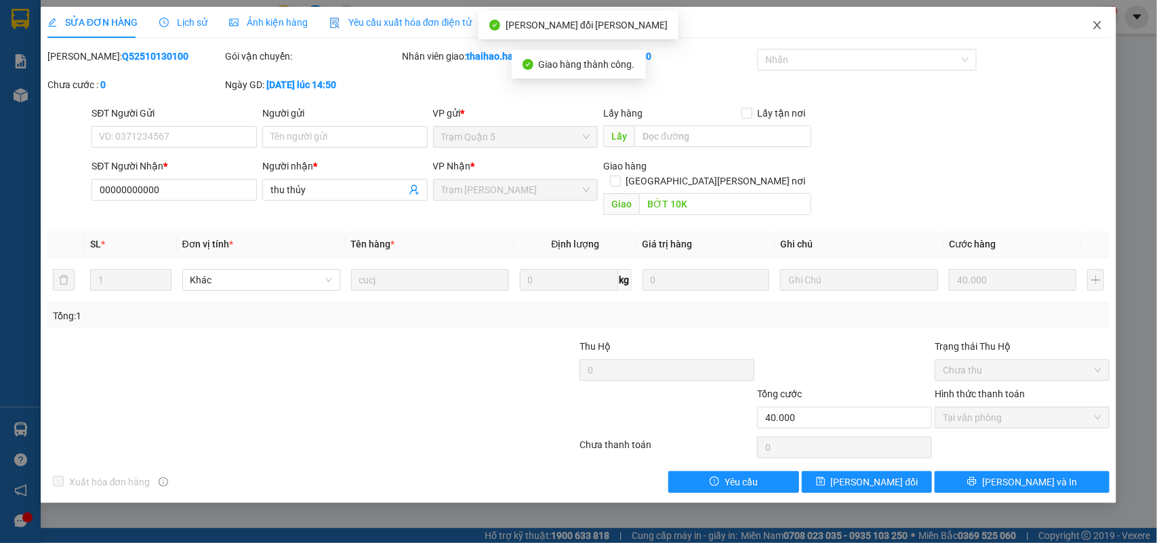
click at [1108, 24] on span "Close" at bounding box center [1097, 26] width 38 height 38
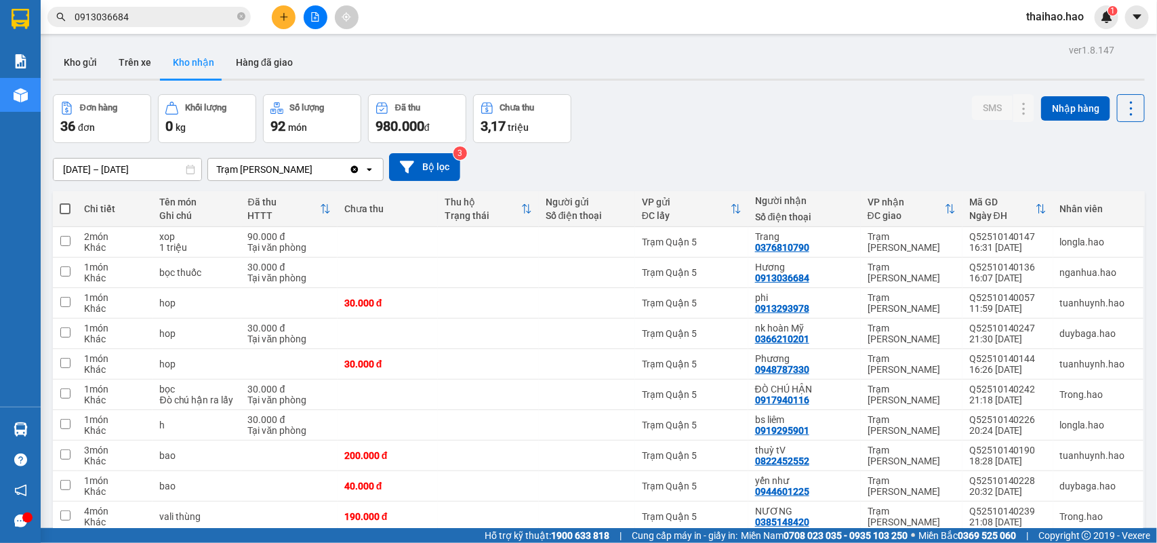
click at [237, 18] on icon "close-circle" at bounding box center [241, 16] width 8 height 8
click at [218, 19] on input "text" at bounding box center [155, 16] width 160 height 15
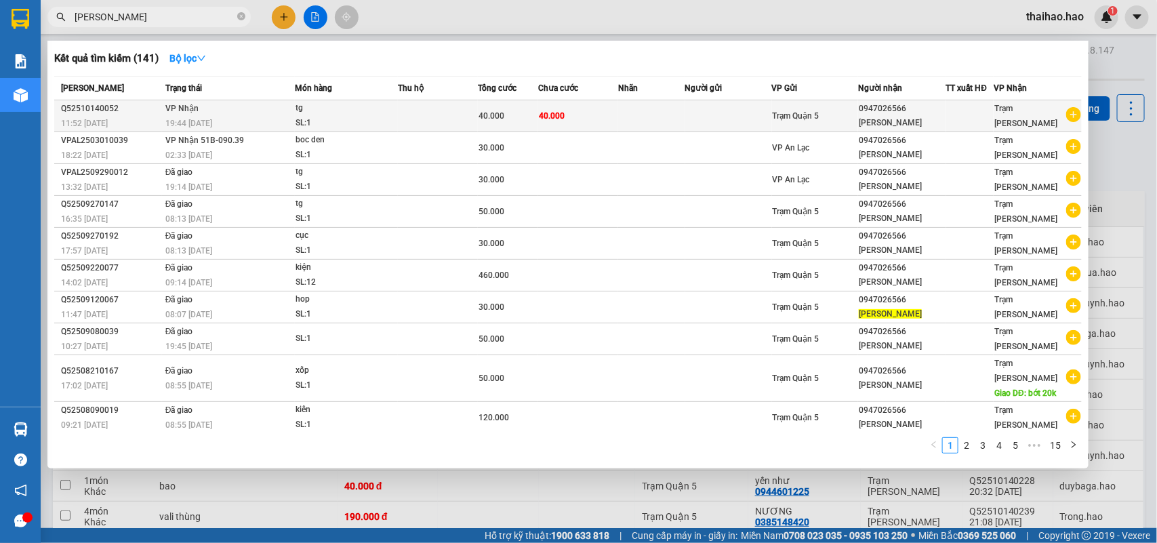
type input "[PERSON_NAME]"
click at [579, 115] on td "40.000" at bounding box center [578, 116] width 80 height 32
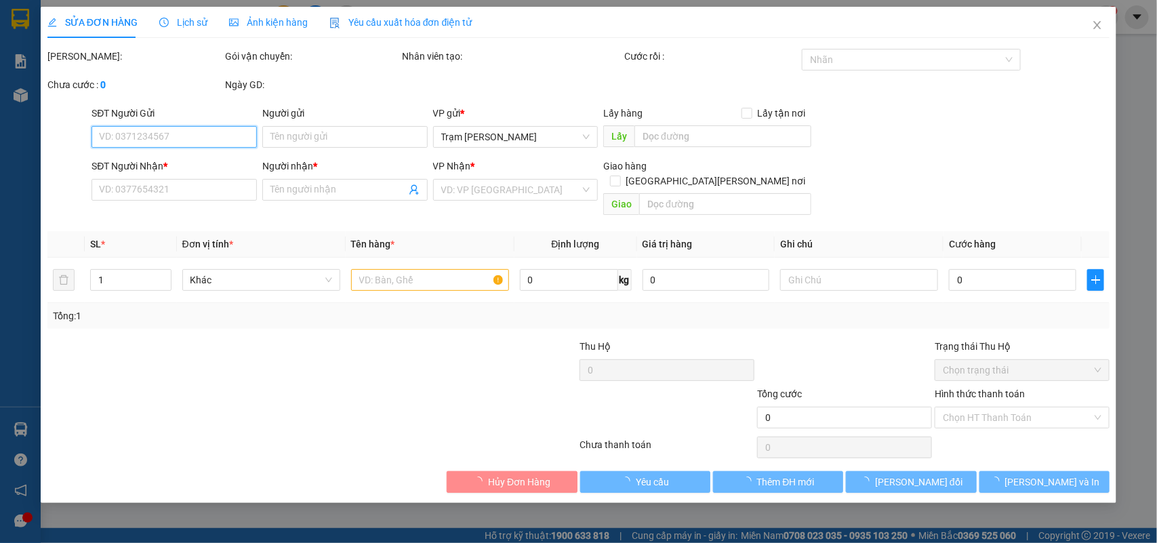
type input "0947026566"
type input "[PERSON_NAME]"
type input "40.000"
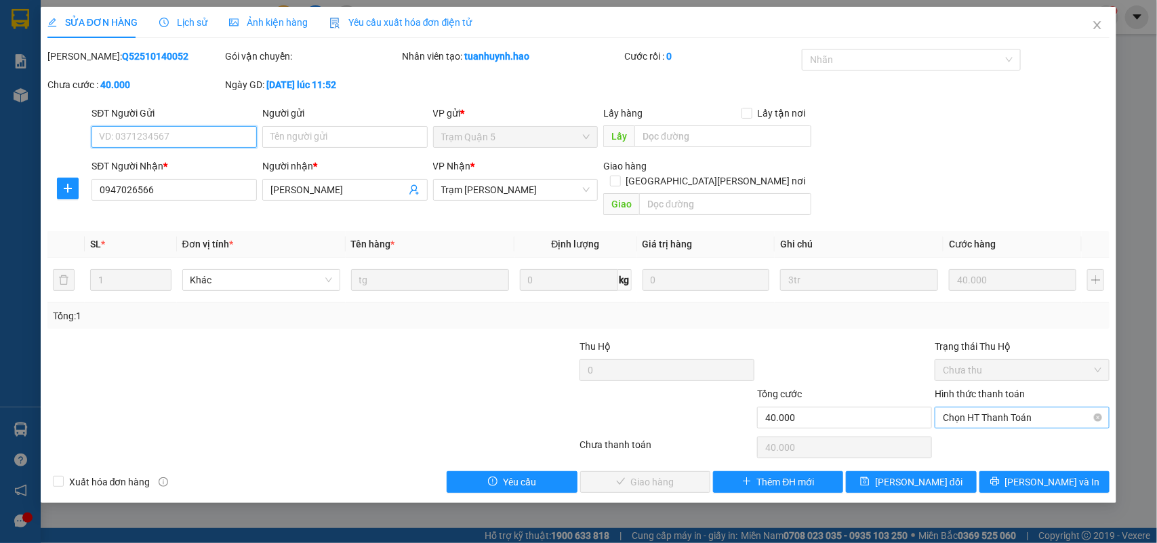
click at [991, 407] on span "Chọn HT Thanh Toán" at bounding box center [1022, 417] width 159 height 20
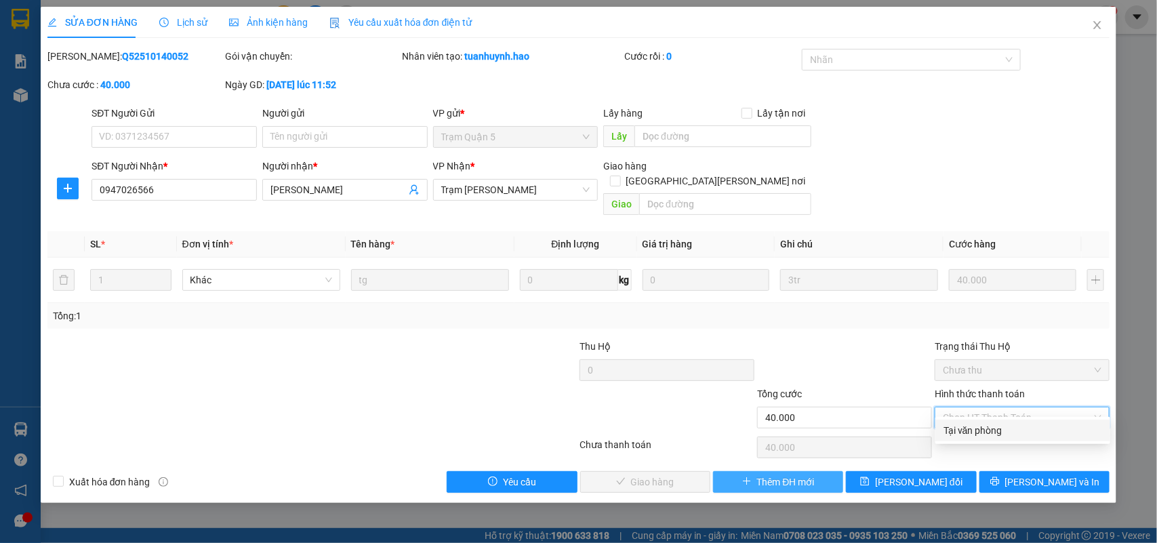
drag, startPoint x: 987, startPoint y: 432, endPoint x: 840, endPoint y: 466, distance: 150.9
click at [983, 434] on div "Tại văn phòng" at bounding box center [1022, 430] width 159 height 15
type input "0"
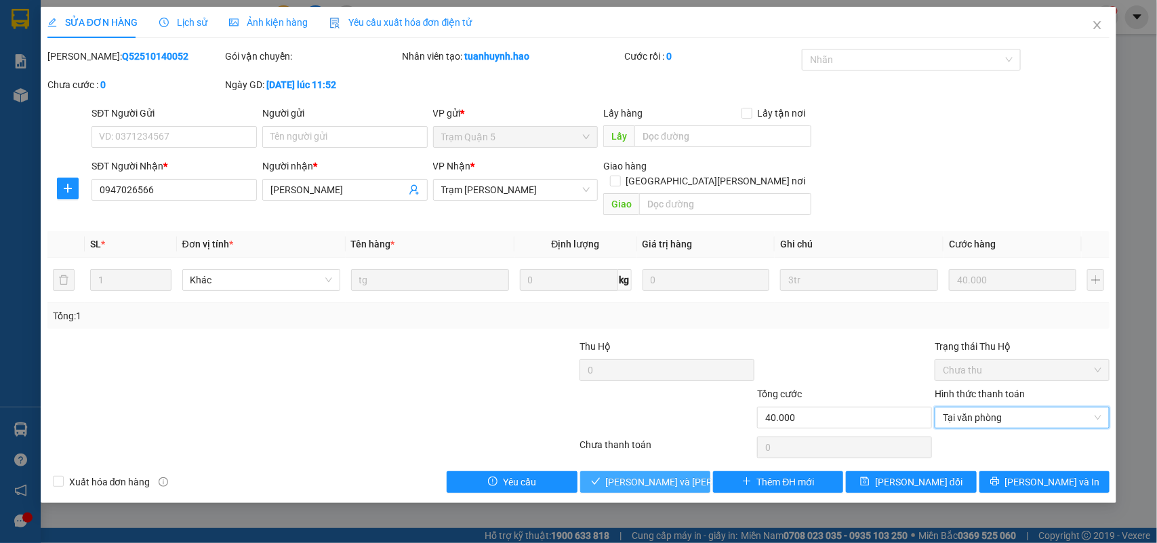
click at [672, 474] on span "[PERSON_NAME] và [PERSON_NAME] hàng" at bounding box center [697, 481] width 183 height 15
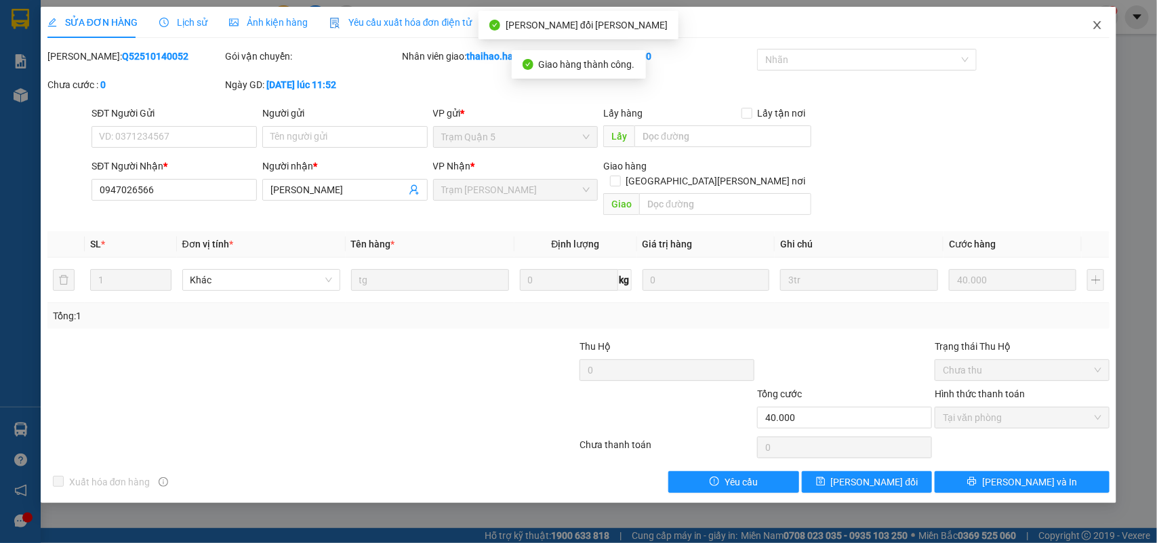
click at [1098, 31] on span "Close" at bounding box center [1097, 26] width 38 height 38
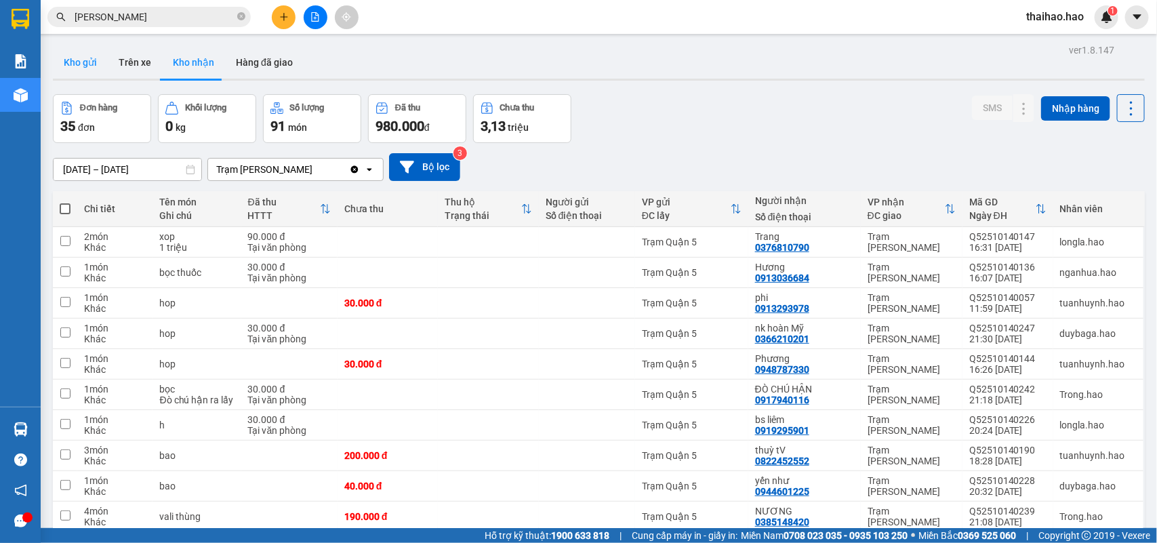
click at [93, 59] on button "Kho gửi" at bounding box center [80, 62] width 55 height 33
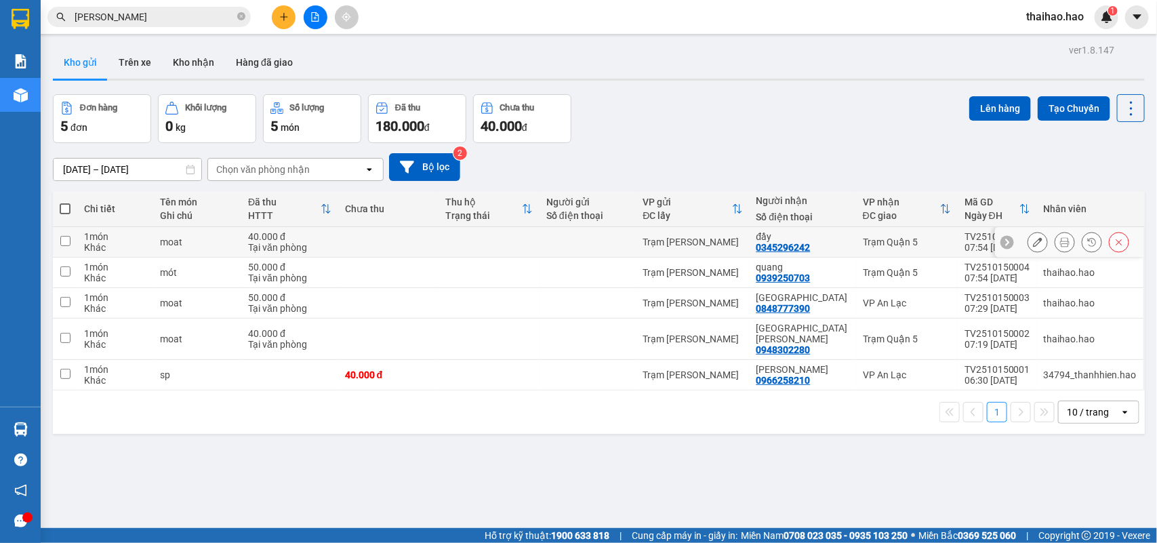
click at [1060, 243] on icon at bounding box center [1064, 241] width 9 height 9
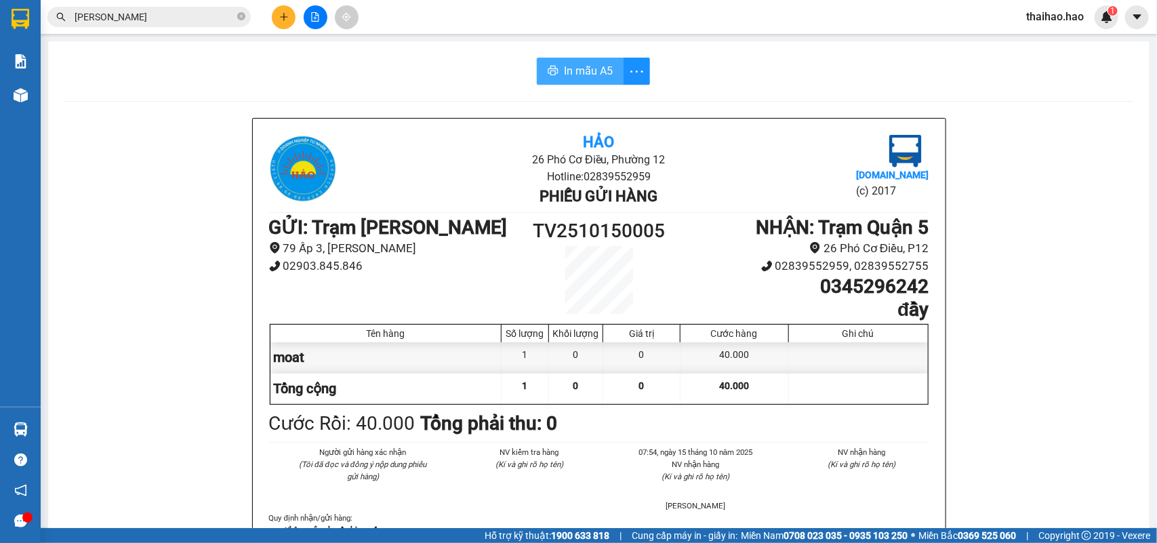
click at [566, 58] on button "In mẫu A5" at bounding box center [580, 71] width 87 height 27
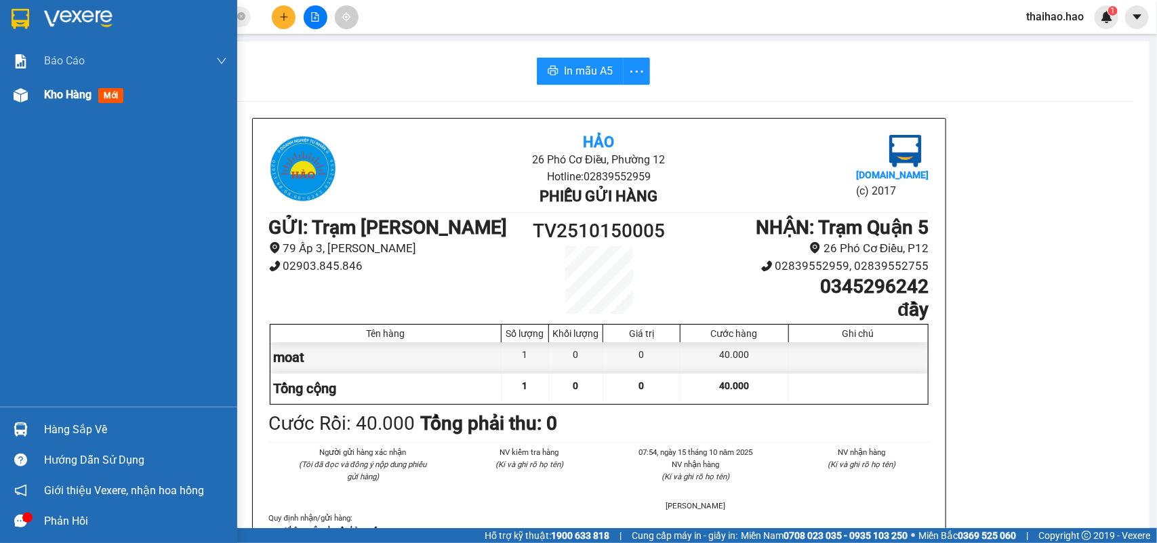
click at [22, 96] on img at bounding box center [21, 95] width 14 height 14
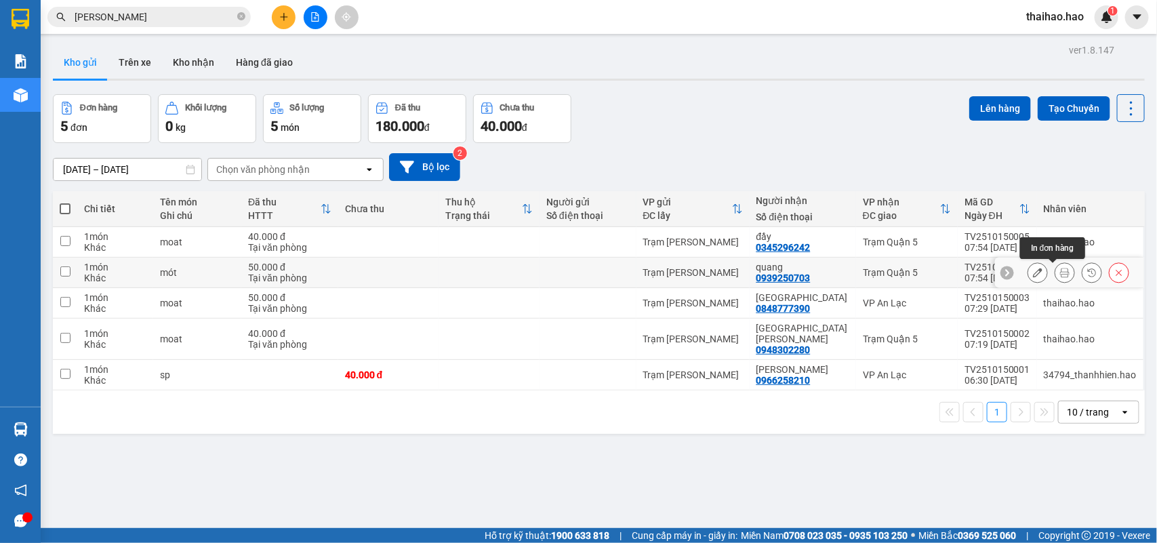
click at [1060, 270] on icon at bounding box center [1064, 272] width 9 height 9
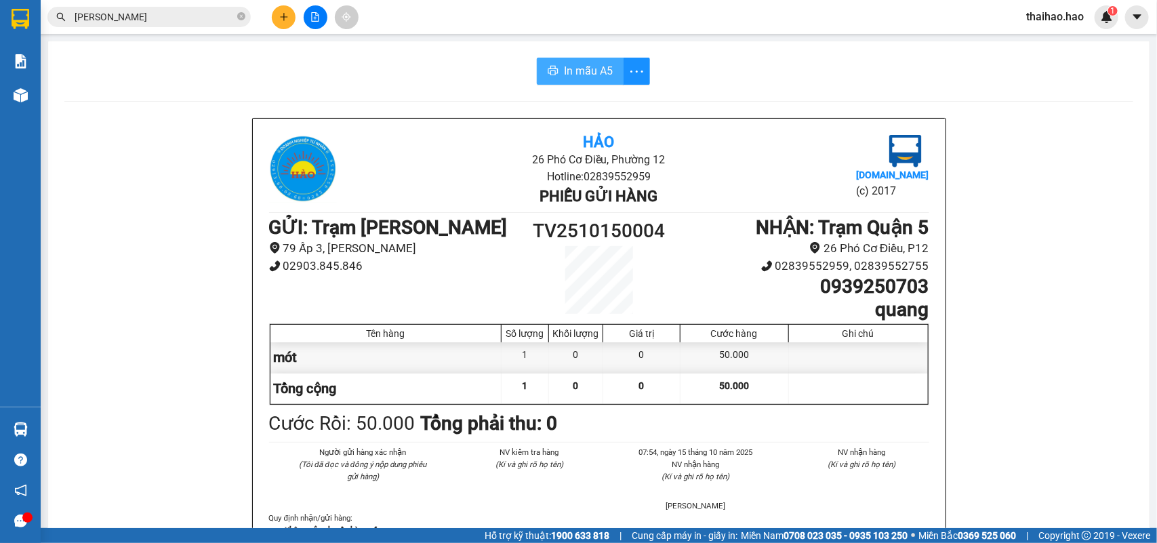
click at [543, 81] on button "In mẫu A5" at bounding box center [580, 71] width 87 height 27
click at [238, 17] on icon "close-circle" at bounding box center [241, 16] width 8 height 8
click at [222, 17] on input "text" at bounding box center [155, 16] width 160 height 15
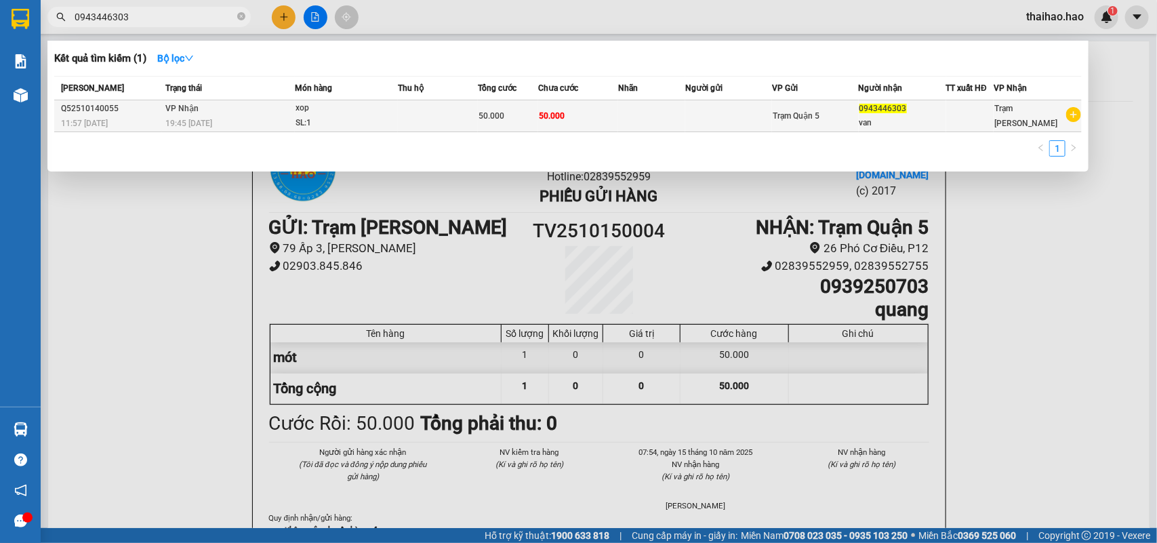
type input "0943446303"
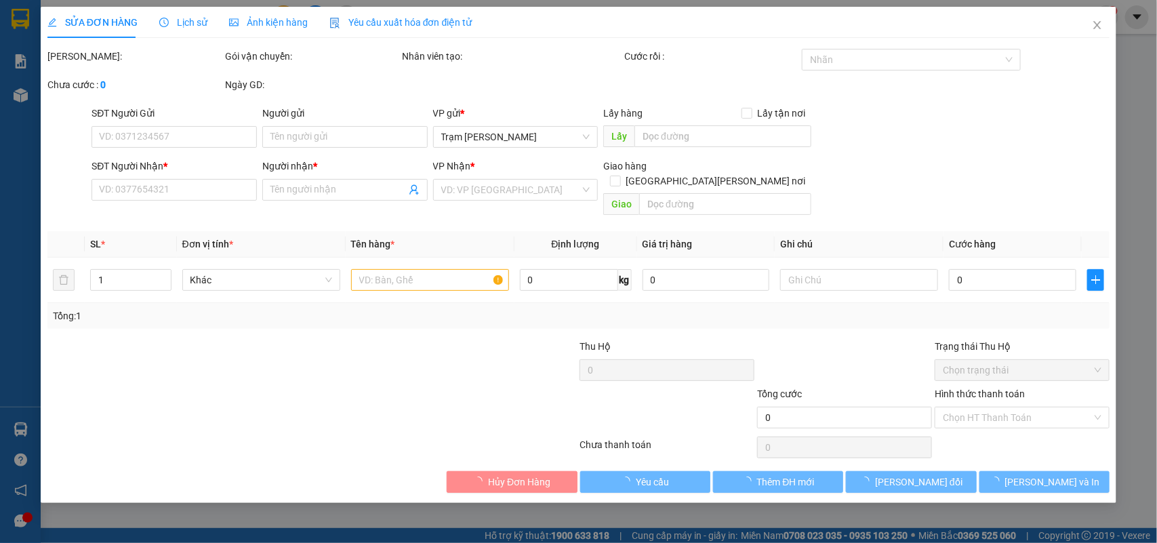
click at [238, 21] on span "Ảnh kiện hàng" at bounding box center [268, 22] width 79 height 11
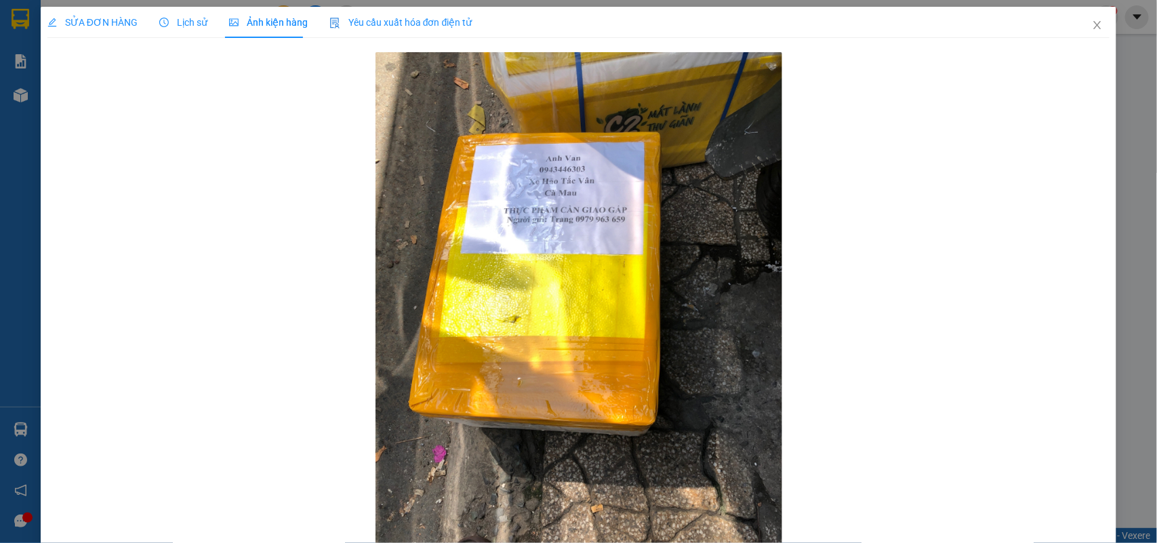
click at [186, 17] on span "Lịch sử" at bounding box center [183, 22] width 48 height 11
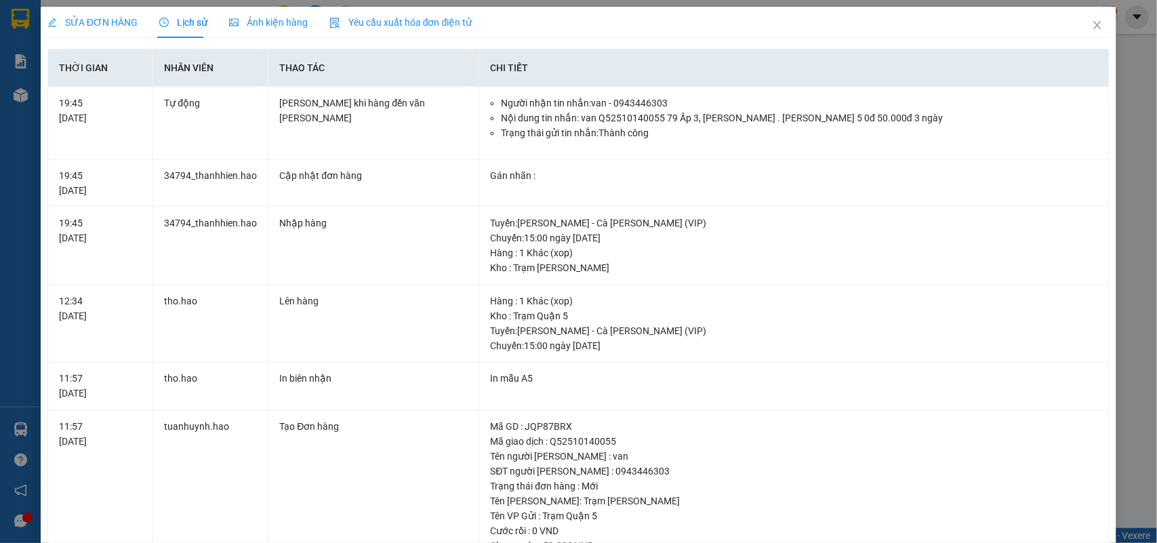
click at [279, 27] on span "Ảnh kiện hàng" at bounding box center [268, 22] width 79 height 11
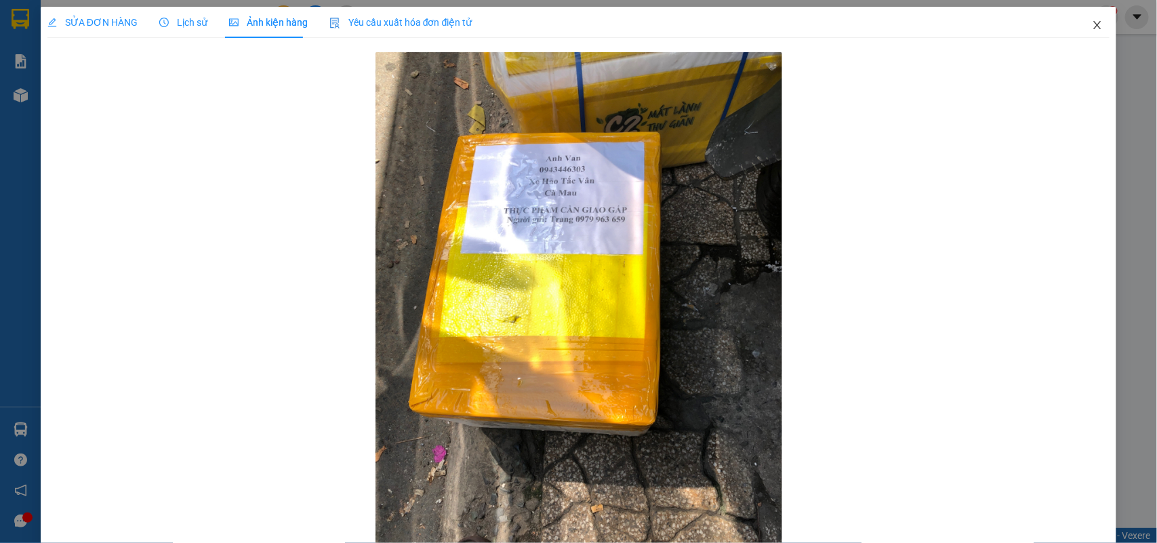
click at [1083, 32] on span "Close" at bounding box center [1097, 26] width 38 height 38
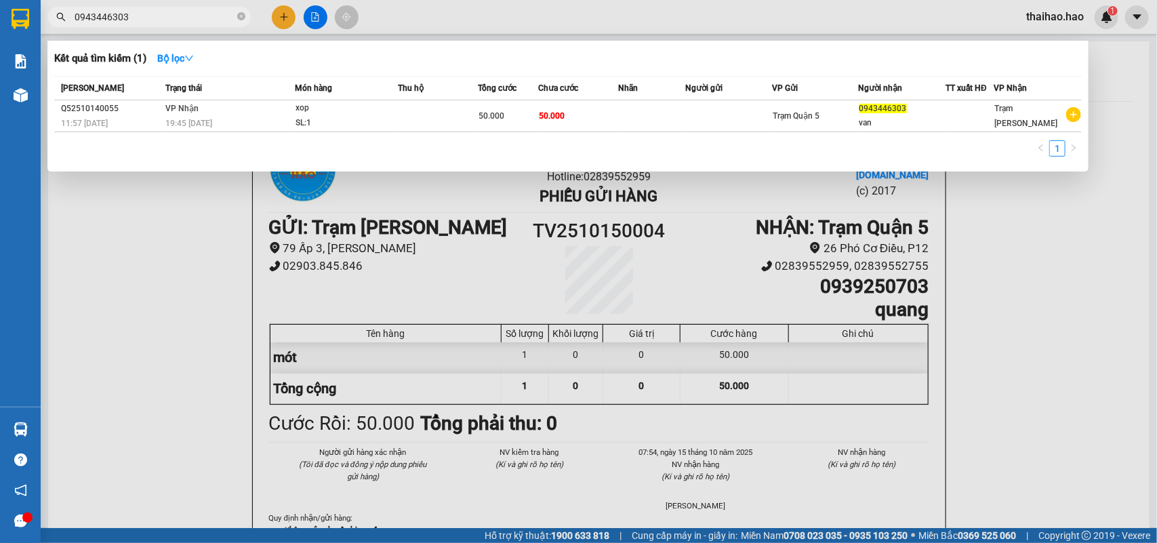
click at [246, 16] on span "0943446303" at bounding box center [148, 17] width 203 height 20
click at [245, 16] on icon "close-circle" at bounding box center [241, 16] width 8 height 8
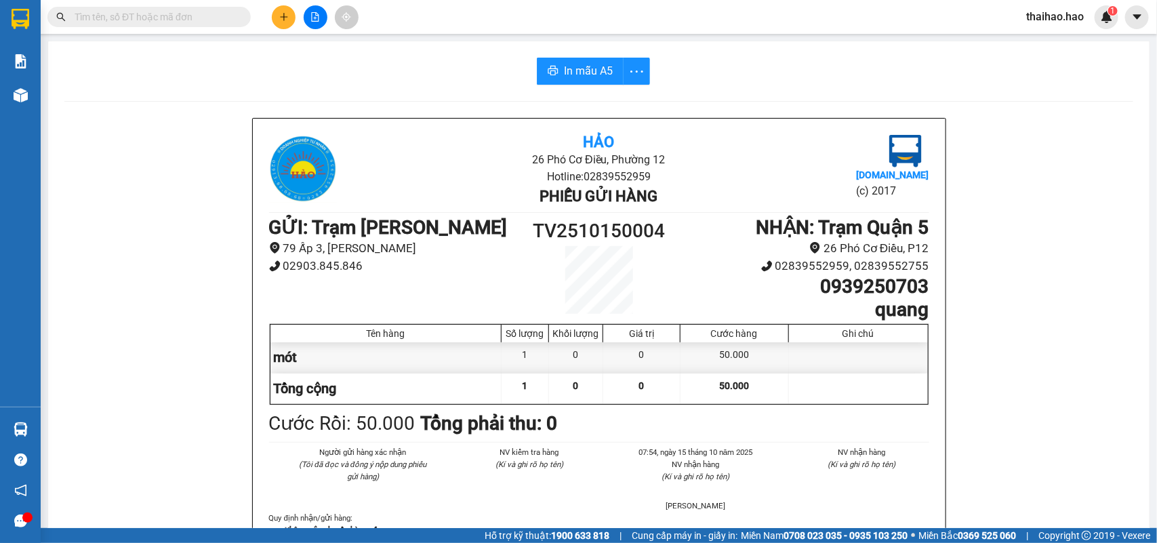
click at [231, 18] on input "text" at bounding box center [155, 16] width 160 height 15
type input "320"
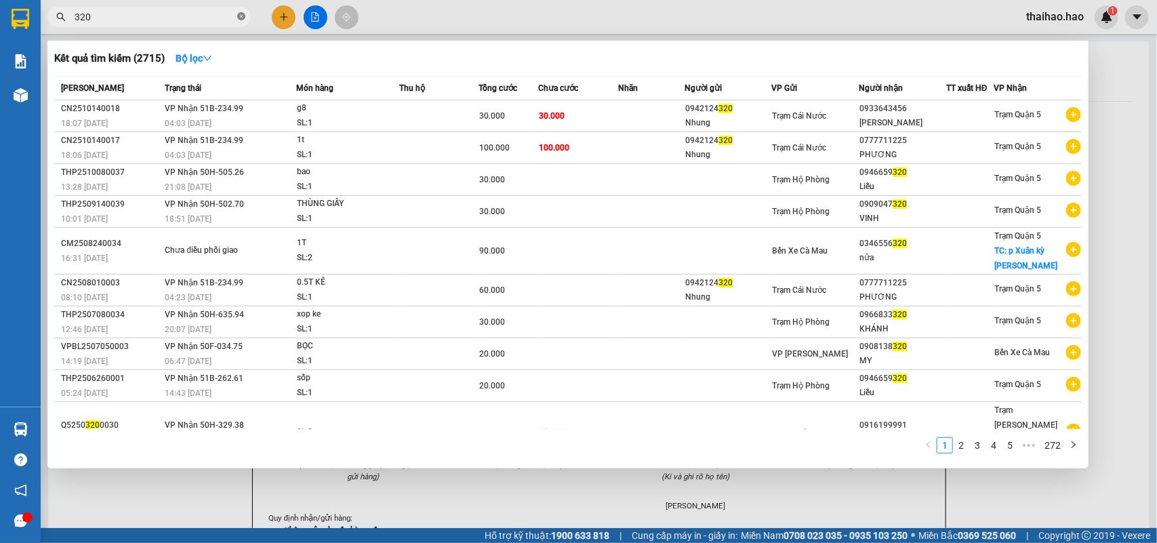
click at [238, 16] on icon "close-circle" at bounding box center [241, 16] width 8 height 8
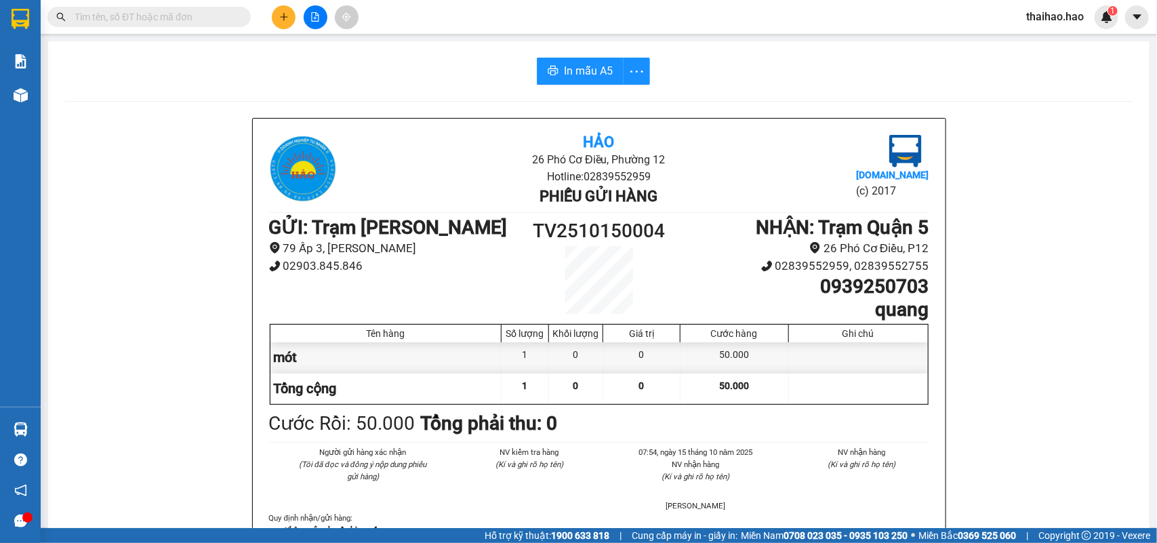
click at [215, 16] on input "text" at bounding box center [155, 16] width 160 height 15
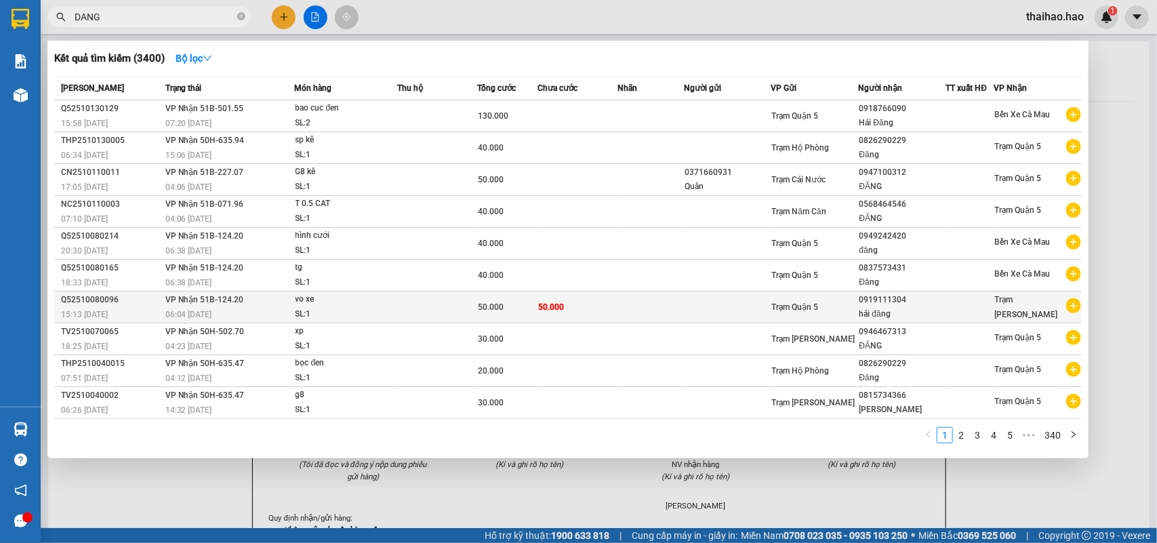
type input "DANG"
click at [620, 304] on td at bounding box center [650, 307] width 66 height 32
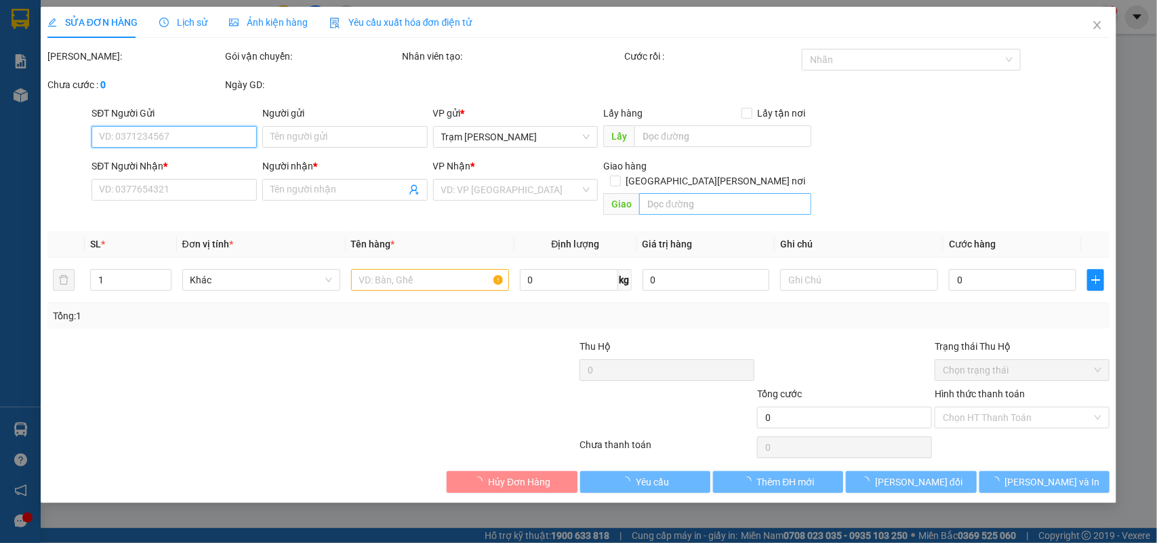
type input "0919111304"
type input "hải đăng"
type input "50.000"
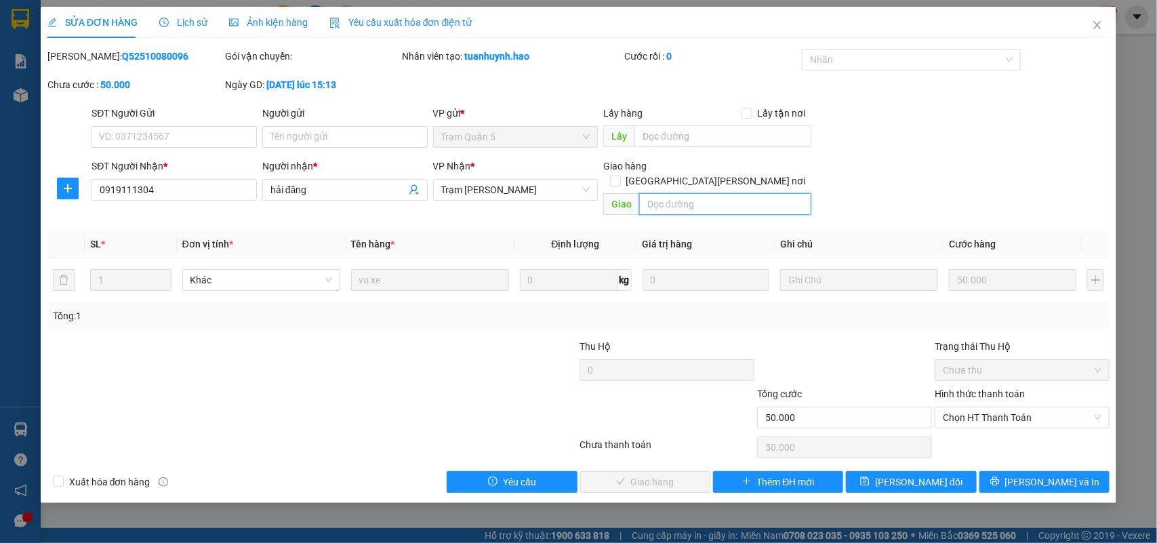
click at [672, 193] on input "text" at bounding box center [725, 204] width 172 height 22
type input "BỚT 10K"
click at [929, 186] on div "SĐT Người [PERSON_NAME] * 0919111304 Người [PERSON_NAME] * hải đăng [PERSON_NAM…" at bounding box center [600, 190] width 1023 height 62
click at [971, 407] on span "Chọn HT Thanh Toán" at bounding box center [1022, 417] width 159 height 20
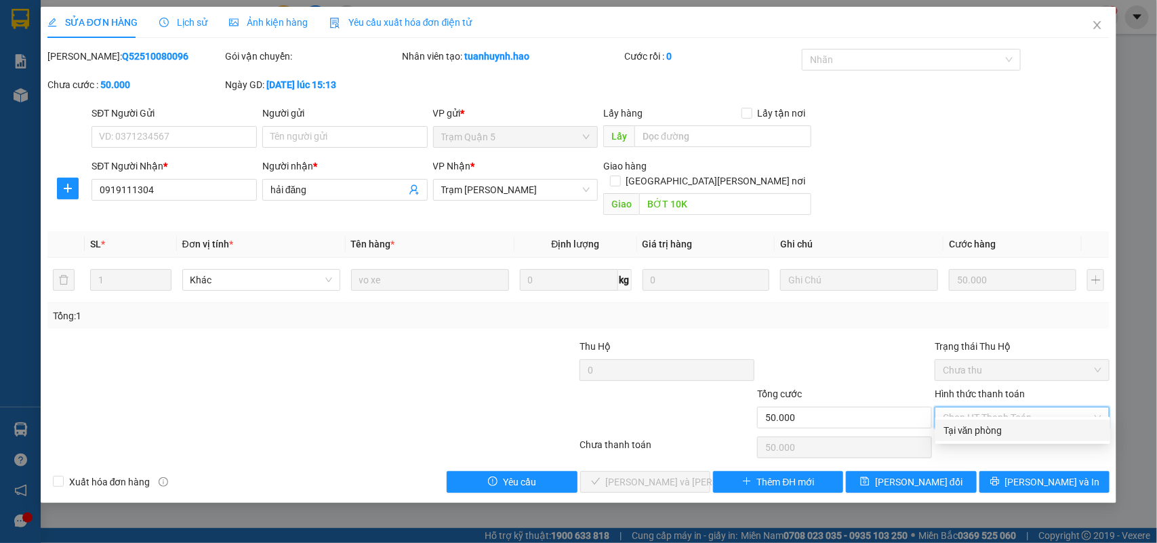
click at [967, 424] on div "Tại văn phòng" at bounding box center [1022, 430] width 159 height 15
type input "0"
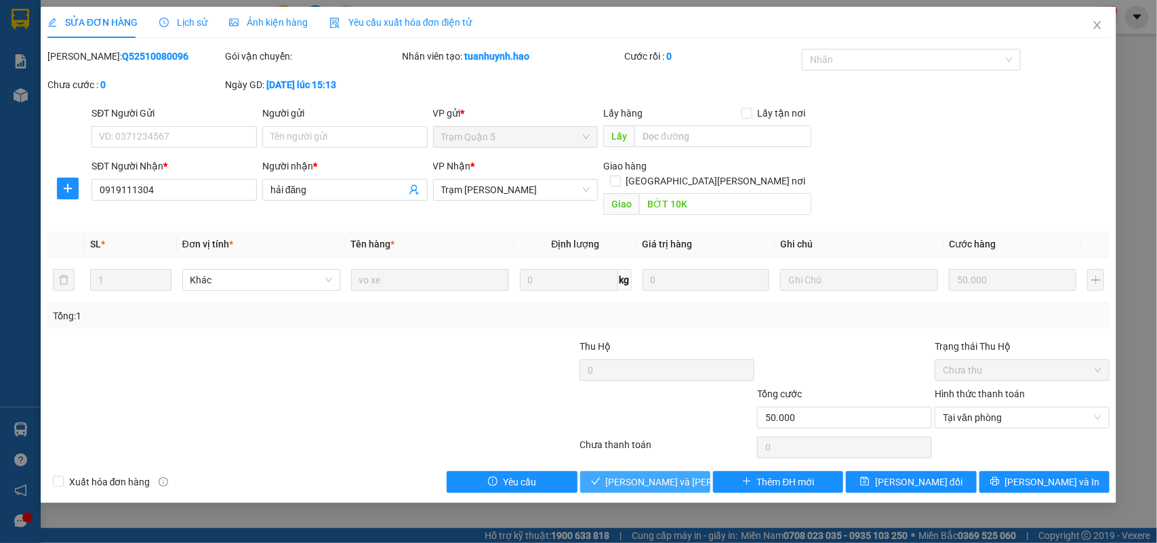
click at [644, 474] on span "[PERSON_NAME] và [PERSON_NAME] hàng" at bounding box center [697, 481] width 183 height 15
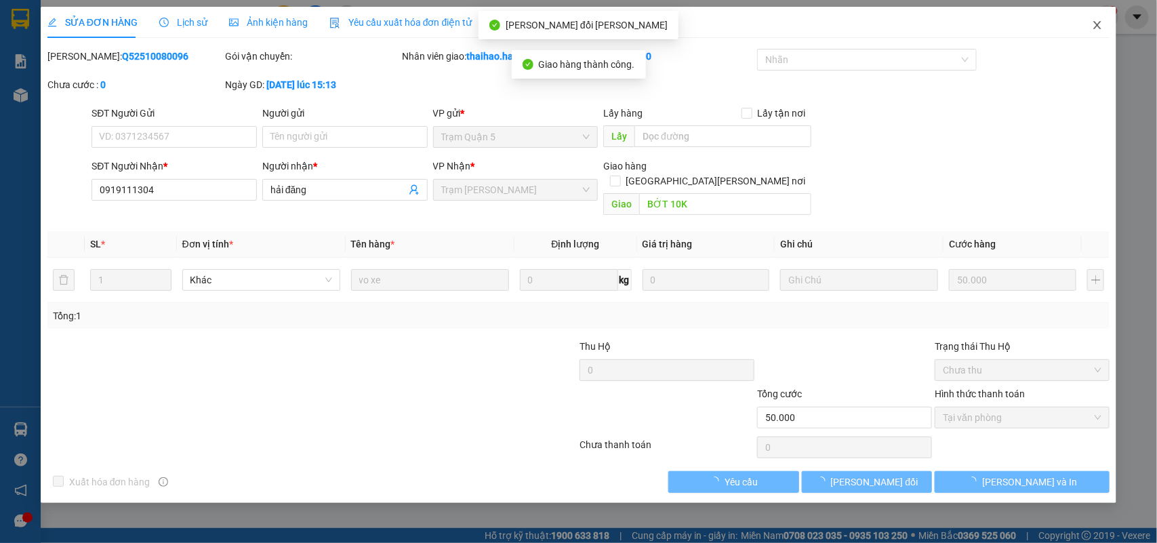
click at [1092, 29] on icon "close" at bounding box center [1097, 25] width 11 height 11
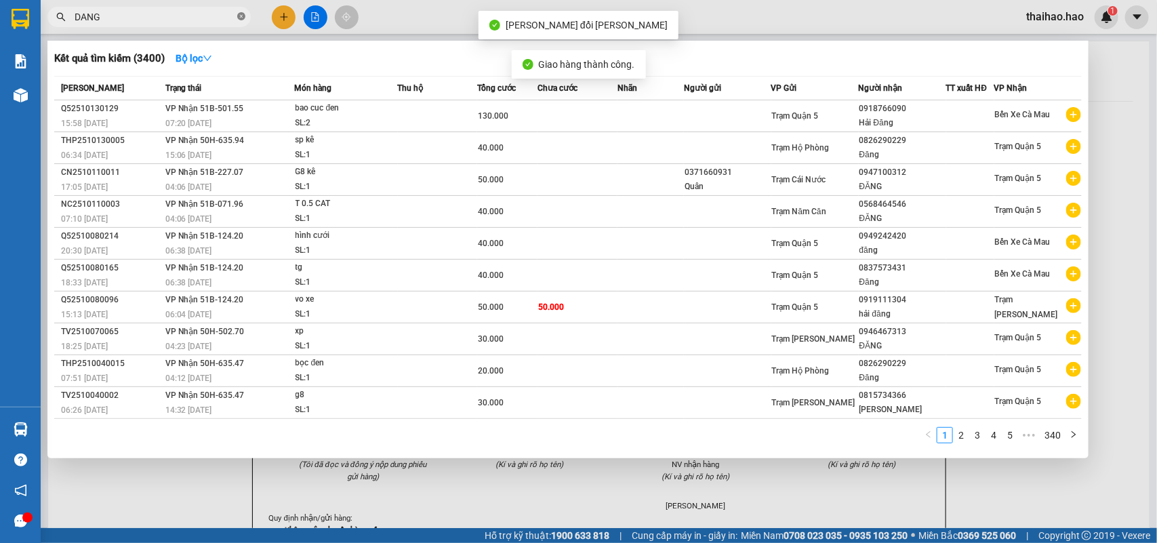
drag, startPoint x: 243, startPoint y: 16, endPoint x: 226, endPoint y: 18, distance: 17.2
click at [242, 16] on icon "close-circle" at bounding box center [241, 16] width 8 height 8
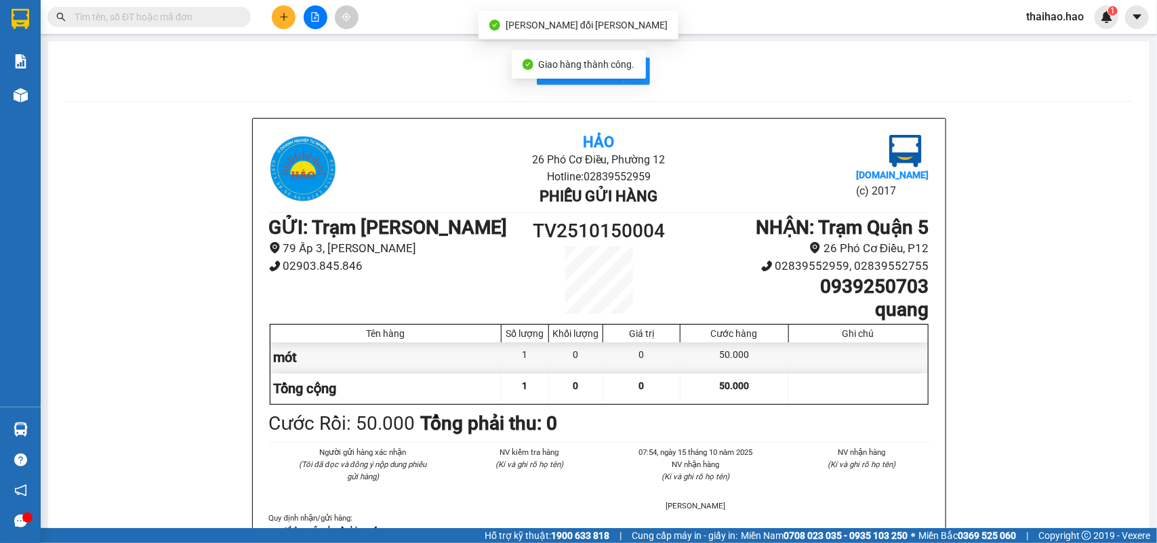
click at [226, 18] on input "text" at bounding box center [155, 16] width 160 height 15
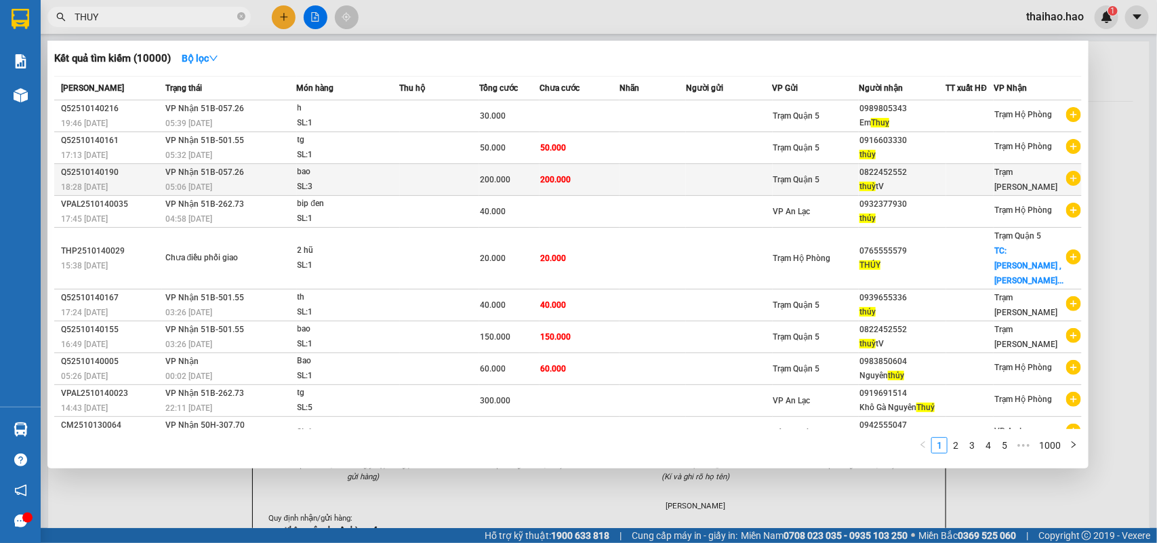
type input "THUY"
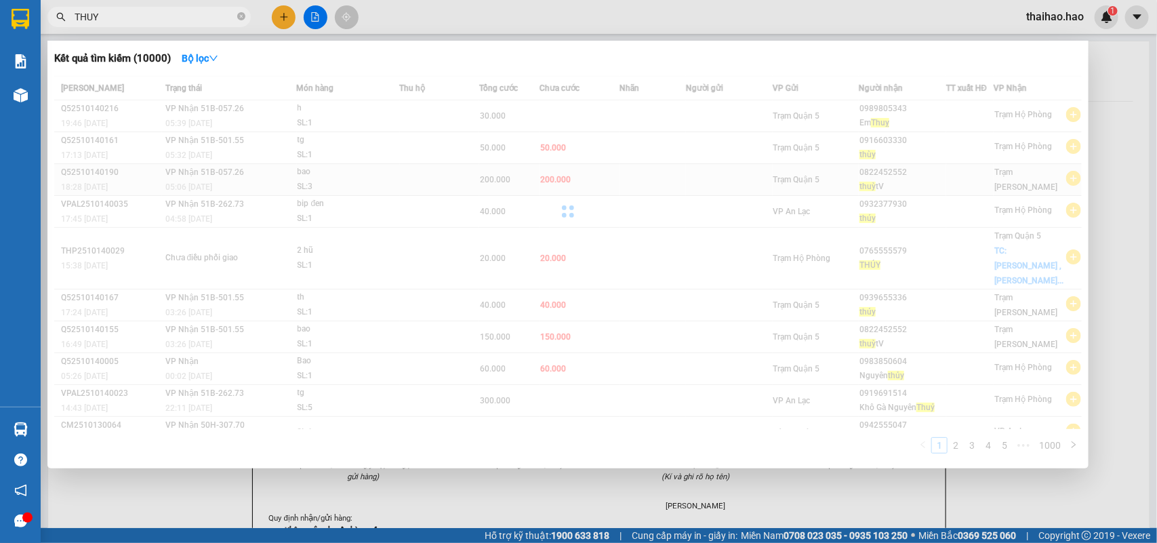
click at [908, 173] on div "0822452552" at bounding box center [901, 172] width 85 height 14
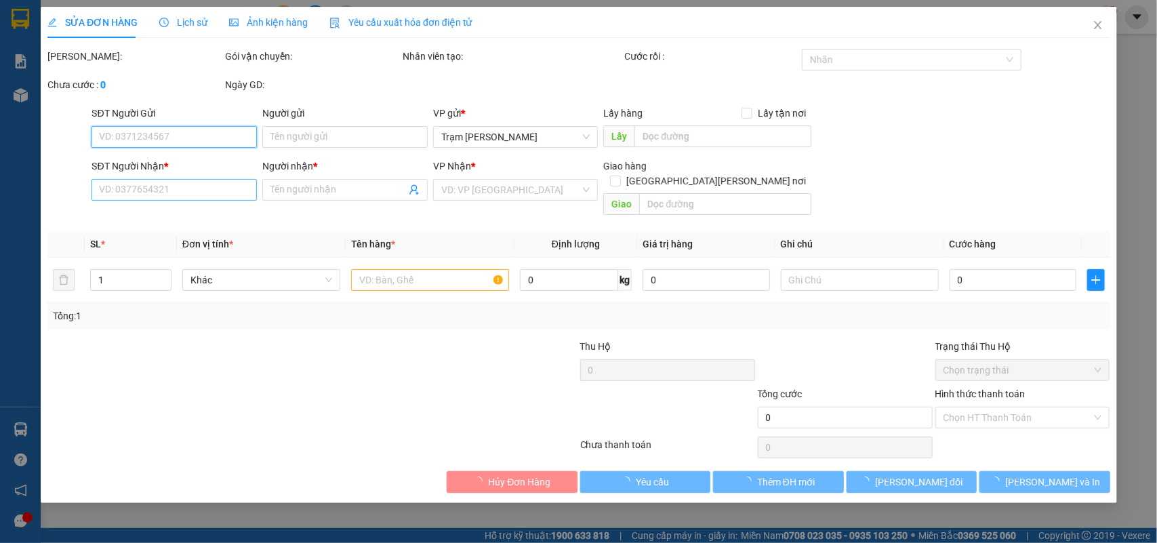
type input "0822452552"
type input "thuỳ tV"
type input "200.000"
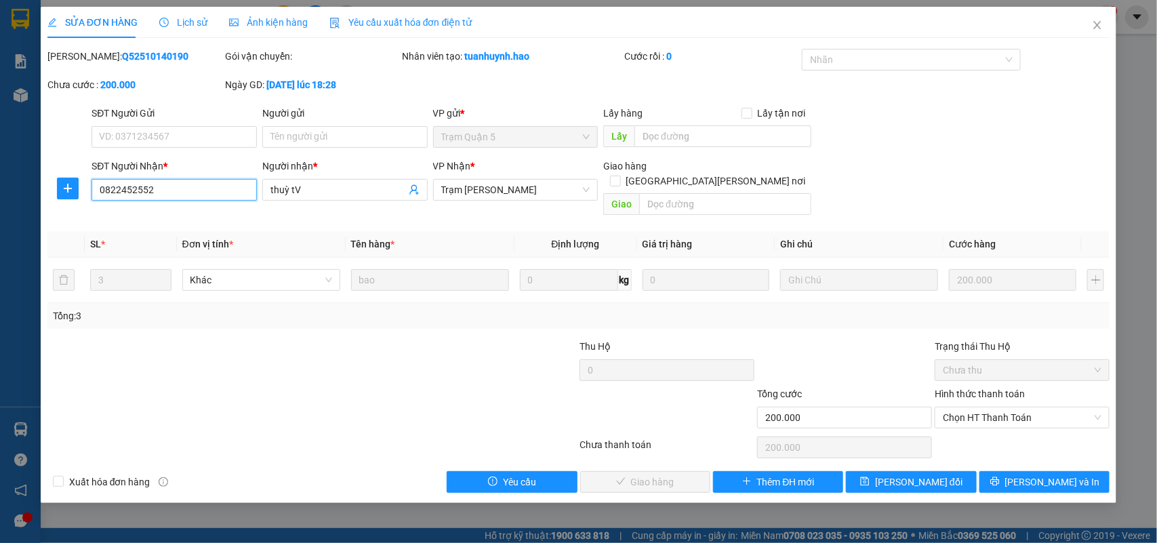
click at [187, 183] on input "0822452552" at bounding box center [173, 190] width 165 height 22
click at [692, 193] on input "text" at bounding box center [725, 204] width 172 height 22
type input "BỚT 50K"
click at [928, 170] on div "SĐT Người [PERSON_NAME] * 0822452552 Người [PERSON_NAME] * [PERSON_NAME] tV [PE…" at bounding box center [600, 190] width 1023 height 62
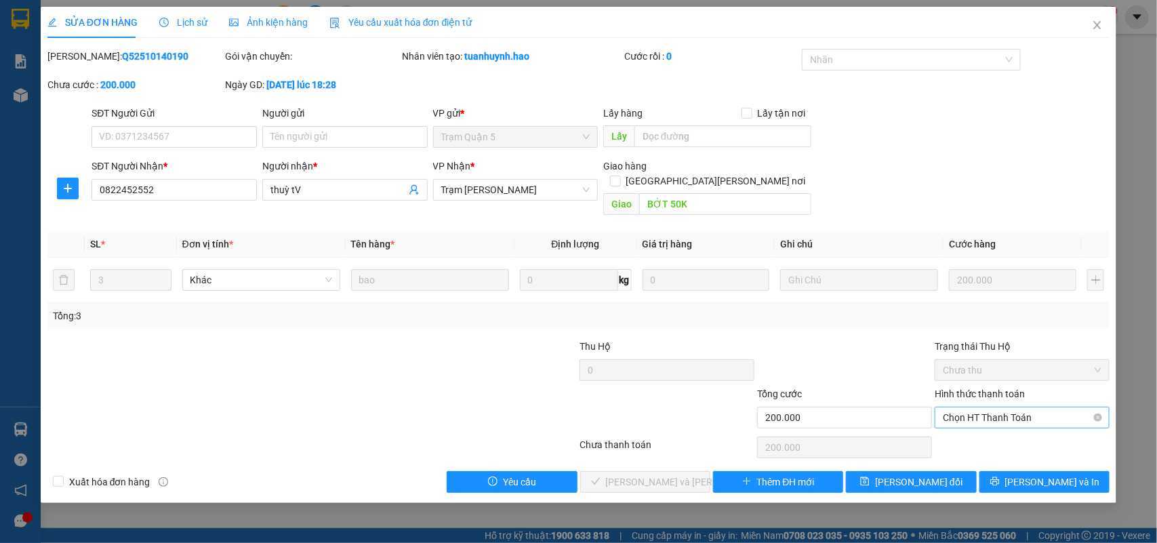
click at [953, 407] on span "Chọn HT Thanh Toán" at bounding box center [1022, 417] width 159 height 20
drag, startPoint x: 957, startPoint y: 427, endPoint x: 724, endPoint y: 444, distance: 234.4
click at [955, 428] on div "Tại văn phòng" at bounding box center [1022, 430] width 159 height 15
type input "0"
click at [668, 474] on span "[PERSON_NAME] và [PERSON_NAME] hàng" at bounding box center [697, 481] width 183 height 15
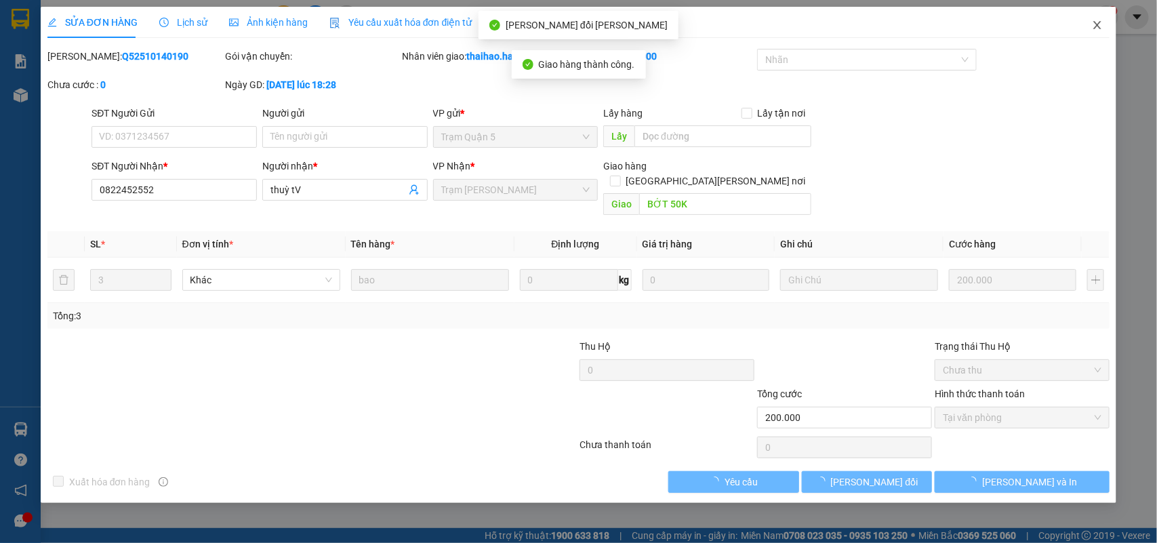
click at [1101, 35] on span "Close" at bounding box center [1097, 26] width 38 height 38
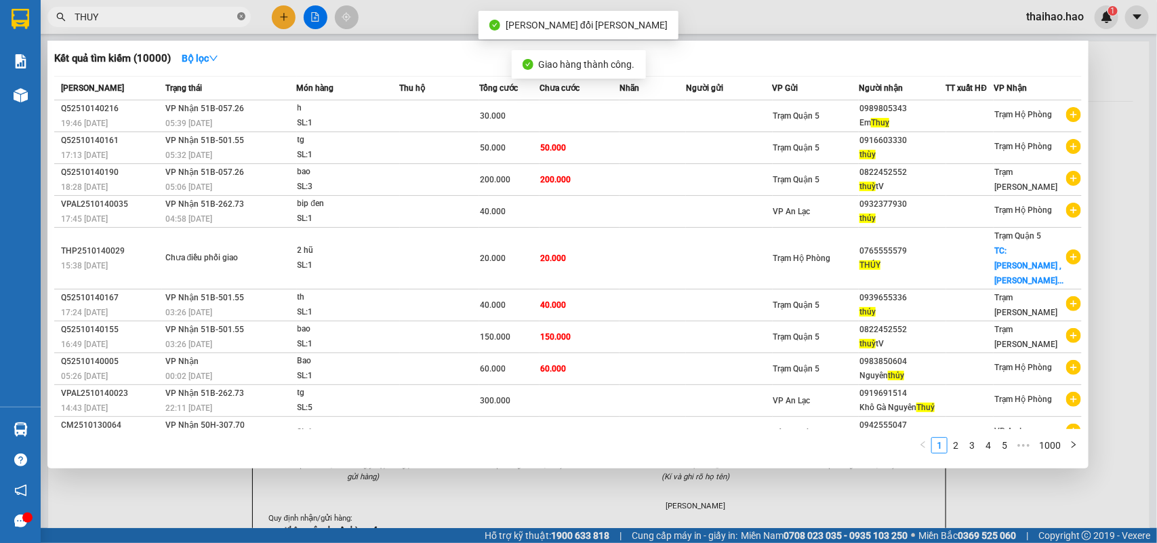
click at [241, 22] on span at bounding box center [241, 17] width 8 height 13
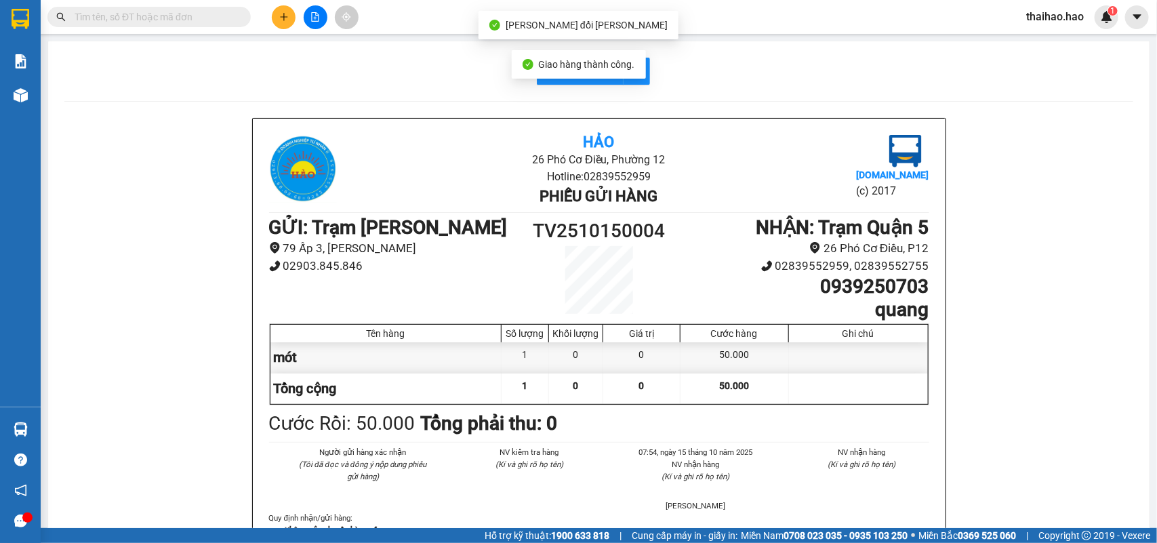
click at [232, 19] on input "text" at bounding box center [155, 16] width 160 height 15
paste input "0822452552"
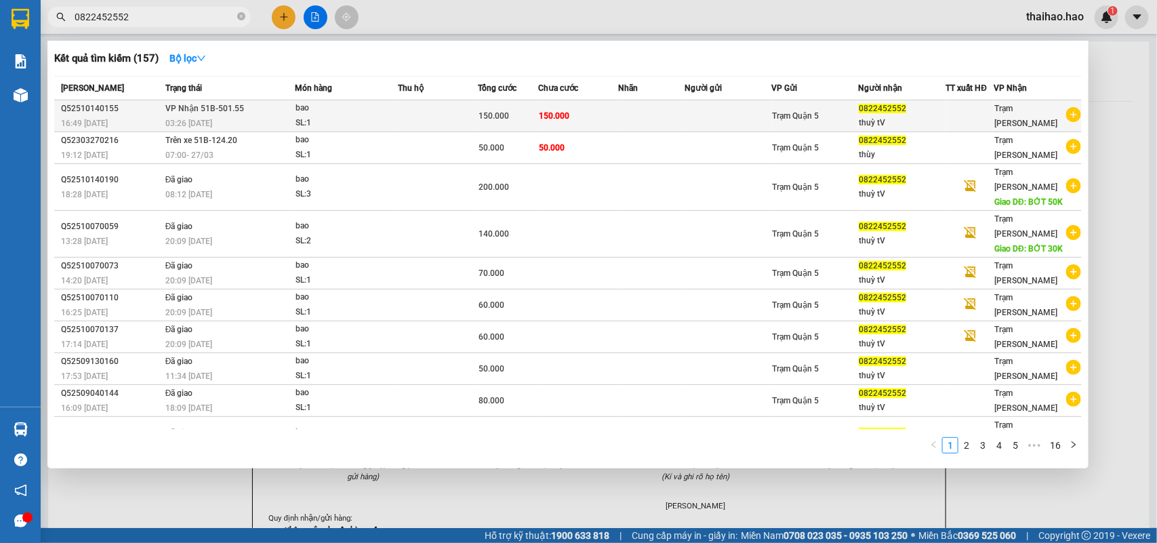
type input "0822452552"
click at [445, 112] on td at bounding box center [438, 116] width 80 height 32
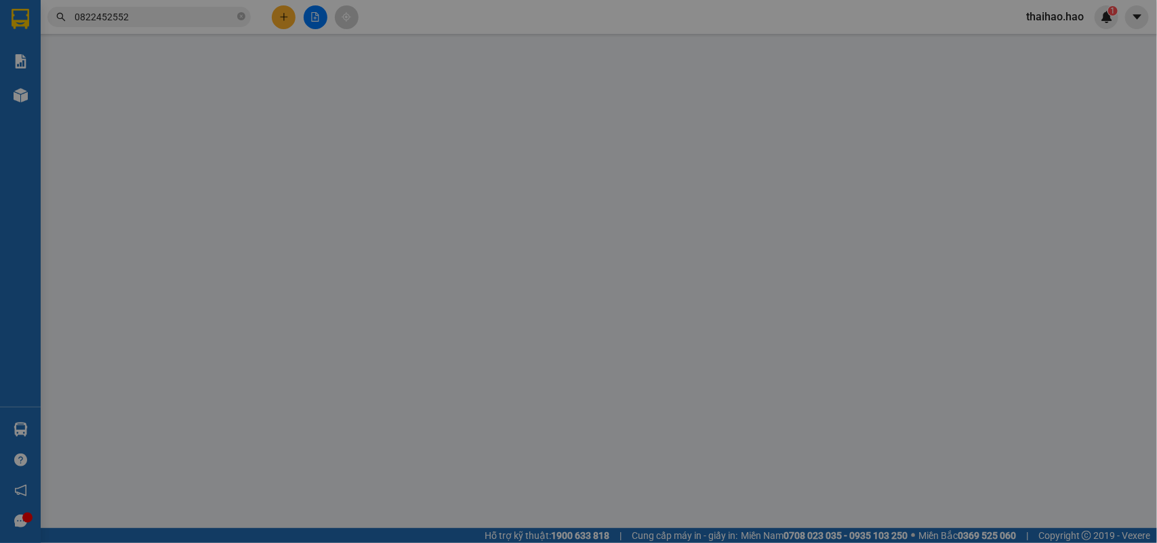
type input "0822452552"
type input "thuỳ tV"
type input "150.000"
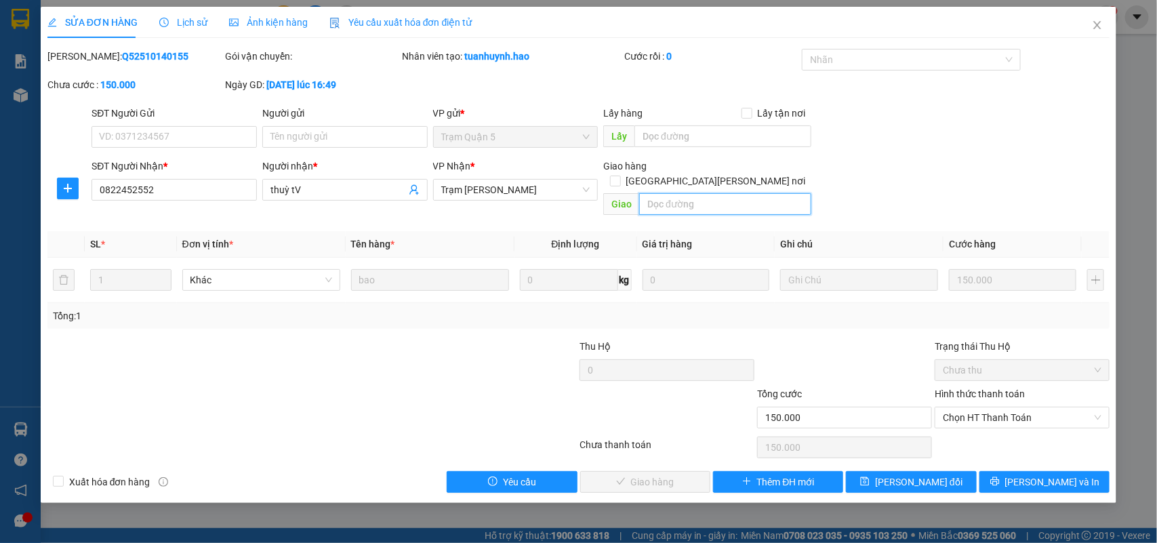
click at [754, 195] on input "text" at bounding box center [725, 204] width 172 height 22
type input "BỚT 30K"
click at [1156, 141] on div "SỬA ĐƠN HÀNG Lịch sử [PERSON_NAME] hàng Yêu cầu xuất [PERSON_NAME] điện tử Tota…" at bounding box center [578, 271] width 1157 height 543
click at [1001, 167] on div "SĐT Người [PERSON_NAME] * 0822452552 Người [PERSON_NAME] * [PERSON_NAME] tV [PE…" at bounding box center [600, 190] width 1023 height 62
click at [1012, 407] on span "Chọn HT Thanh Toán" at bounding box center [1022, 417] width 159 height 20
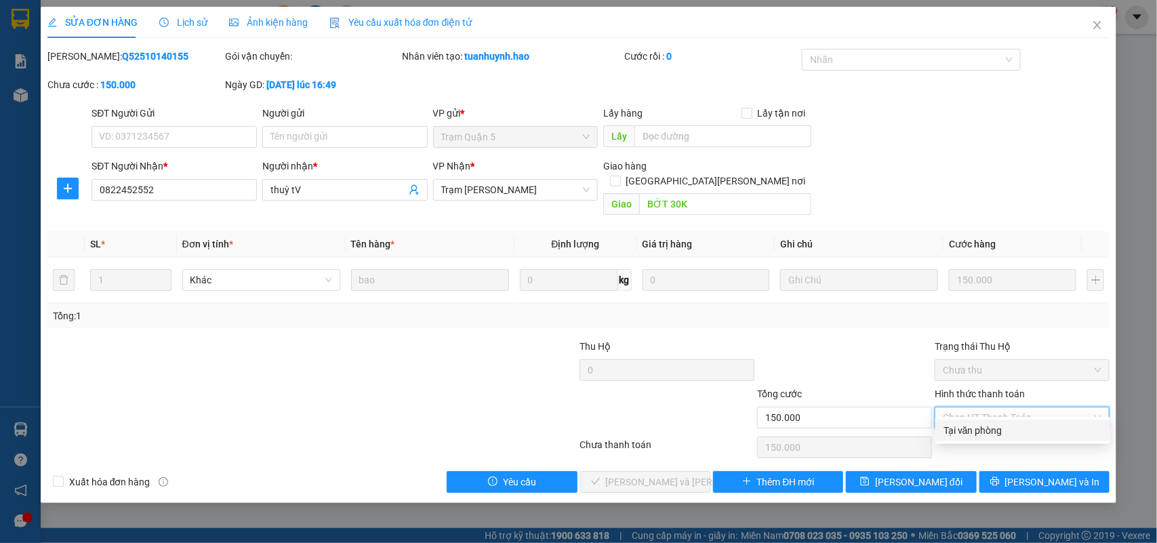
drag, startPoint x: 1008, startPoint y: 411, endPoint x: 996, endPoint y: 421, distance: 16.3
click at [1000, 420] on div "Tại văn phòng" at bounding box center [1022, 430] width 175 height 22
type input "0"
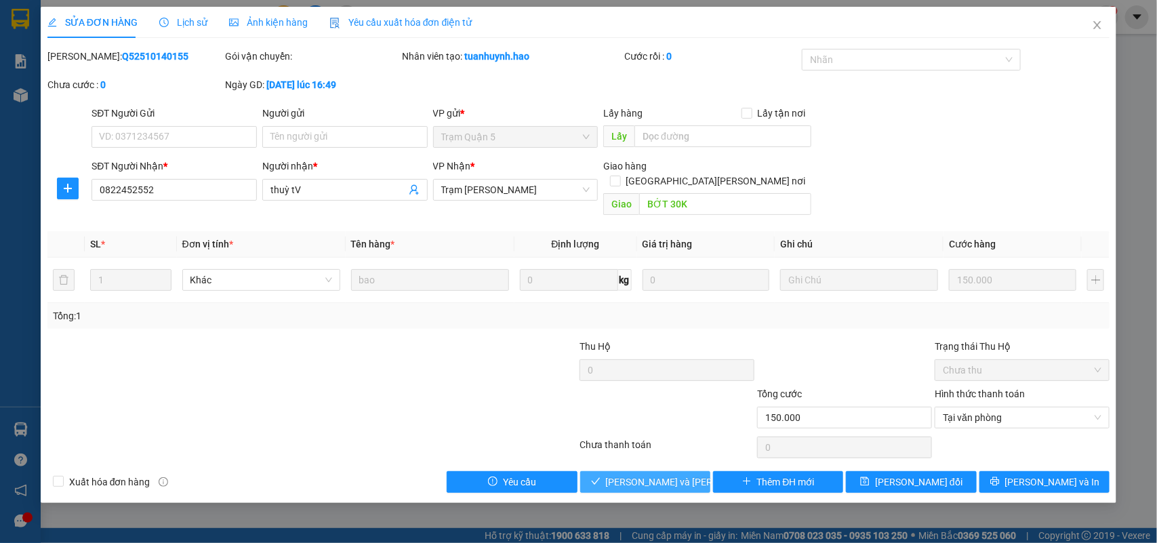
click at [638, 474] on span "[PERSON_NAME] và [PERSON_NAME] hàng" at bounding box center [697, 481] width 183 height 15
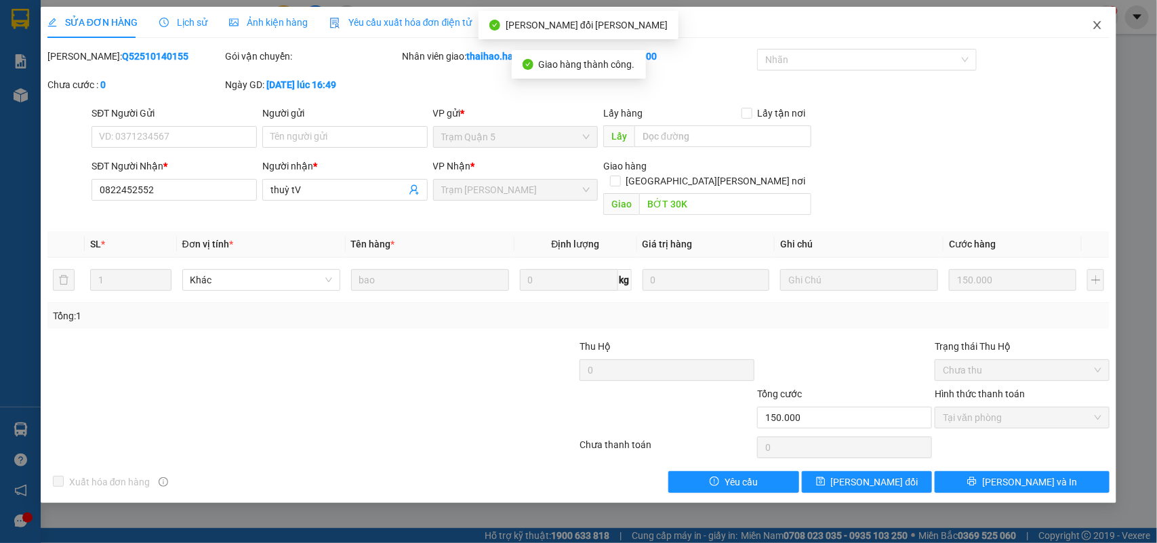
click at [1092, 22] on icon "close" at bounding box center [1097, 25] width 11 height 11
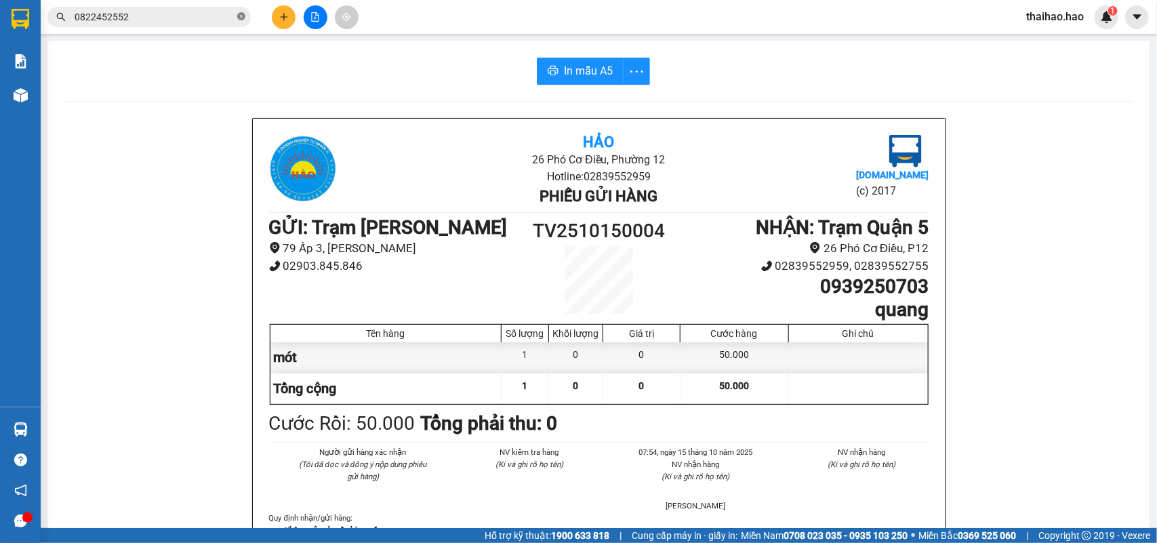
click at [239, 16] on icon "close-circle" at bounding box center [241, 16] width 8 height 8
click at [207, 17] on input "text" at bounding box center [155, 16] width 160 height 15
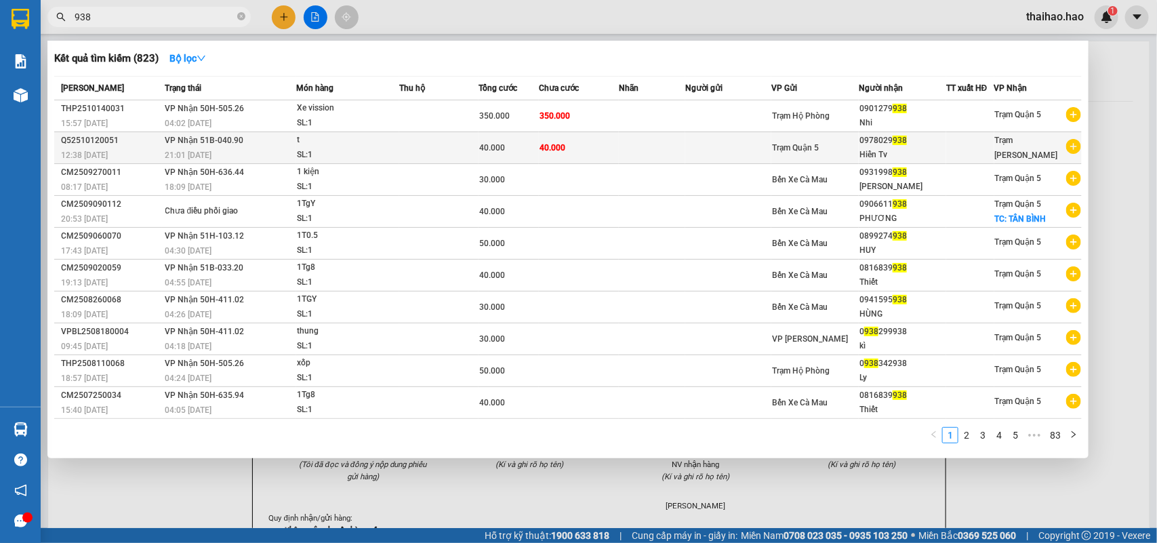
type input "938"
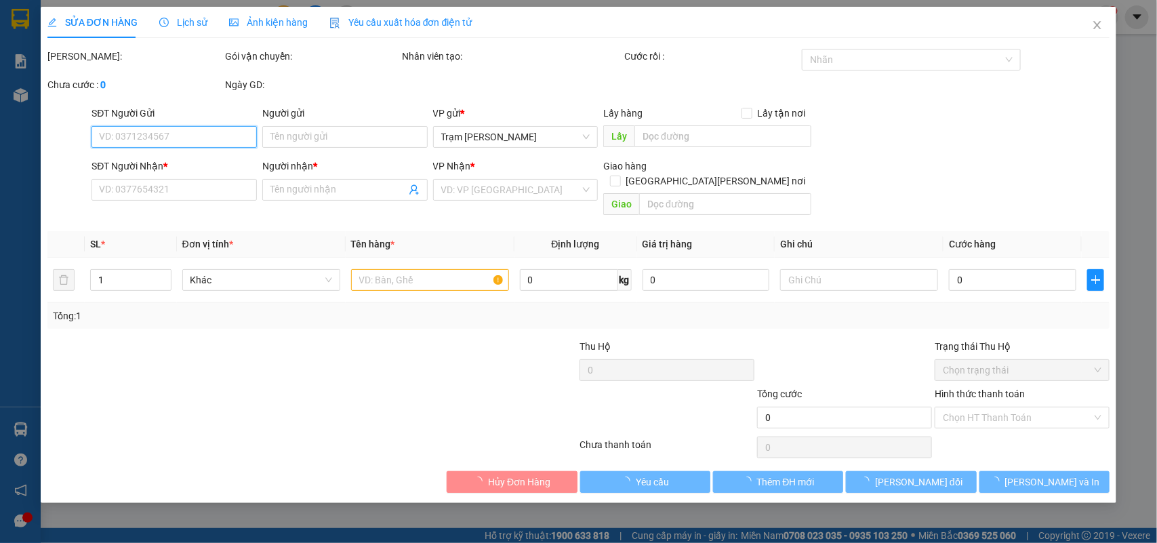
type input "0978029938"
type input "Hiển Tv"
type input "40.000"
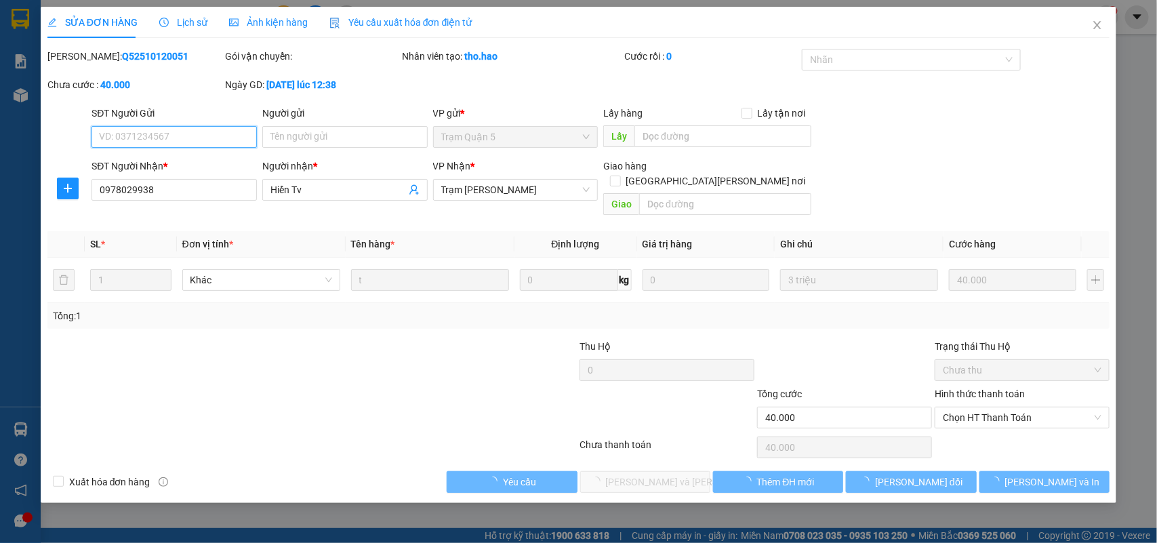
click at [974, 407] on span "Chọn HT Thanh Toán" at bounding box center [1022, 417] width 159 height 20
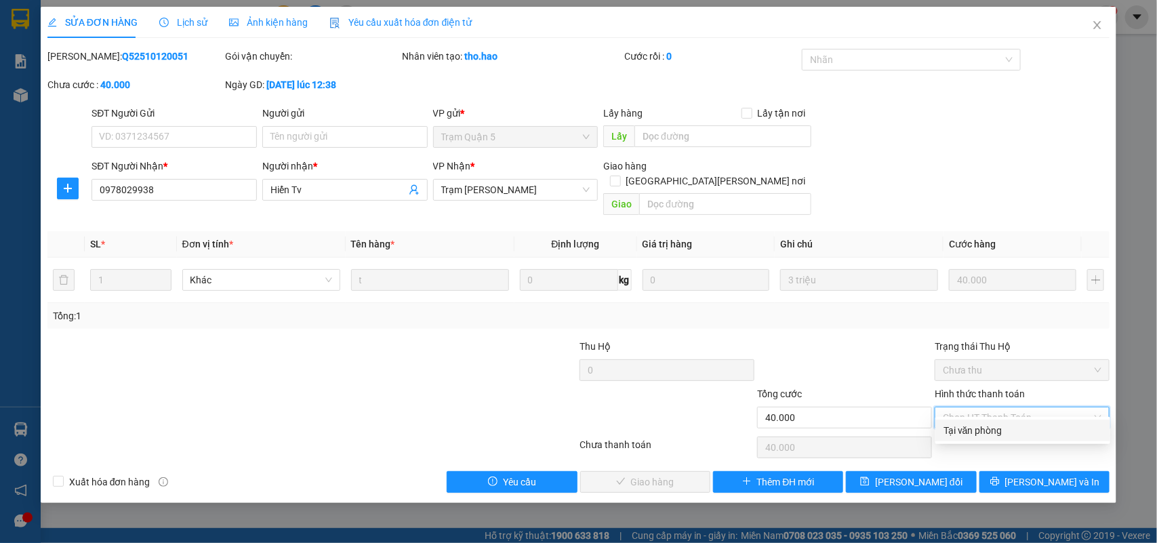
drag, startPoint x: 972, startPoint y: 426, endPoint x: 961, endPoint y: 426, distance: 11.5
click at [970, 426] on div "Tại văn phòng" at bounding box center [1022, 430] width 159 height 15
type input "0"
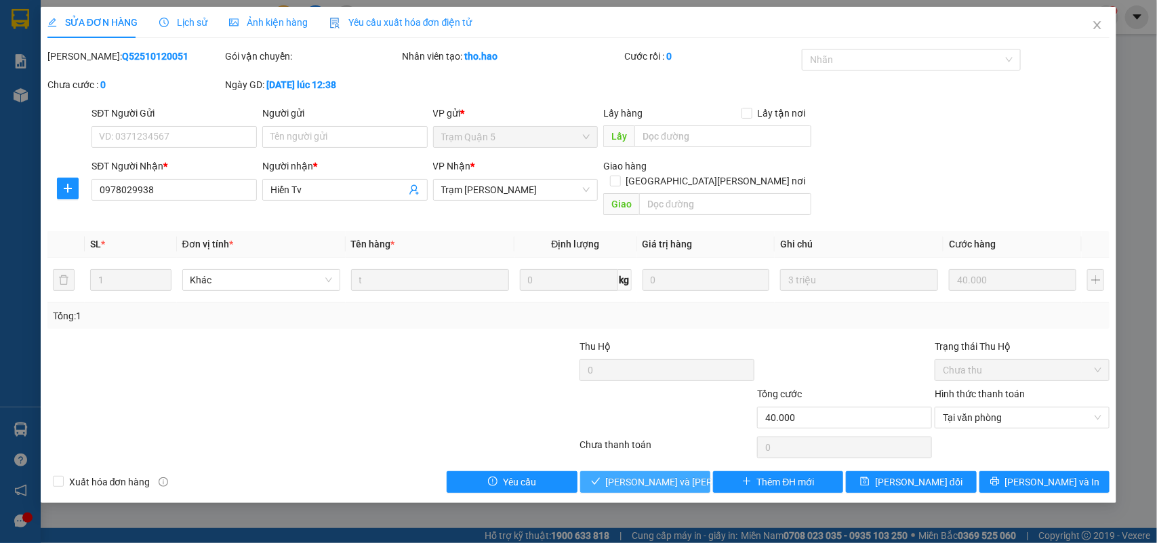
click at [688, 474] on span "[PERSON_NAME] và [PERSON_NAME] hàng" at bounding box center [697, 481] width 183 height 15
